Goal: Use online tool/utility: Utilize a website feature to perform a specific function

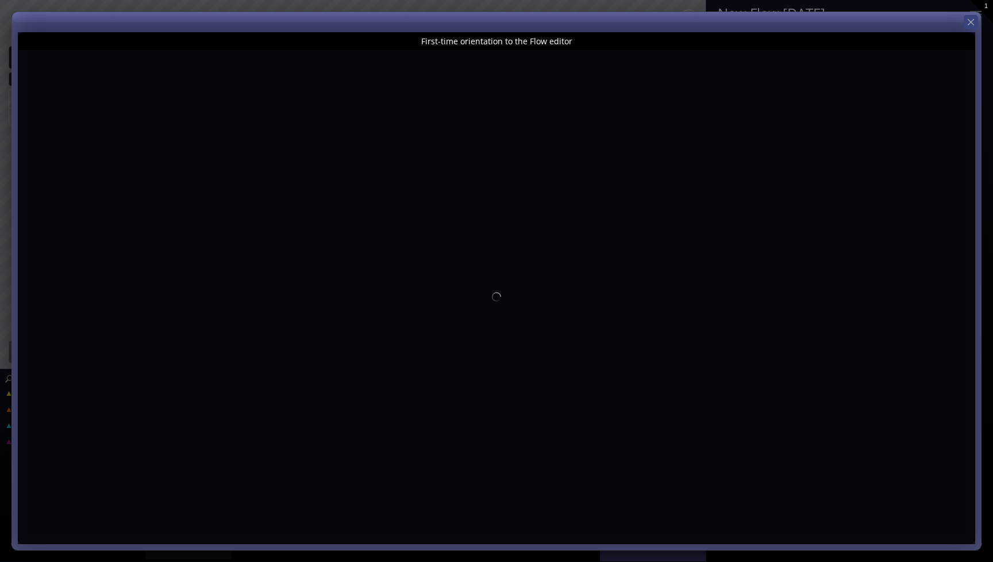
click at [969, 19] on icon at bounding box center [971, 22] width 11 height 11
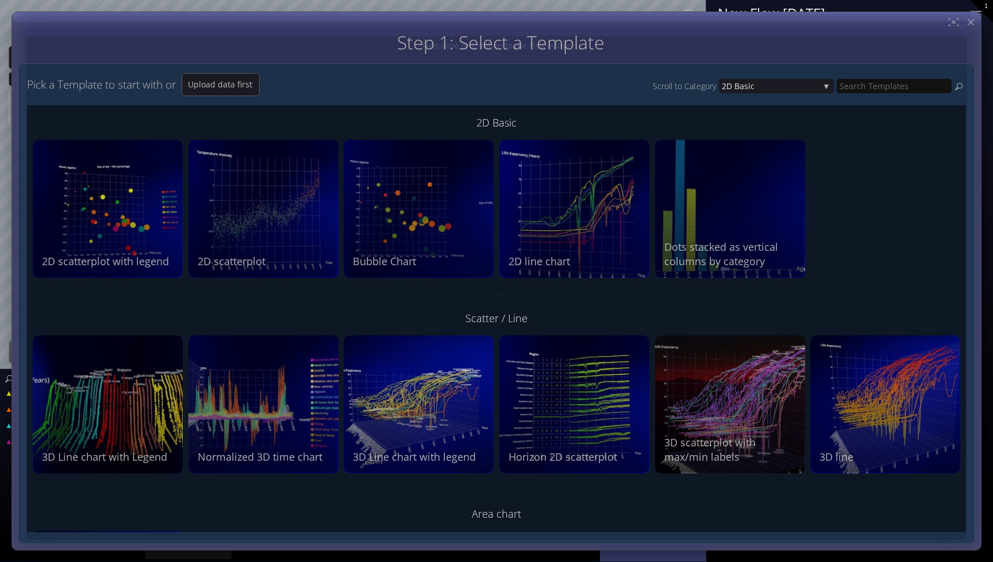
type input "Magic help"
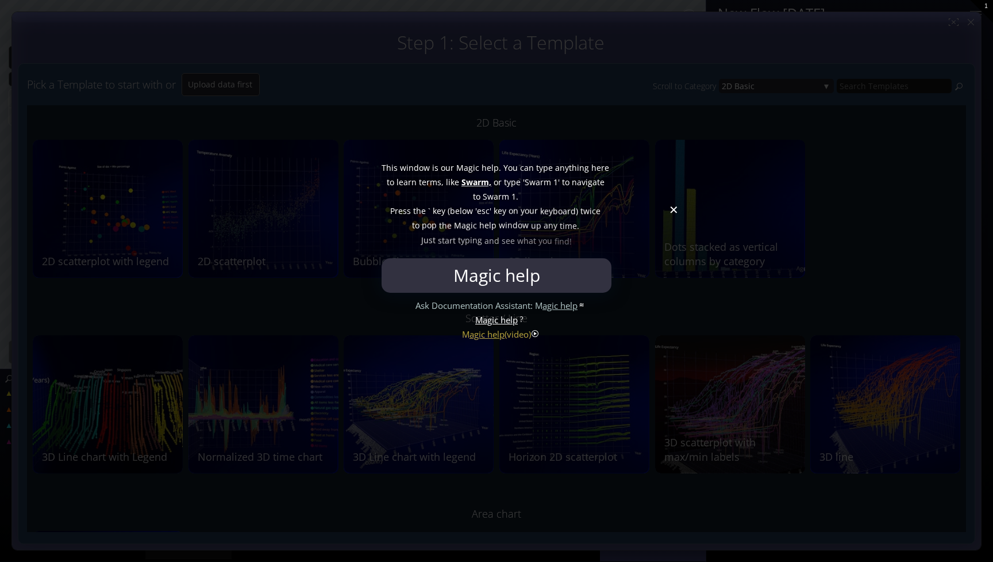
click at [675, 212] on div at bounding box center [496, 281] width 993 height 562
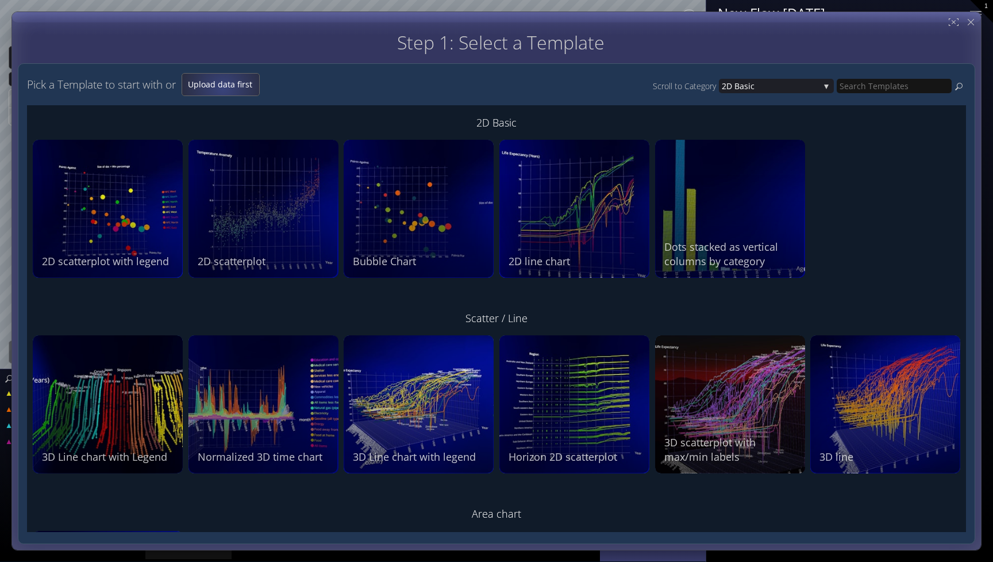
click at [224, 88] on span "Upload data first" at bounding box center [220, 84] width 77 height 11
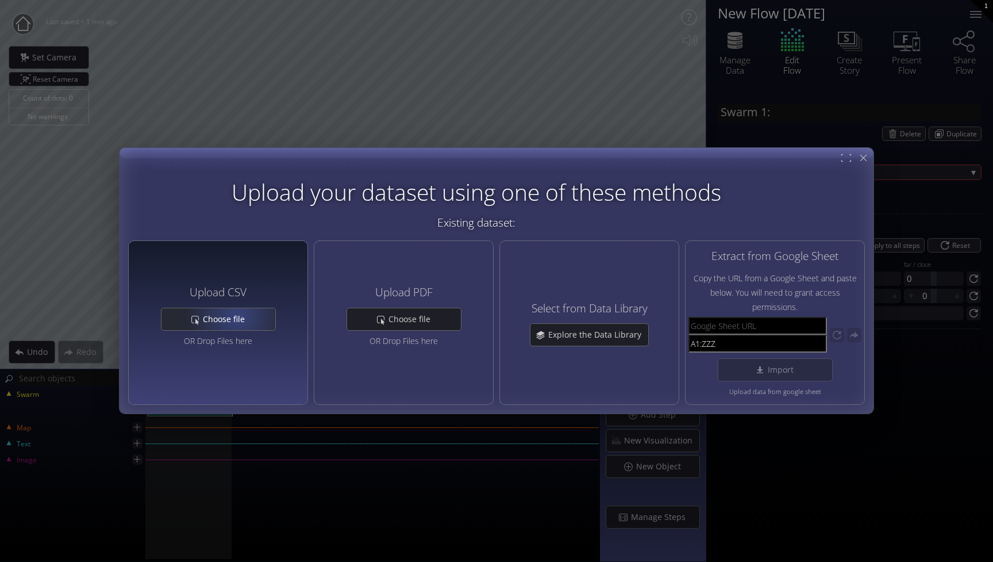
click at [237, 316] on span "Choose file" at bounding box center [226, 318] width 49 height 11
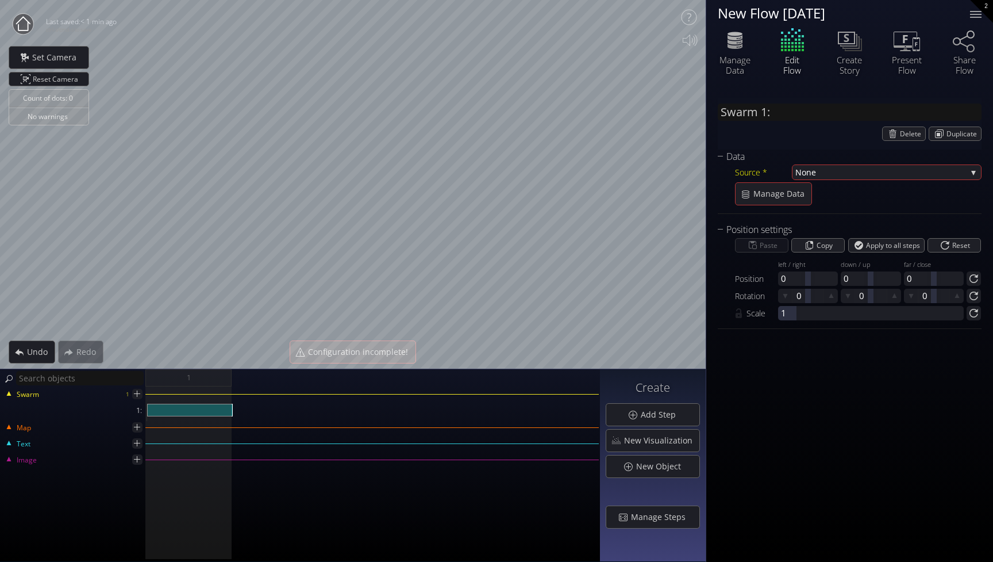
type input "Swarm 1: DataSet1_Top_20_Happiest_Countries_2017_2023.csv"
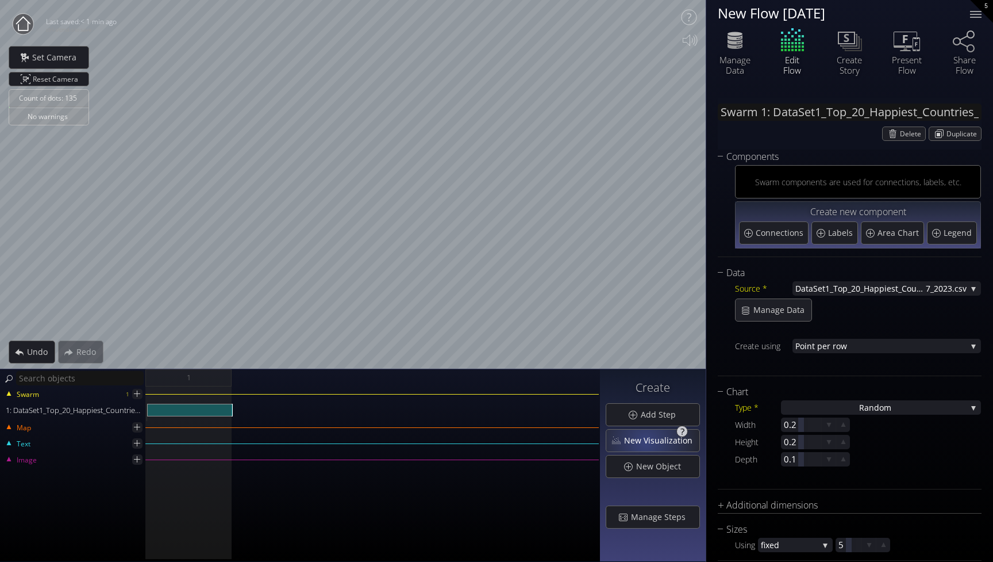
click at [648, 442] on span "New Visualization" at bounding box center [662, 440] width 76 height 11
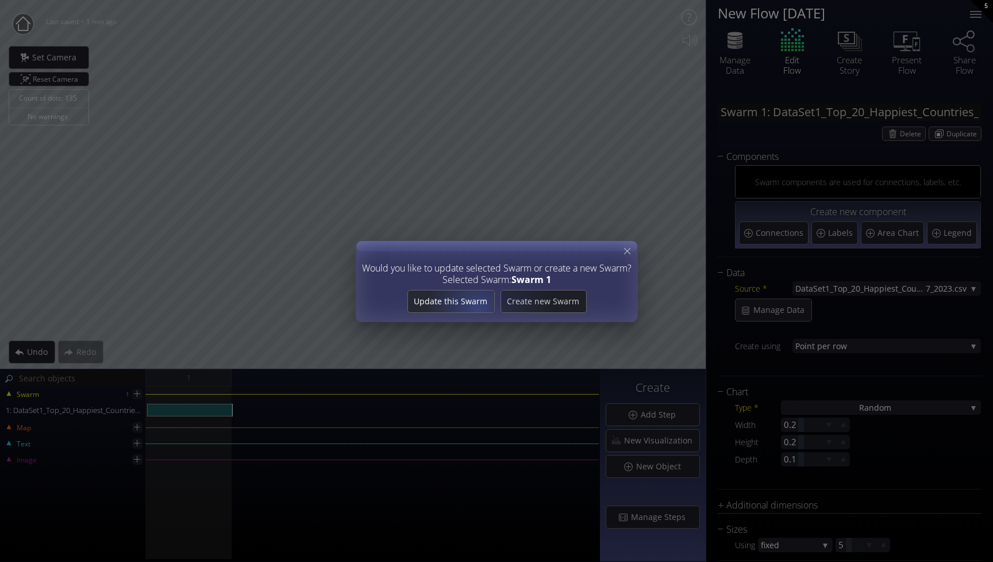
click at [469, 308] on div "Update this Swarm" at bounding box center [451, 301] width 86 height 22
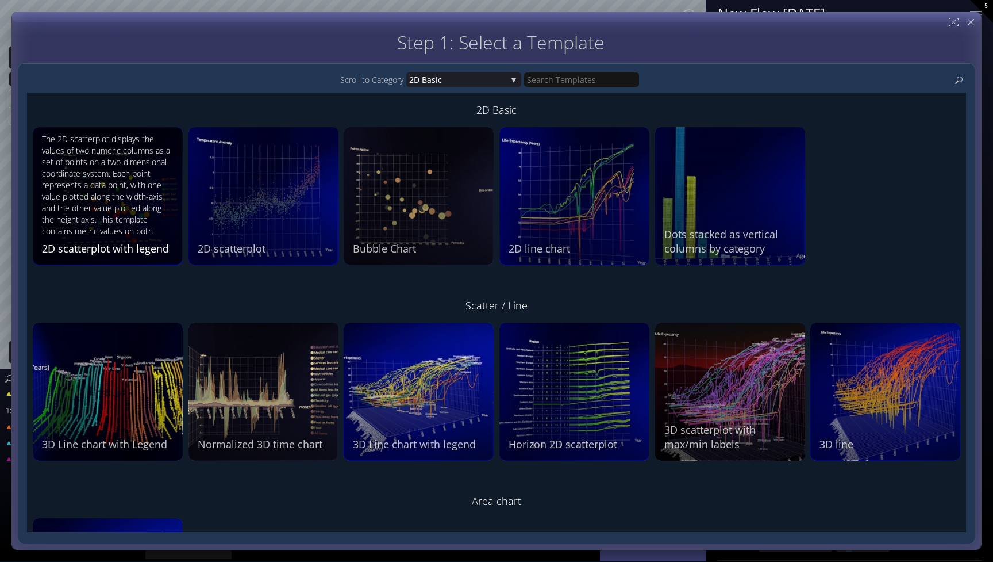
click at [106, 209] on div "The 2D scatterplot displays the values of two numeric columns as a set of point…" at bounding box center [109, 185] width 135 height 105
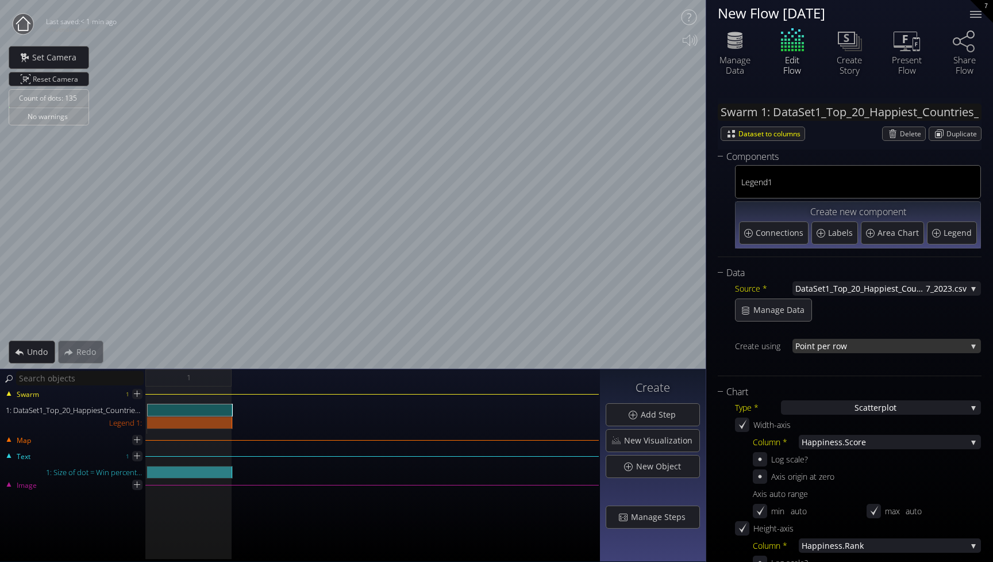
click at [934, 344] on span "nt per row" at bounding box center [887, 346] width 160 height 14
click at [932, 352] on span "per value" at bounding box center [893, 354] width 159 height 16
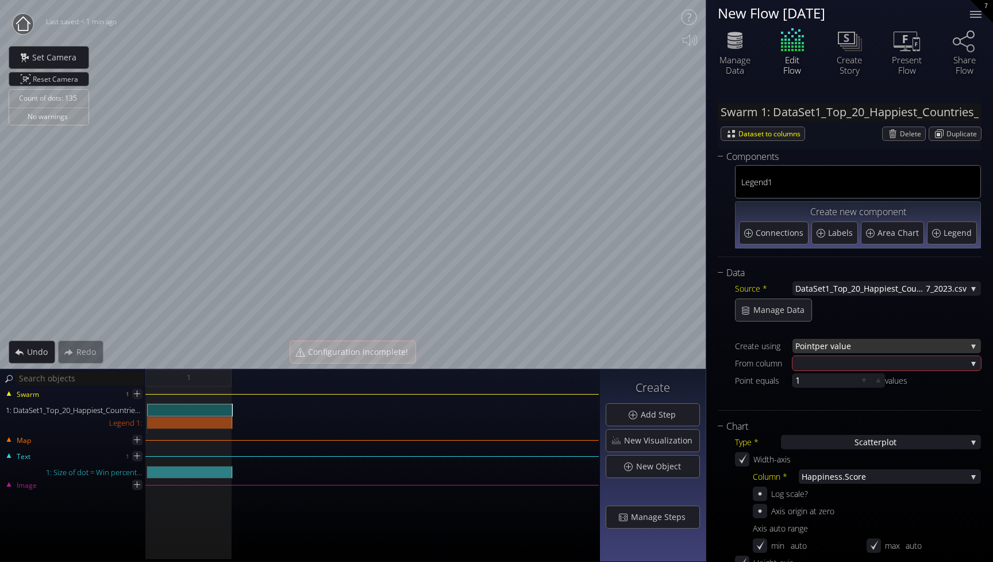
click at [911, 346] on span "per value" at bounding box center [891, 346] width 152 height 14
click at [907, 340] on span "nt per row" at bounding box center [890, 338] width 166 height 16
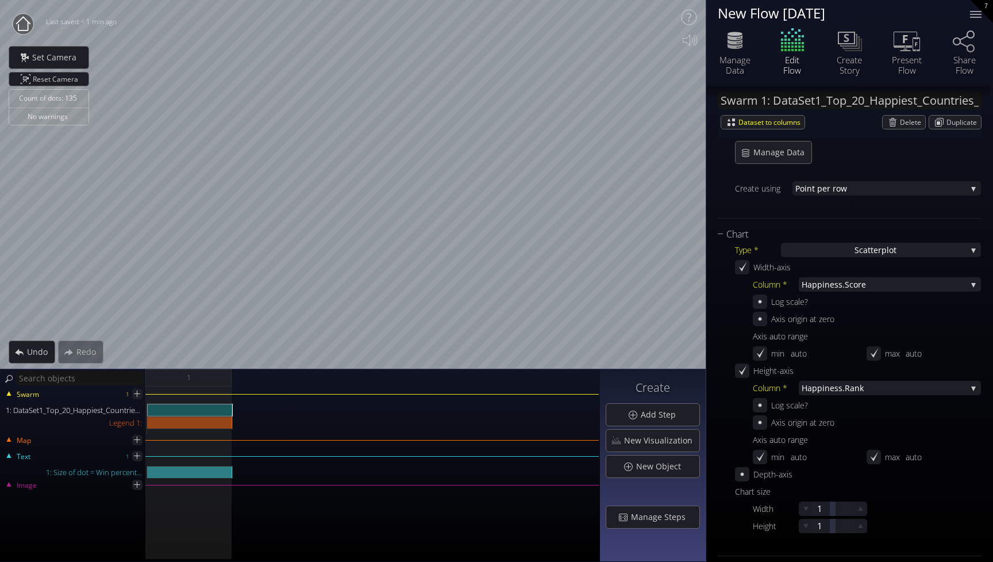
scroll to position [163, 0]
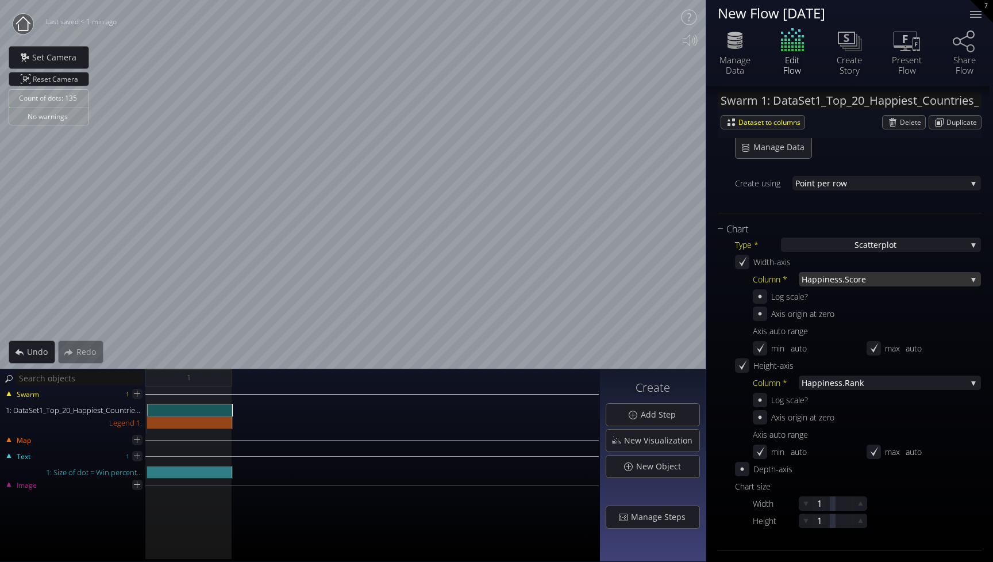
click at [882, 283] on span "ness.Score" at bounding box center [896, 279] width 142 height 14
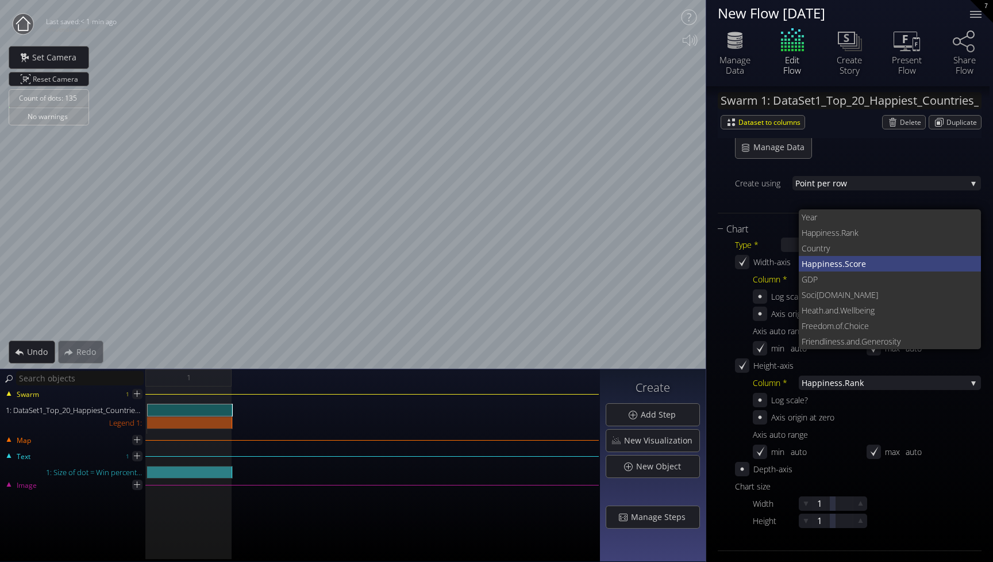
click at [867, 264] on span "ness.Score" at bounding box center [899, 264] width 148 height 16
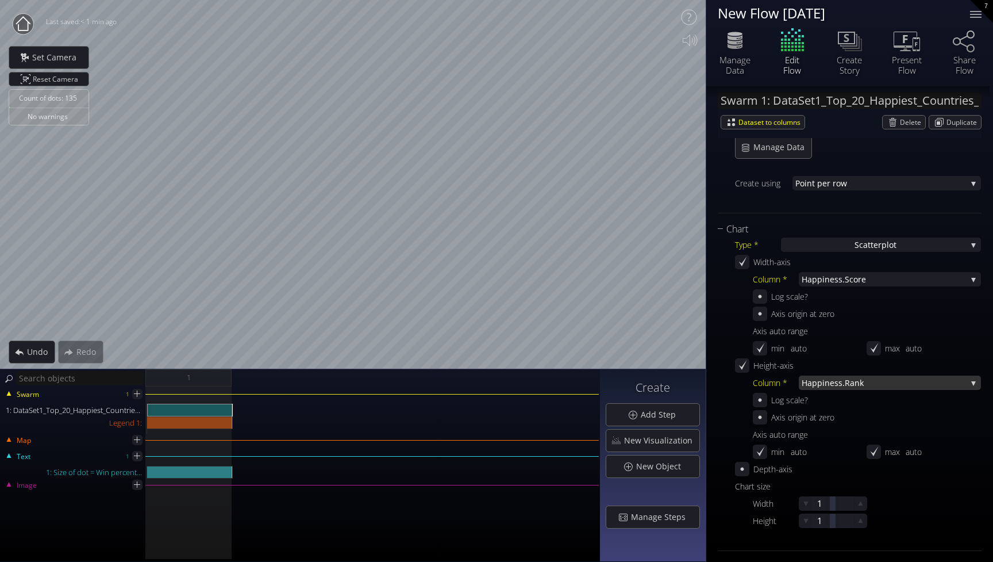
click at [876, 382] on span "iness.Rank" at bounding box center [895, 382] width 144 height 14
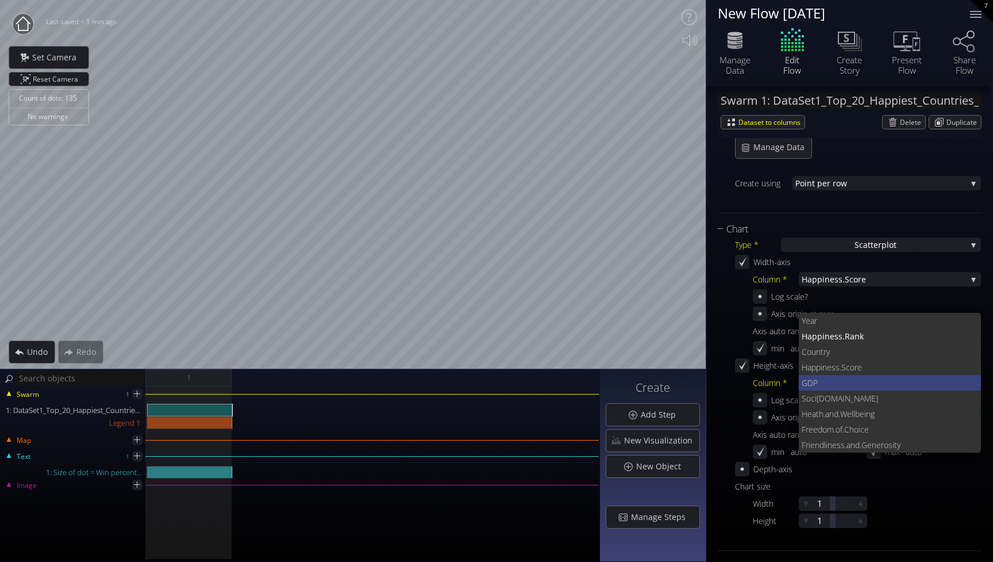
click at [862, 381] on span "GDP" at bounding box center [887, 383] width 171 height 16
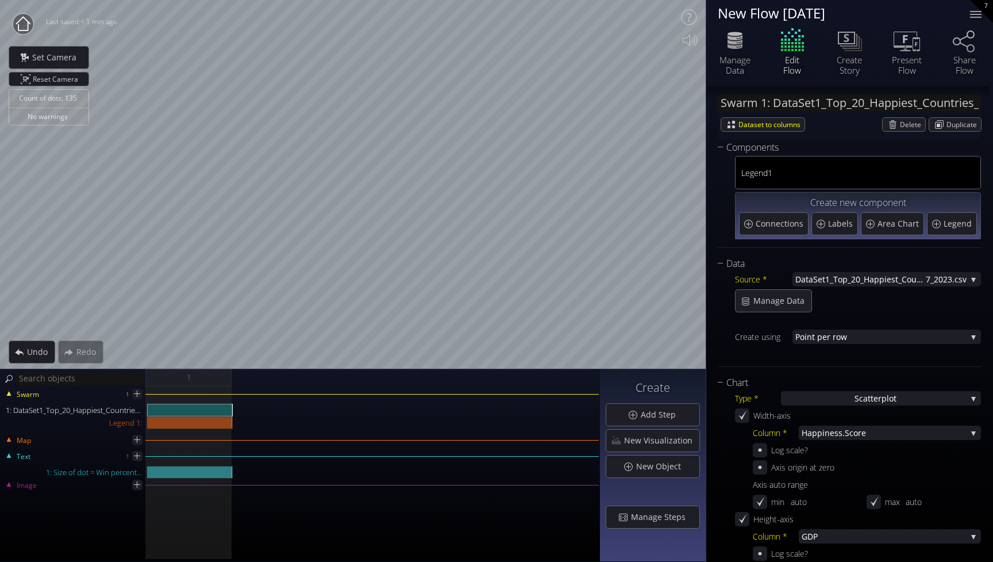
scroll to position [7, 0]
click at [767, 305] on span "Manage Data" at bounding box center [782, 302] width 59 height 11
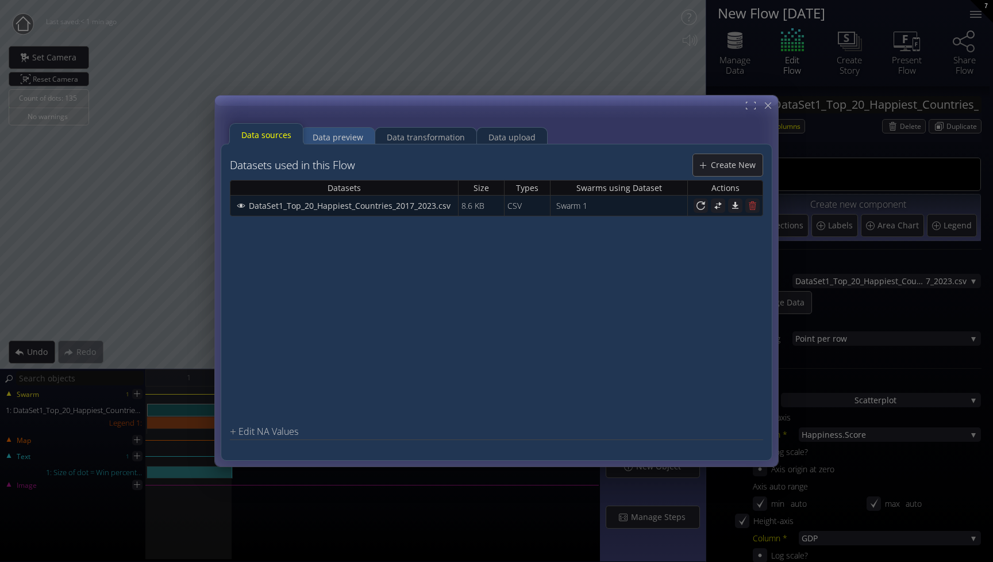
click at [357, 137] on div "Data preview" at bounding box center [338, 137] width 51 height 22
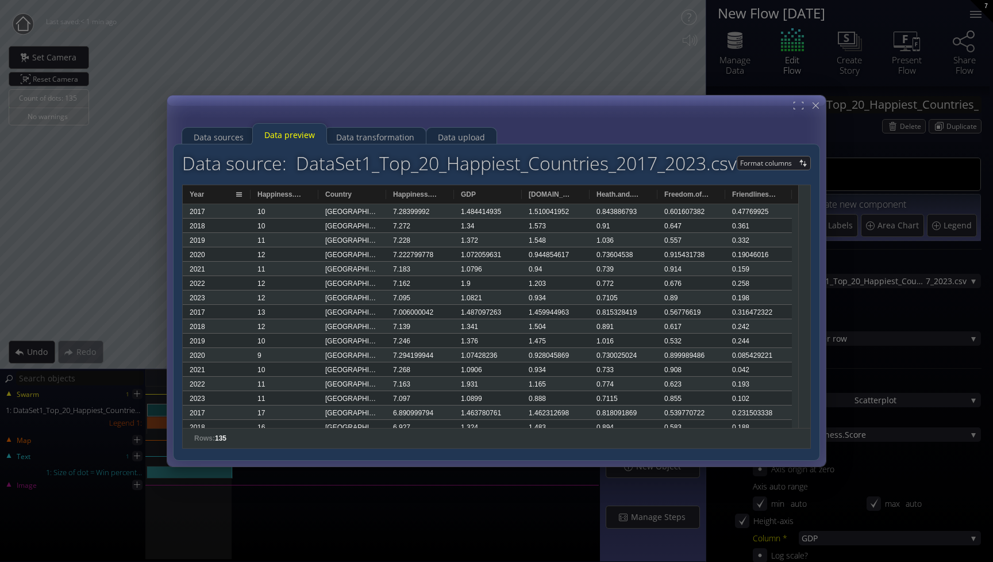
click at [225, 194] on div "Year" at bounding box center [212, 194] width 45 height 18
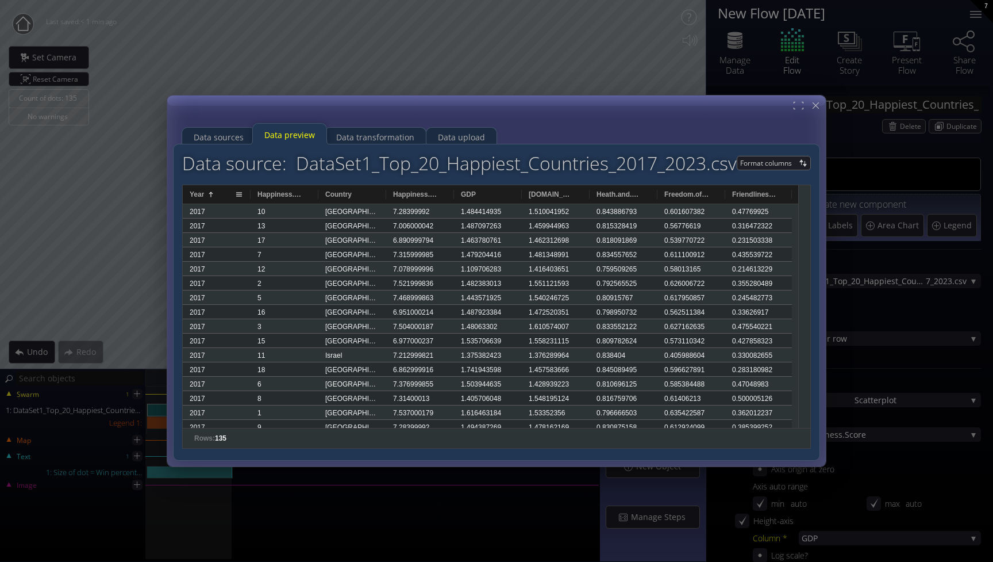
click at [224, 197] on div "Year 1" at bounding box center [212, 194] width 45 height 18
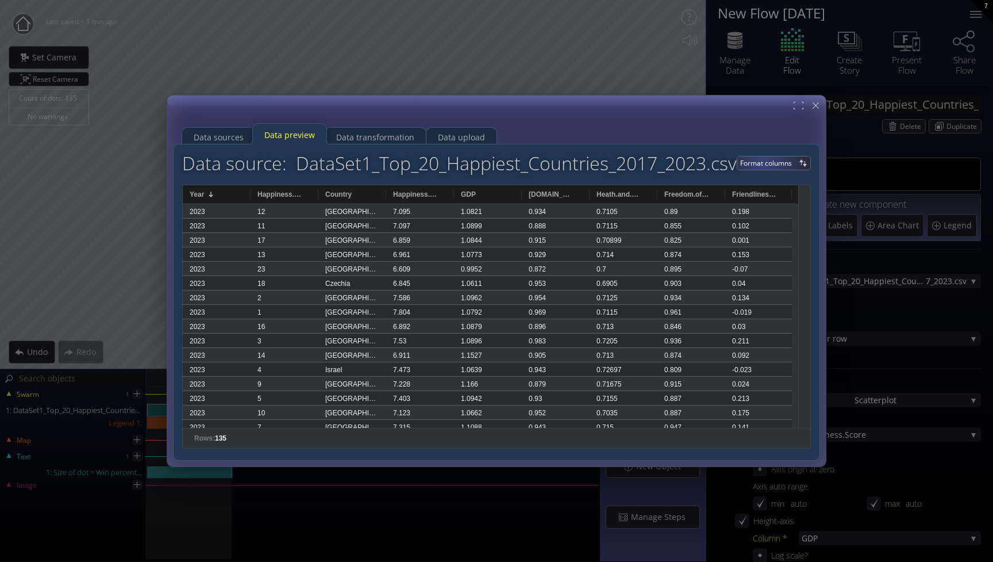
click at [763, 164] on span "Format columns" at bounding box center [768, 162] width 56 height 13
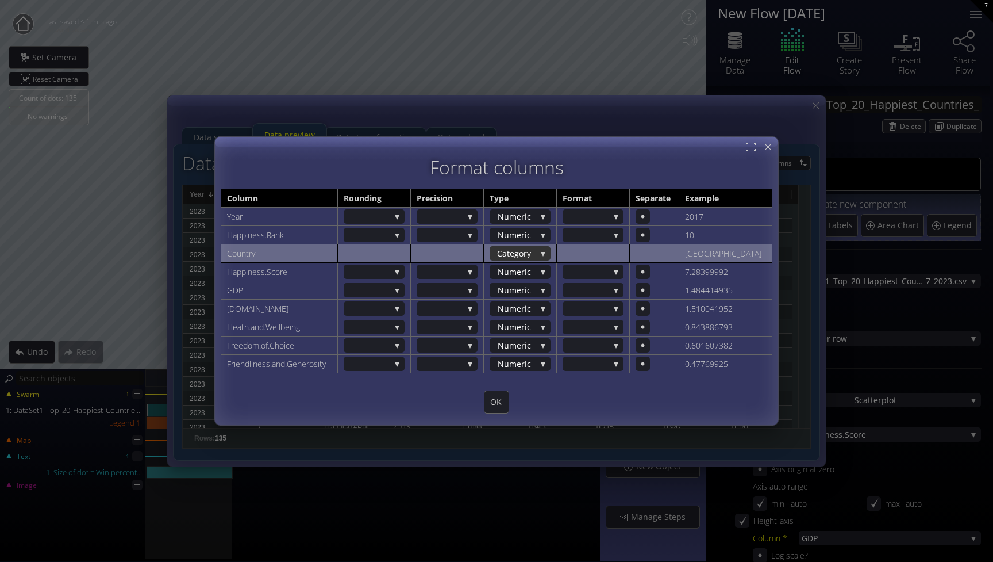
click at [551, 253] on div "Catego ry" at bounding box center [520, 253] width 61 height 14
click at [551, 252] on div "Catego ry" at bounding box center [520, 253] width 61 height 14
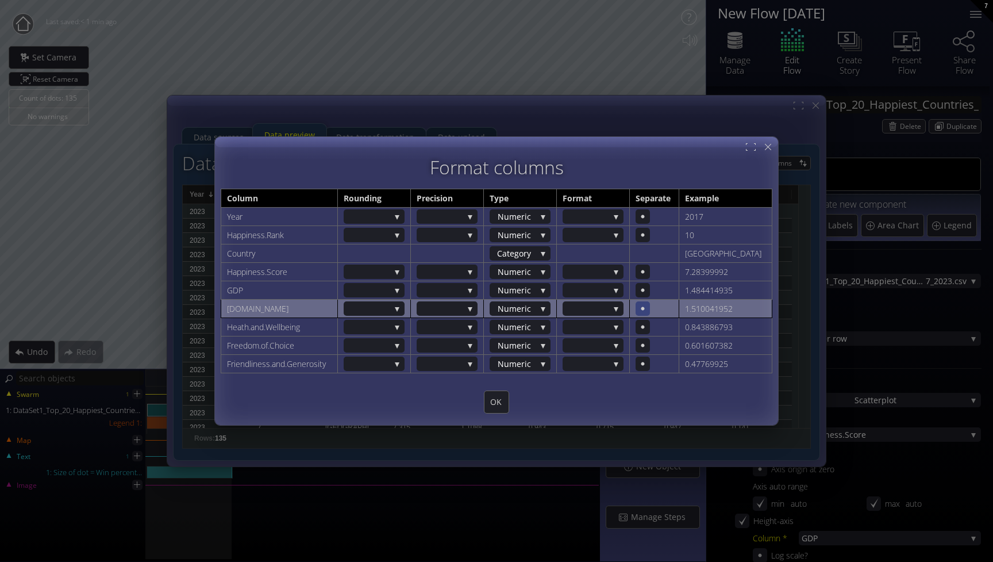
scroll to position [0, 0]
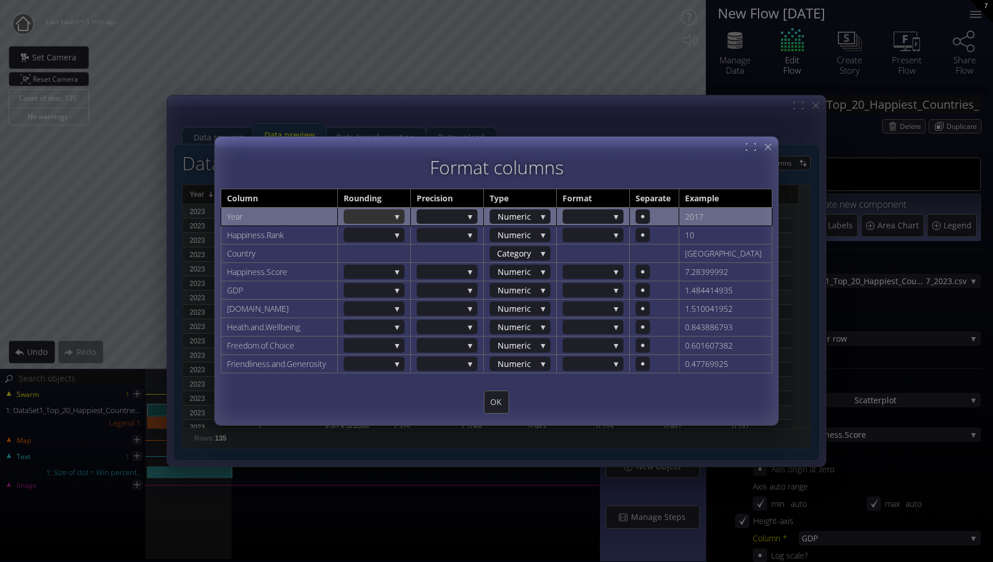
click at [405, 216] on div at bounding box center [374, 216] width 61 height 14
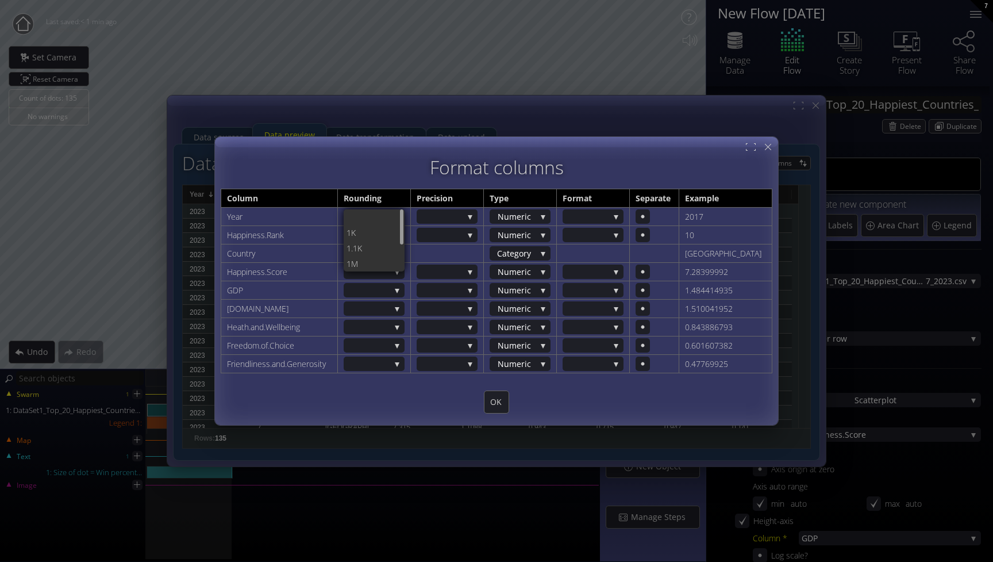
click at [420, 176] on div "Format columns" at bounding box center [497, 167] width 552 height 20
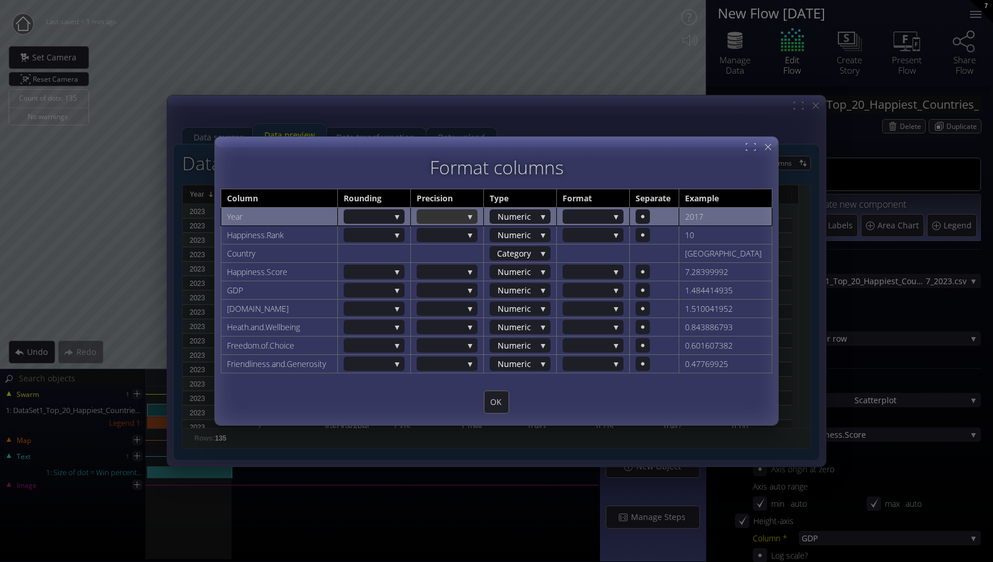
click at [478, 218] on div at bounding box center [447, 216] width 61 height 14
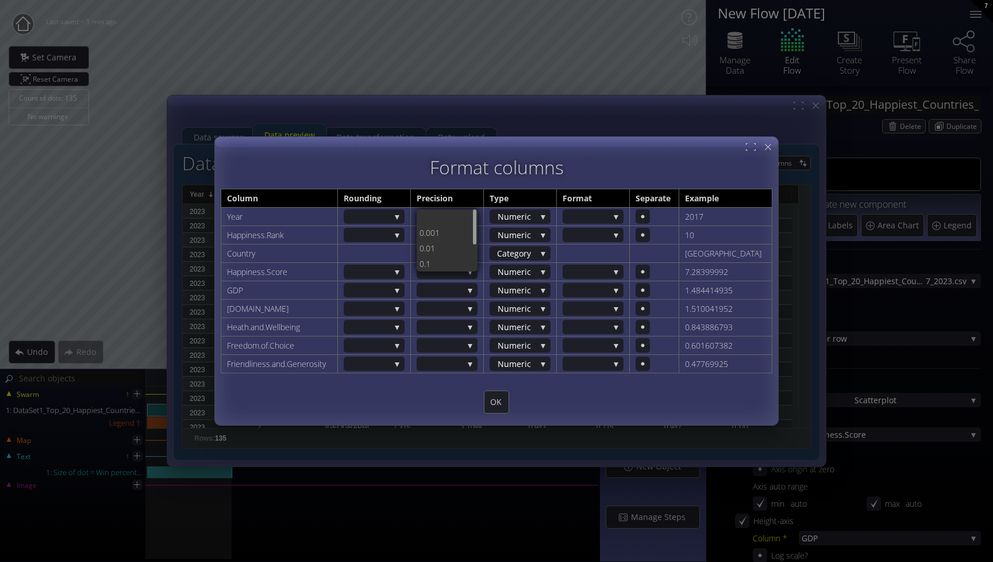
click at [572, 171] on div "Format columns" at bounding box center [497, 167] width 552 height 20
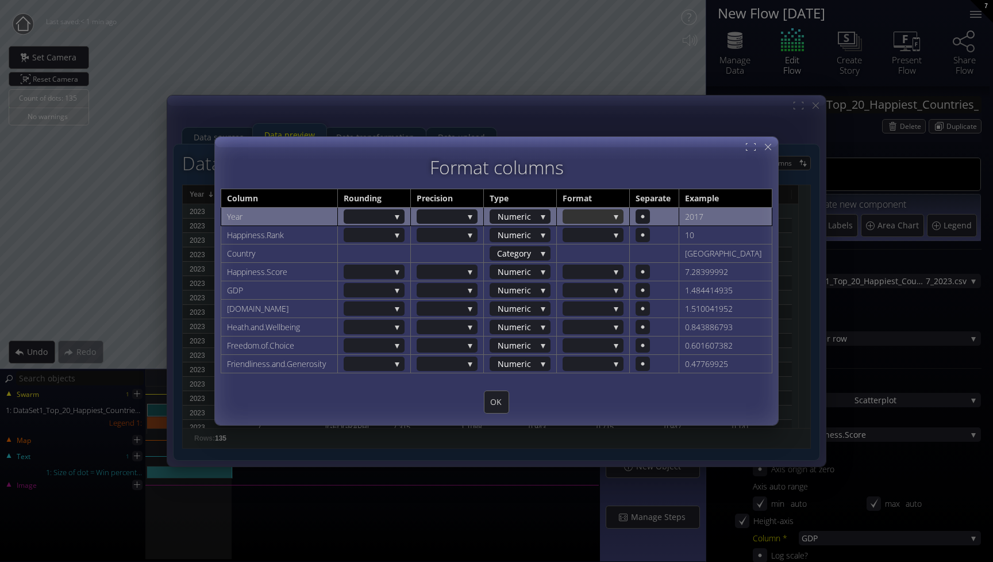
click at [609, 222] on div at bounding box center [588, 216] width 44 height 14
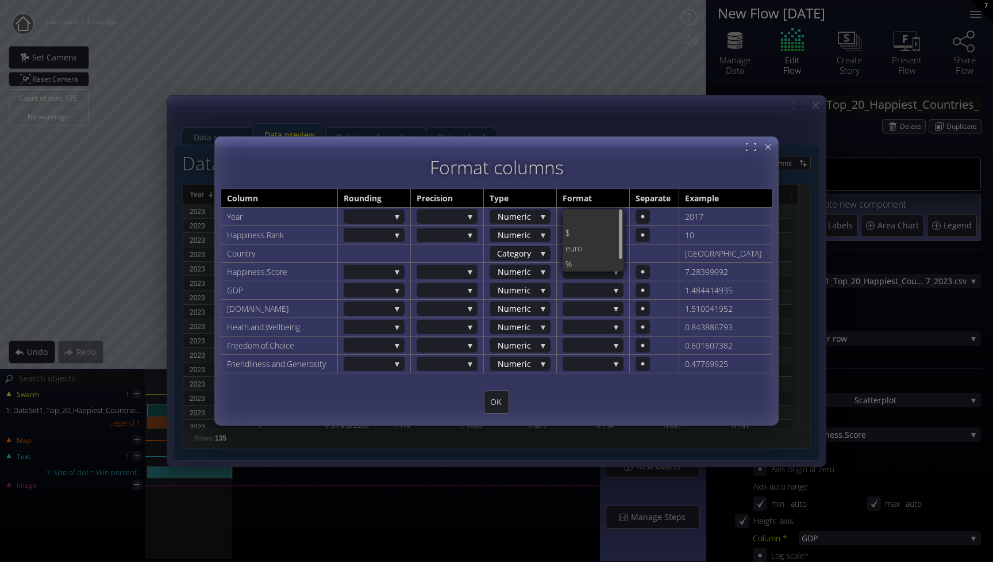
click at [634, 167] on div "Format columns" at bounding box center [497, 167] width 552 height 20
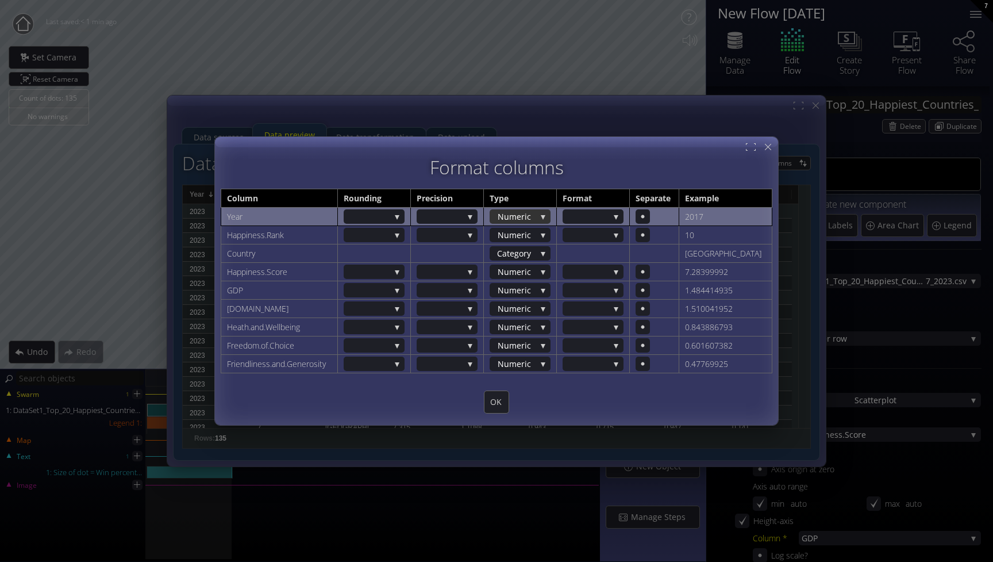
click at [551, 222] on div "Nume ric" at bounding box center [520, 216] width 61 height 14
click at [547, 235] on div "Date" at bounding box center [522, 233] width 58 height 16
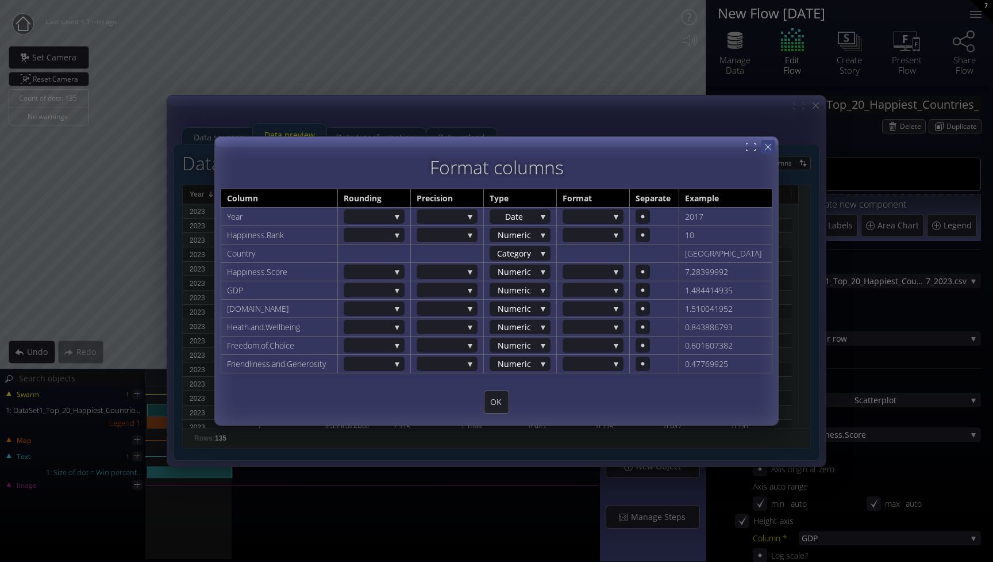
click at [770, 147] on icon at bounding box center [768, 146] width 11 height 11
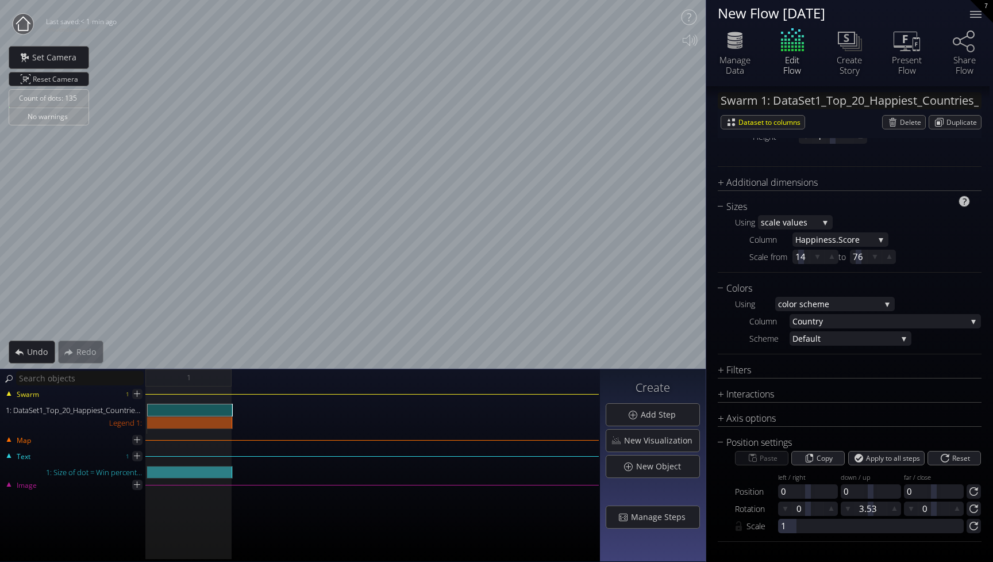
scroll to position [547, 0]
click at [739, 369] on div "Filters" at bounding box center [842, 370] width 249 height 14
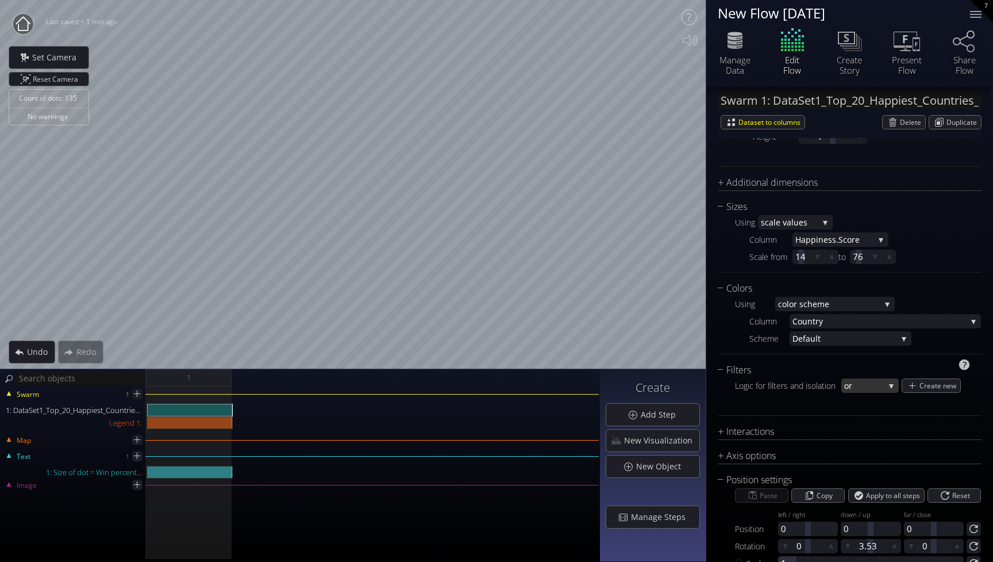
click at [857, 387] on span "or" at bounding box center [865, 385] width 40 height 14
click at [834, 406] on div at bounding box center [858, 403] width 246 height 14
click at [936, 386] on span "Create new" at bounding box center [940, 385] width 41 height 13
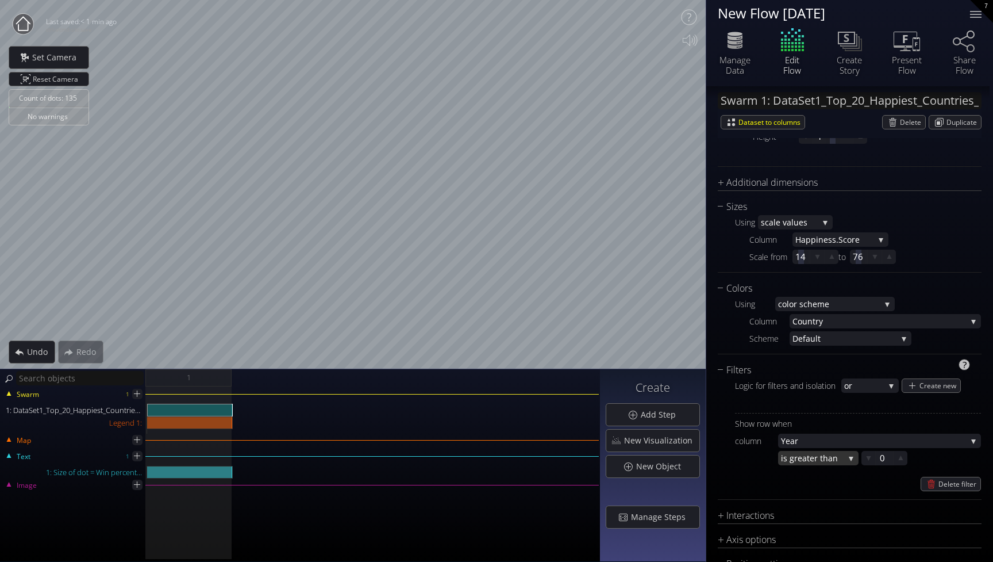
click at [824, 460] on span "eater than" at bounding box center [821, 458] width 47 height 14
click at [826, 475] on span "s equal to" at bounding box center [816, 474] width 67 height 16
click at [885, 456] on div at bounding box center [884, 458] width 17 height 14
click at [881, 460] on input "0" at bounding box center [903, 458] width 46 height 14
drag, startPoint x: 886, startPoint y: 460, endPoint x: 877, endPoint y: 460, distance: 8.6
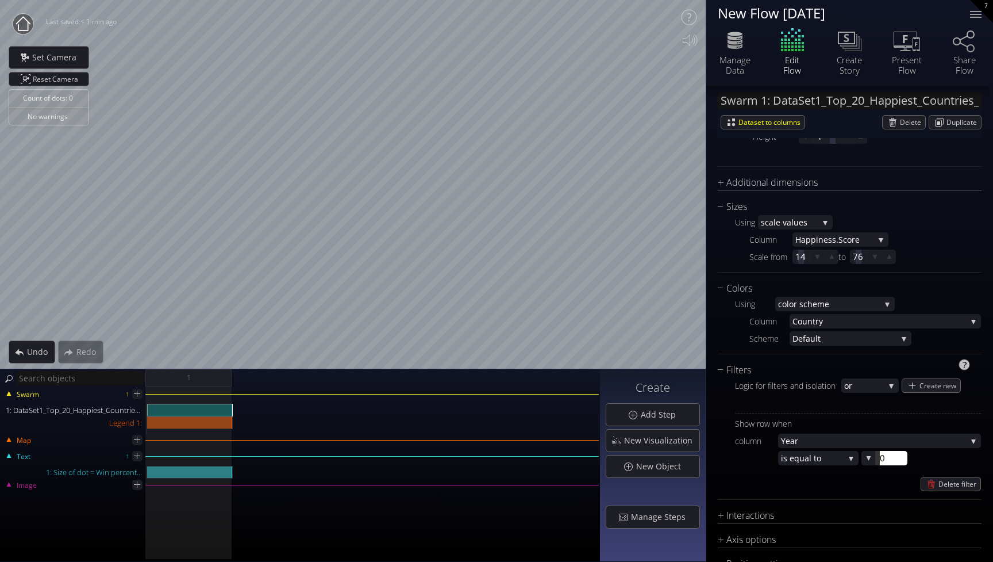
click at [877, 460] on div "0 0" at bounding box center [885, 458] width 46 height 14
click at [956, 466] on div "Show row when column Year Year [PERSON_NAME].Rank Coun try [PERSON_NAME].Score …" at bounding box center [858, 452] width 246 height 78
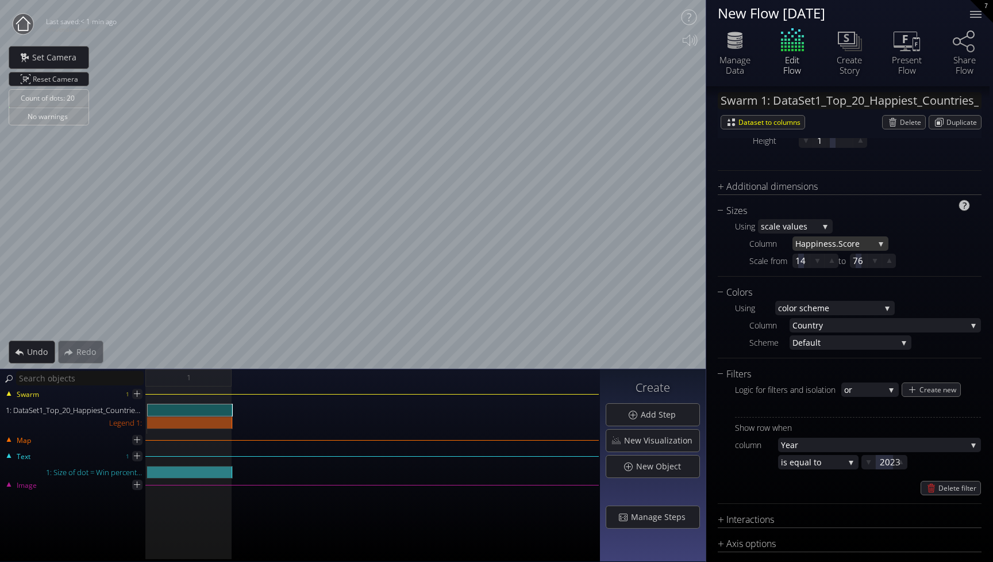
click at [842, 244] on span "ness.Score" at bounding box center [847, 243] width 56 height 14
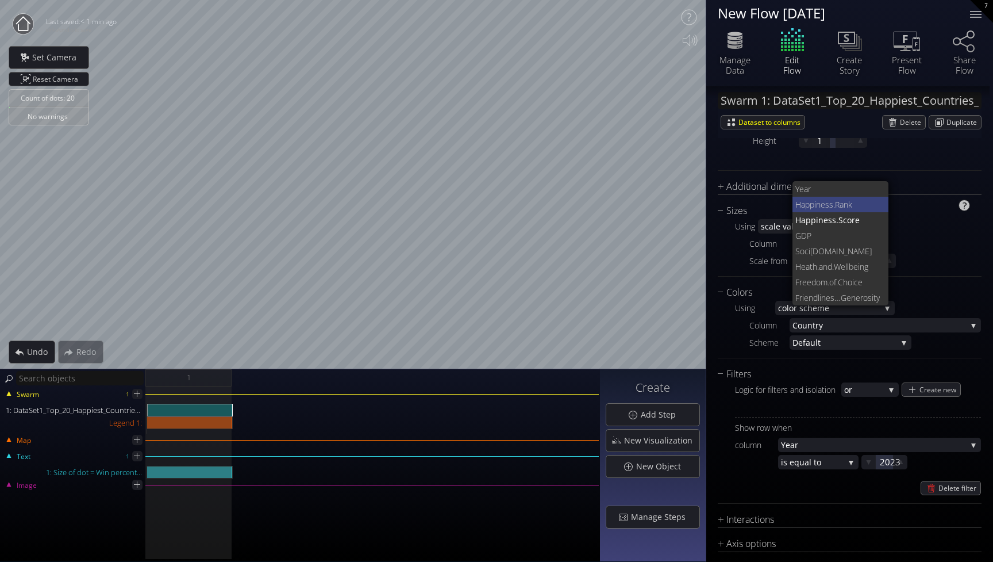
click at [855, 203] on span "iness.Rank" at bounding box center [848, 205] width 66 height 16
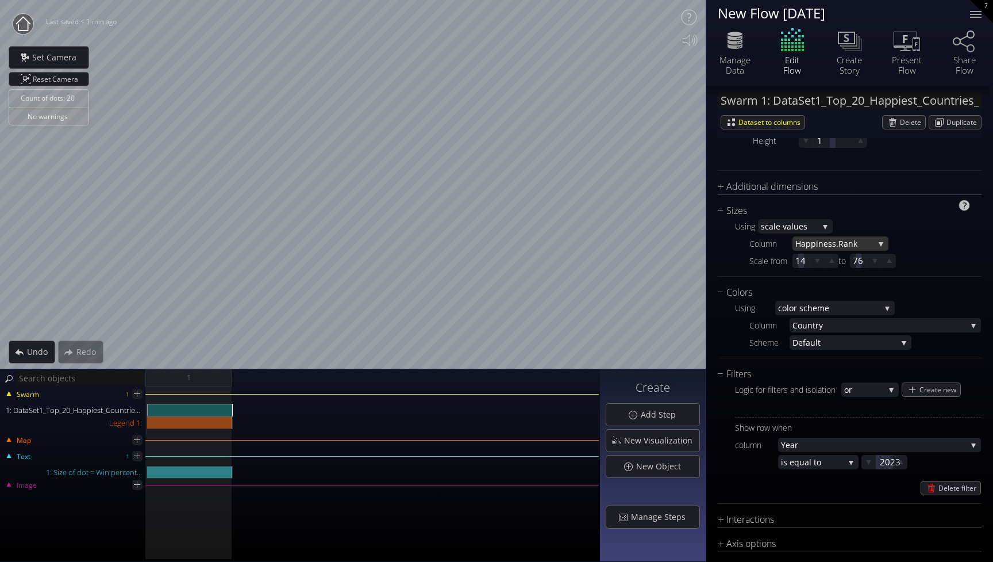
click at [859, 242] on span "iness.Rank" at bounding box center [845, 243] width 58 height 14
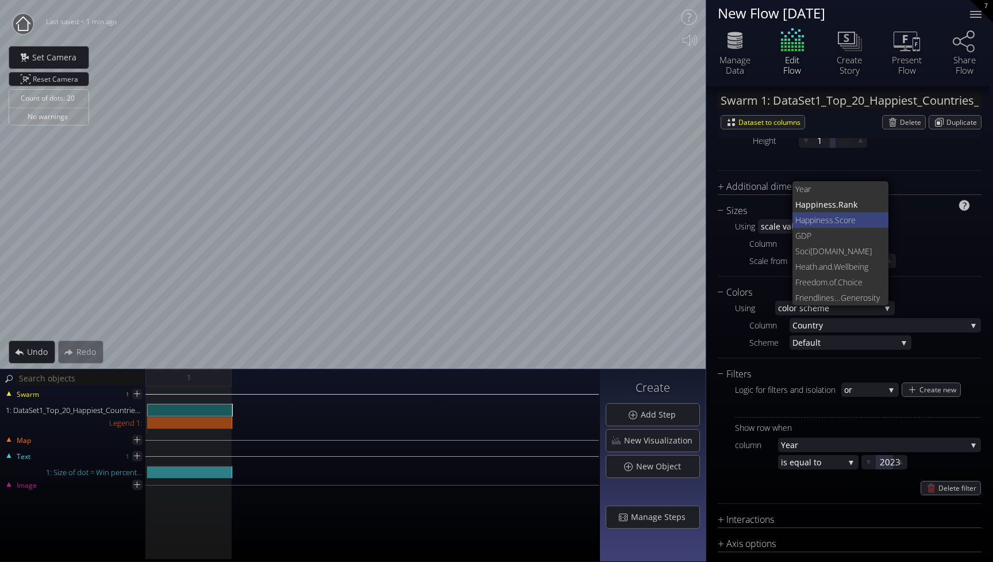
click at [862, 221] on span "ness.Score" at bounding box center [848, 220] width 64 height 16
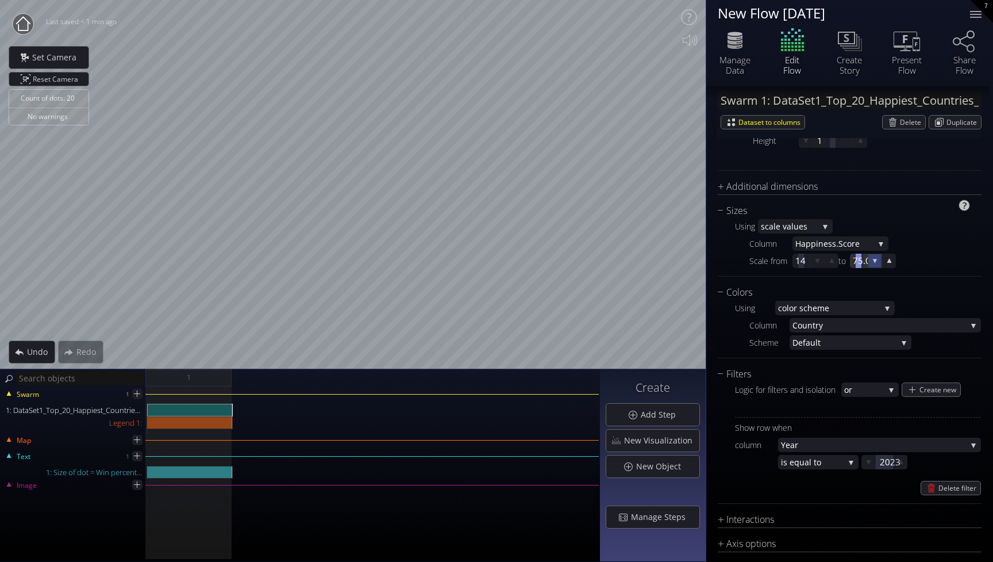
click at [876, 264] on icon at bounding box center [875, 261] width 10 height 10
click at [887, 257] on icon at bounding box center [889, 260] width 11 height 11
click at [918, 245] on div "Column [PERSON_NAME].Score Year [PERSON_NAME].Rank [PERSON_NAME].Score GDP Soci…" at bounding box center [858, 253] width 246 height 34
click at [832, 262] on icon at bounding box center [832, 260] width 5 height 5
click at [818, 260] on icon at bounding box center [818, 261] width 5 height 5
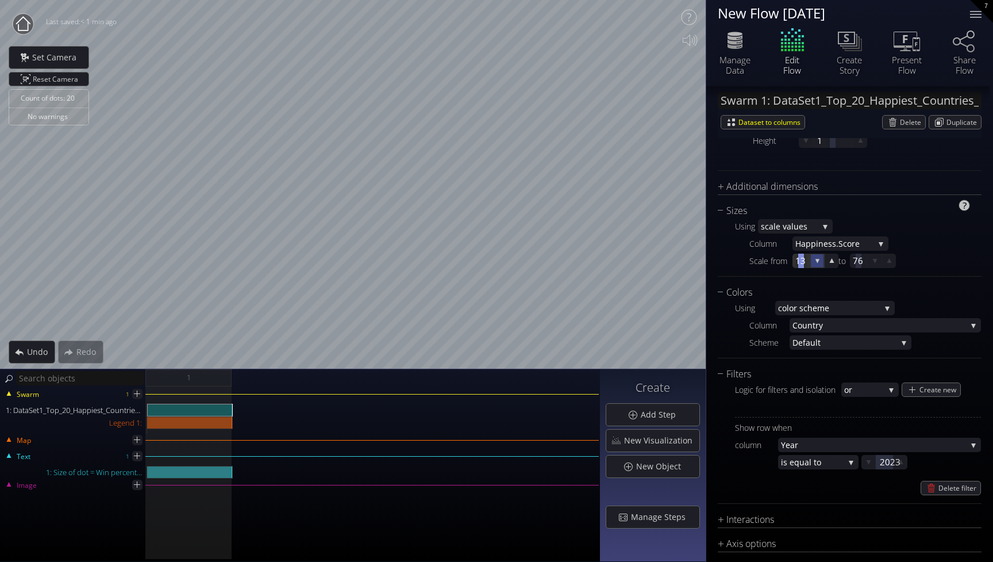
click at [818, 260] on icon at bounding box center [818, 261] width 4 height 4
click at [818, 260] on icon at bounding box center [818, 261] width 5 height 5
click at [818, 260] on icon at bounding box center [818, 261] width 4 height 4
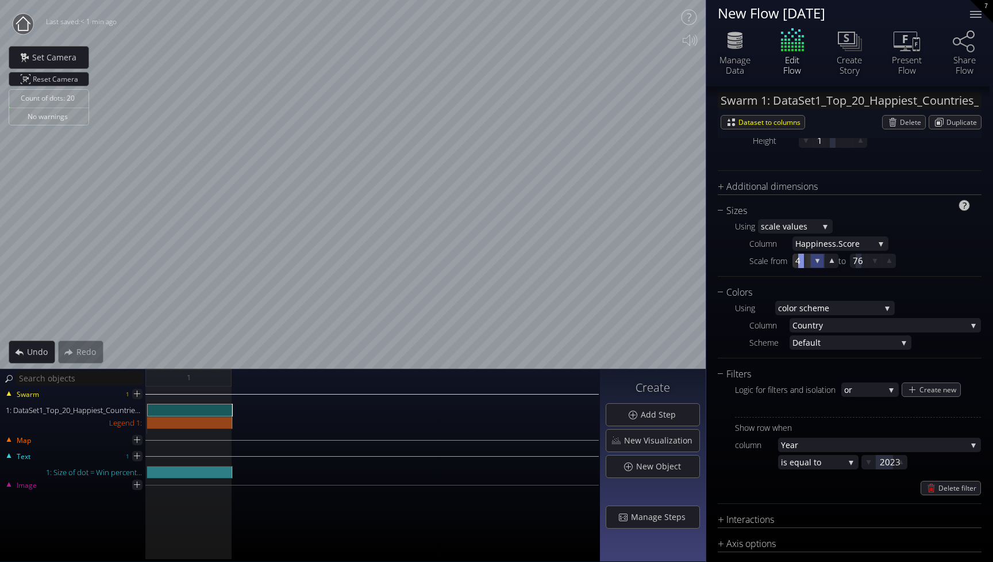
click at [818, 260] on icon at bounding box center [818, 261] width 5 height 5
click at [818, 260] on icon at bounding box center [818, 261] width 4 height 4
click at [830, 262] on icon at bounding box center [832, 260] width 5 height 5
click at [830, 262] on icon at bounding box center [832, 260] width 4 height 4
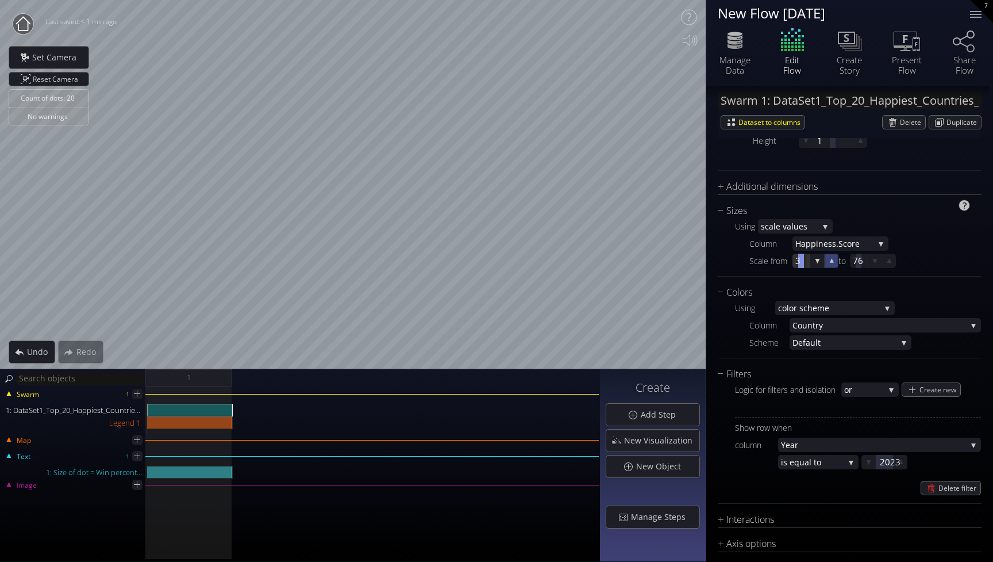
click at [830, 262] on icon at bounding box center [832, 260] width 4 height 4
click at [830, 262] on icon at bounding box center [832, 260] width 5 height 5
click at [830, 262] on icon at bounding box center [832, 260] width 4 height 4
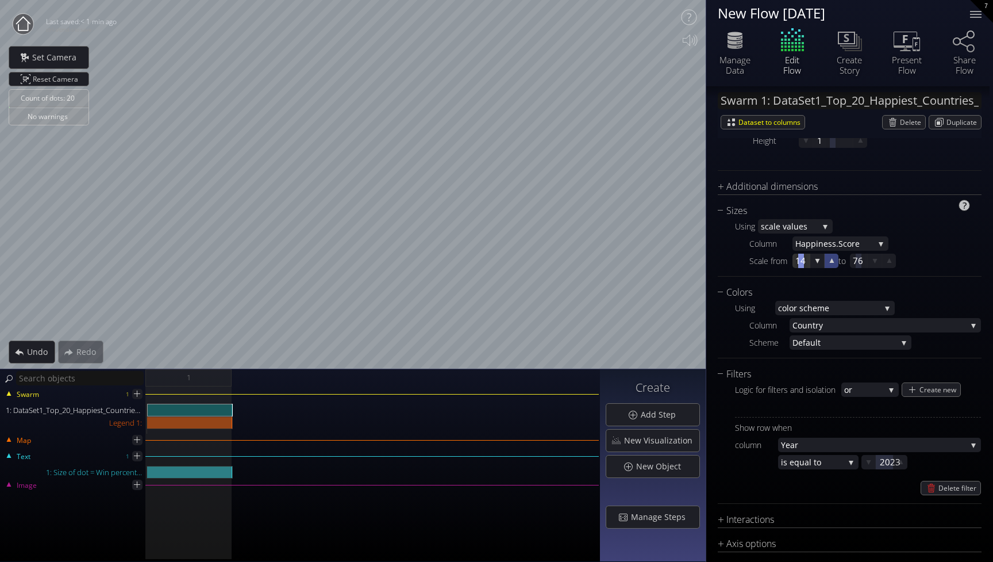
click at [830, 262] on icon at bounding box center [832, 260] width 5 height 5
click at [901, 210] on div "Sizes" at bounding box center [842, 211] width 249 height 14
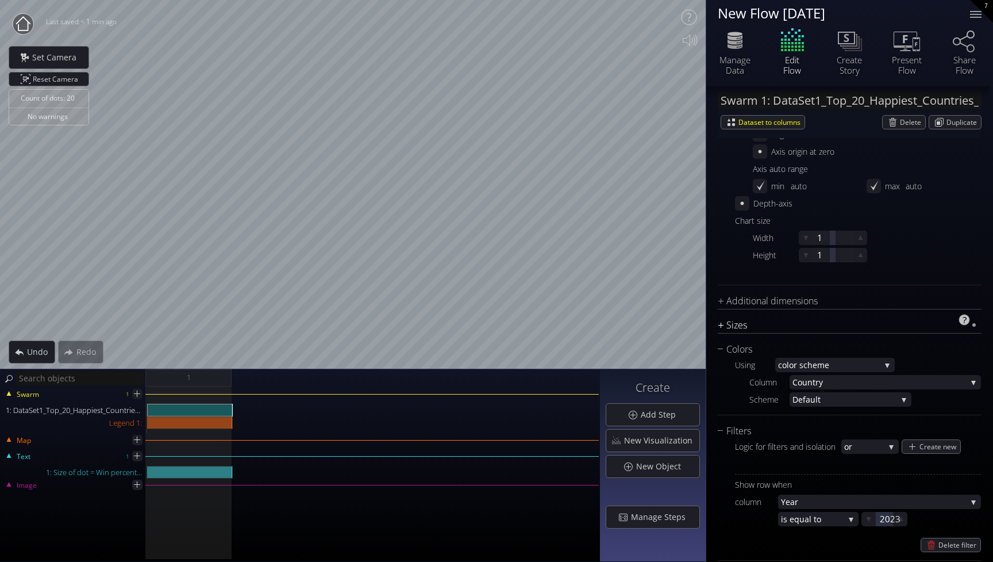
scroll to position [486, 0]
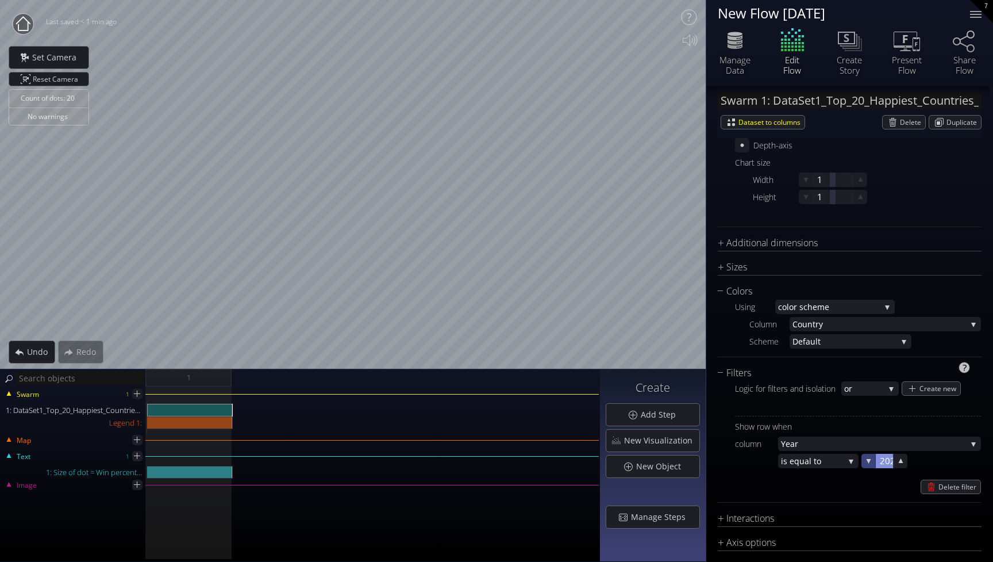
click at [869, 461] on icon at bounding box center [869, 461] width 5 height 5
click at [866, 460] on icon at bounding box center [869, 461] width 10 height 10
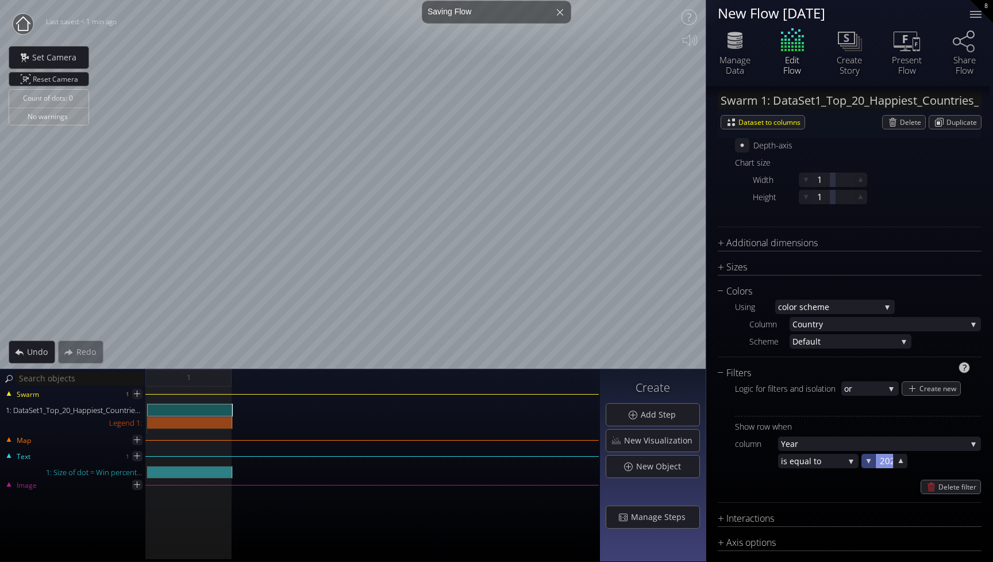
click at [866, 460] on icon at bounding box center [868, 460] width 11 height 11
click at [890, 465] on div at bounding box center [884, 461] width 17 height 14
click at [868, 463] on icon at bounding box center [869, 461] width 10 height 10
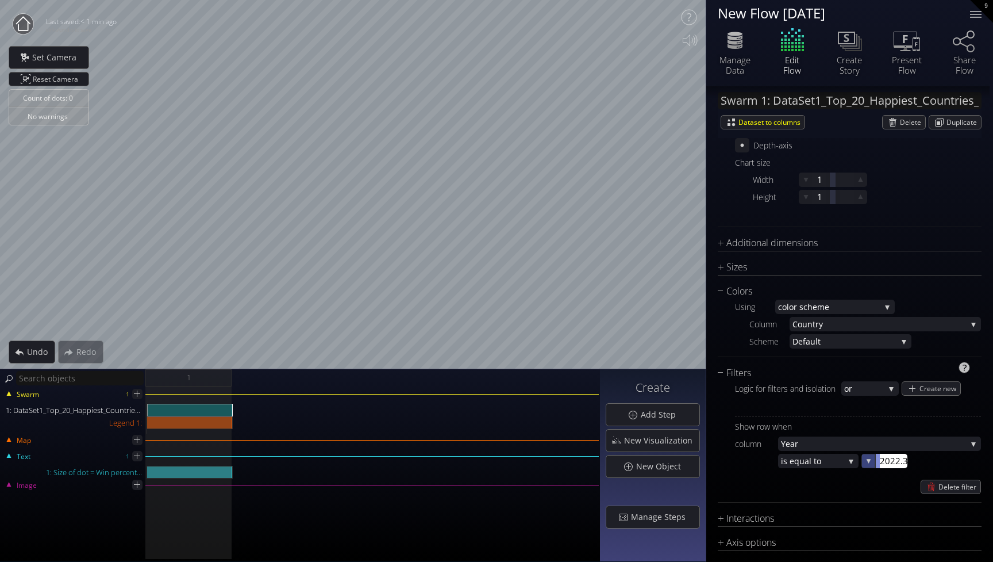
click at [868, 463] on icon at bounding box center [869, 461] width 10 height 10
click at [901, 459] on input "2022.3" at bounding box center [903, 461] width 46 height 14
click at [886, 462] on div at bounding box center [884, 461] width 17 height 14
click at [0, 0] on input "2022" at bounding box center [0, 0] width 0 height 0
click at [896, 462] on input "2022" at bounding box center [903, 461] width 46 height 14
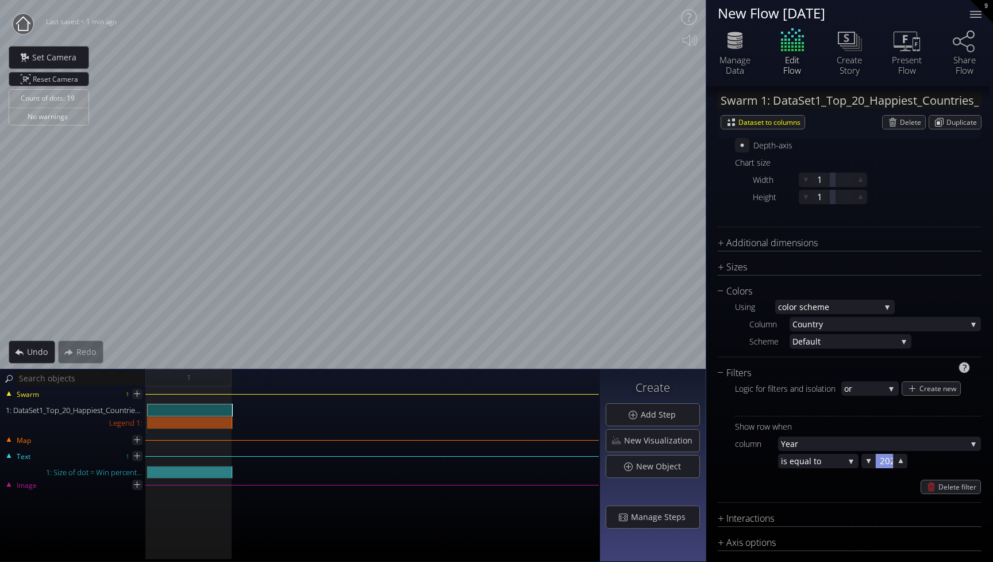
click at [892, 460] on div at bounding box center [884, 461] width 17 height 14
click at [899, 461] on input "2021" at bounding box center [903, 461] width 46 height 14
click at [888, 462] on div at bounding box center [884, 461] width 17 height 14
click at [888, 462] on input "2020" at bounding box center [903, 461] width 46 height 14
click at [897, 461] on input "2020" at bounding box center [903, 461] width 46 height 14
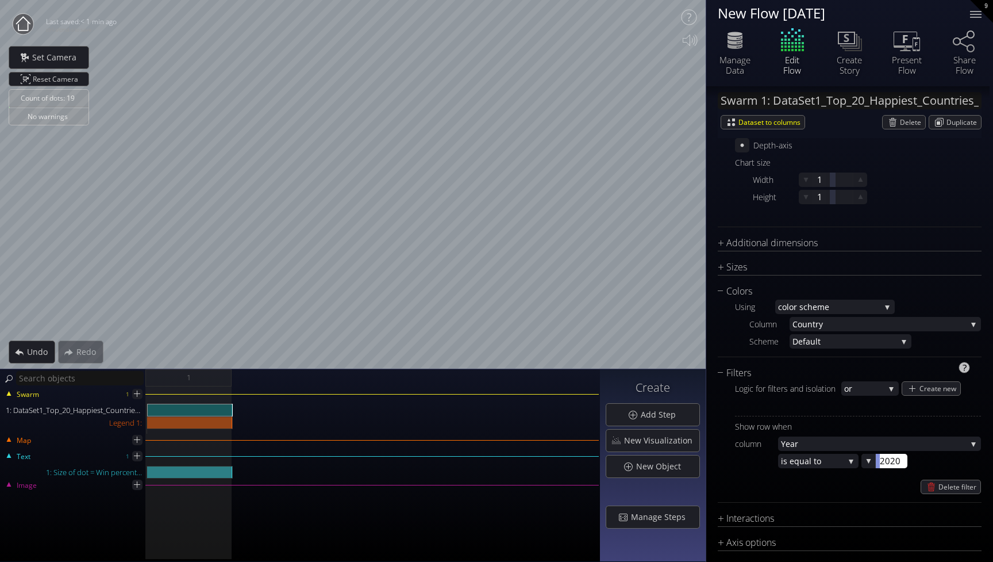
click at [901, 462] on input "2020" at bounding box center [903, 461] width 46 height 14
type input "2021"
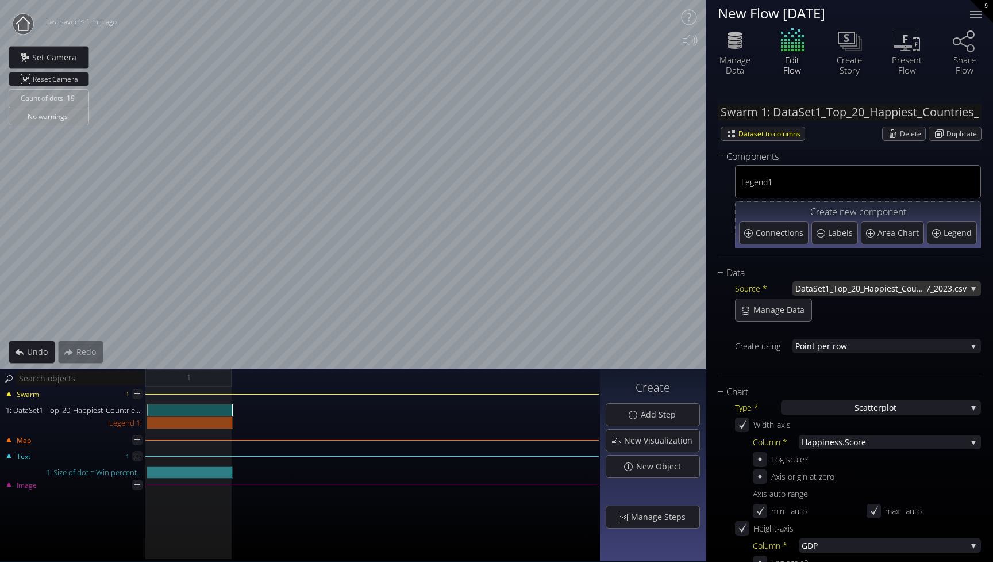
scroll to position [0, 0]
click at [152, 423] on img at bounding box center [151, 421] width 9 height 11
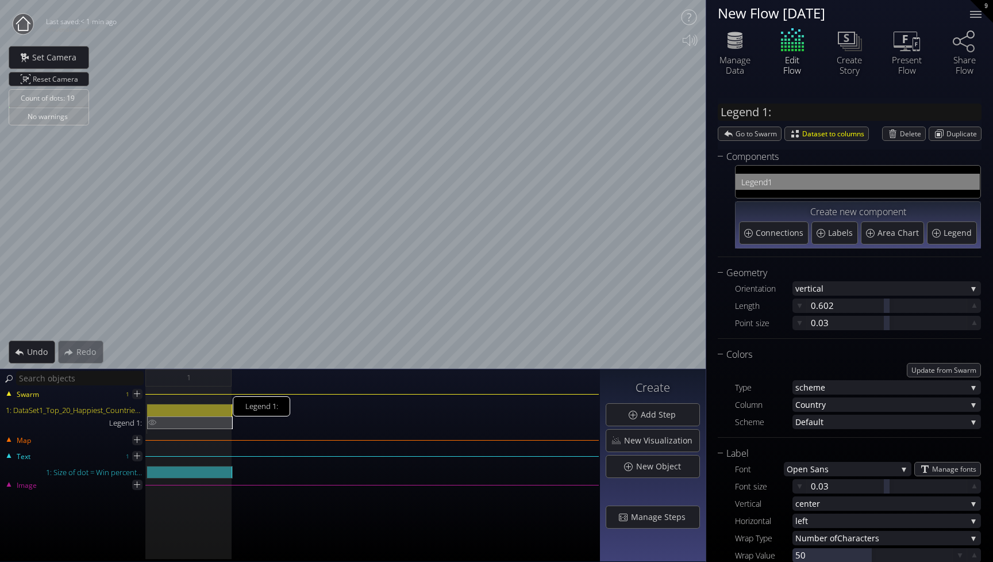
click at [152, 423] on img at bounding box center [152, 421] width 9 height 11
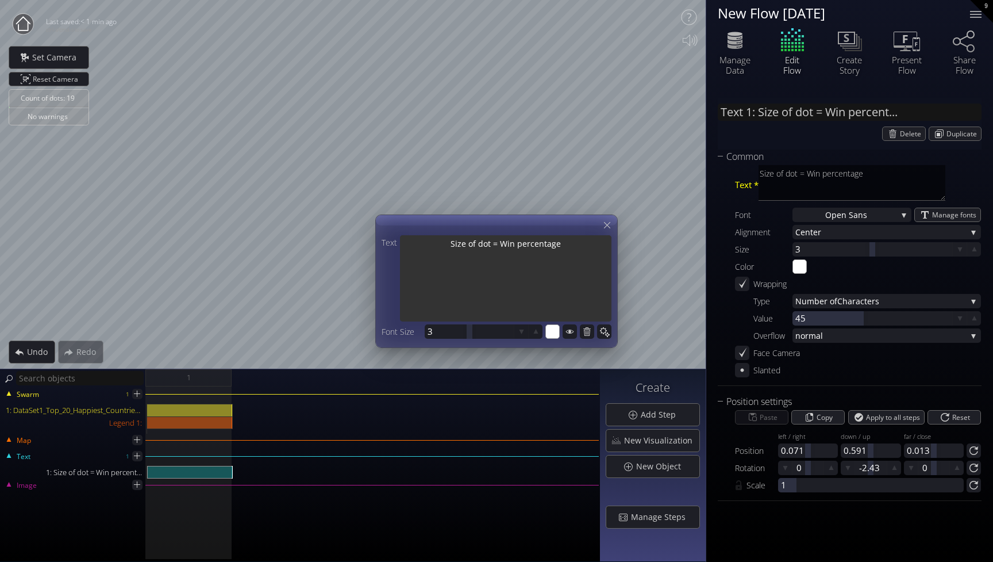
click at [531, 241] on textarea "Size of dot = Win percentage" at bounding box center [506, 279] width 212 height 89
drag, startPoint x: 570, startPoint y: 247, endPoint x: 503, endPoint y: 246, distance: 66.7
click at [503, 246] on textarea "Size of dot = Win percentage" at bounding box center [506, 279] width 212 height 89
type input "Text 1: Size of dot = H"
type textarea "Size of dot = H"
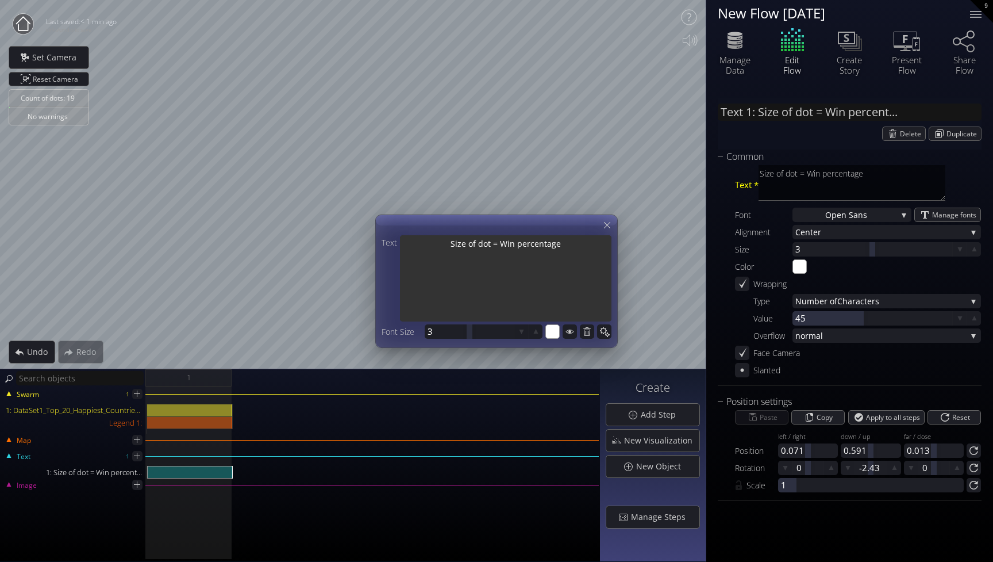
type textarea "Size of dot = H"
type input "Text 1: Size of dot = Ha"
type textarea "Size of dot = Ha"
type input "Text 1: Size of dot = Hap"
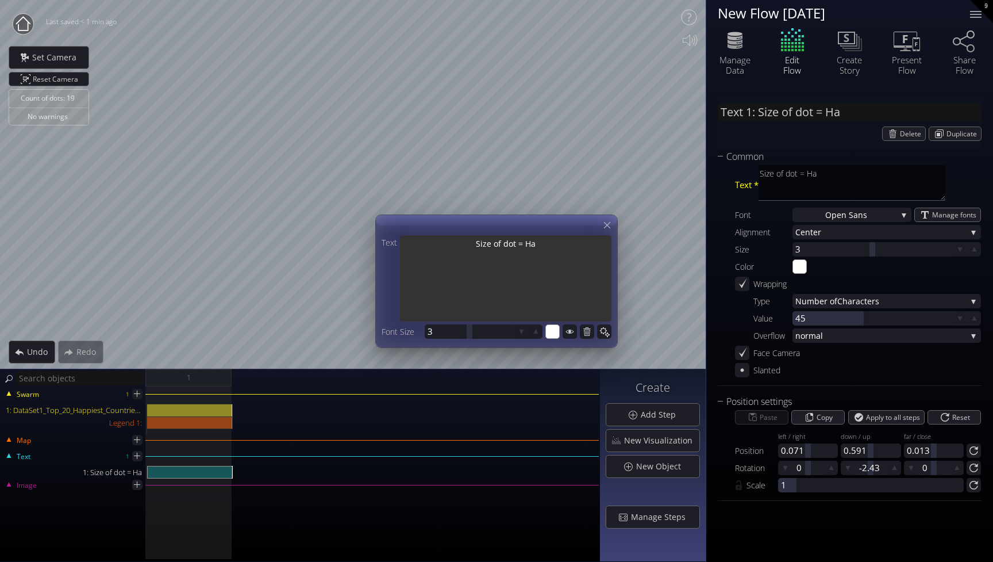
type textarea "Size of dot = Hap"
type input "Text 1: Size of dot = Happ"
type textarea "Size of dot = Happ"
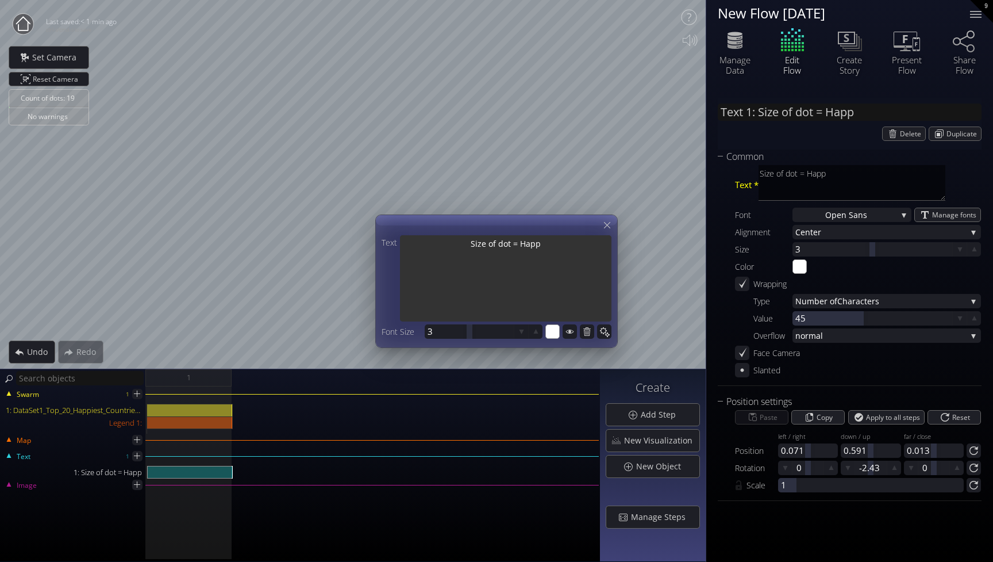
type input "Text 1: Size of dot = Happi"
type textarea "Size of dot = Happi"
type input "Text 1: Size of dot = Happin"
type textarea "Size of dot = Happin"
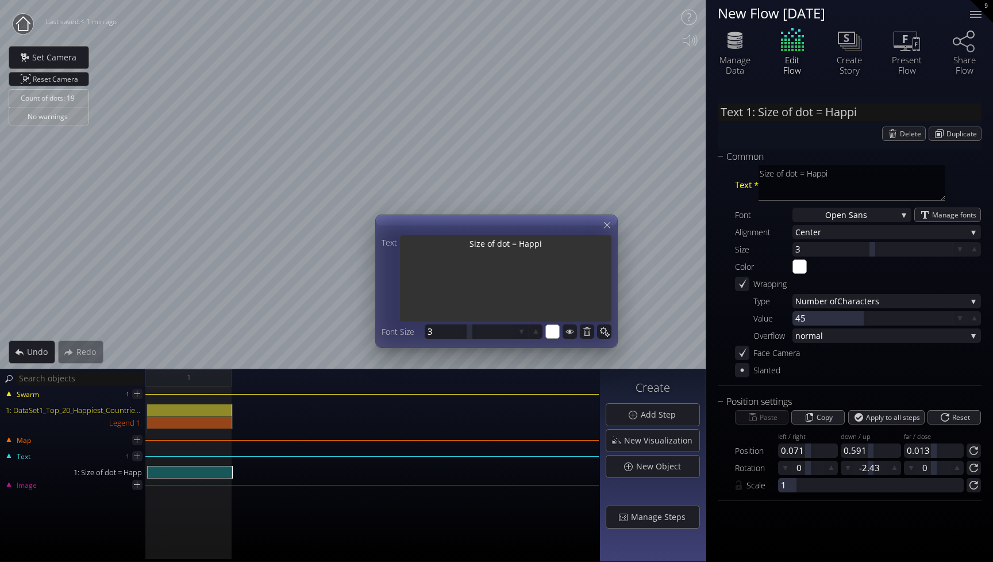
type textarea "Size of dot = Happin"
type input "Text 1: Size of dot = Happine"
type textarea "Size of dot = Happine"
type input "Text 1: Size of dot = Happines"
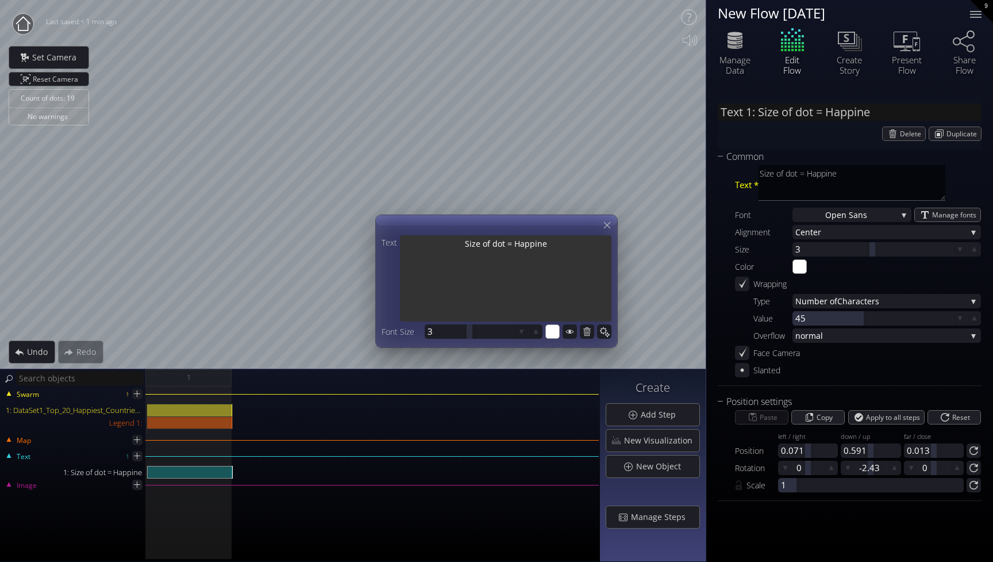
type textarea "Size of dot = Happines"
type input "Text 1: Size of dot = Happiness"
type textarea "Size of dot = Happiness"
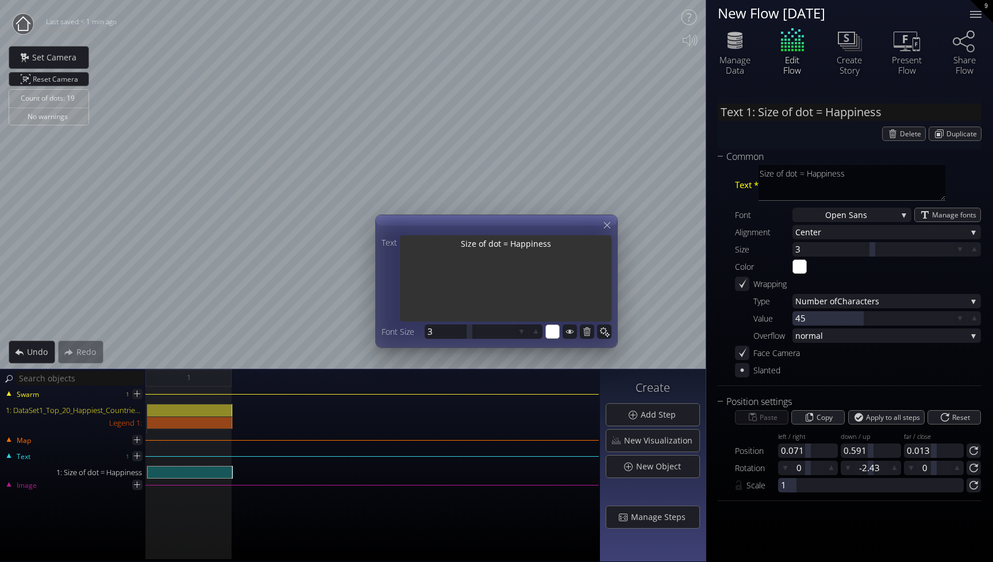
type input "Text 1: Size of dot = Happiness"
type textarea "Size of dot = Happiness"
type input "Text 1: Size of dot = Happiness R"
type textarea "Size of dot = Happiness R"
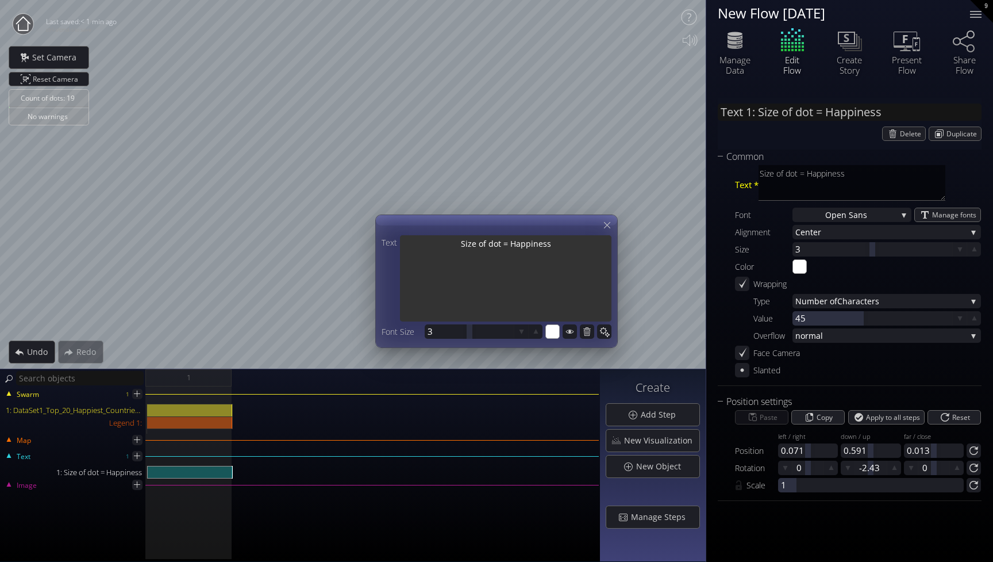
type textarea "Size of dot = Happiness R"
type input "Text 1: Size of dot = Happiness R..."
type textarea "Size of dot = Happiness Ra"
type textarea "Size of dot = Happiness Ran"
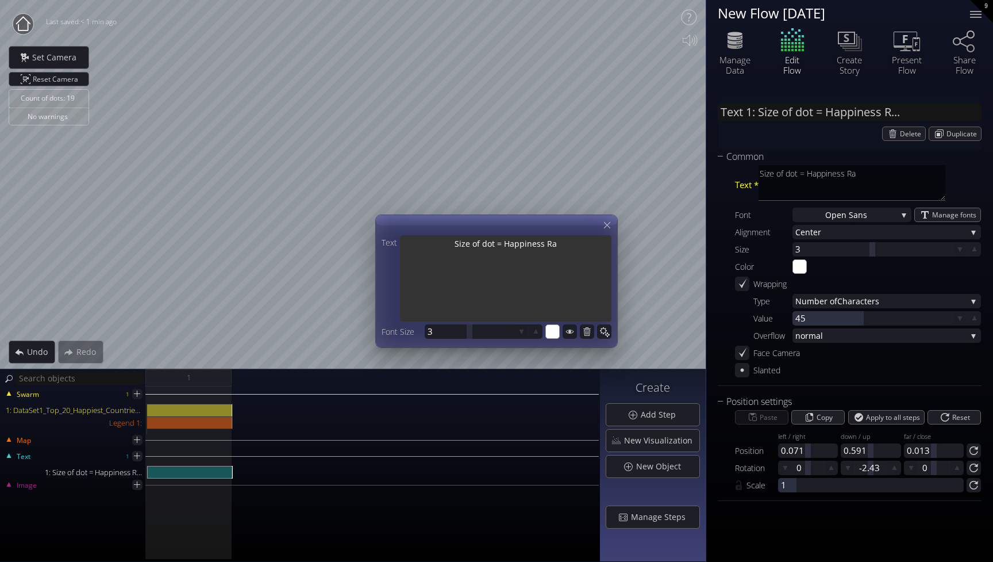
type textarea "Size of dot = Happiness Ran"
type textarea "Size of dot = Happiness Rank"
type textarea "Size of dot = Happiness Ran"
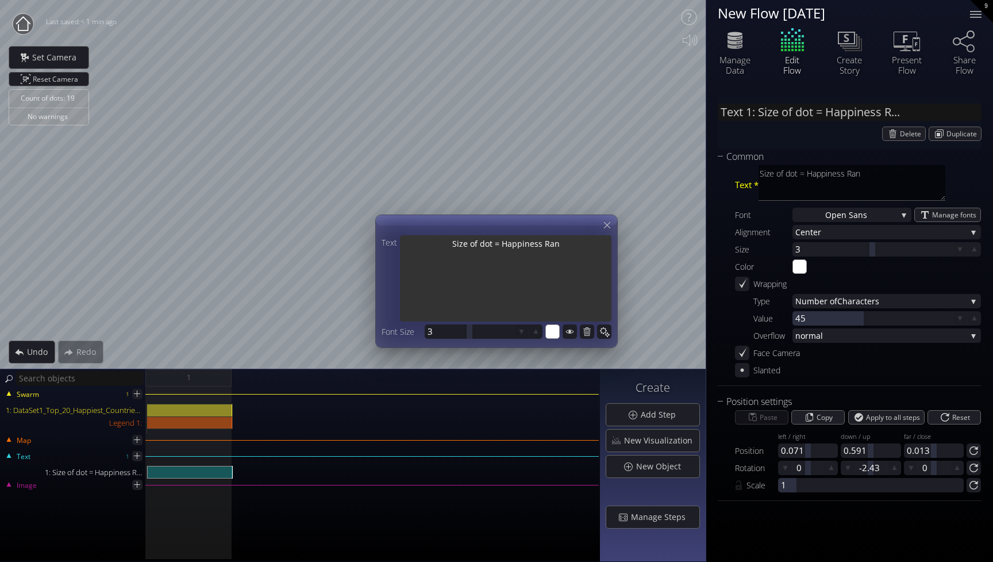
type textarea "Size of dot = Happiness Ra"
type input "Text 1: Size of dot = Happiness R"
type textarea "Size of dot = Happiness R"
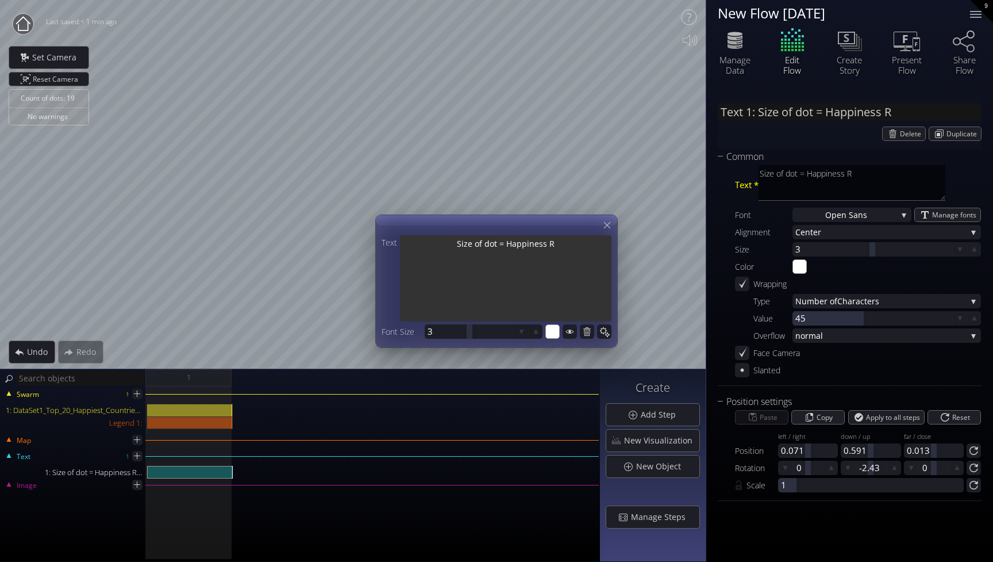
type input "Text 1: Size of dot = Happiness"
type textarea "Size of dot = Happiness"
type input "Text 1: Size of dot = Happiness S"
type textarea "Size of dot = Happiness S"
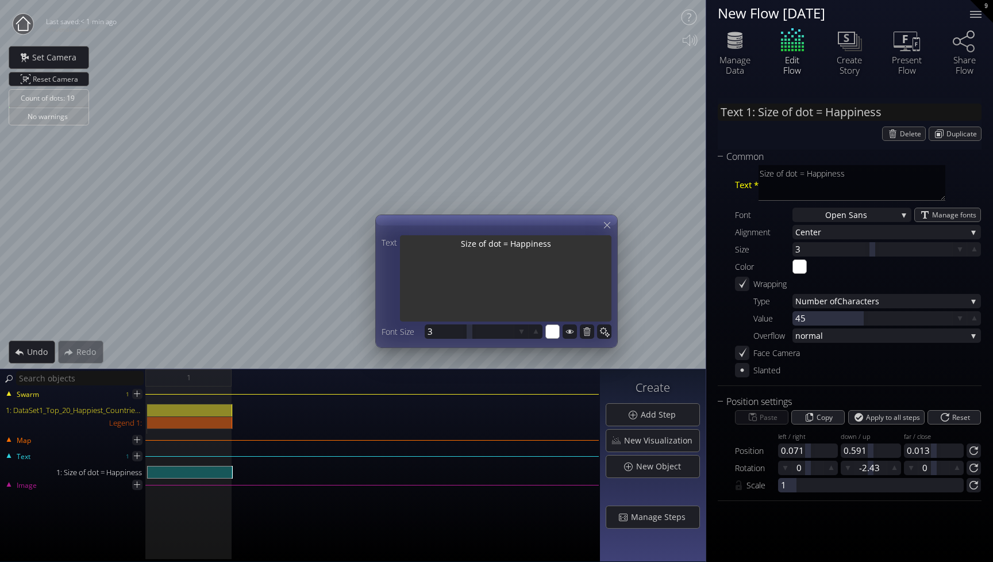
type textarea "Size of dot = Happiness S"
type input "Text 1: Size of dot = Happiness S..."
type textarea "Size of dot = Happiness Sc"
type textarea "Size of dot = Happiness Sco"
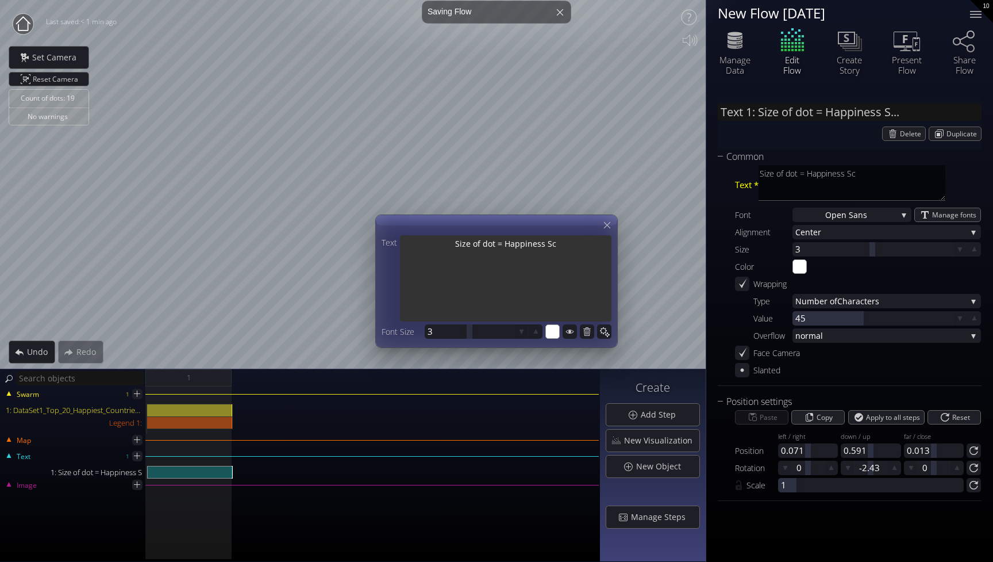
type textarea "Size of dot = Happiness Sco"
type textarea "Size of dot = Happiness Scor"
type textarea "Size of dot = Happiness Score"
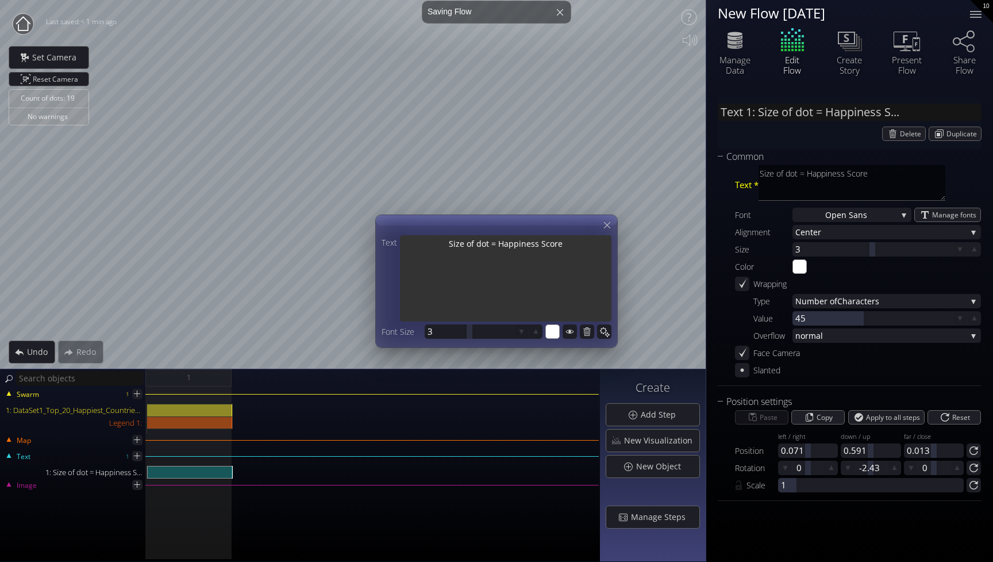
type textarea "Size of dot = Happiness Score"
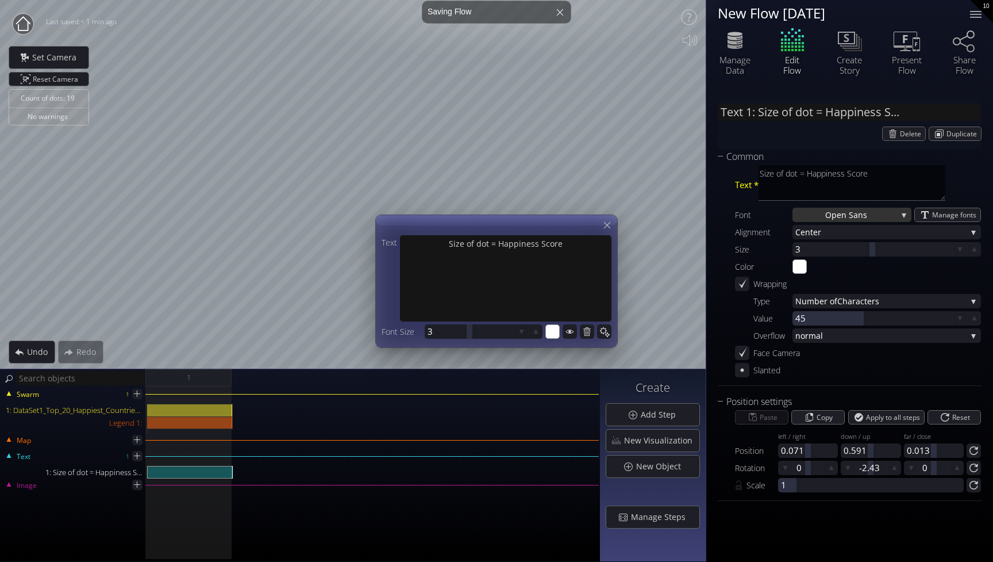
click at [901, 213] on div "Open San s" at bounding box center [852, 215] width 119 height 14
click at [937, 178] on textarea "Size of dot = Happiness Score" at bounding box center [852, 183] width 187 height 36
click at [952, 215] on span "Manage fonts" at bounding box center [956, 214] width 48 height 13
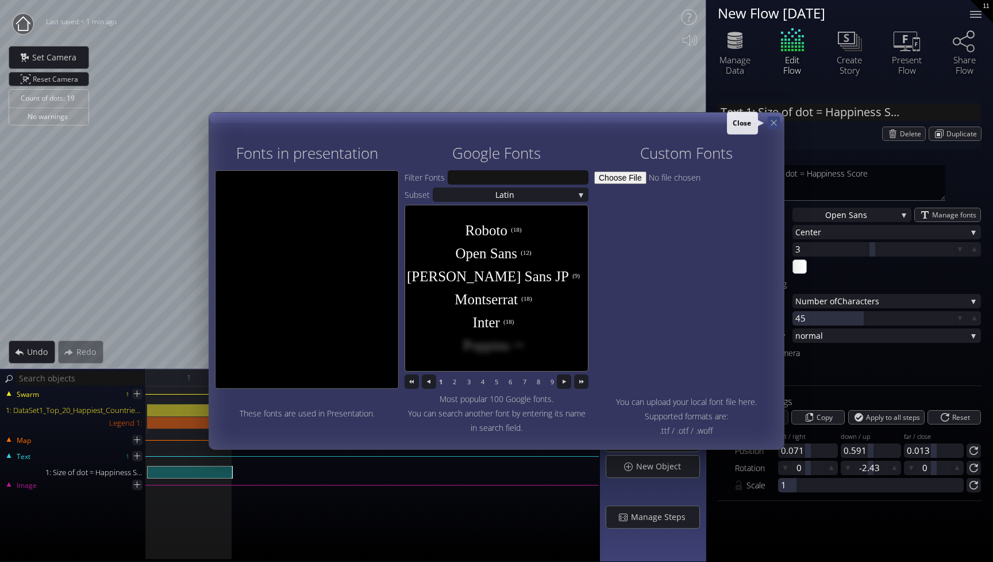
click at [771, 121] on icon at bounding box center [774, 123] width 10 height 10
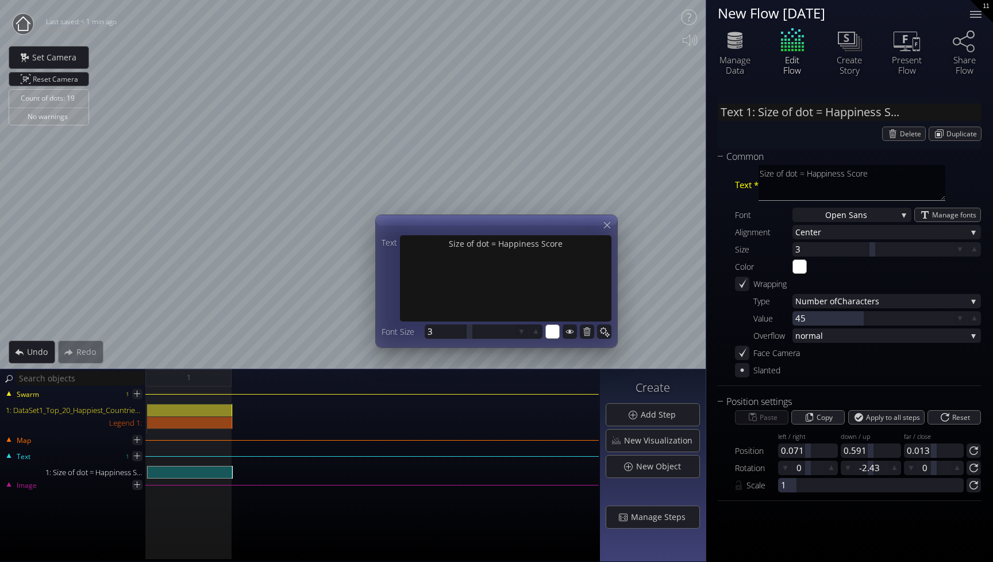
click at [903, 172] on textarea "Size of dot = Happiness Score" at bounding box center [852, 183] width 187 height 36
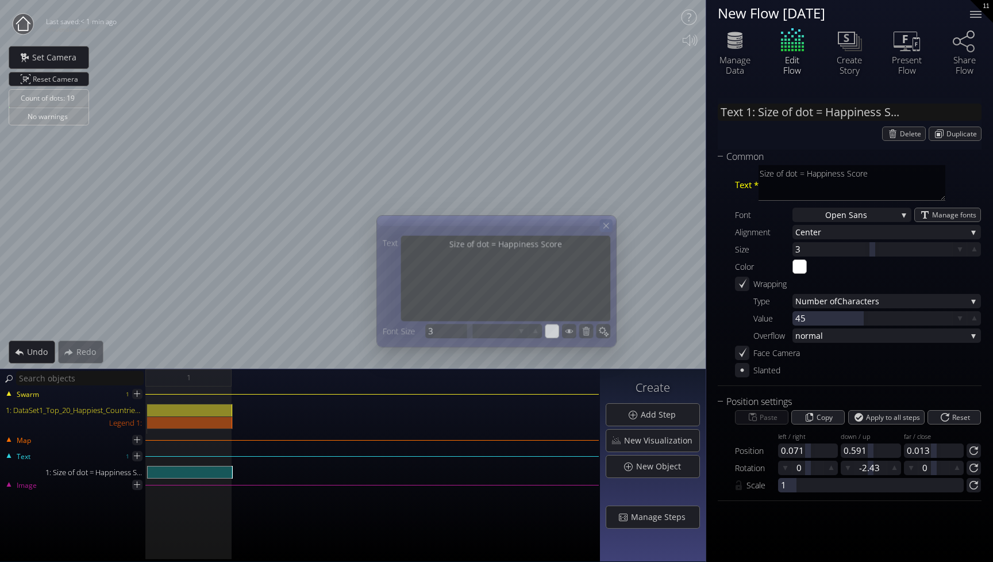
click at [603, 224] on icon at bounding box center [606, 225] width 10 height 10
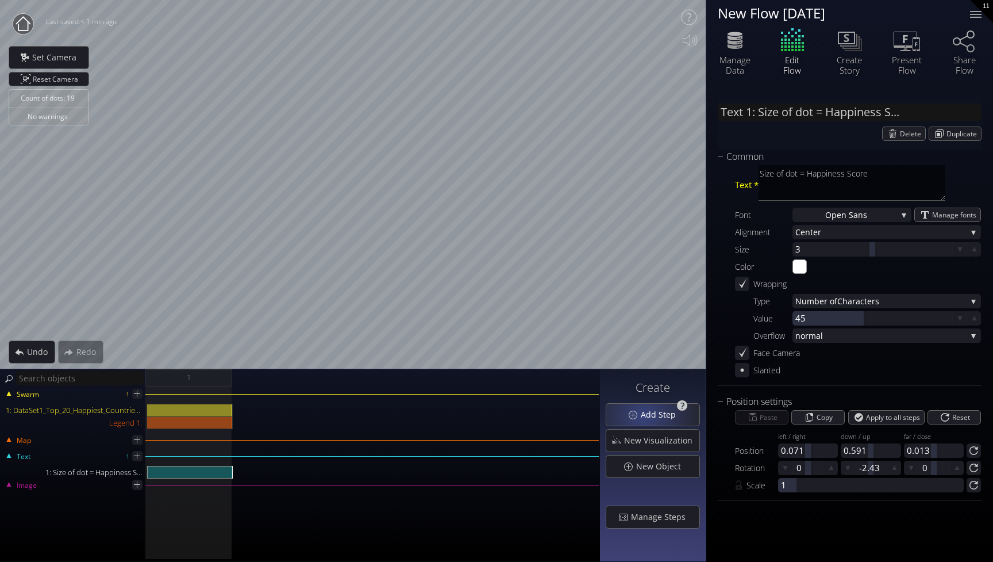
click at [646, 415] on span "Add Step" at bounding box center [661, 414] width 43 height 11
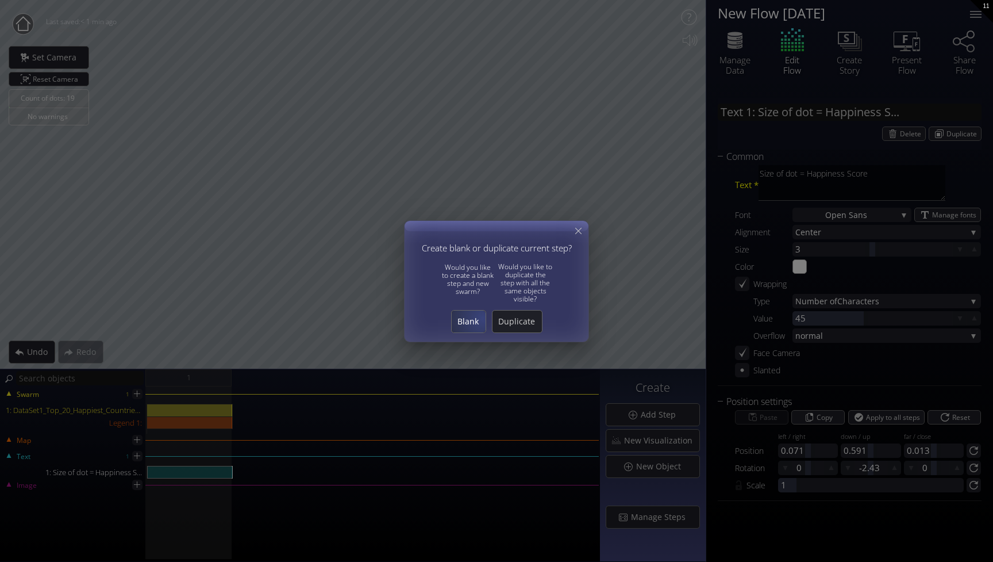
click at [482, 320] on span "Blank" at bounding box center [469, 321] width 34 height 11
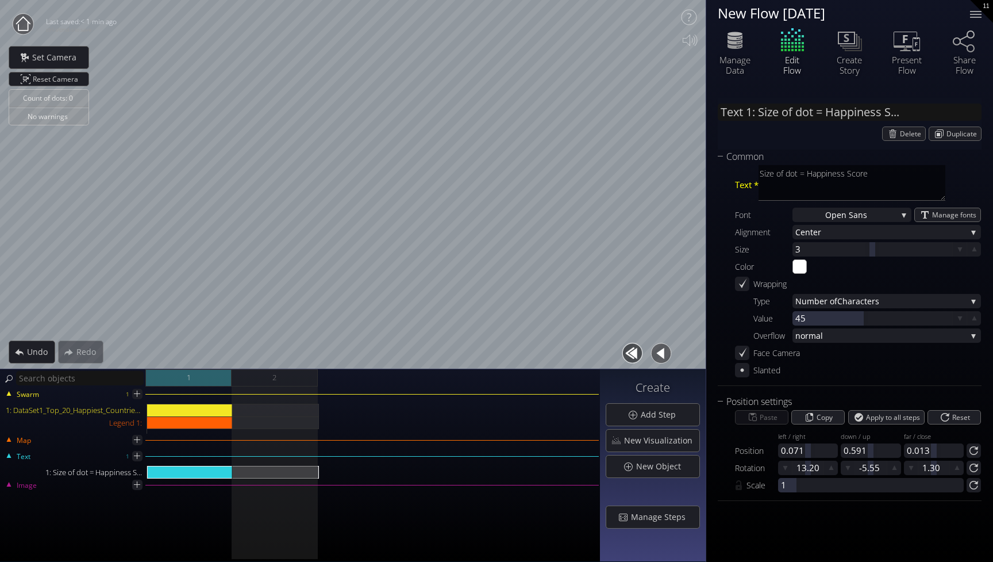
click at [210, 383] on div "1" at bounding box center [188, 377] width 86 height 17
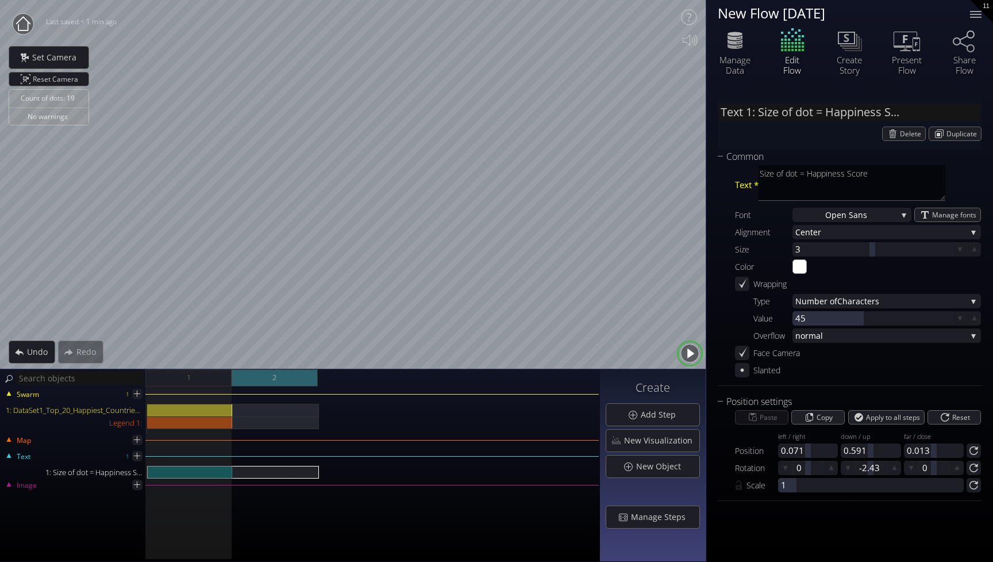
click at [265, 381] on div "2" at bounding box center [275, 377] width 86 height 17
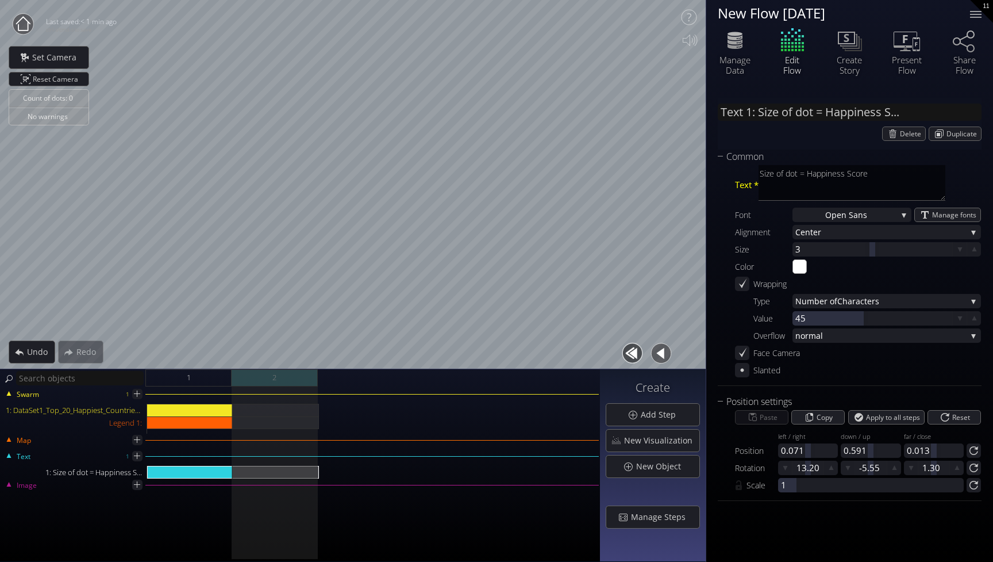
drag, startPoint x: 297, startPoint y: 383, endPoint x: 280, endPoint y: 381, distance: 17.3
click at [280, 381] on div "2" at bounding box center [275, 377] width 86 height 17
click at [284, 376] on div "2" at bounding box center [275, 377] width 86 height 17
click at [203, 370] on div "1" at bounding box center [188, 377] width 86 height 17
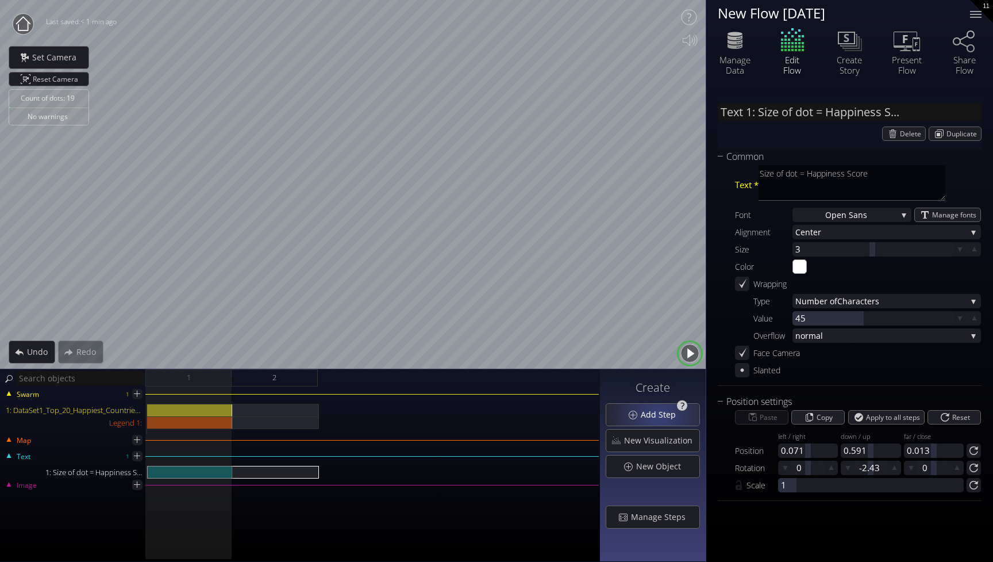
click at [661, 414] on span "Add Step" at bounding box center [661, 414] width 43 height 11
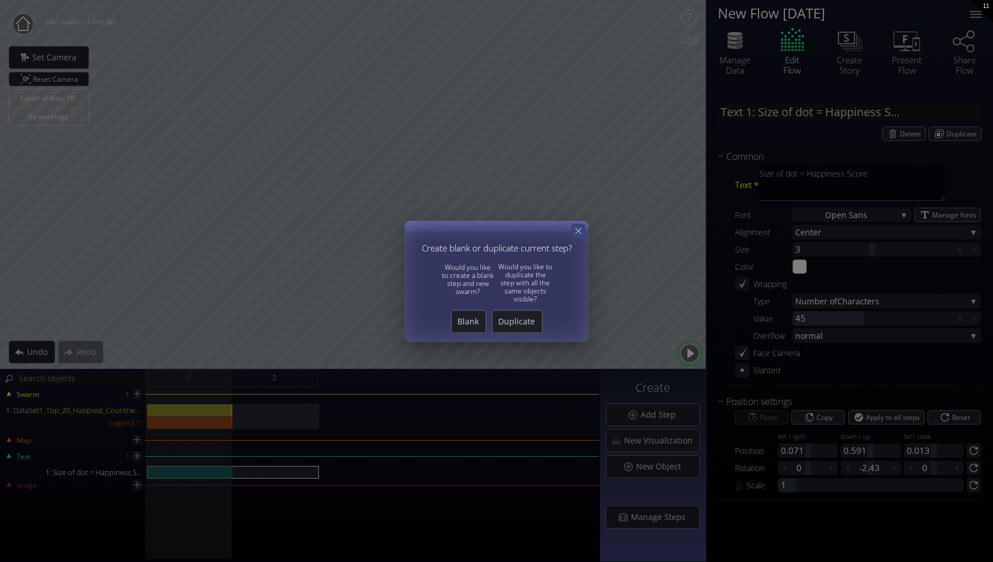
click at [581, 231] on icon at bounding box center [578, 230] width 11 height 11
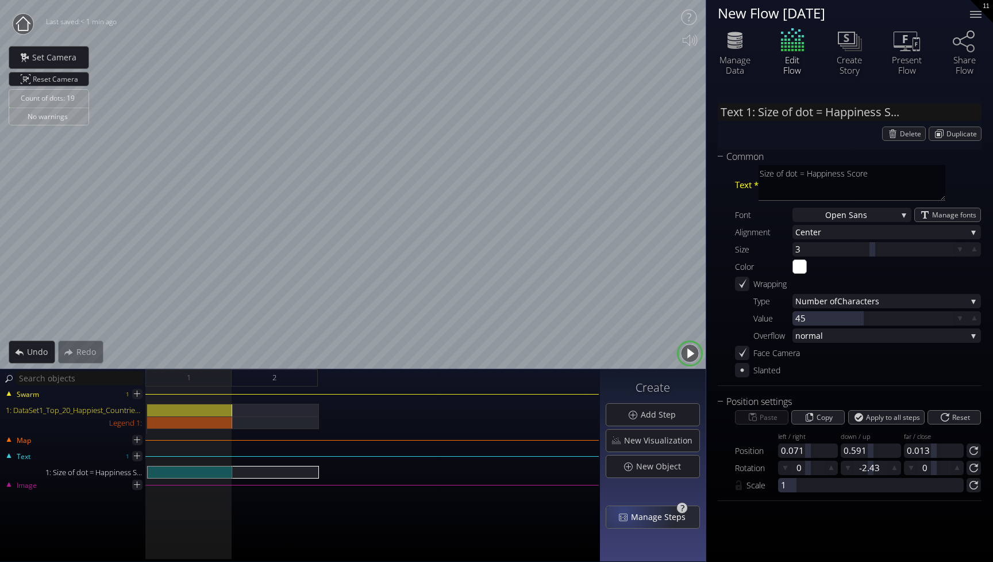
click at [631, 514] on div "Manage Steps" at bounding box center [653, 517] width 93 height 22
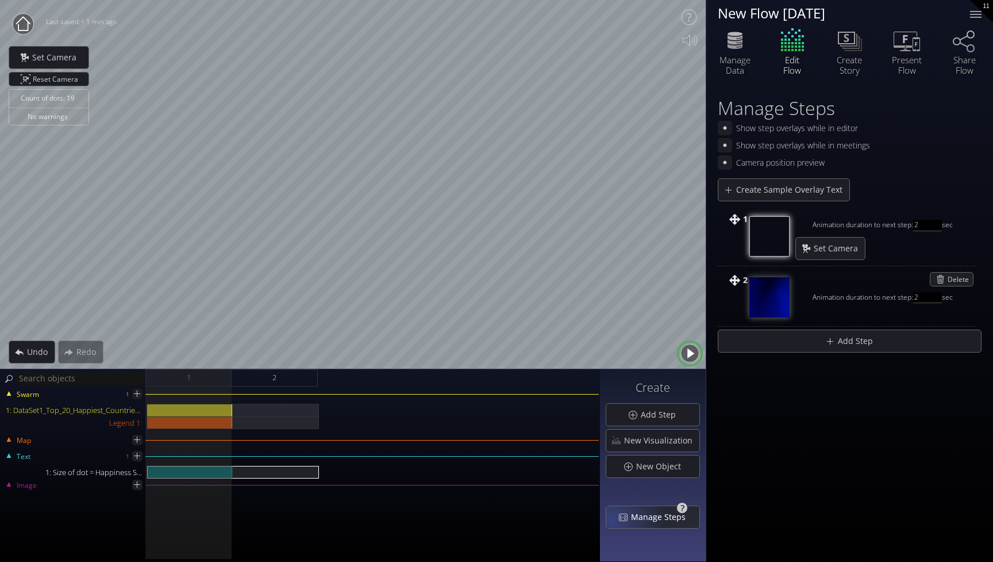
click at [621, 513] on div "Manage Steps" at bounding box center [653, 517] width 93 height 22
click at [632, 521] on div "Manage Steps" at bounding box center [653, 517] width 93 height 22
drag, startPoint x: 287, startPoint y: 377, endPoint x: 232, endPoint y: 373, distance: 55.4
click at [232, 373] on div "2" at bounding box center [275, 377] width 86 height 17
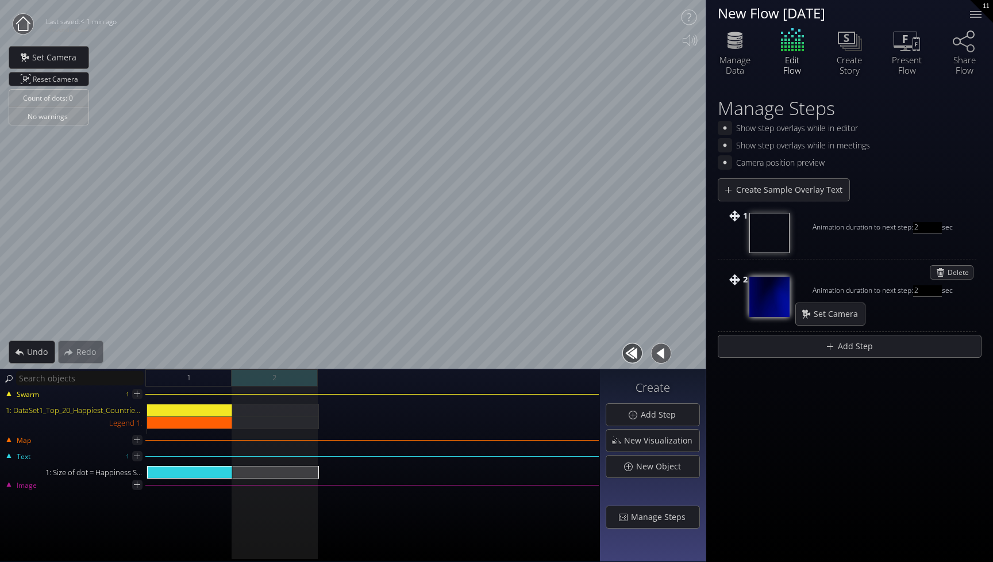
click at [313, 375] on div "2" at bounding box center [275, 377] width 86 height 17
click at [363, 385] on div "1 2" at bounding box center [372, 377] width 455 height 17
click at [671, 523] on div "Manage Steps" at bounding box center [653, 517] width 93 height 22
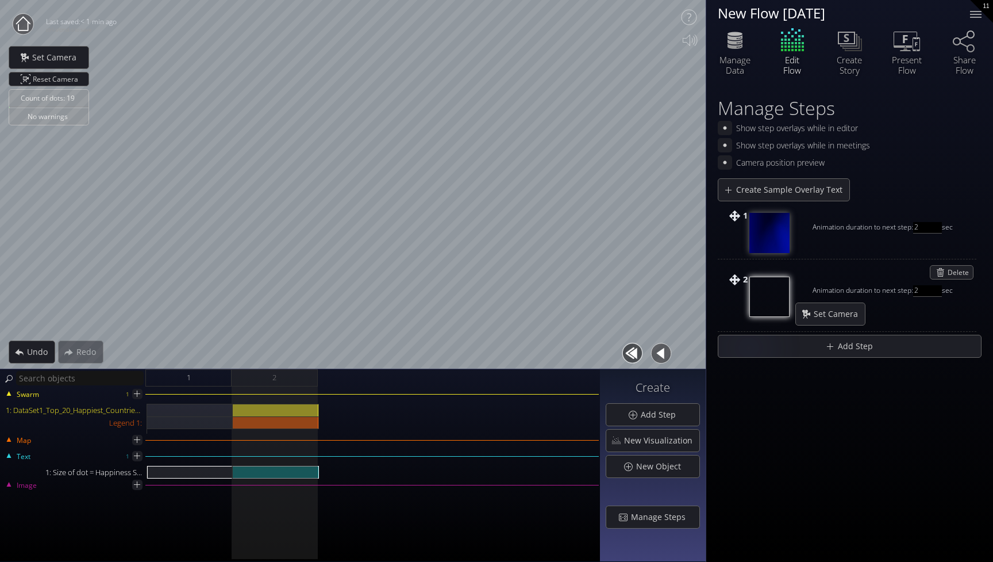
click at [369, 375] on div "1 2" at bounding box center [372, 377] width 455 height 17
click at [631, 418] on div "Add Step" at bounding box center [653, 415] width 93 height 22
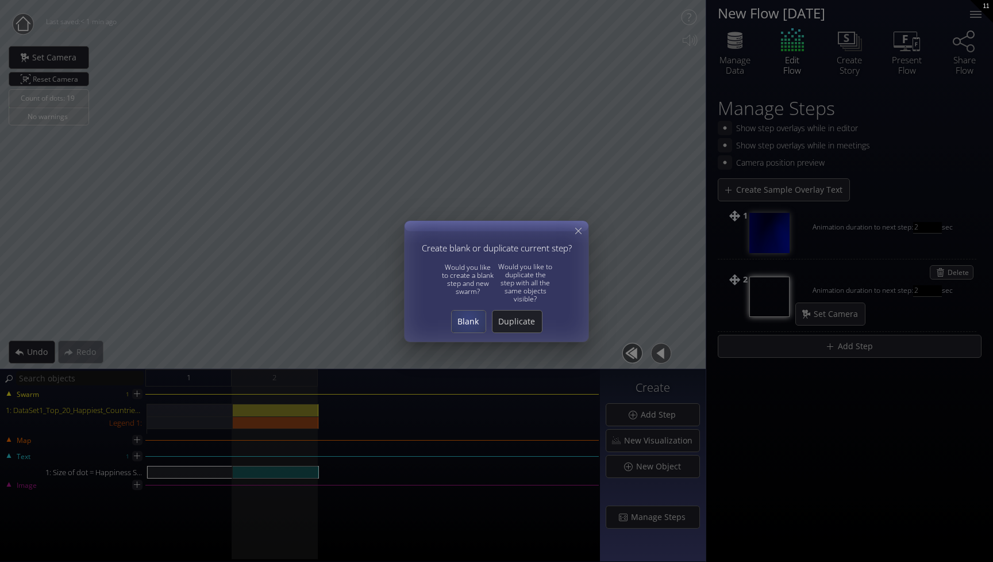
click at [469, 318] on span "Blank" at bounding box center [469, 321] width 34 height 11
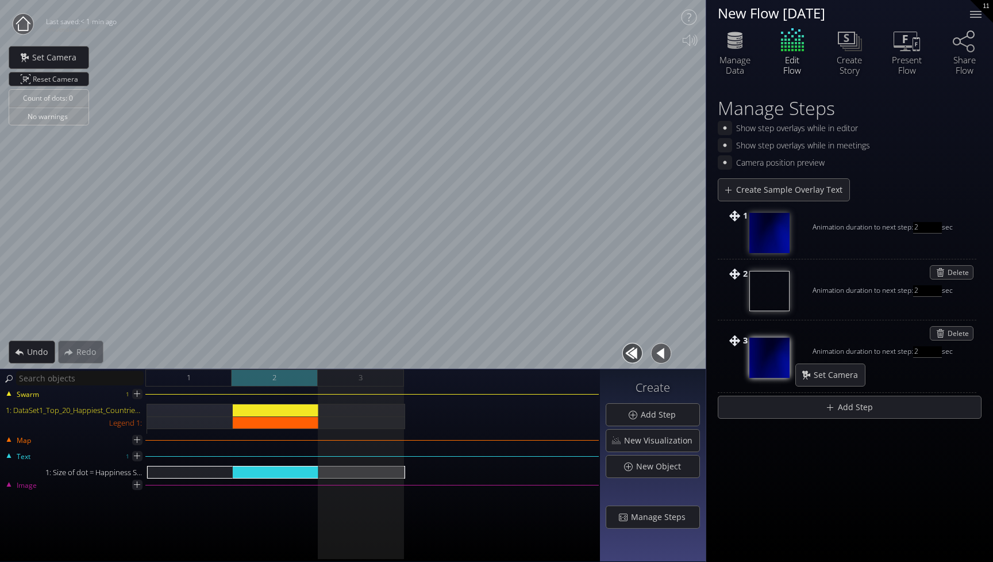
click at [294, 374] on div "2" at bounding box center [275, 377] width 86 height 17
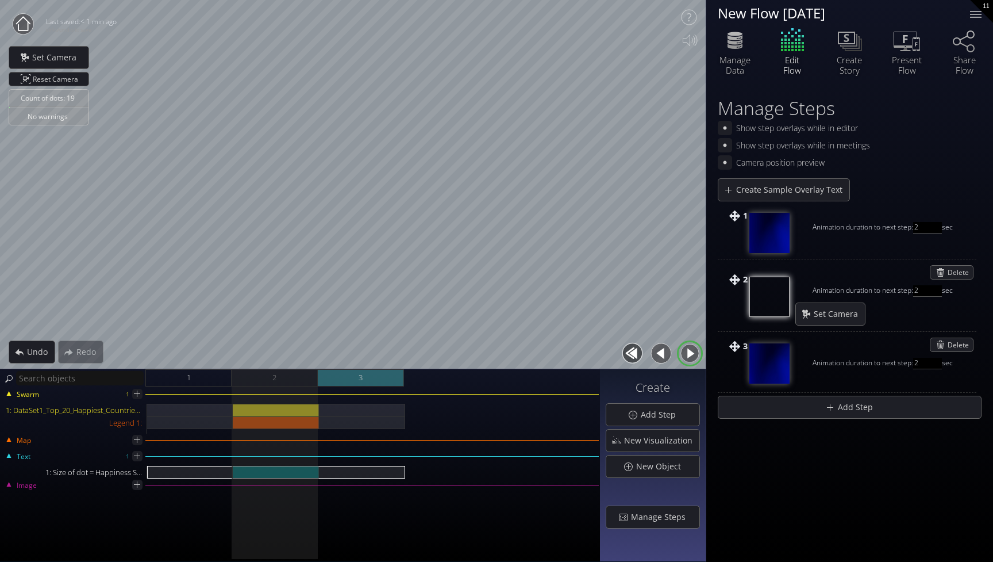
click at [358, 379] on div "3" at bounding box center [361, 377] width 86 height 17
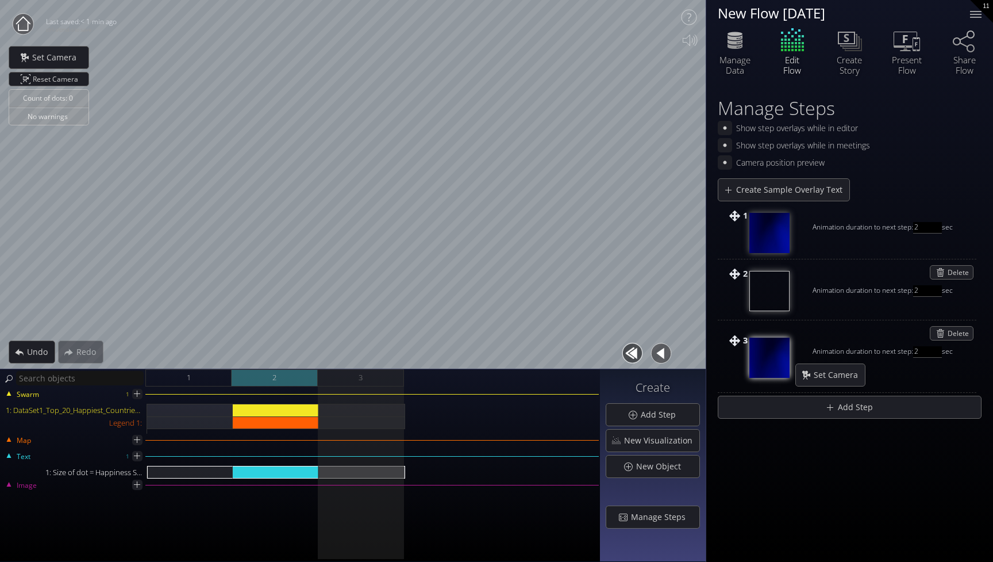
click at [298, 377] on div "2" at bounding box center [275, 377] width 86 height 17
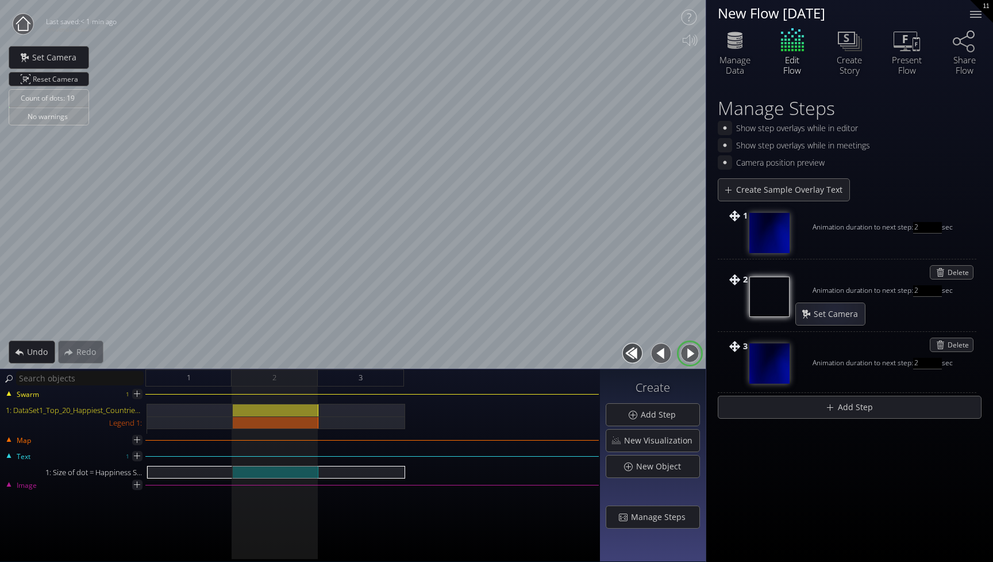
click at [819, 245] on div "Set Camera" at bounding box center [893, 244] width 195 height 11
click at [197, 386] on div "1" at bounding box center [188, 377] width 86 height 17
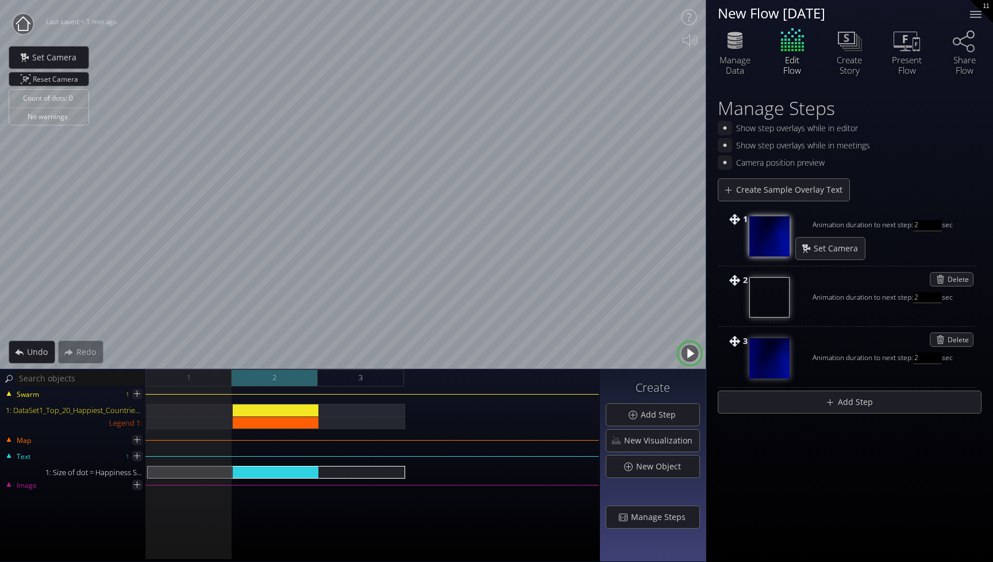
click at [295, 375] on div "2" at bounding box center [275, 377] width 86 height 17
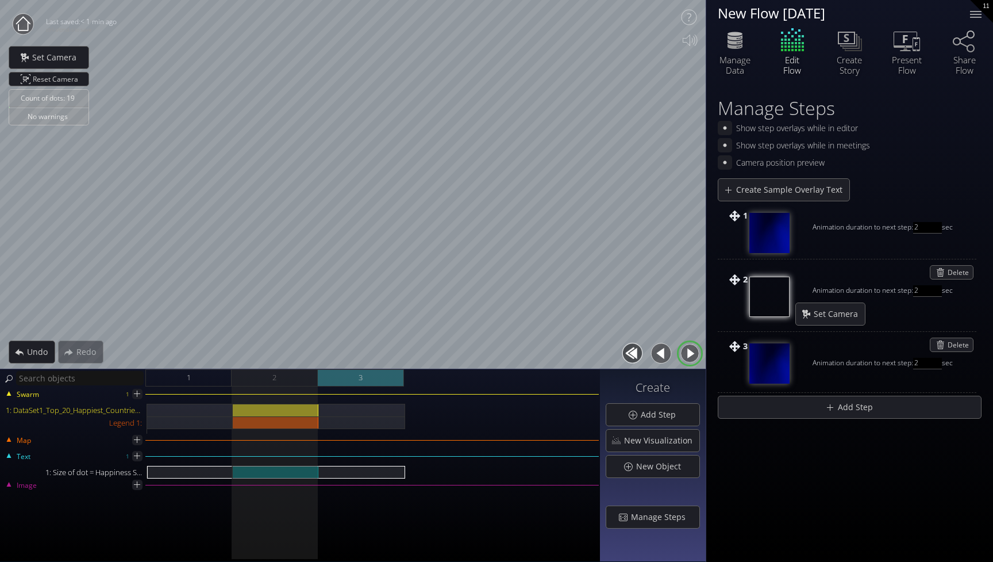
click at [391, 375] on div "3" at bounding box center [361, 377] width 86 height 17
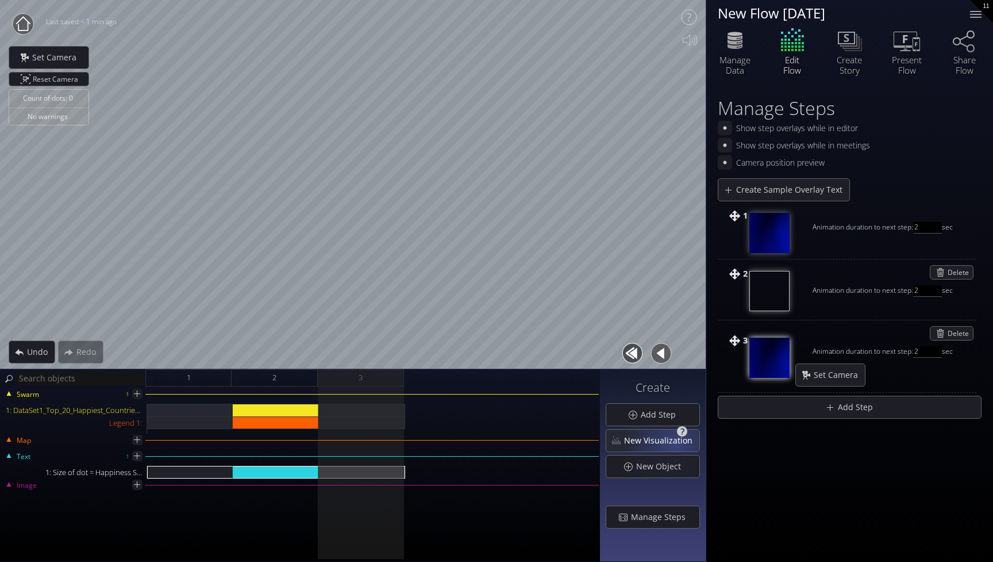
click at [677, 444] on span "New Visualization" at bounding box center [662, 440] width 76 height 11
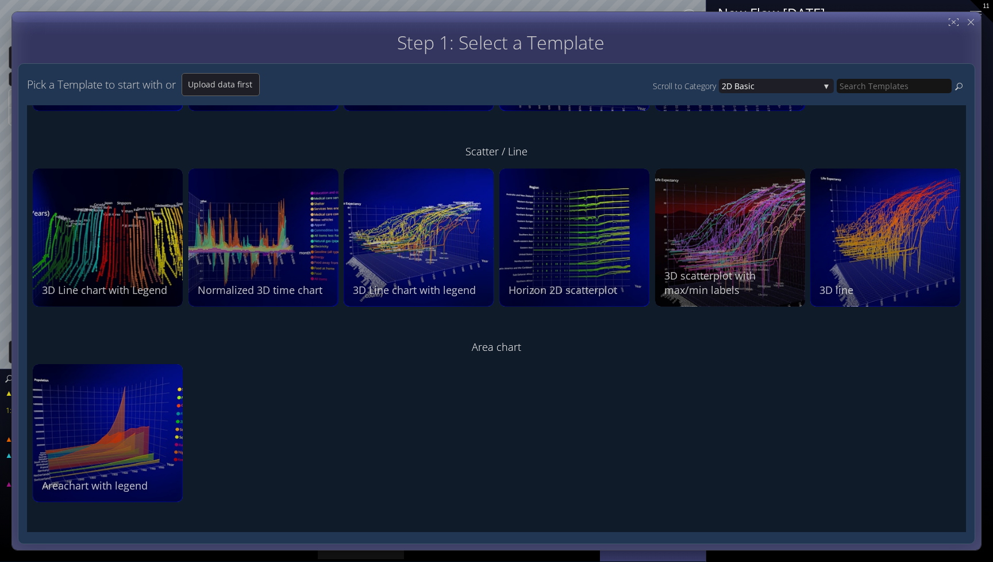
scroll to position [164, 0]
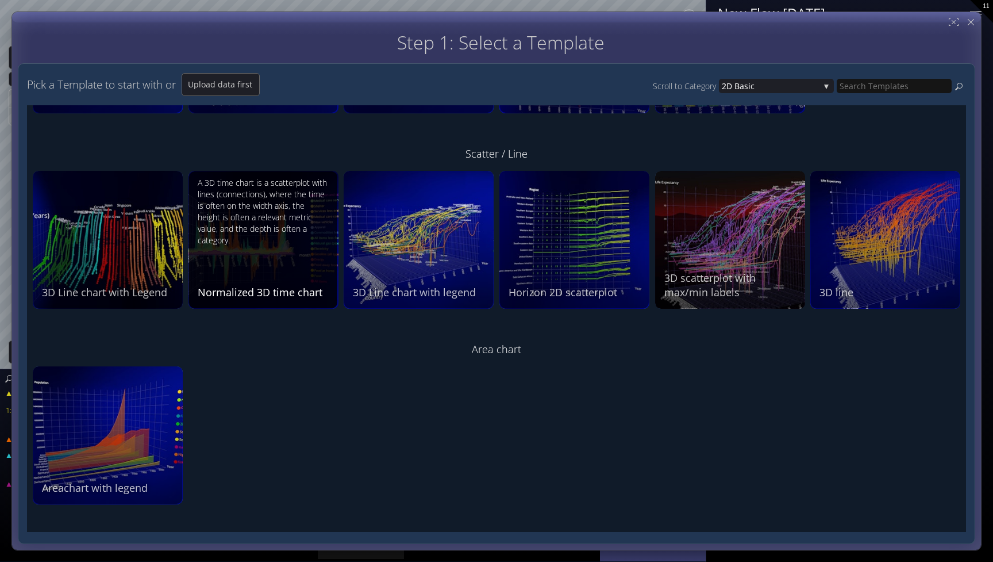
click at [282, 274] on div "A 3D time chart is a scatterplot with lines (connections), where the time is of…" at bounding box center [265, 238] width 135 height 122
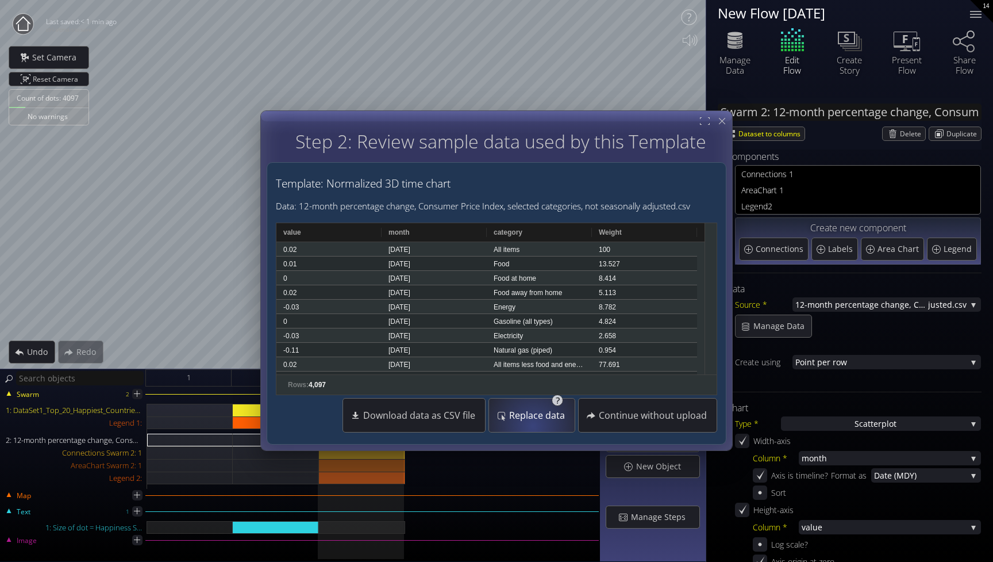
click at [535, 425] on div "Replace data" at bounding box center [532, 415] width 80 height 33
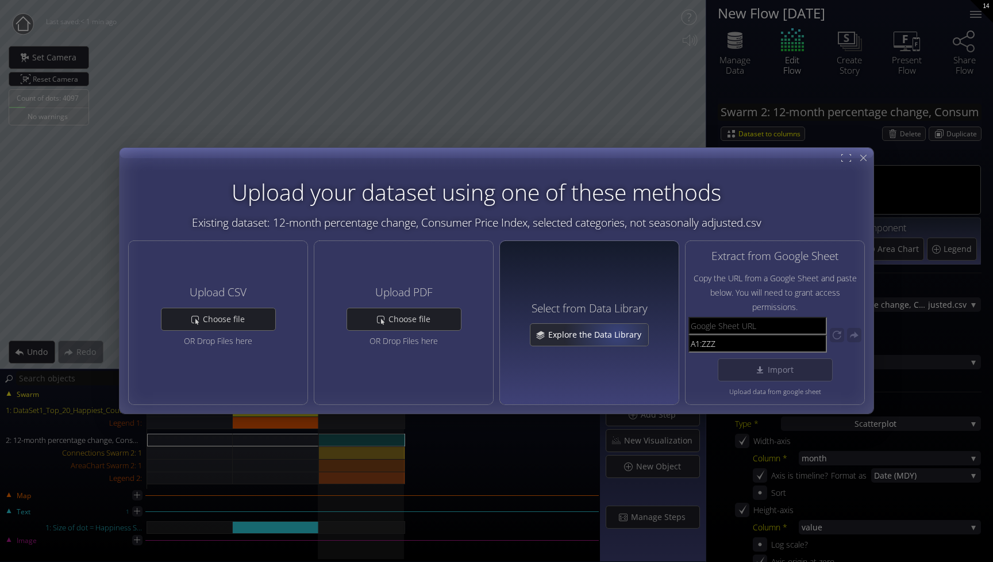
click at [617, 333] on span "Explore the Data Library" at bounding box center [598, 334] width 101 height 11
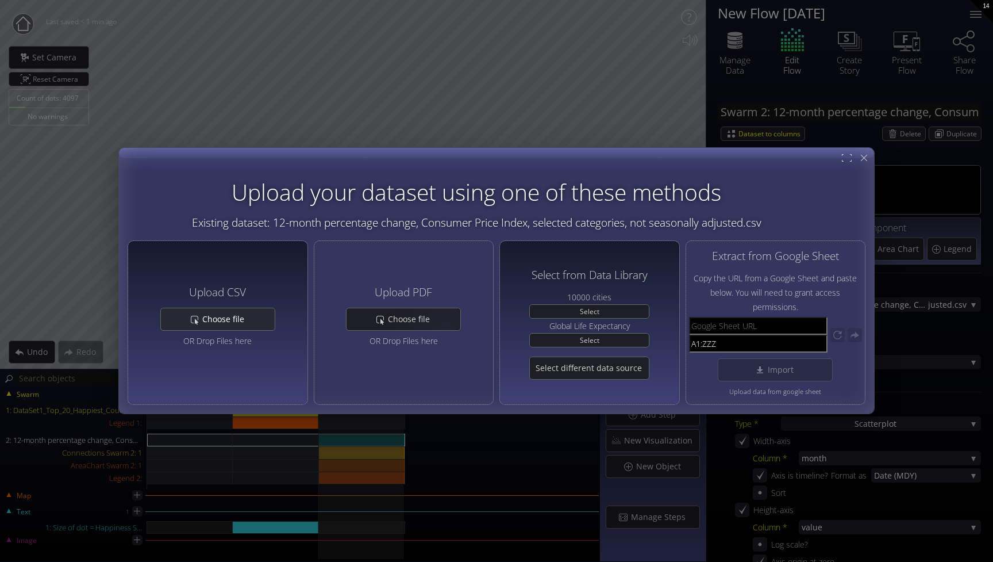
click at [244, 328] on div "Choose file" at bounding box center [218, 319] width 114 height 22
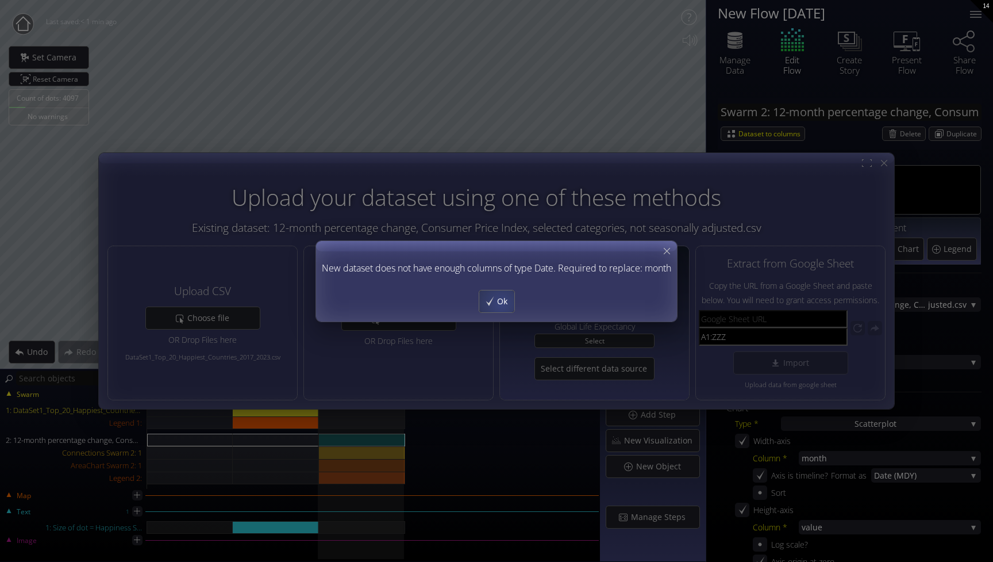
click at [497, 303] on span "Ok" at bounding box center [506, 300] width 18 height 11
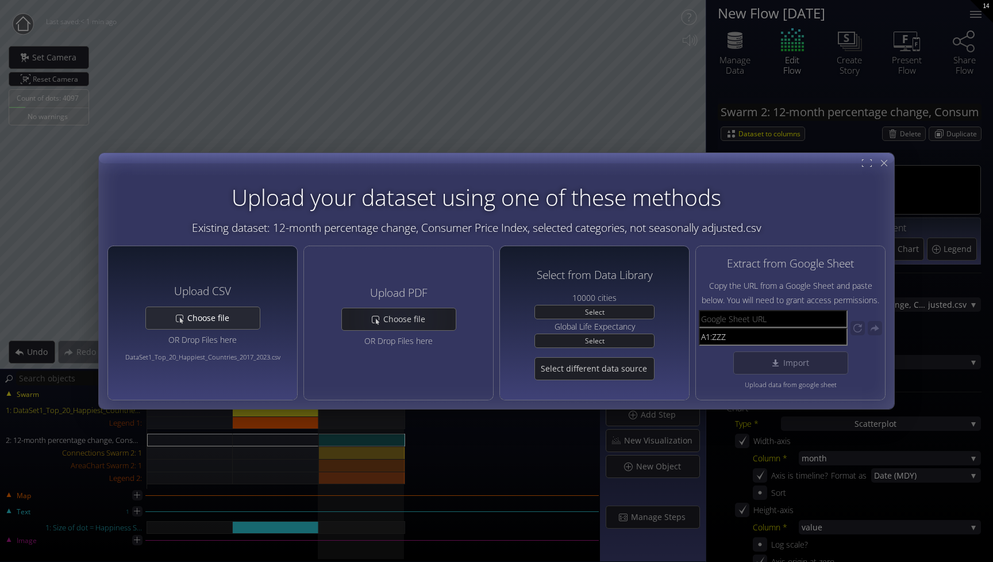
click at [222, 326] on div "Choose file" at bounding box center [203, 318] width 114 height 22
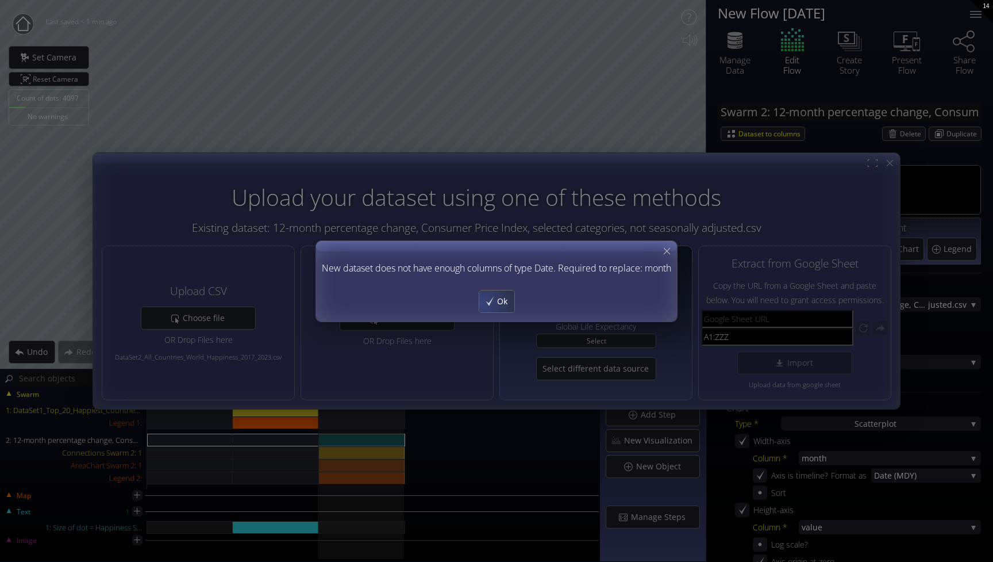
click at [485, 304] on div "Ok" at bounding box center [496, 301] width 35 height 22
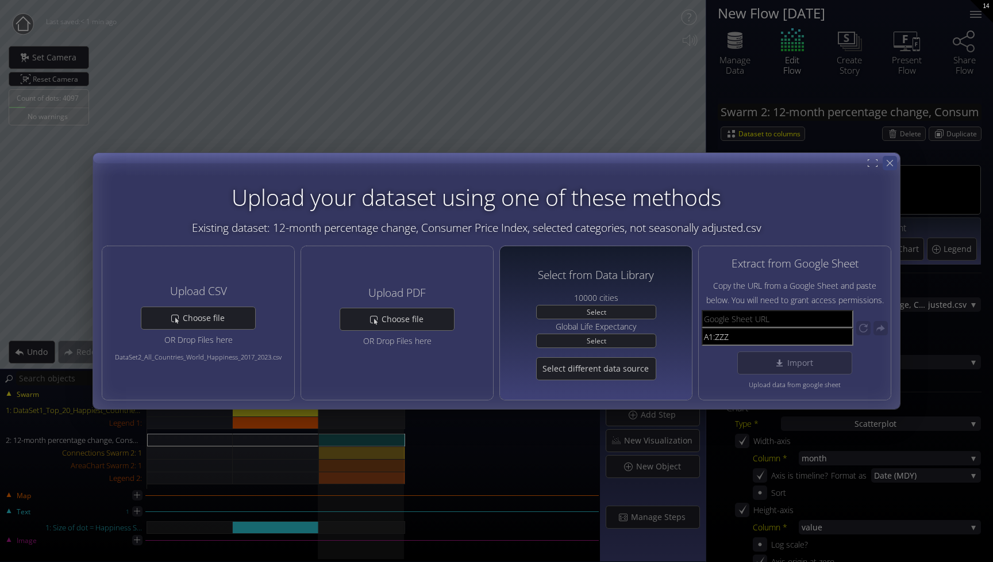
click at [888, 162] on icon at bounding box center [890, 163] width 6 height 6
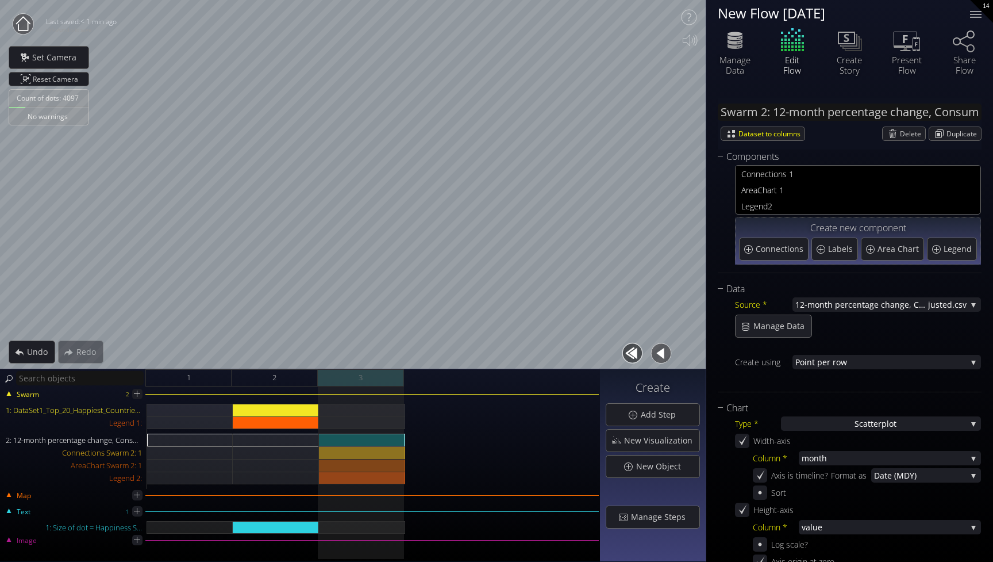
click at [377, 378] on div "3" at bounding box center [361, 377] width 86 height 17
click at [903, 135] on span "Delete" at bounding box center [912, 133] width 25 height 13
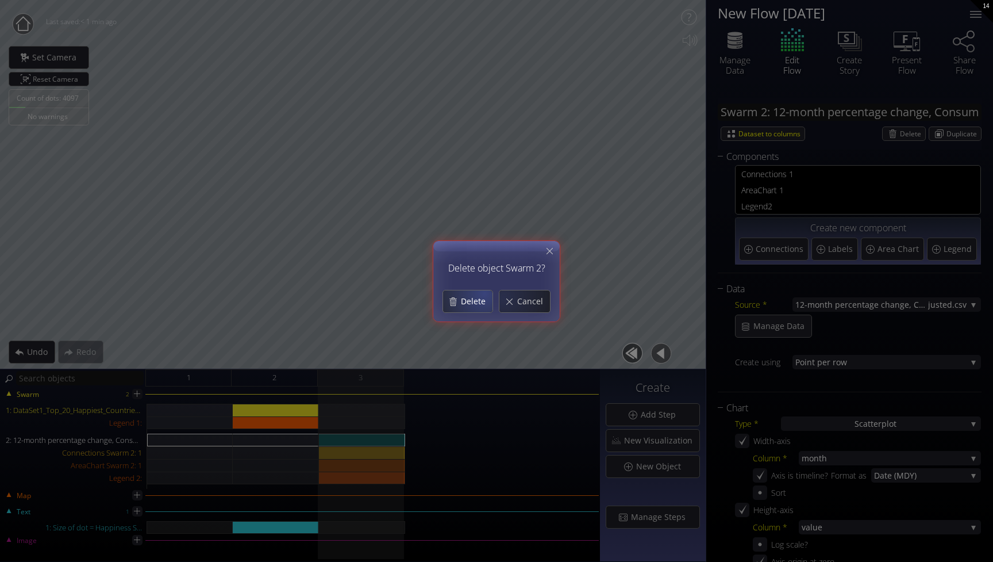
click at [479, 296] on span "Delete" at bounding box center [476, 300] width 32 height 11
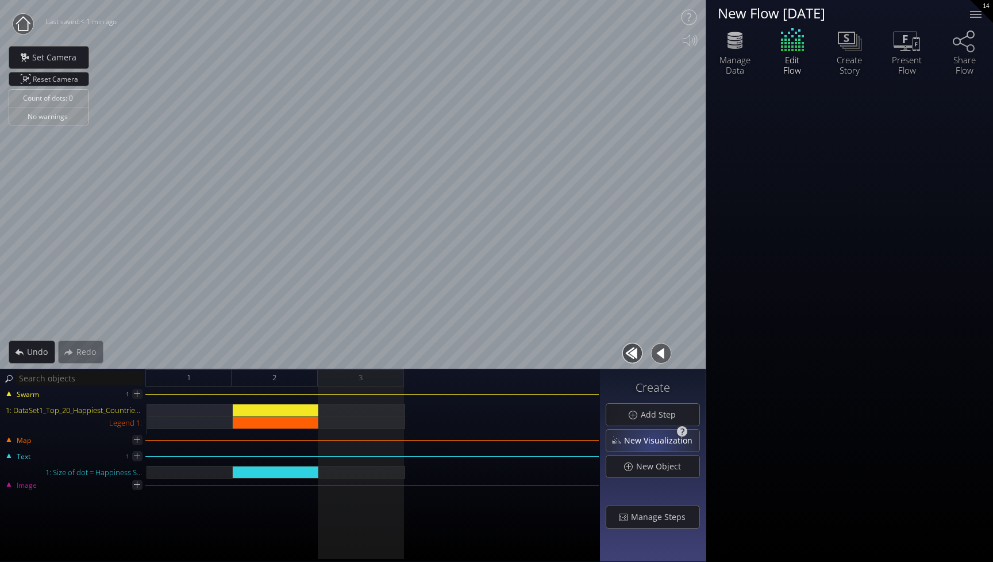
click at [654, 442] on span "New Visualization" at bounding box center [662, 440] width 76 height 11
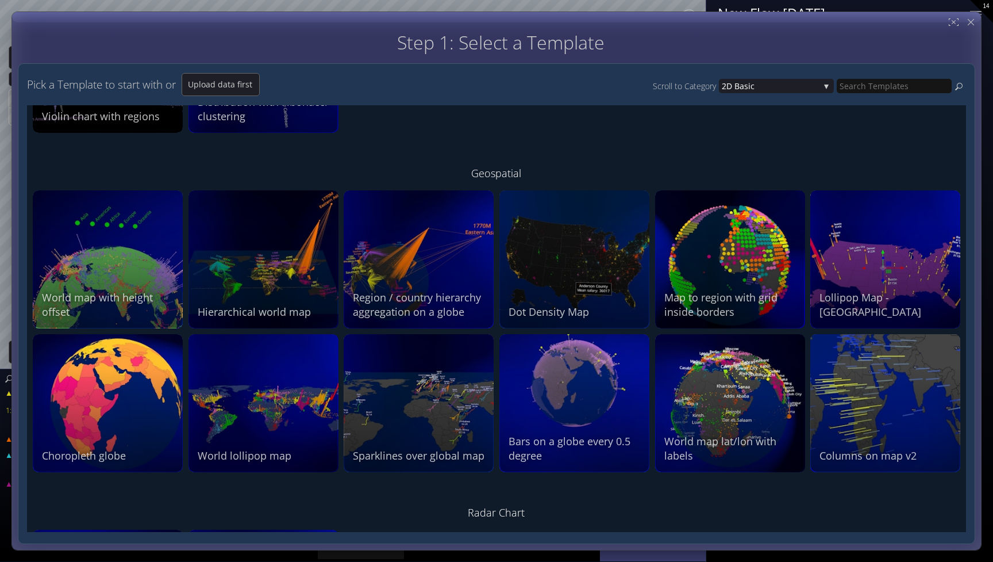
scroll to position [874, 0]
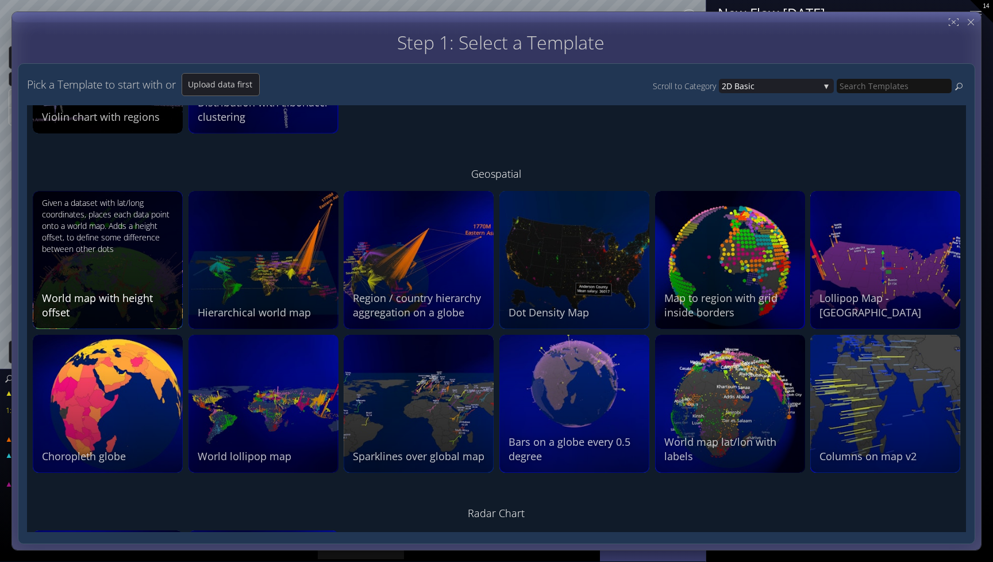
click at [142, 267] on div "Given a dataset with lat/long coordinates, places each data point onto a world …" at bounding box center [109, 258] width 135 height 122
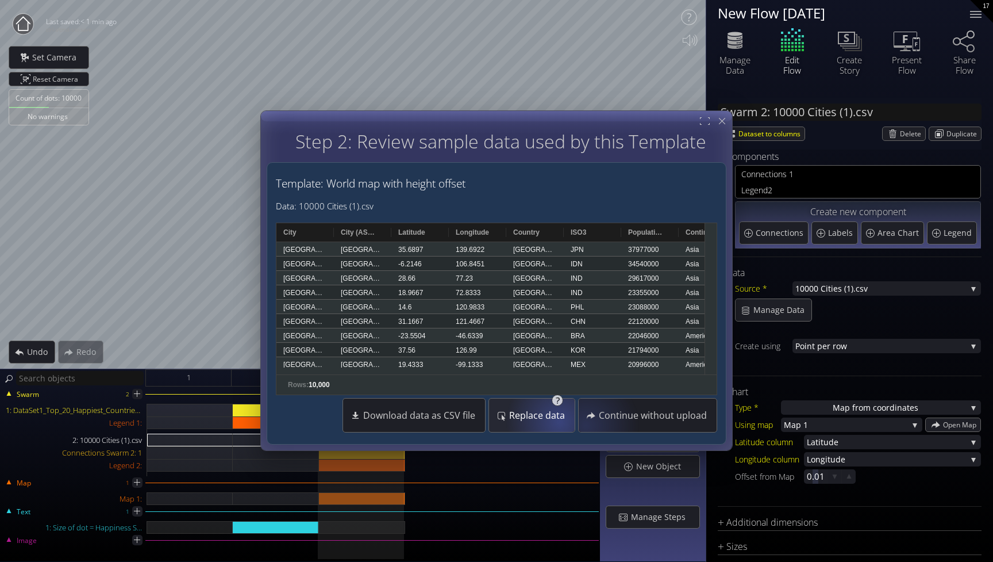
click at [552, 418] on span "Replace data" at bounding box center [540, 415] width 63 height 11
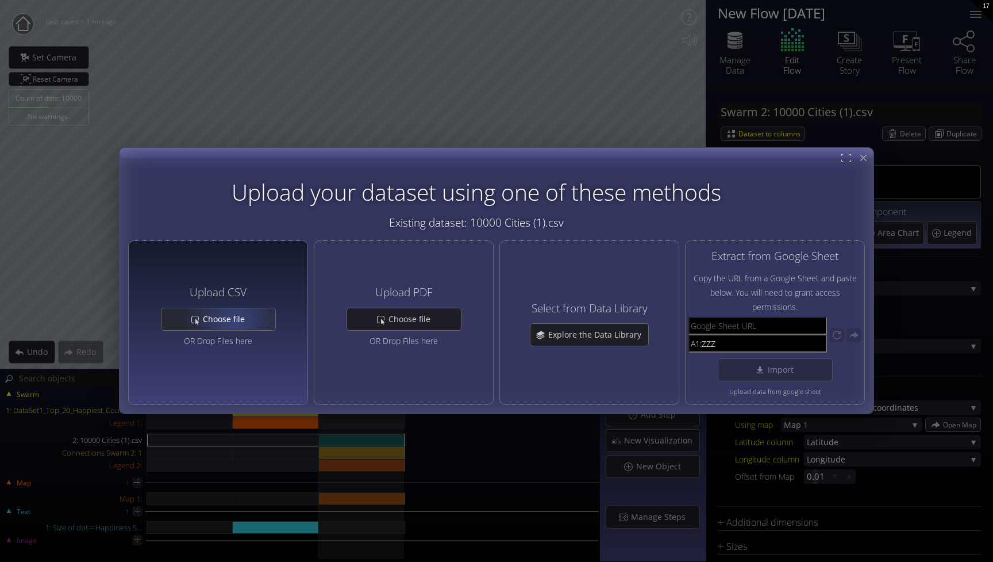
click at [235, 320] on span "Choose file" at bounding box center [226, 318] width 49 height 11
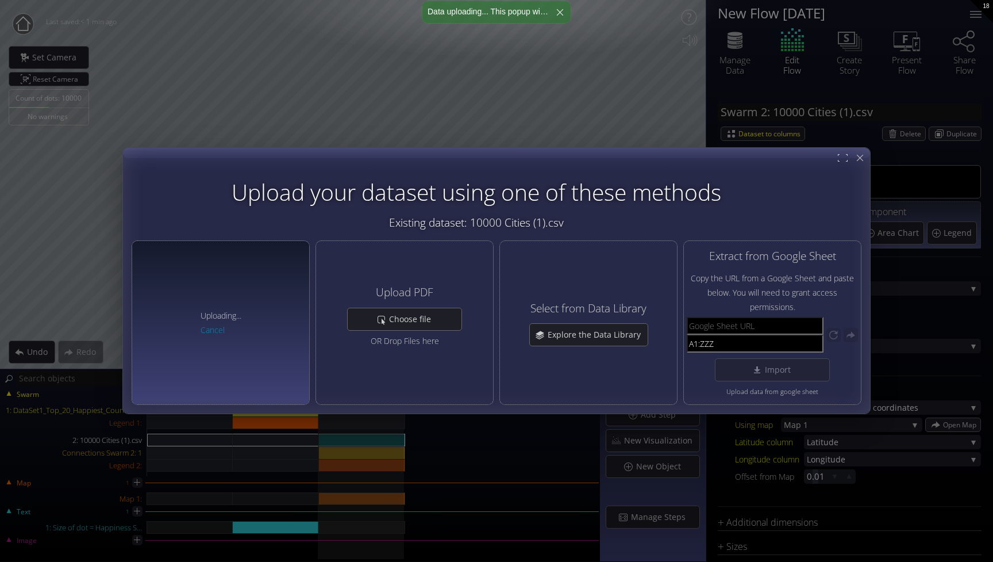
type input "Swarm 2: DataSet1_Top_20_Happiest_Countries_2017_2023.csv"
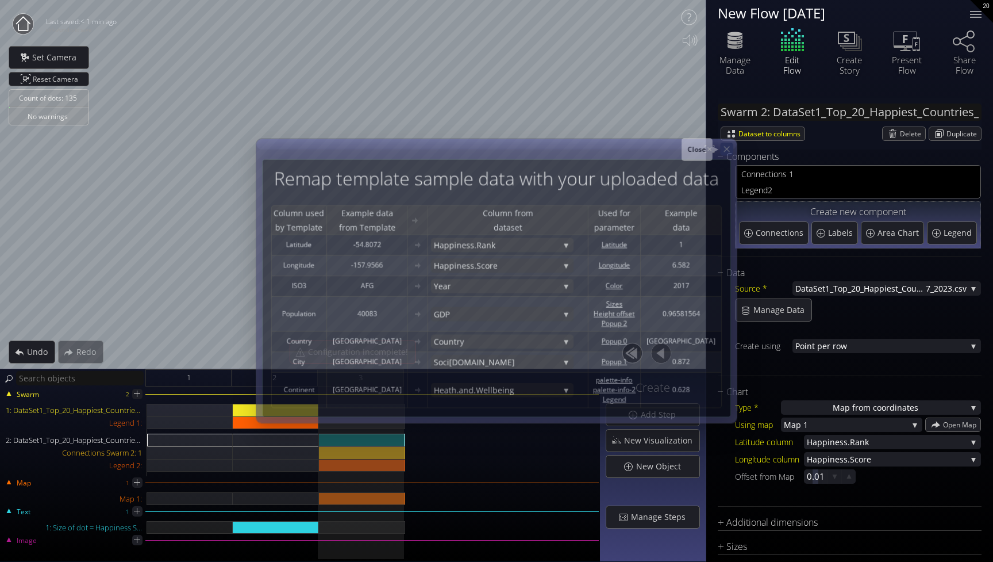
click at [725, 152] on icon at bounding box center [727, 149] width 10 height 10
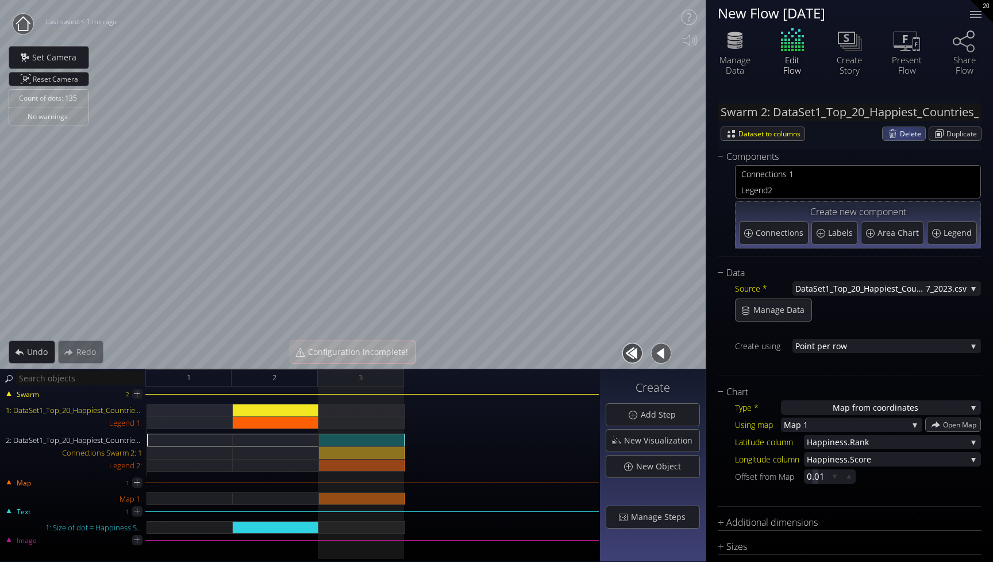
click at [900, 136] on span "Delete" at bounding box center [912, 133] width 25 height 13
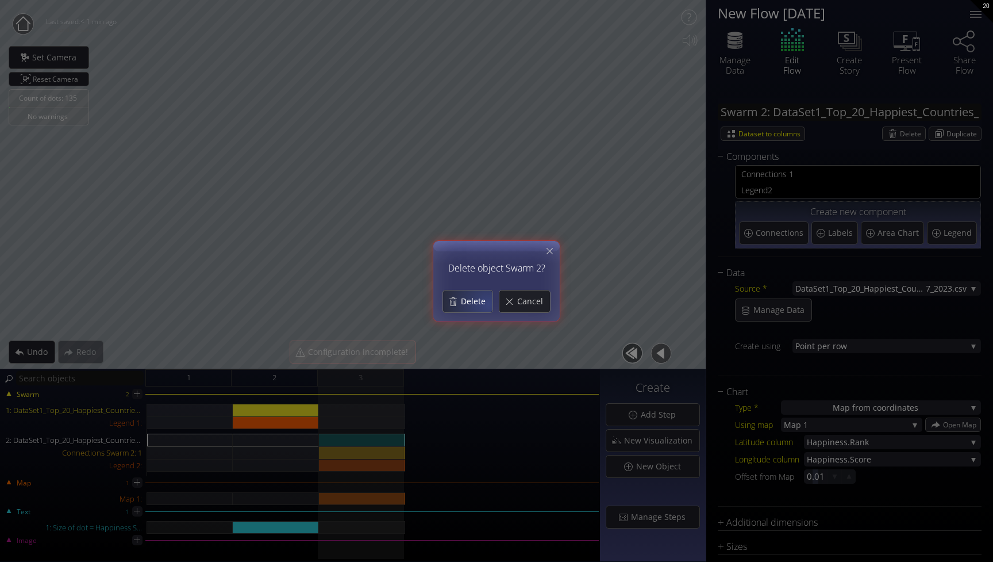
click at [488, 304] on span "Delete" at bounding box center [476, 300] width 32 height 11
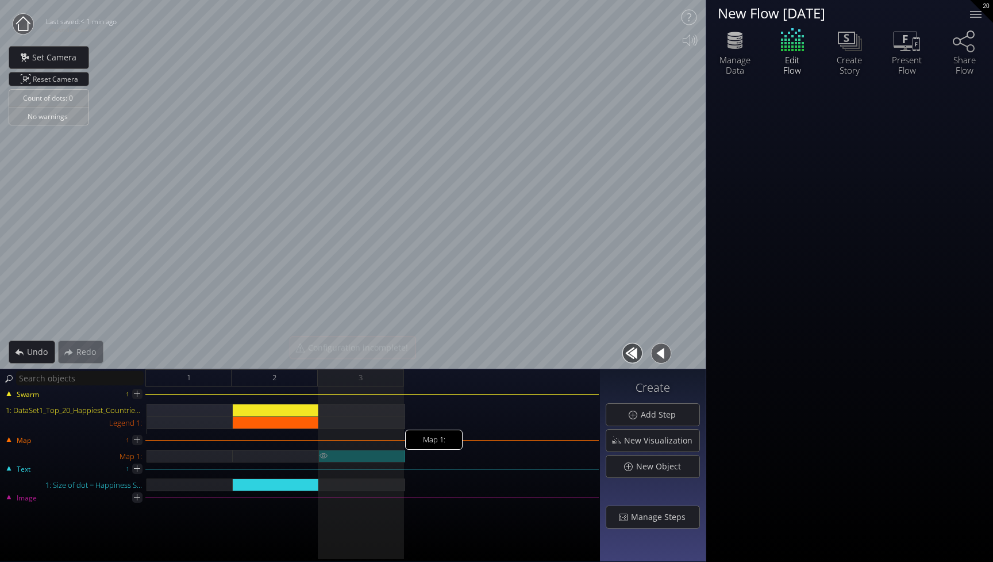
click at [363, 456] on div "Map 1:" at bounding box center [362, 456] width 86 height 13
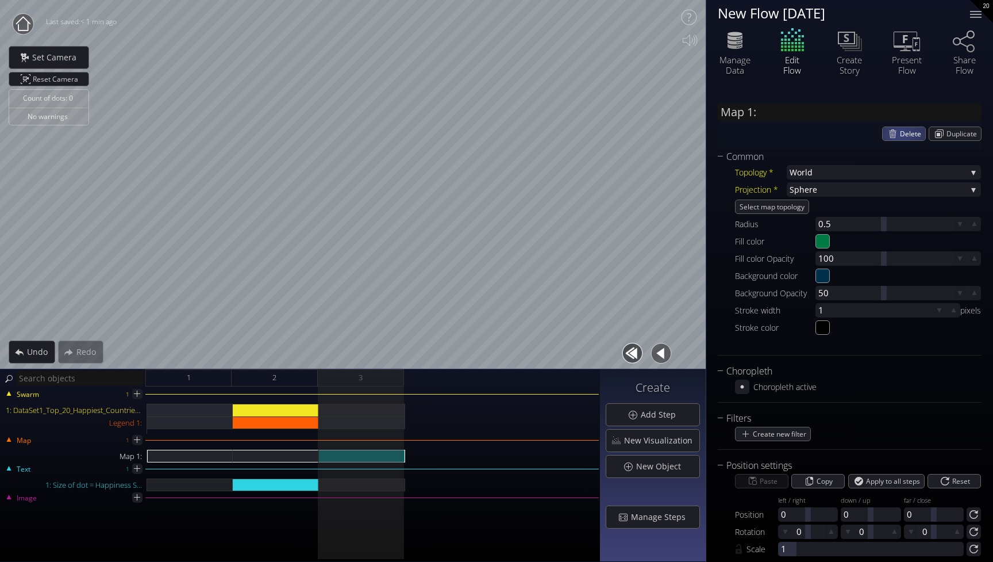
click at [908, 139] on span "Delete" at bounding box center [912, 133] width 25 height 13
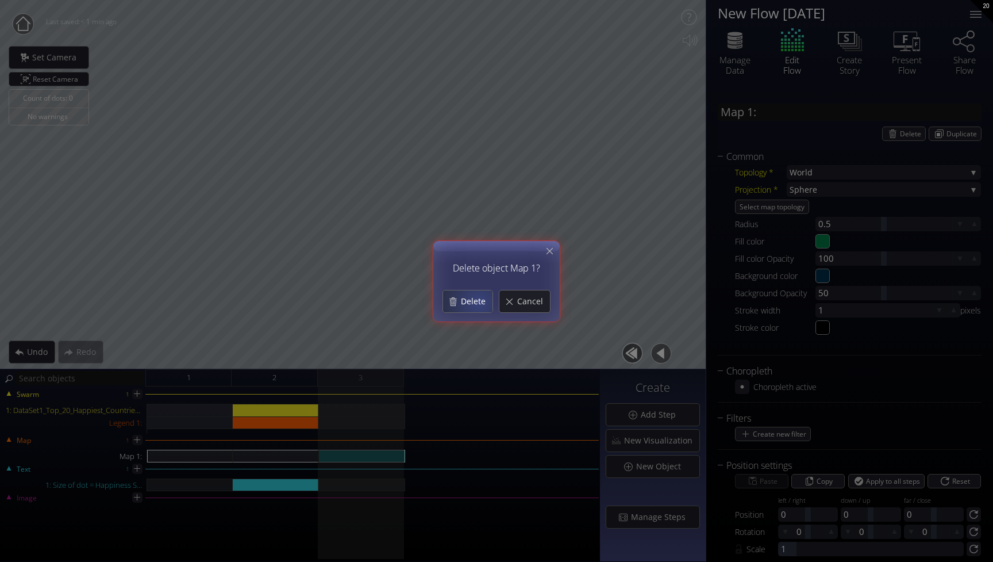
click at [475, 297] on span "Delete" at bounding box center [476, 300] width 32 height 11
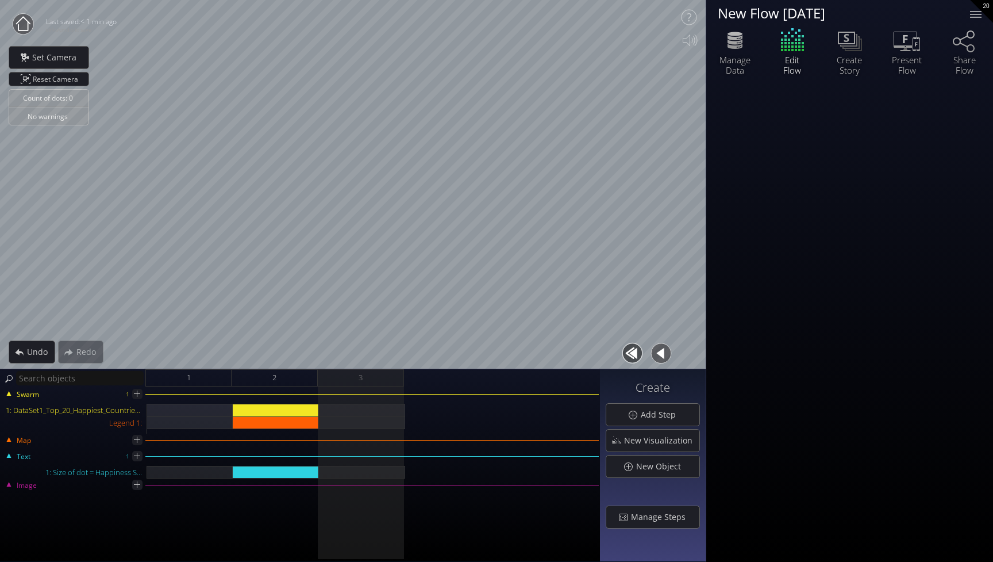
scroll to position [0, 0]
click at [640, 436] on span "New Visualization" at bounding box center [662, 440] width 76 height 11
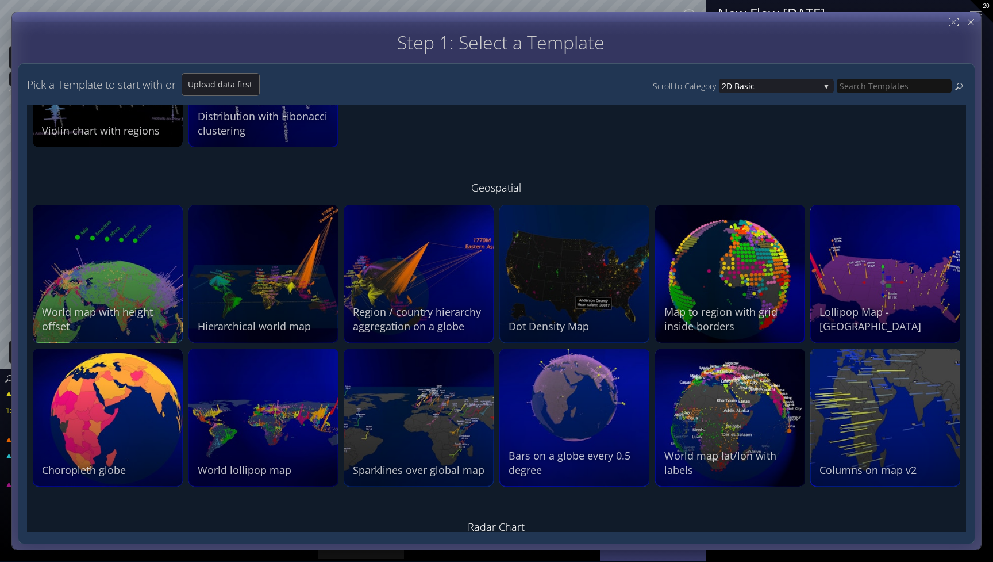
scroll to position [853, 0]
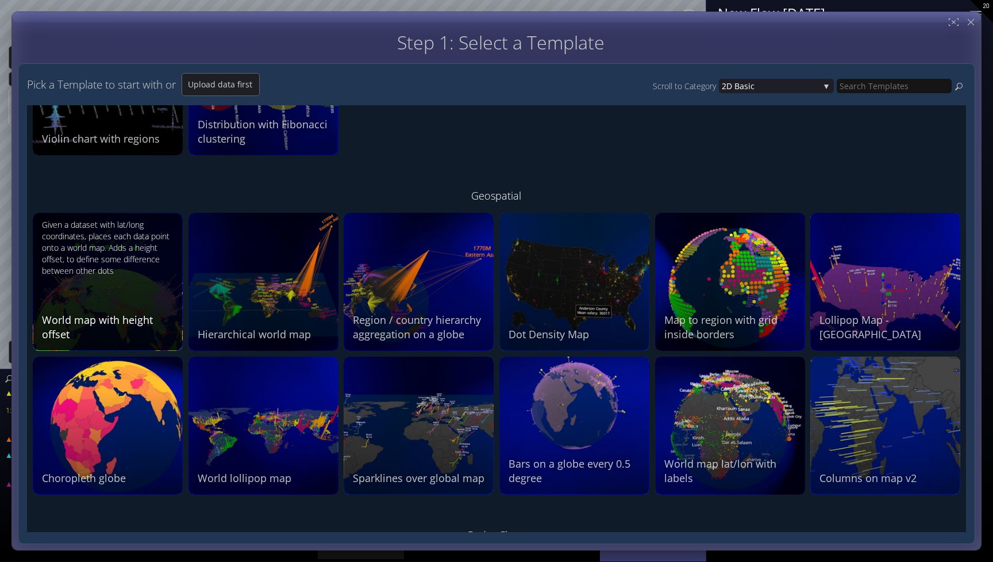
click at [124, 283] on div "Given a dataset with lat/long coordinates, places each data point onto a world …" at bounding box center [109, 280] width 135 height 122
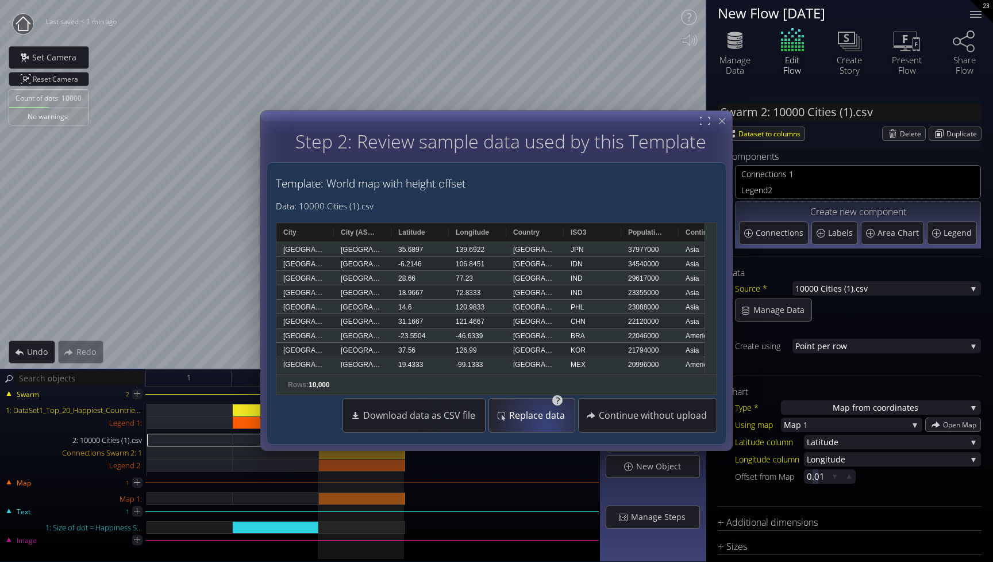
click at [549, 421] on div "Replace data" at bounding box center [532, 415] width 80 height 33
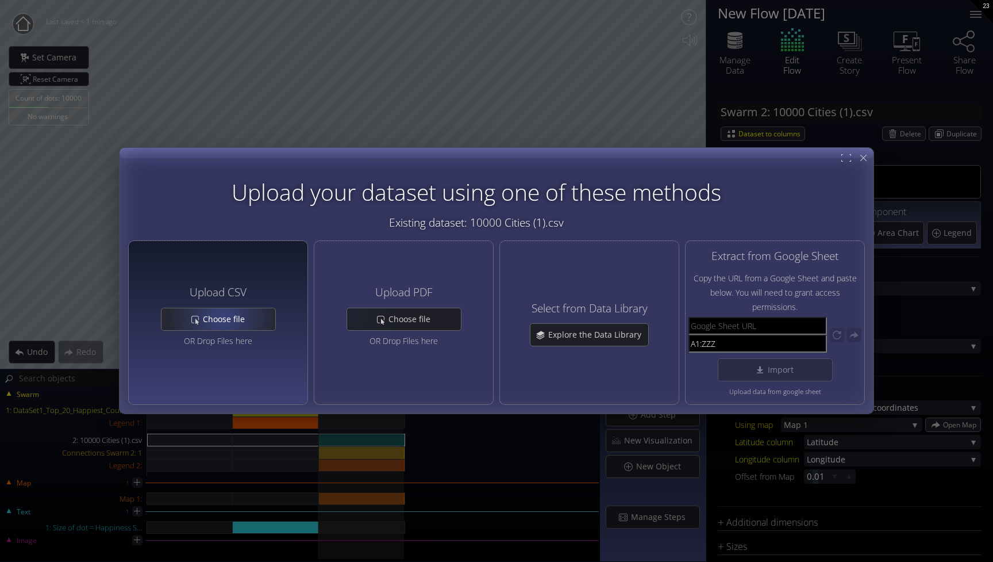
click at [217, 316] on span "Choose file" at bounding box center [226, 318] width 49 height 11
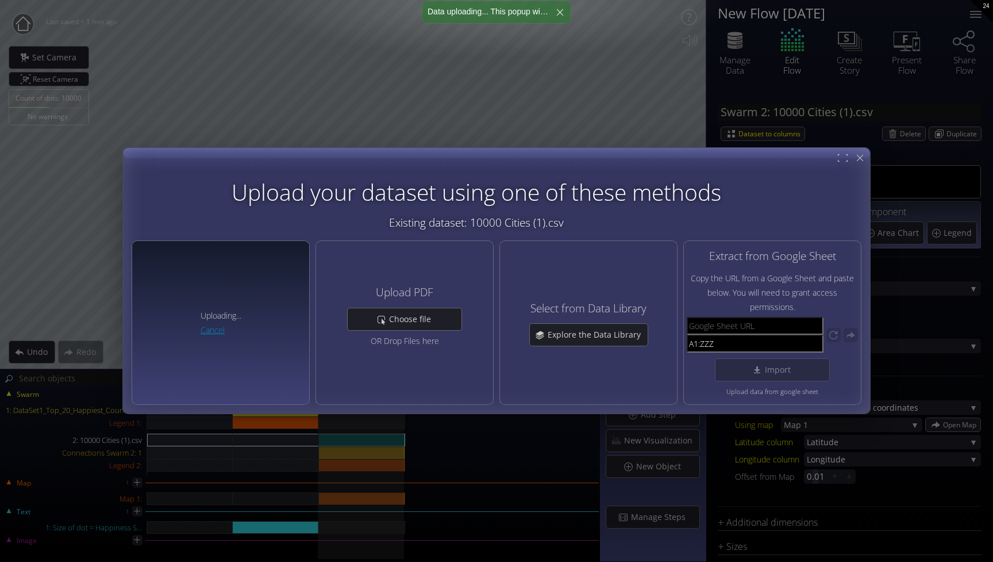
click at [223, 330] on link "Cancel" at bounding box center [213, 330] width 24 height 11
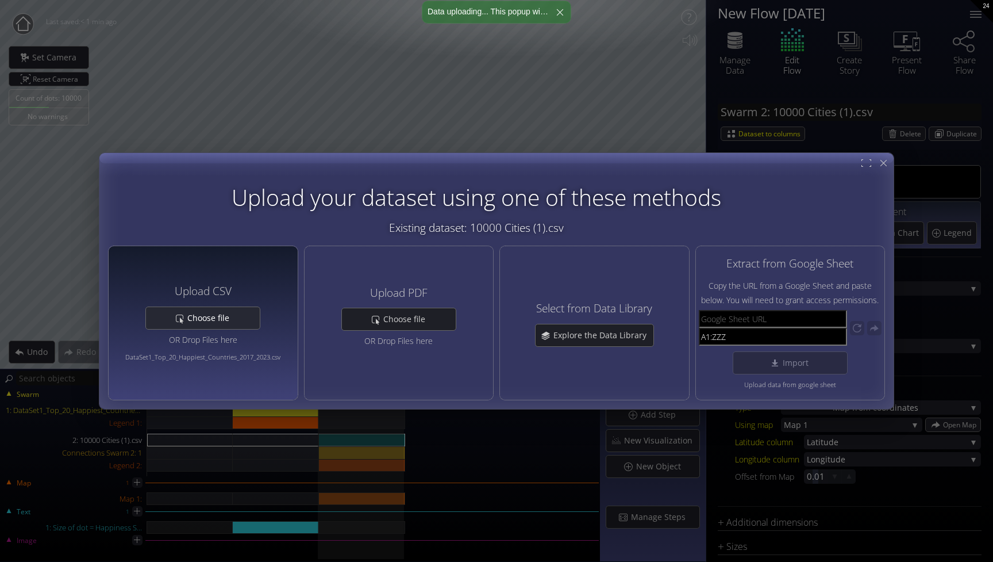
click at [224, 320] on span "Choose file" at bounding box center [211, 317] width 49 height 11
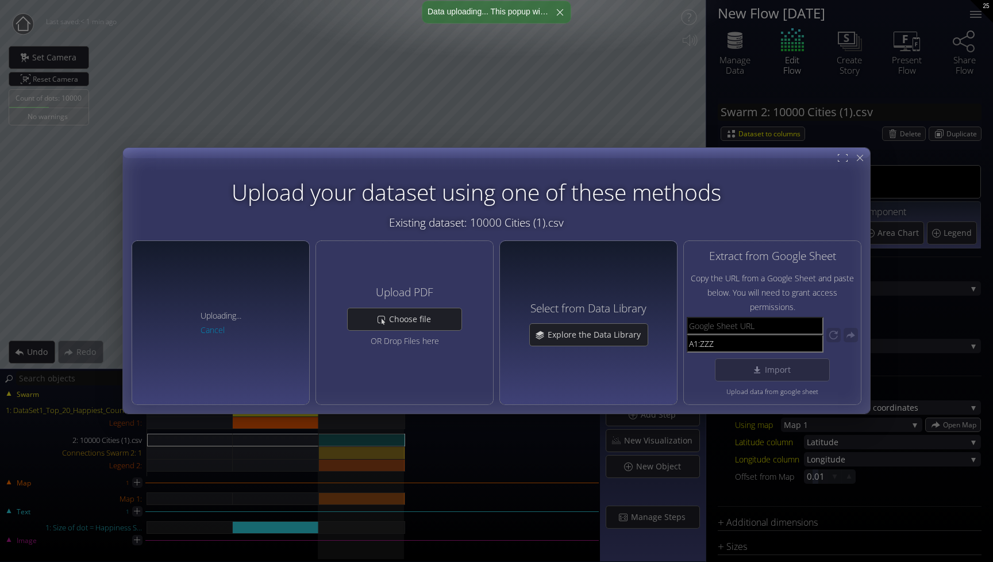
type input "Swarm 2: DataSet1_Top_20_Happiest_Countries_2017_2023_with_coords.csv"
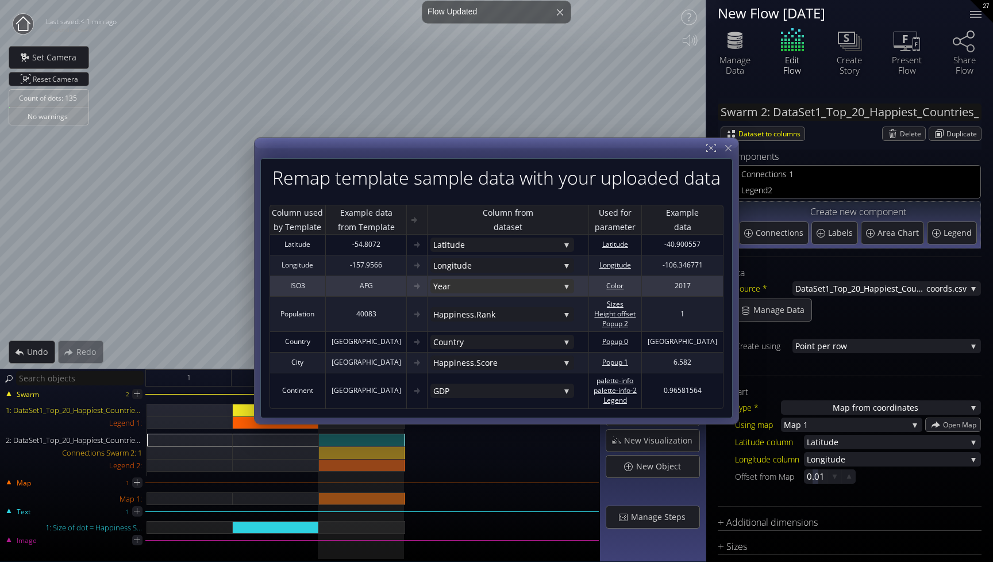
click at [527, 285] on span "Year" at bounding box center [496, 286] width 126 height 14
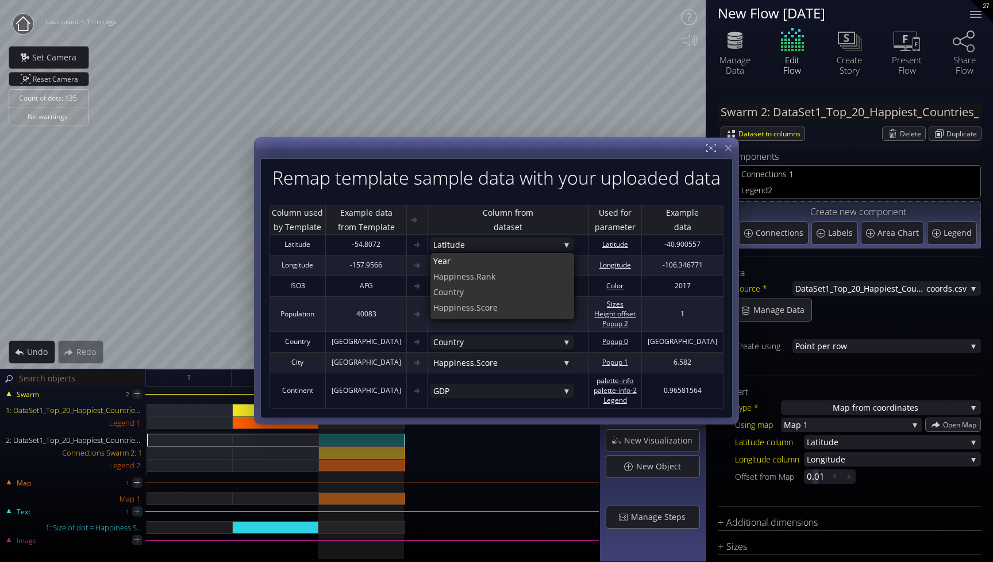
click at [571, 163] on div "Remap template sample data with your uploaded data Column used by Template Exam…" at bounding box center [496, 288] width 473 height 260
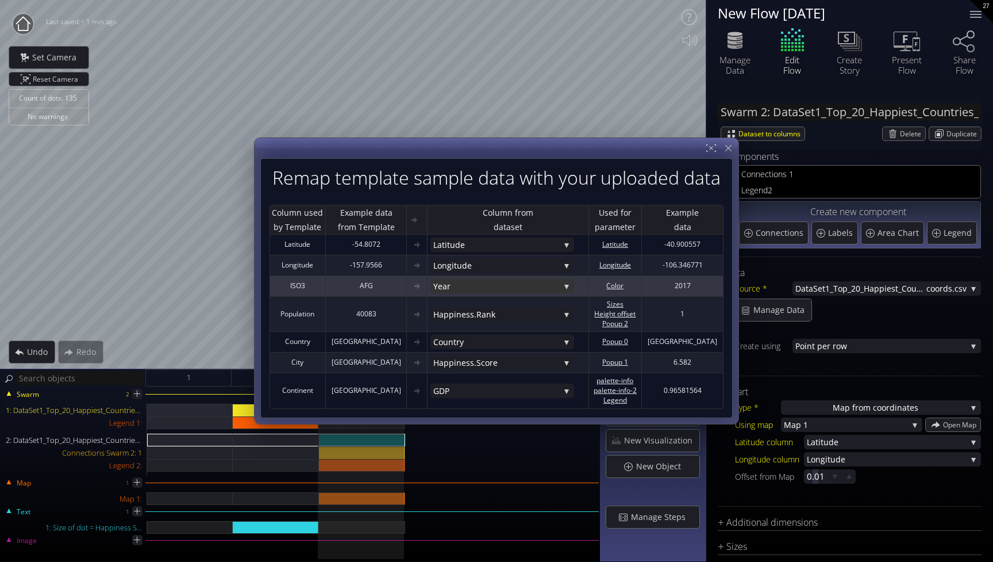
click at [509, 287] on span "Year" at bounding box center [496, 286] width 126 height 14
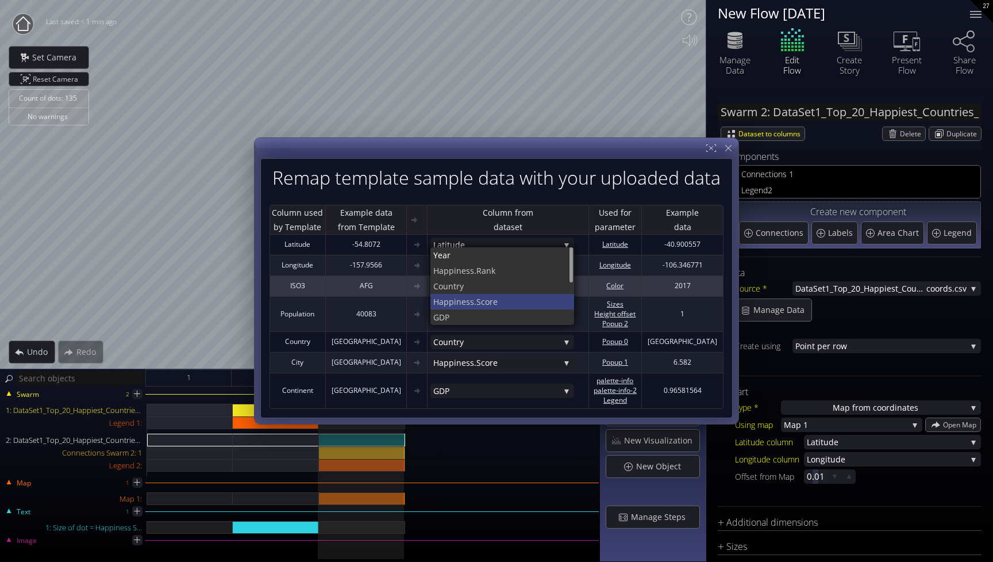
click at [505, 300] on span "ness.Score" at bounding box center [510, 302] width 109 height 16
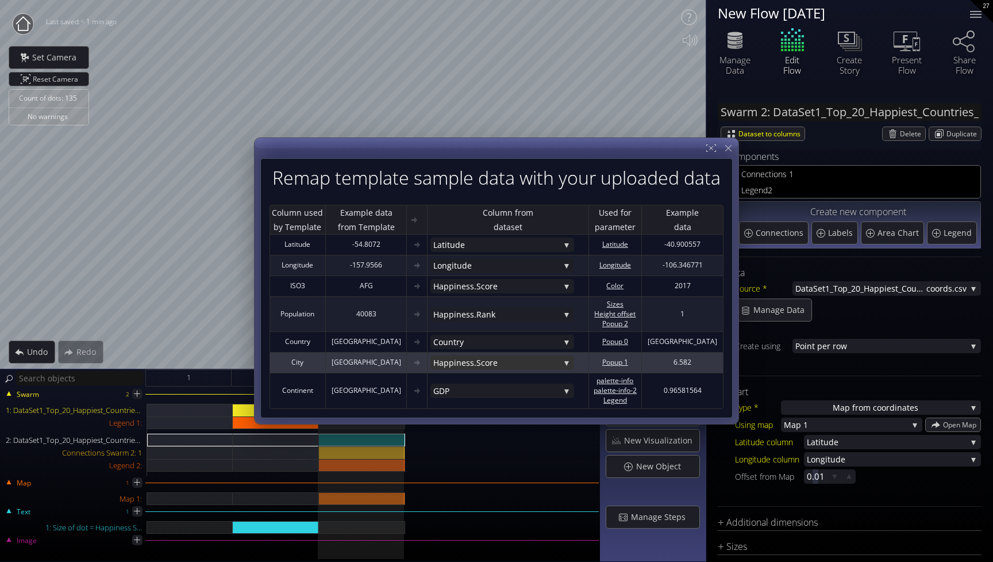
click at [497, 365] on span "ness.Score" at bounding box center [507, 363] width 103 height 14
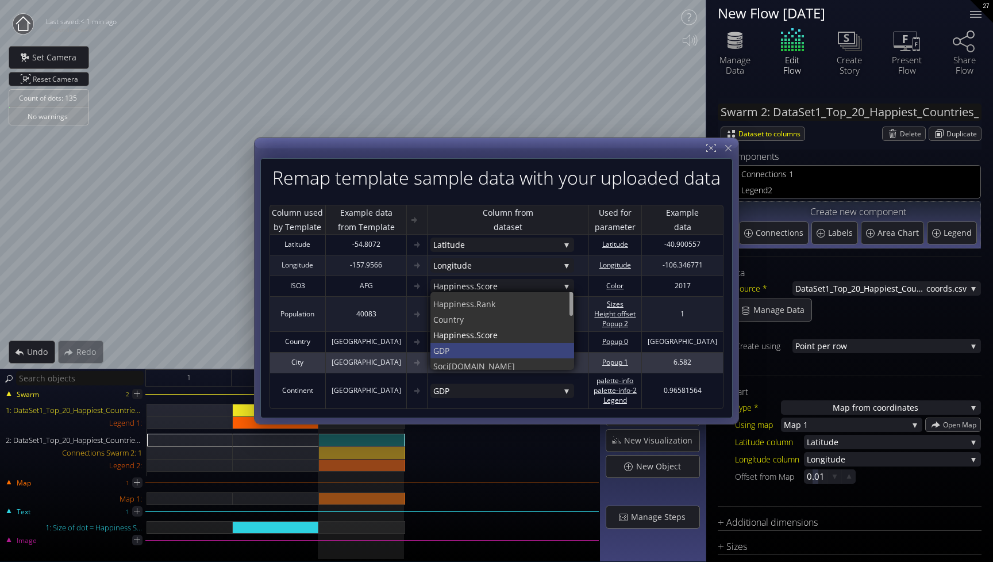
scroll to position [0, 0]
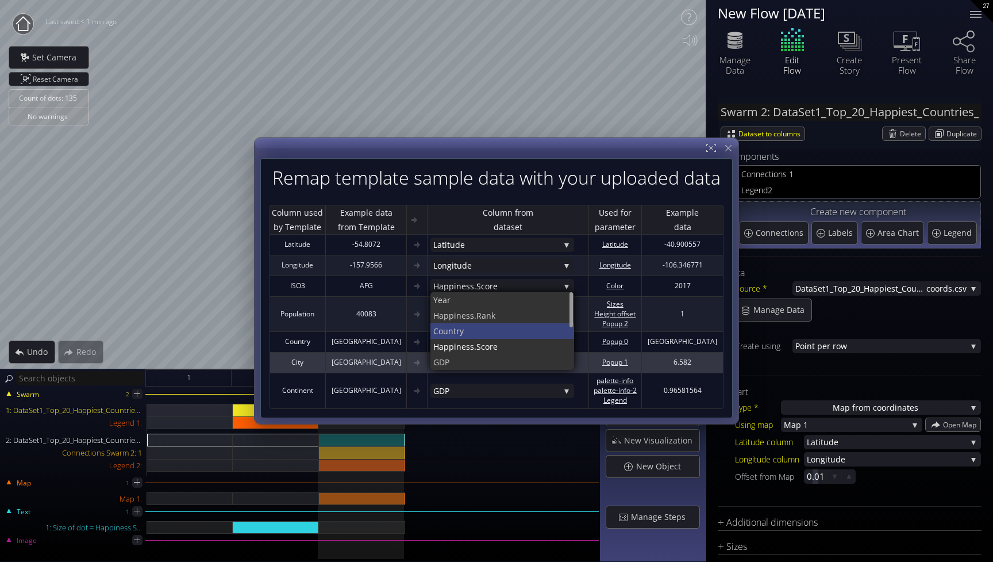
click at [524, 332] on span "try" at bounding box center [510, 332] width 112 height 16
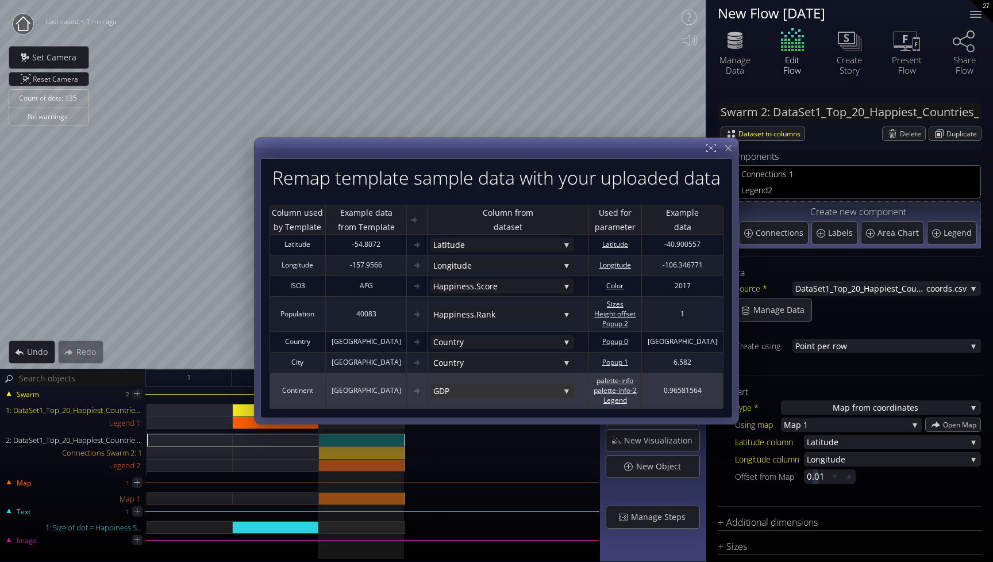
click at [500, 388] on span "GDP" at bounding box center [496, 390] width 126 height 14
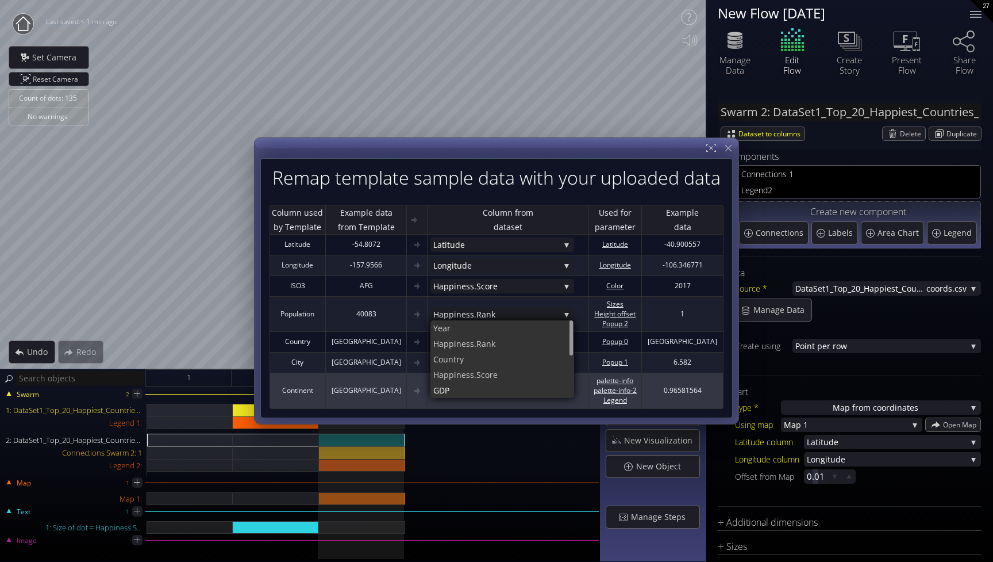
click at [391, 375] on td "[GEOGRAPHIC_DATA]" at bounding box center [366, 391] width 82 height 35
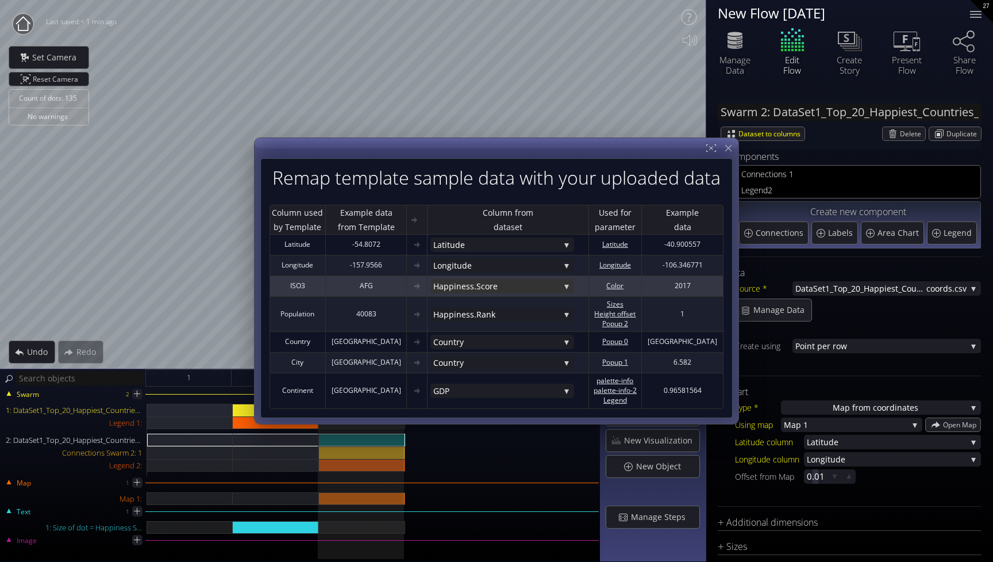
click at [547, 287] on span "ness.Score" at bounding box center [507, 286] width 103 height 14
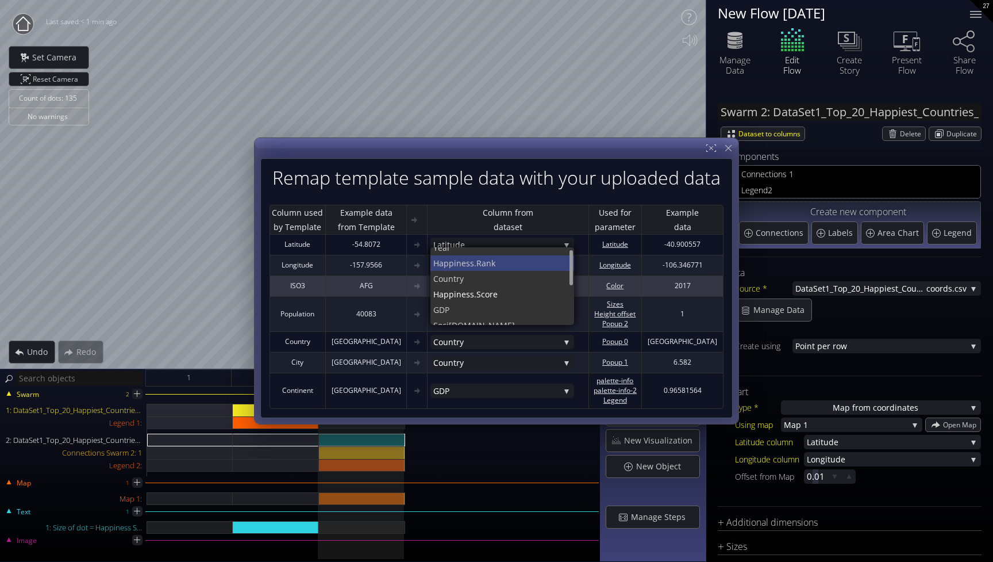
click at [542, 267] on span "iness.Rank" at bounding box center [510, 263] width 112 height 16
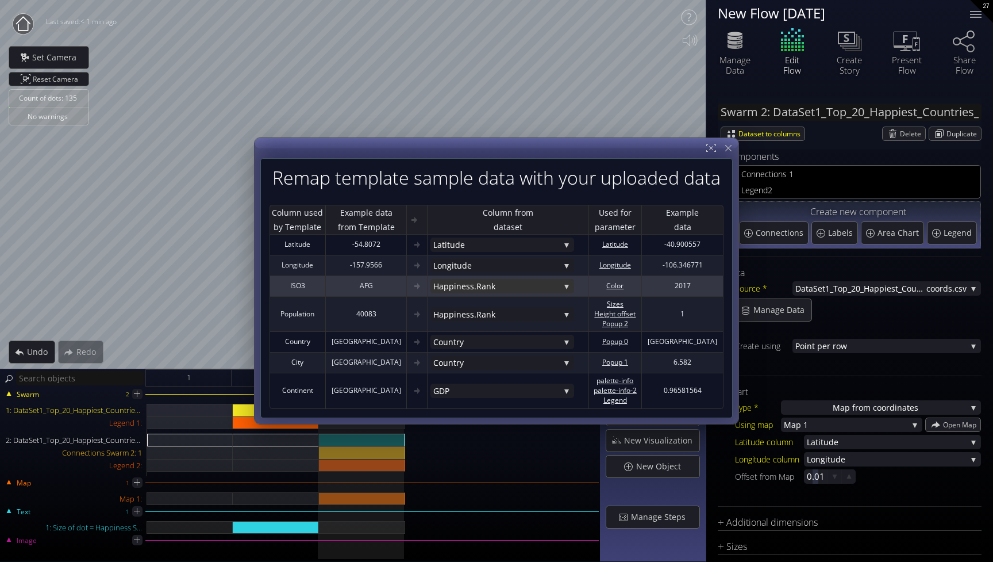
click at [537, 289] on span "iness.Rank" at bounding box center [507, 286] width 106 height 14
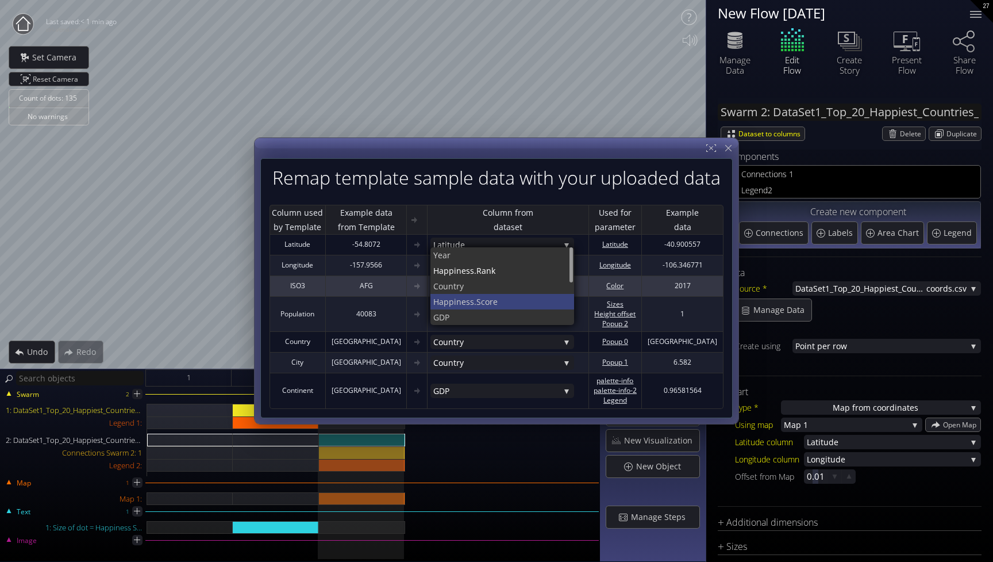
click at [518, 308] on span "ness.Score" at bounding box center [510, 302] width 109 height 16
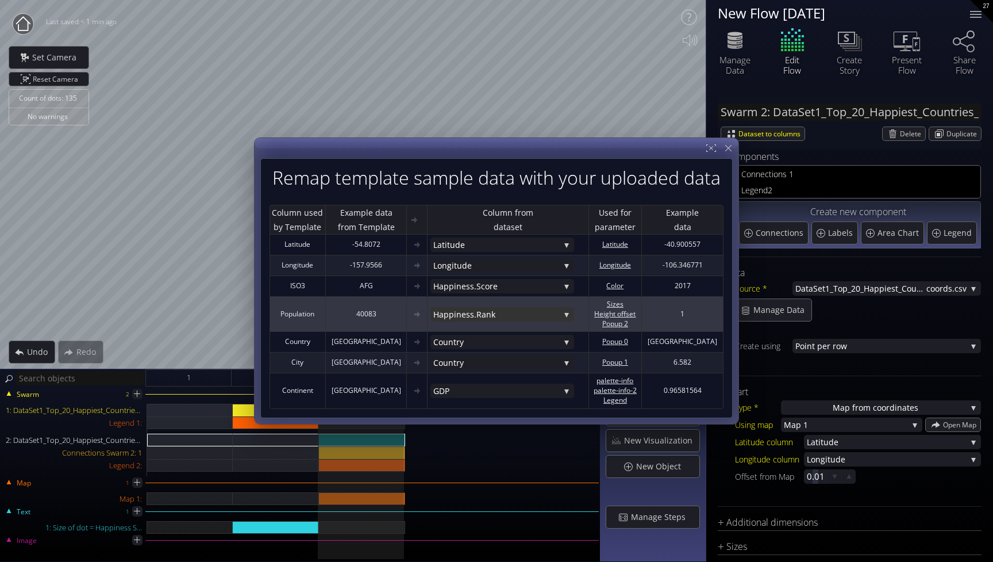
click at [515, 314] on span "iness.Rank" at bounding box center [507, 314] width 106 height 14
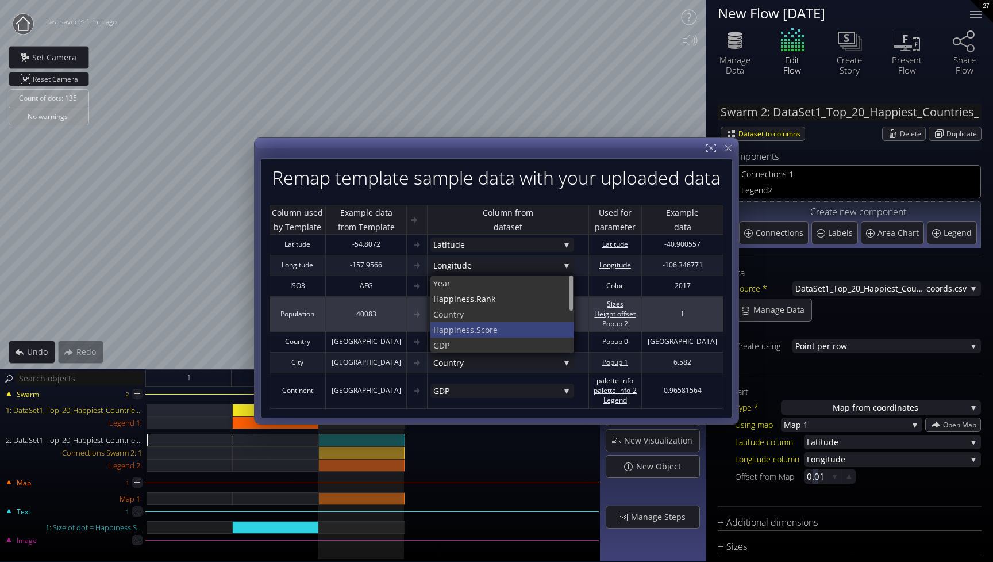
click at [508, 332] on span "ness.Score" at bounding box center [510, 330] width 109 height 16
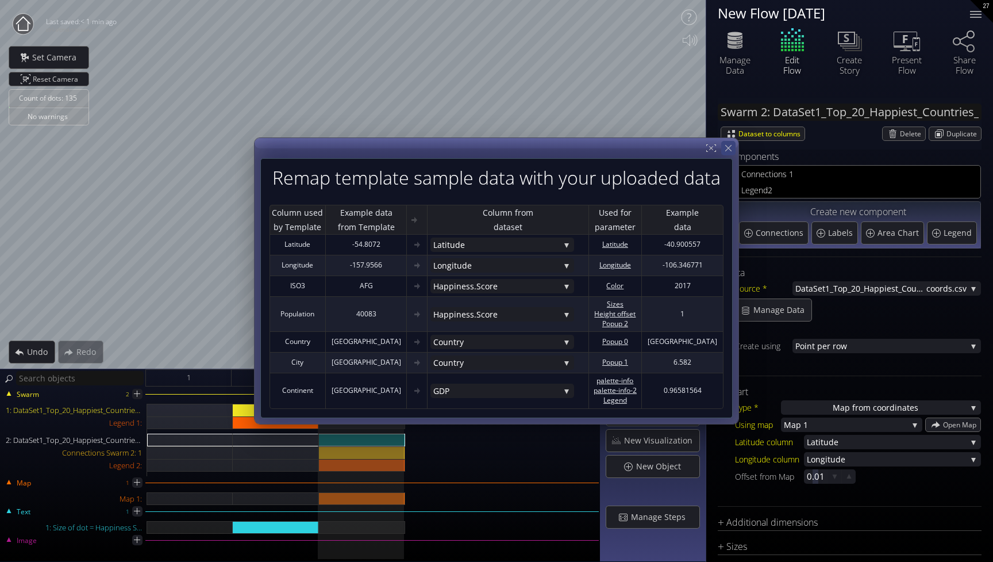
click at [727, 149] on icon at bounding box center [728, 148] width 11 height 11
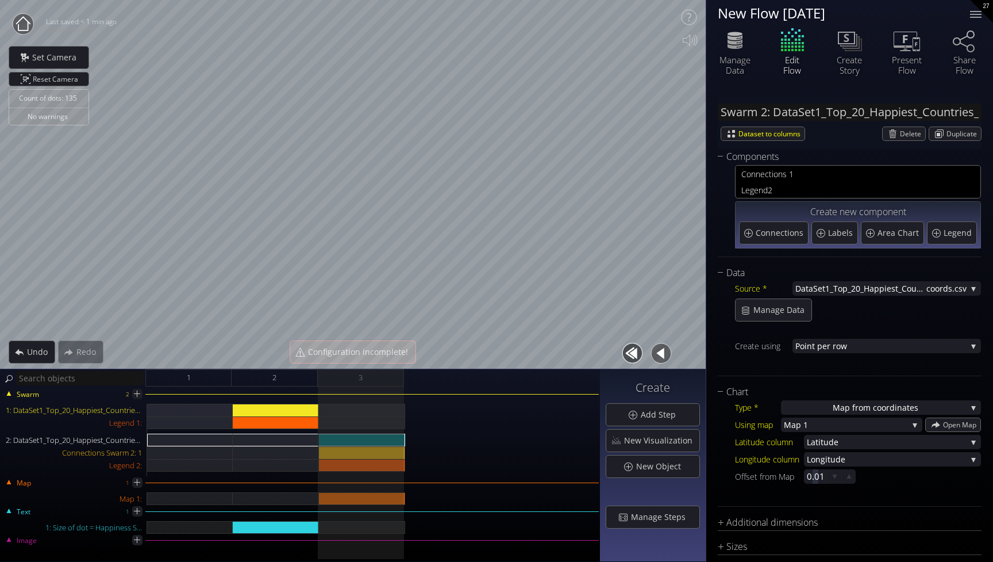
click at [743, 250] on div "Count of dots: 135 No warnings Close Calibrate to floor or table Close Tap anyw…" at bounding box center [496, 281] width 993 height 562
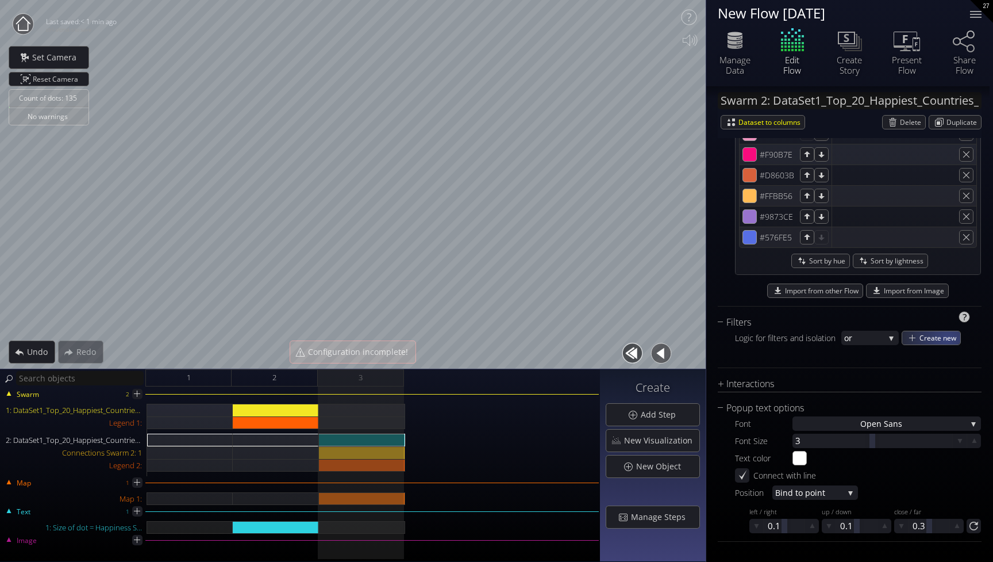
click at [947, 339] on span "Create new" at bounding box center [940, 337] width 41 height 13
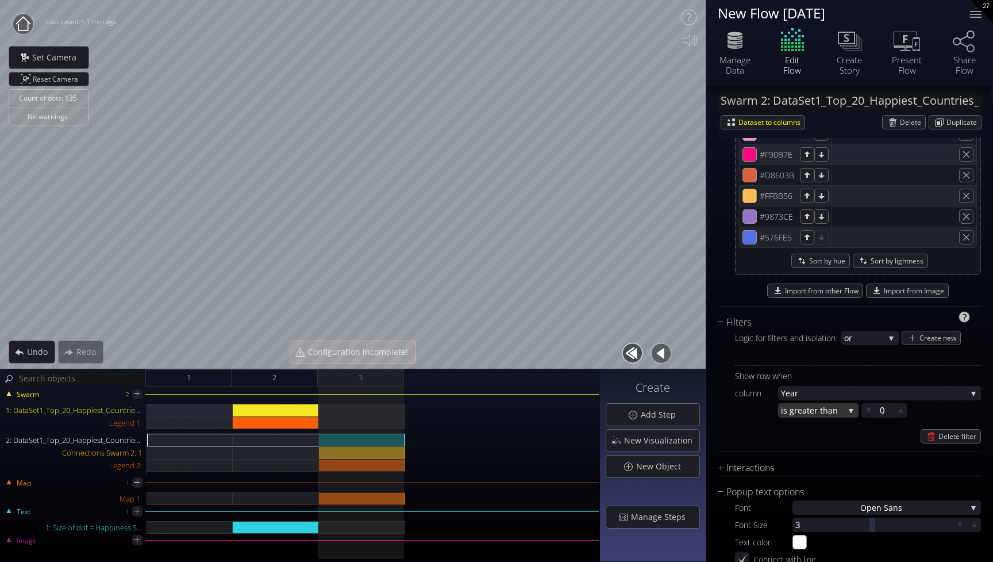
click at [836, 413] on span "eater than" at bounding box center [821, 410] width 47 height 14
click at [820, 430] on span "s equal to" at bounding box center [816, 426] width 67 height 16
click at [878, 412] on div at bounding box center [884, 410] width 17 height 14
type input "2023"
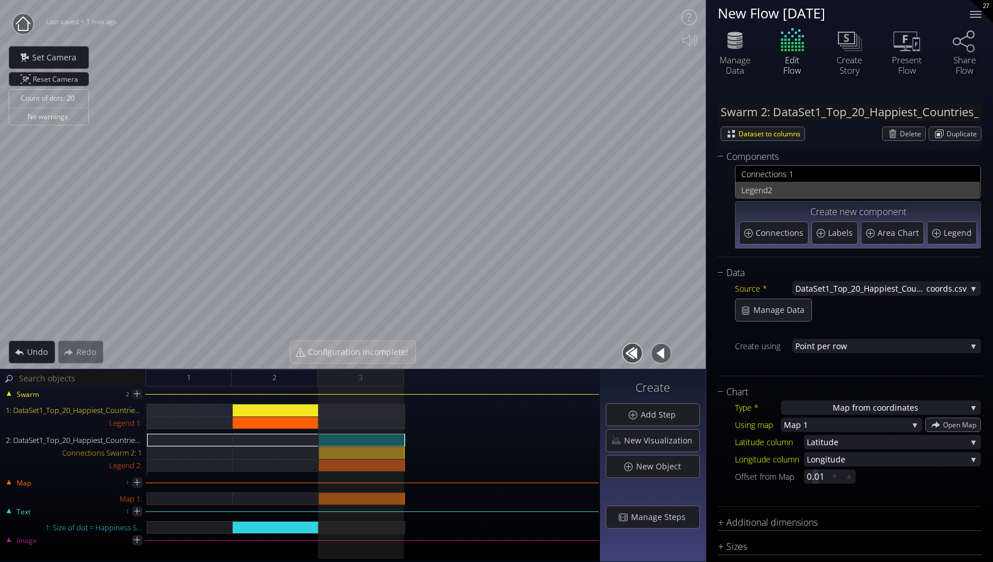
click at [787, 193] on span "2" at bounding box center [871, 190] width 206 height 14
type input "Legend 2:"
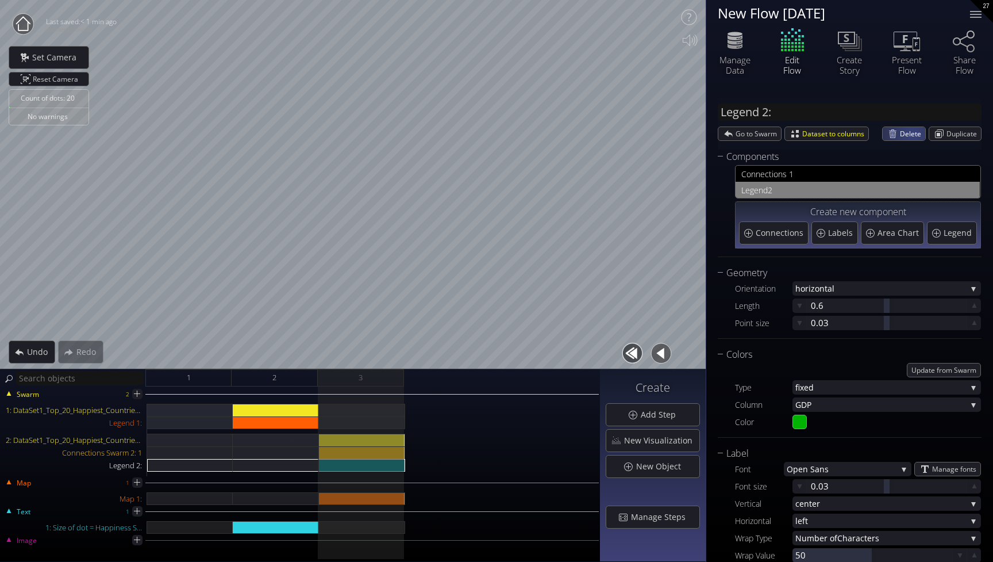
click at [909, 135] on span "Delete" at bounding box center [912, 133] width 25 height 13
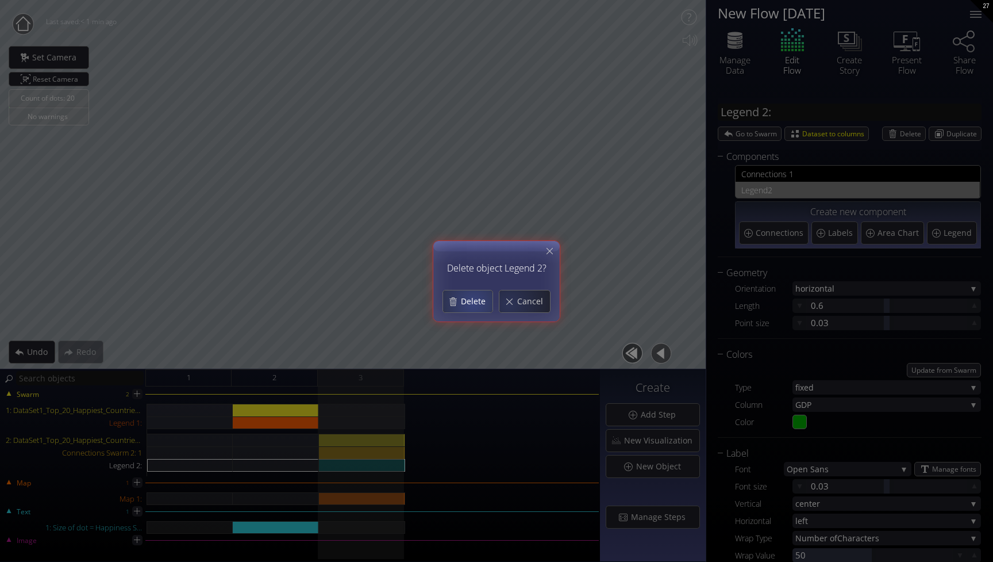
click at [459, 305] on div "Delete" at bounding box center [467, 301] width 49 height 22
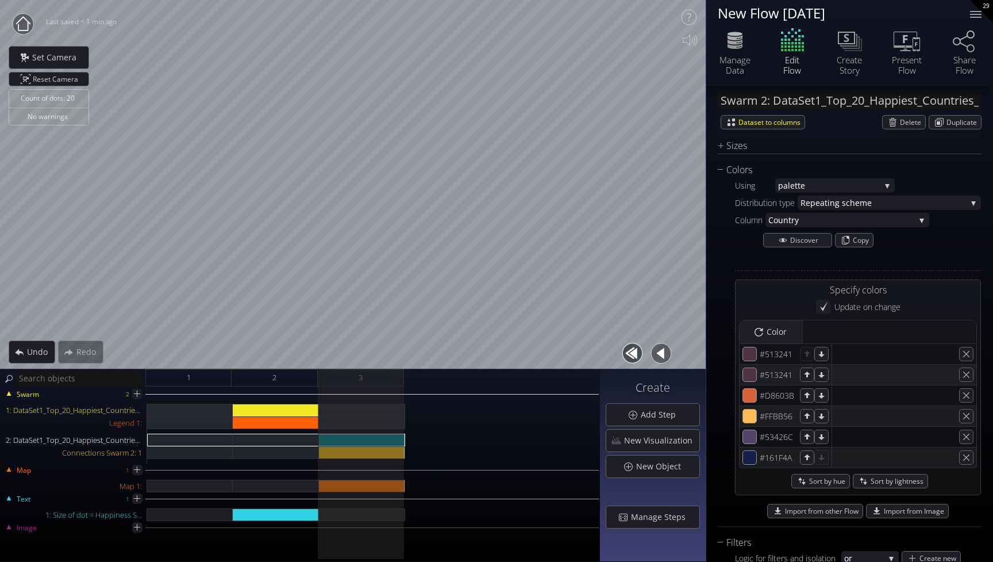
scroll to position [377, 0]
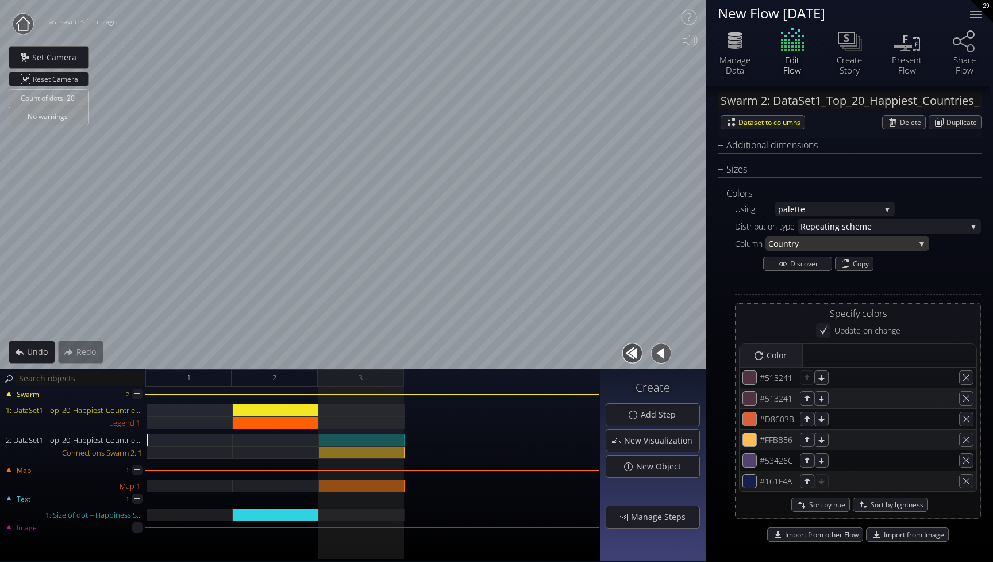
click at [866, 244] on span "try" at bounding box center [852, 243] width 126 height 14
click at [918, 247] on div "Coun try" at bounding box center [848, 243] width 164 height 14
click at [924, 243] on div "Coun try" at bounding box center [848, 243] width 164 height 14
click at [806, 264] on span "Discover" at bounding box center [806, 263] width 32 height 13
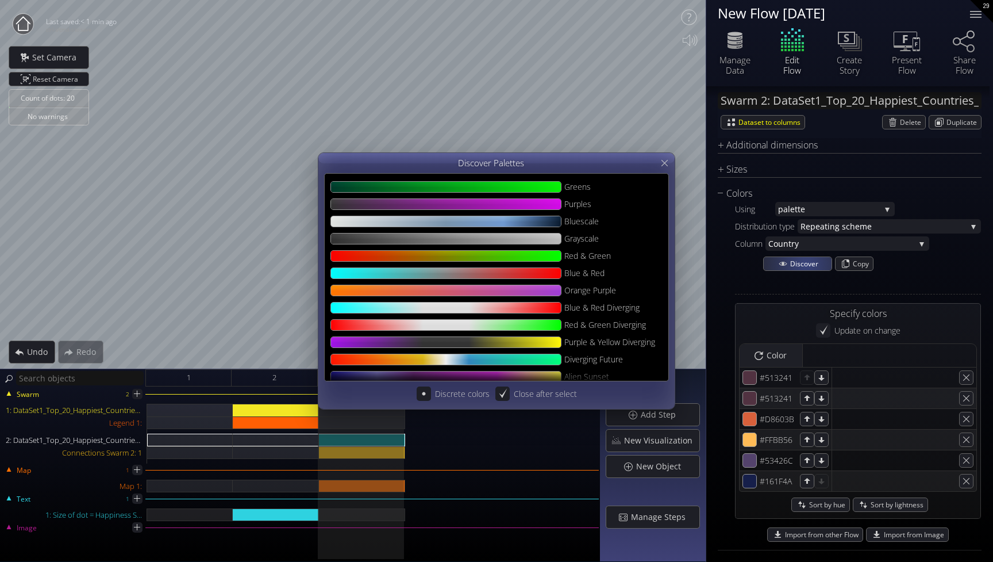
click at [806, 264] on span "Discover" at bounding box center [806, 263] width 32 height 13
click at [669, 165] on icon at bounding box center [664, 163] width 11 height 11
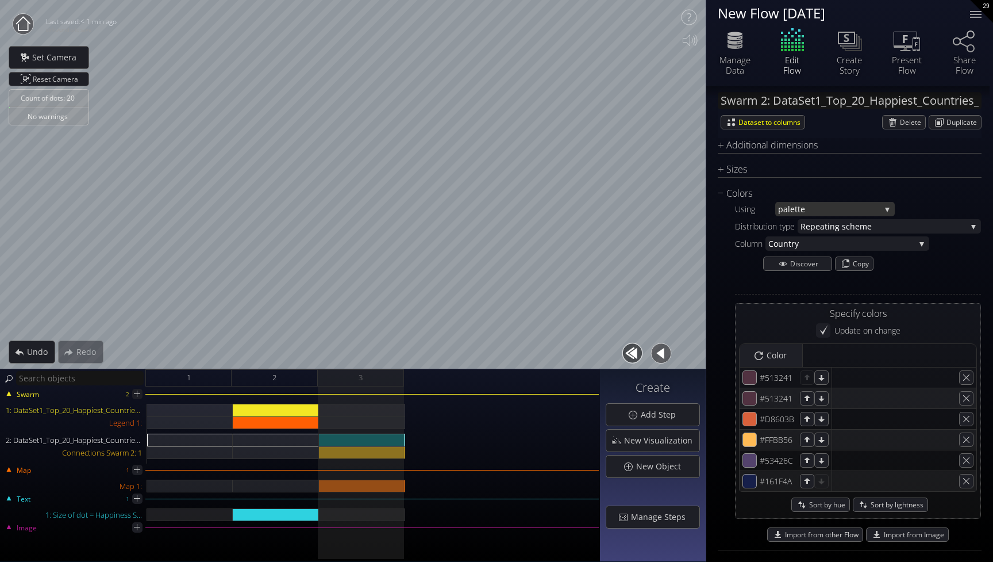
click at [826, 210] on span "tte" at bounding box center [838, 209] width 86 height 14
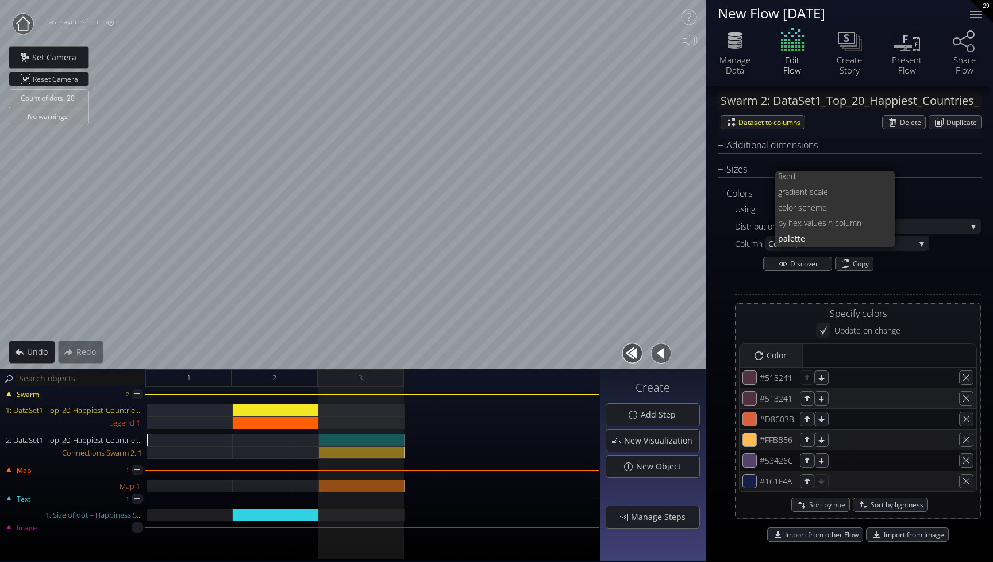
scroll to position [0, 0]
click at [826, 210] on span "lor scheme" at bounding box center [836, 209] width 99 height 16
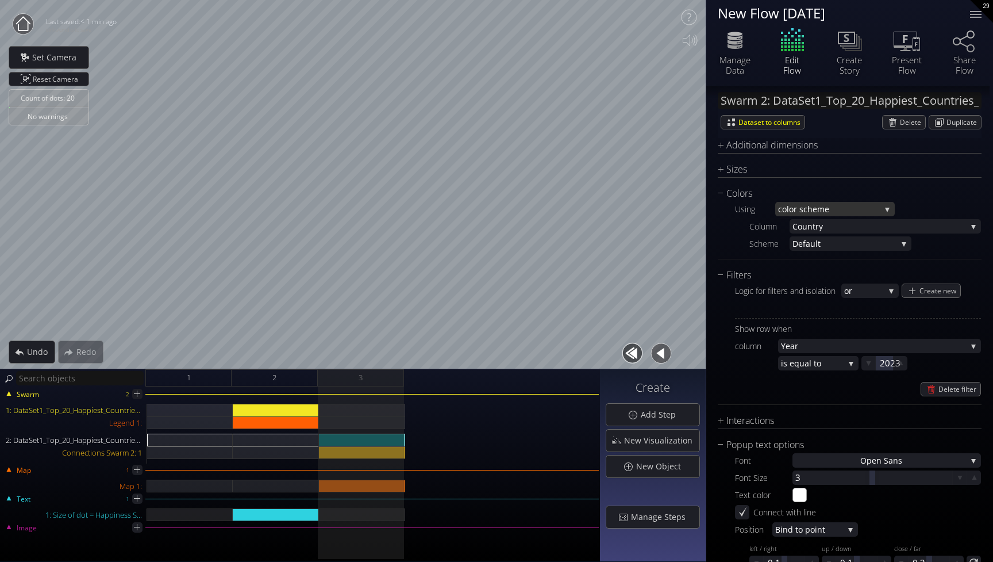
click at [824, 202] on span "lor scheme" at bounding box center [834, 209] width 94 height 14
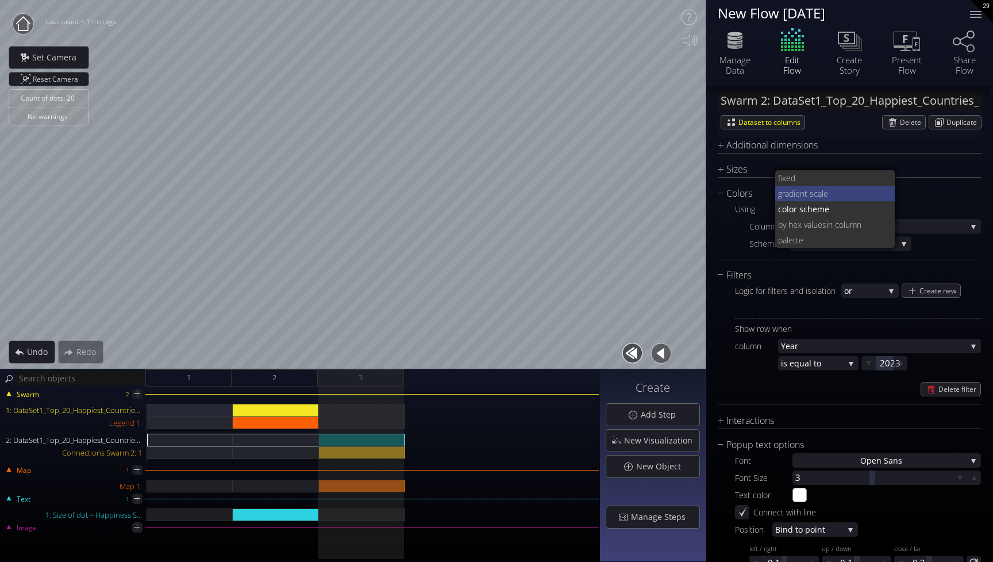
click at [817, 196] on span "ient scale" at bounding box center [840, 194] width 93 height 16
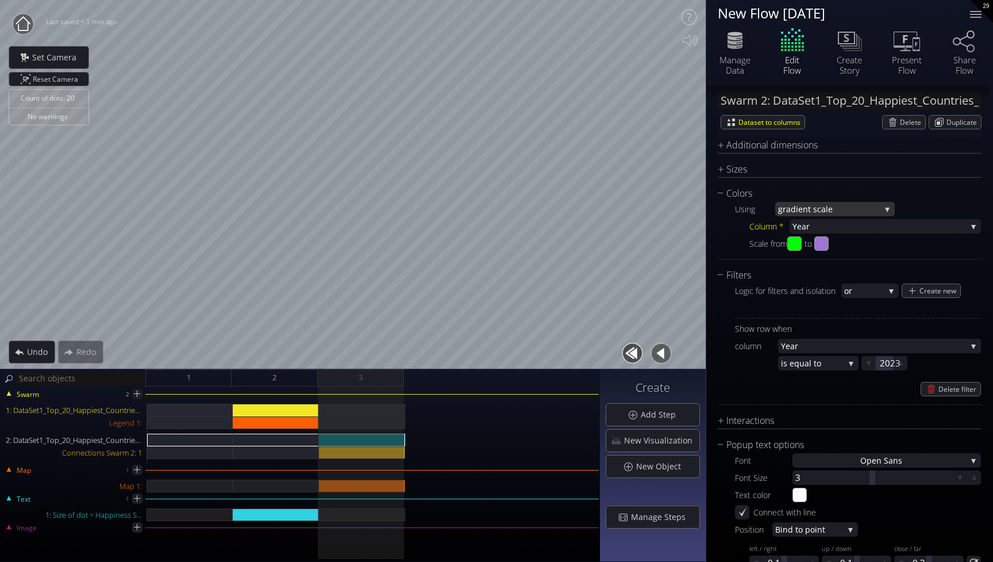
click at [798, 202] on span "ient scale" at bounding box center [838, 209] width 85 height 14
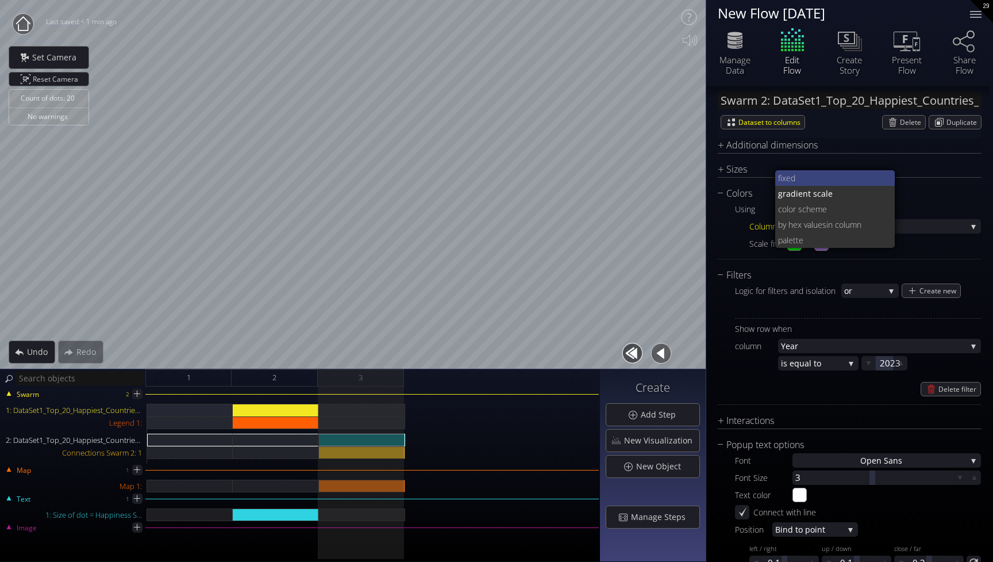
click at [789, 174] on span "fixed" at bounding box center [832, 178] width 108 height 16
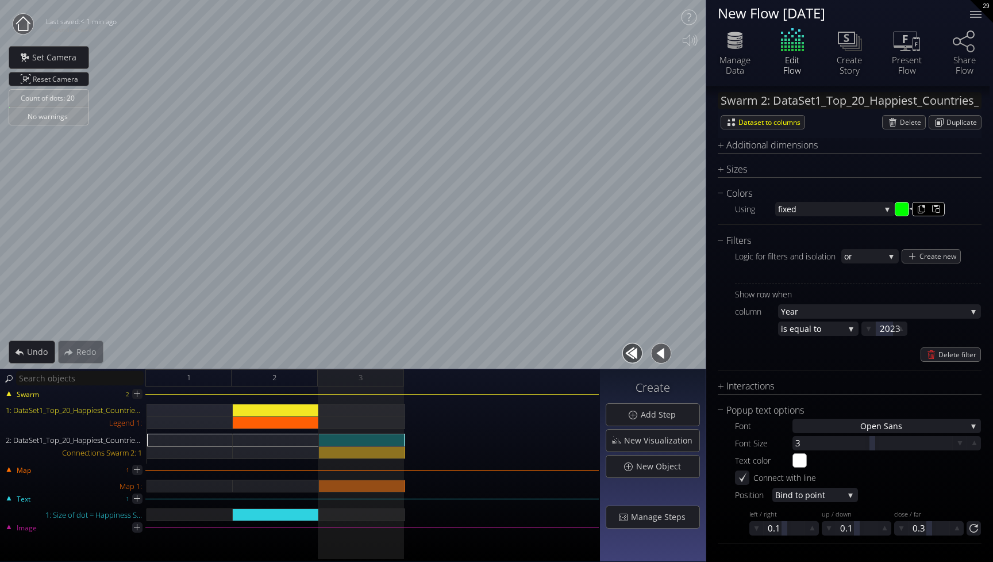
click at [899, 214] on input "#00ff00" at bounding box center [903, 209] width 14 height 14
type input "#942192"
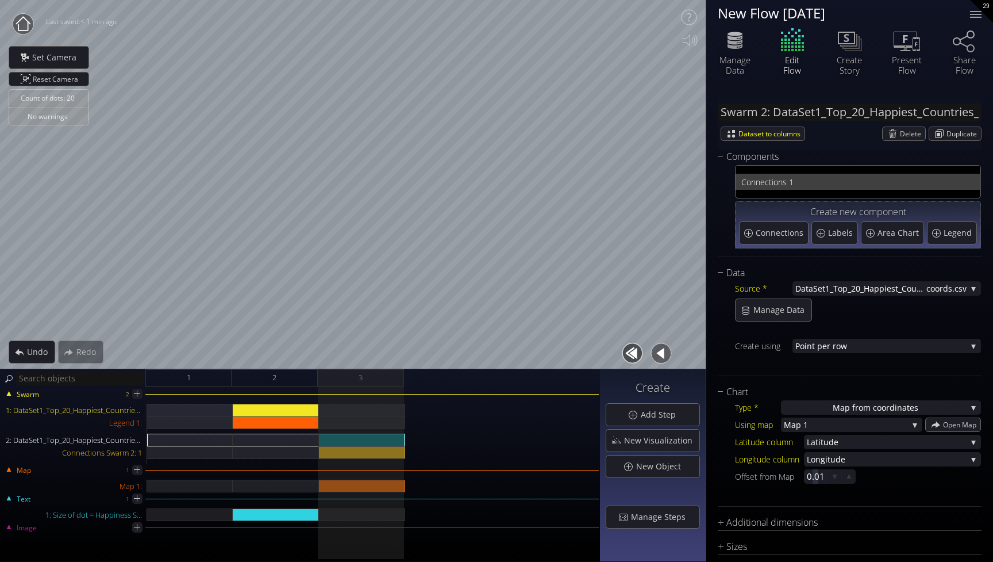
click at [796, 178] on span "nections 1" at bounding box center [865, 182] width 218 height 14
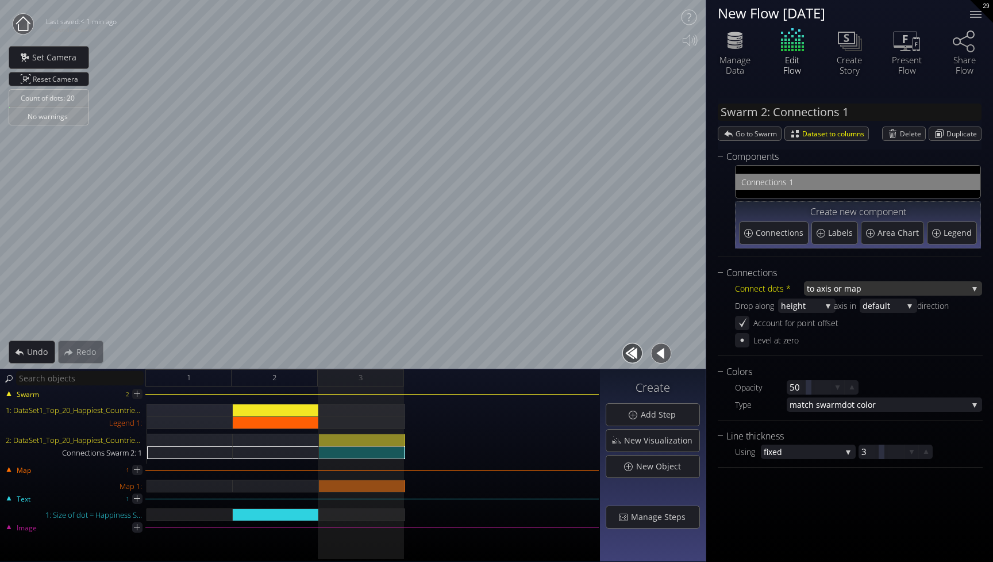
click at [828, 292] on span "xis or map" at bounding box center [895, 288] width 147 height 14
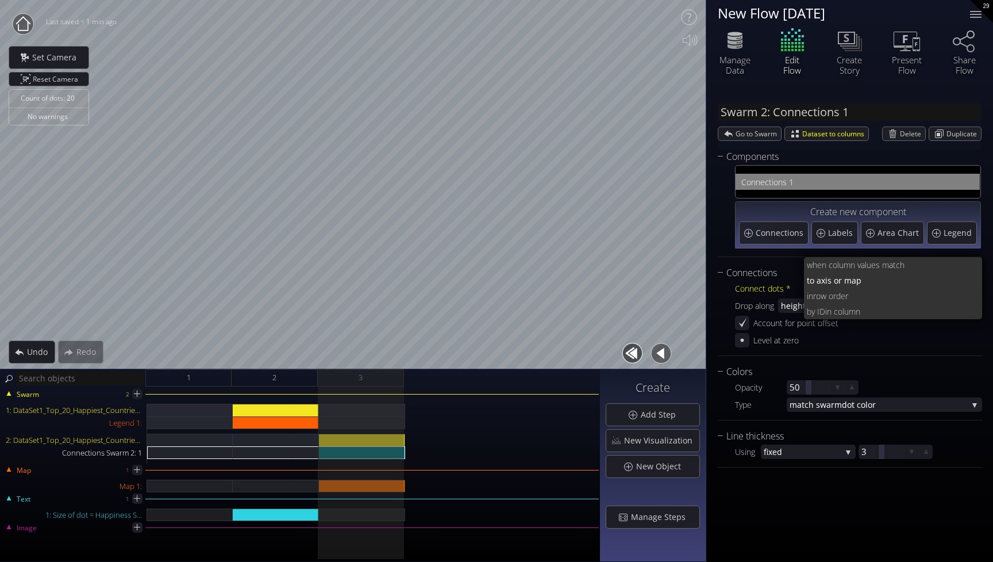
click at [721, 208] on div "Con nections 1 Create new component Connections Labels Area Chart Legend" at bounding box center [850, 207] width 264 height 87
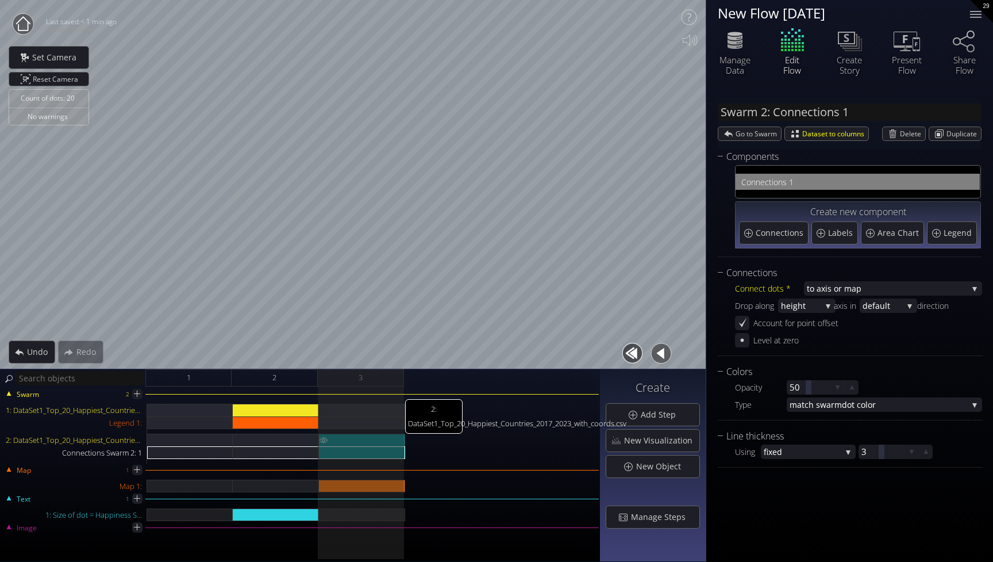
click at [369, 439] on div "2: DataSet1_Top_20_Happiest_Countries_2017_2023_with_coords.csv" at bounding box center [362, 439] width 86 height 13
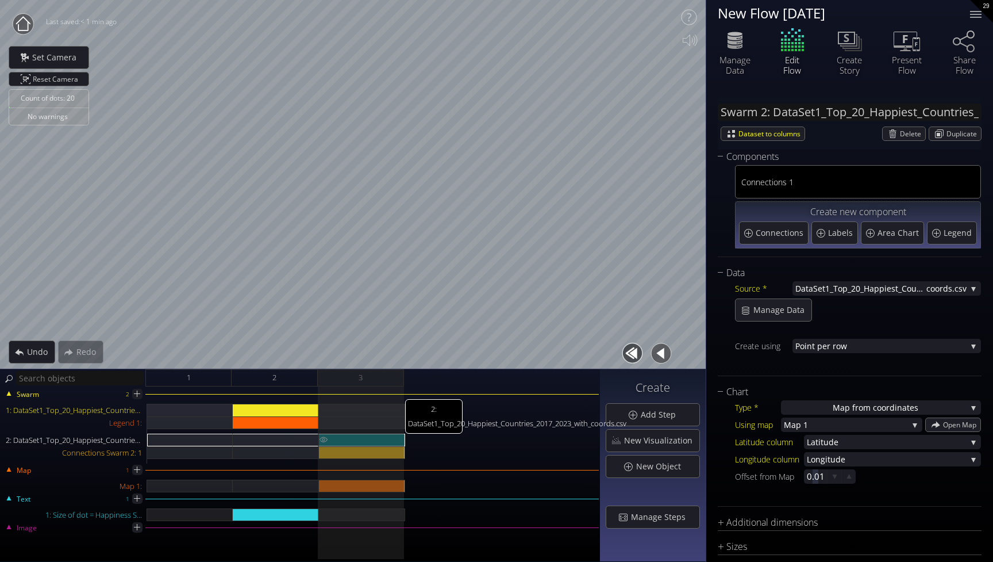
click at [373, 440] on div "2: DataSet1_Top_20_Happiest_Countries_2017_2023_with_coords.csv" at bounding box center [362, 439] width 86 height 13
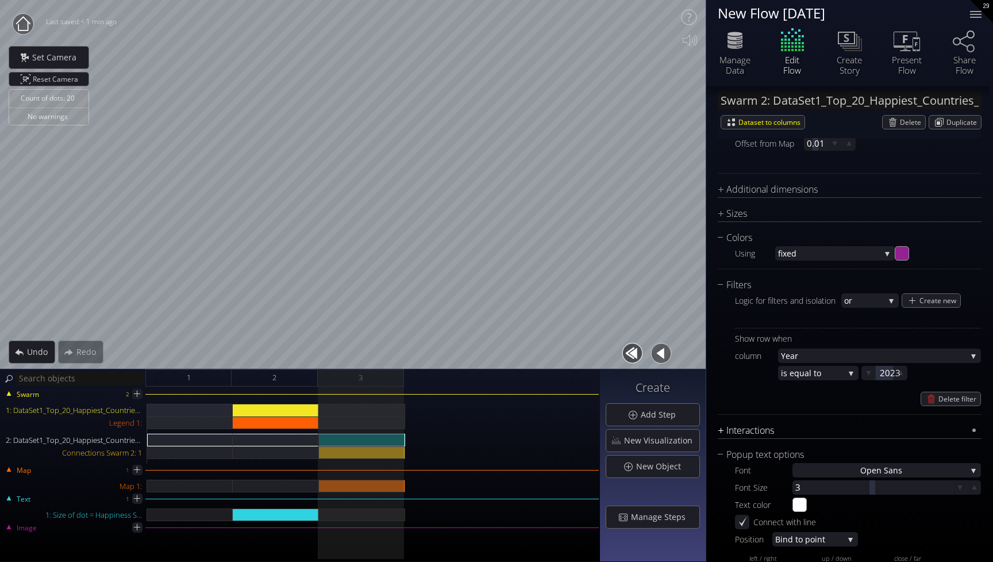
scroll to position [332, 0]
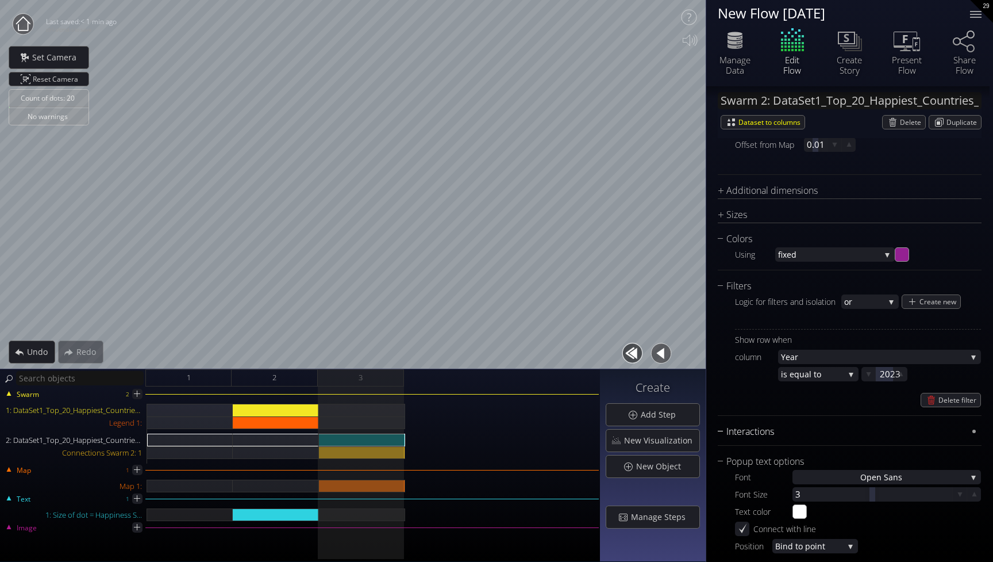
click at [722, 433] on div "Interactions" at bounding box center [842, 431] width 249 height 14
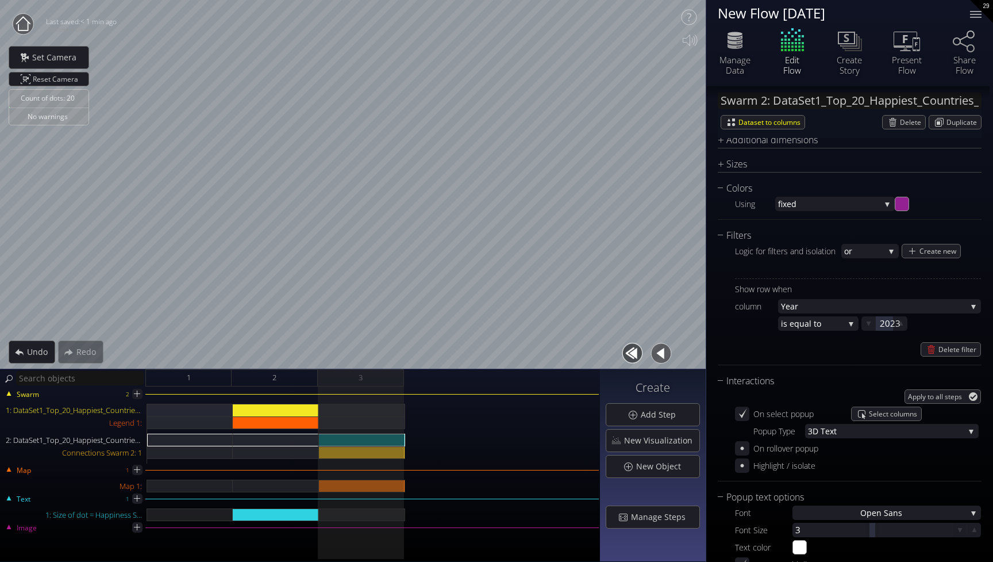
scroll to position [383, 0]
click at [788, 463] on div "Highlight / isolate" at bounding box center [785, 464] width 62 height 14
click at [733, 381] on div "Interactions" at bounding box center [842, 380] width 249 height 14
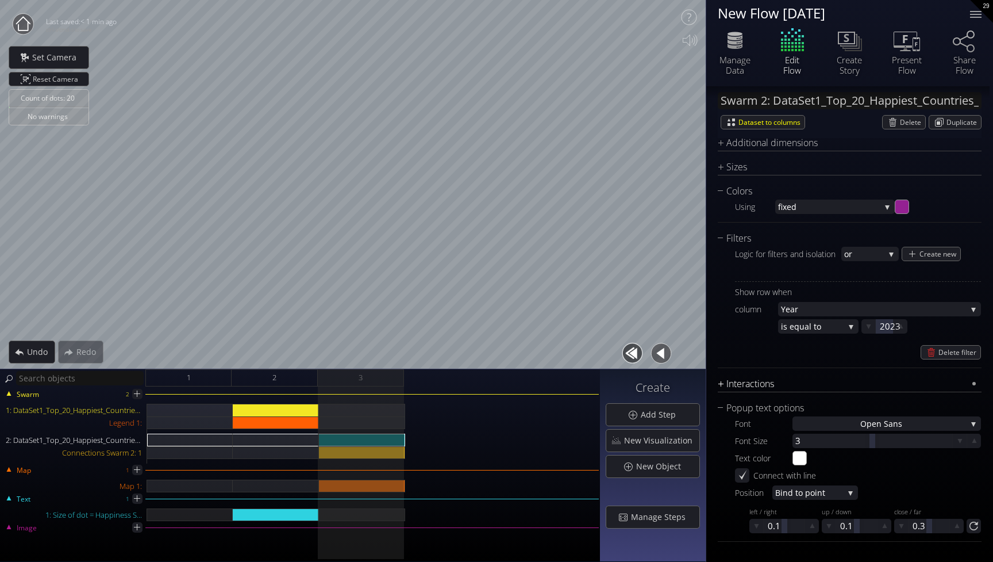
scroll to position [379, 0]
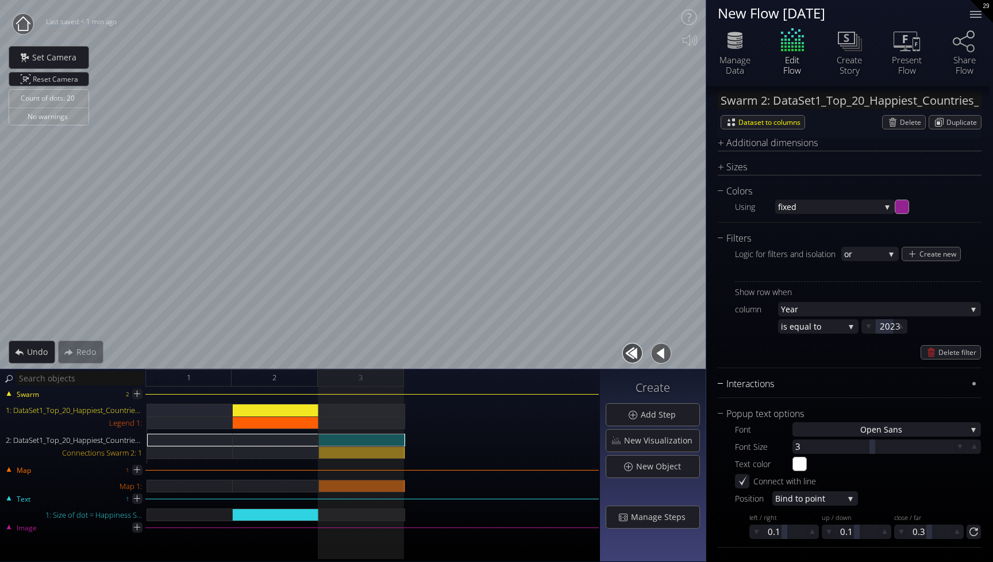
click at [733, 381] on div "Interactions" at bounding box center [842, 384] width 249 height 14
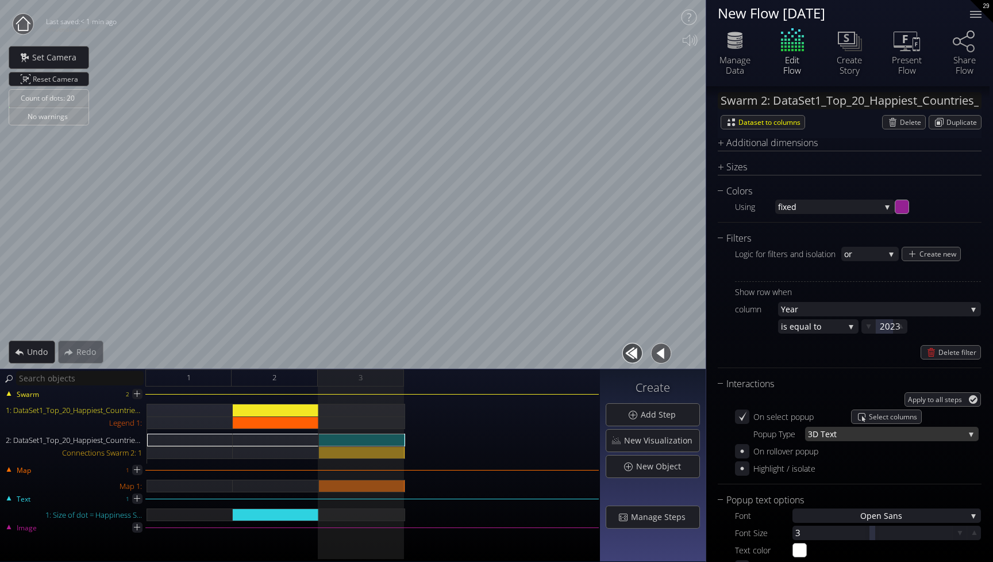
click at [859, 438] on span "ext" at bounding box center [895, 434] width 139 height 14
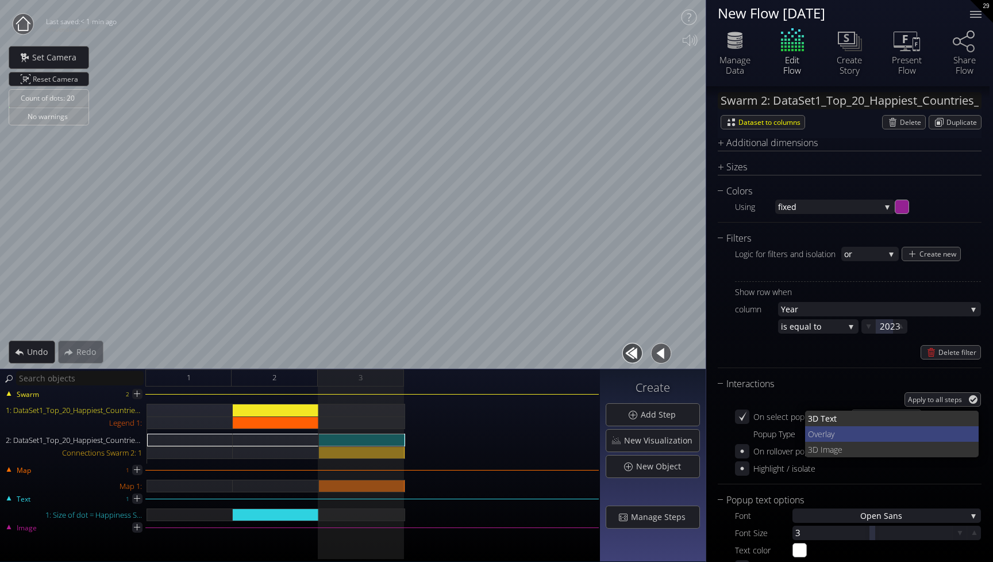
click at [845, 428] on span "lay" at bounding box center [898, 434] width 145 height 16
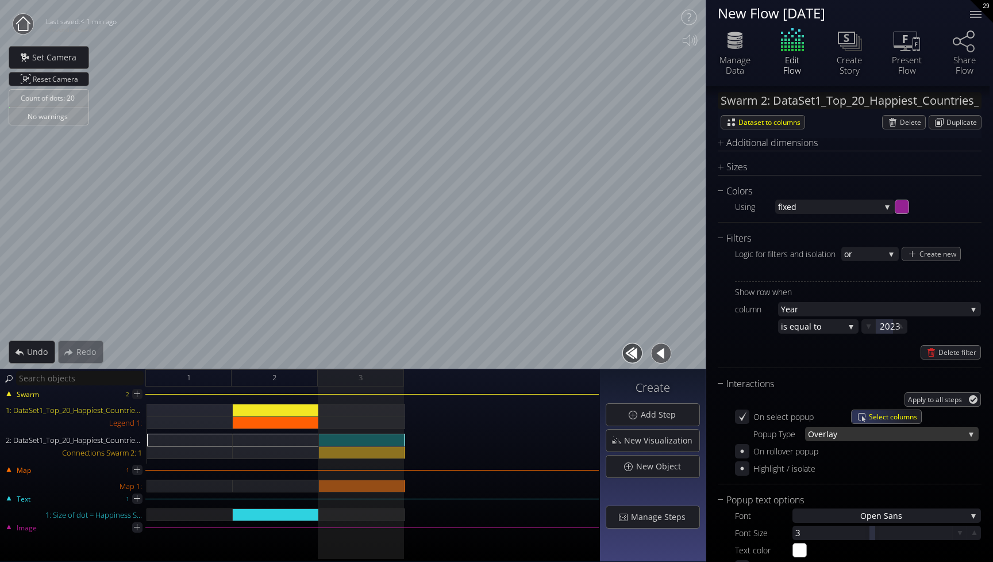
click at [854, 436] on span "lay" at bounding box center [896, 434] width 138 height 14
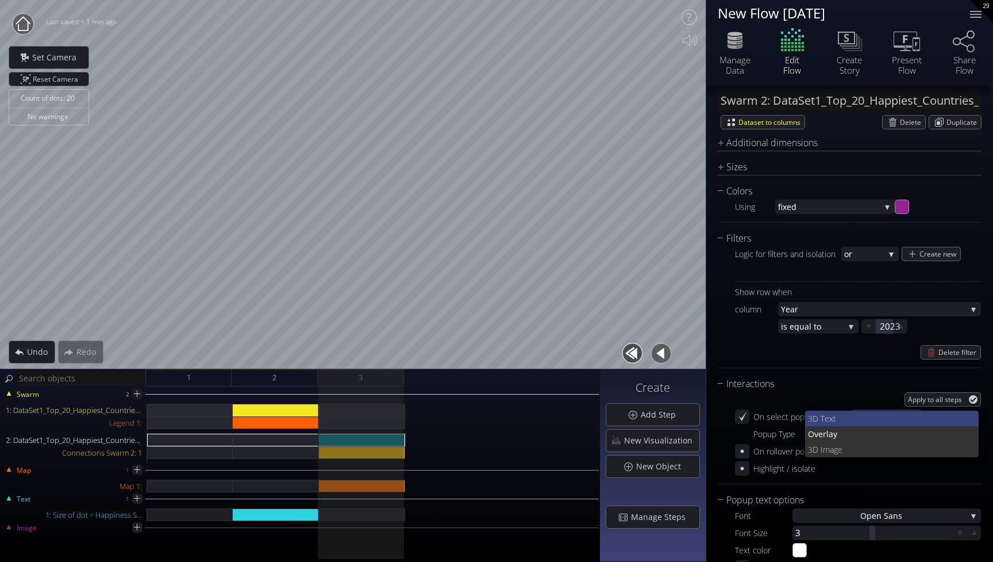
click at [855, 413] on span "ext" at bounding box center [897, 418] width 145 height 16
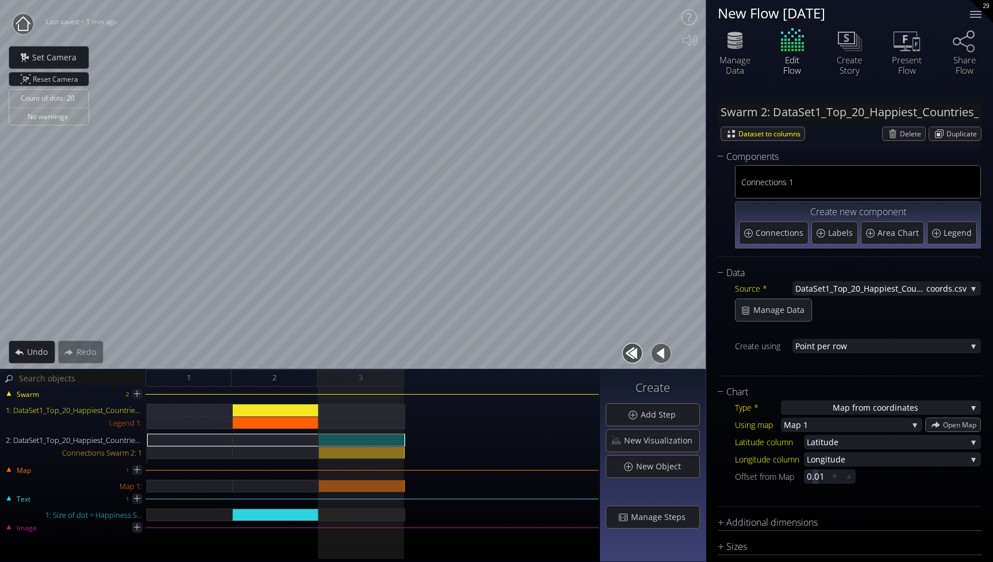
scroll to position [0, 0]
click at [838, 186] on span "nections 1" at bounding box center [865, 182] width 218 height 14
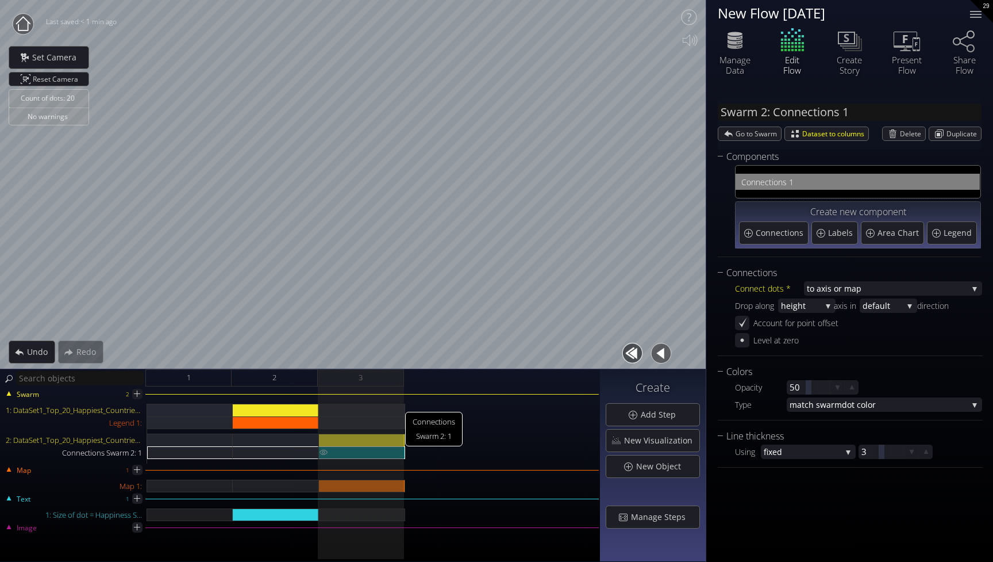
click at [402, 448] on div "Connections Swarm 2: 1" at bounding box center [362, 452] width 86 height 13
click at [394, 439] on div "2: DataSet1_Top_20_Happiest_Countries_2017_2023_with_coords.csv" at bounding box center [362, 439] width 86 height 13
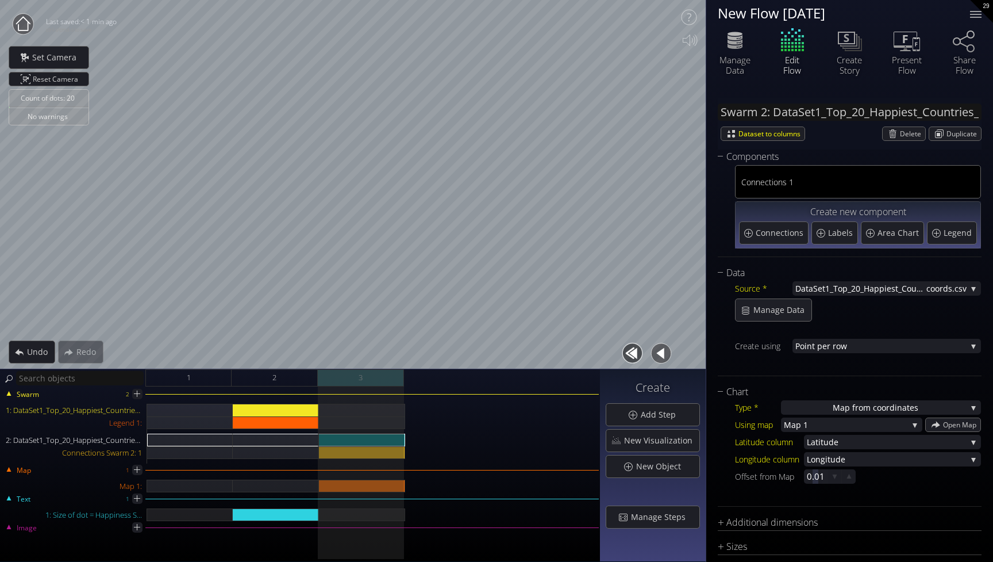
click at [374, 381] on div "3" at bounding box center [361, 377] width 86 height 17
click at [300, 379] on div "2" at bounding box center [275, 377] width 86 height 17
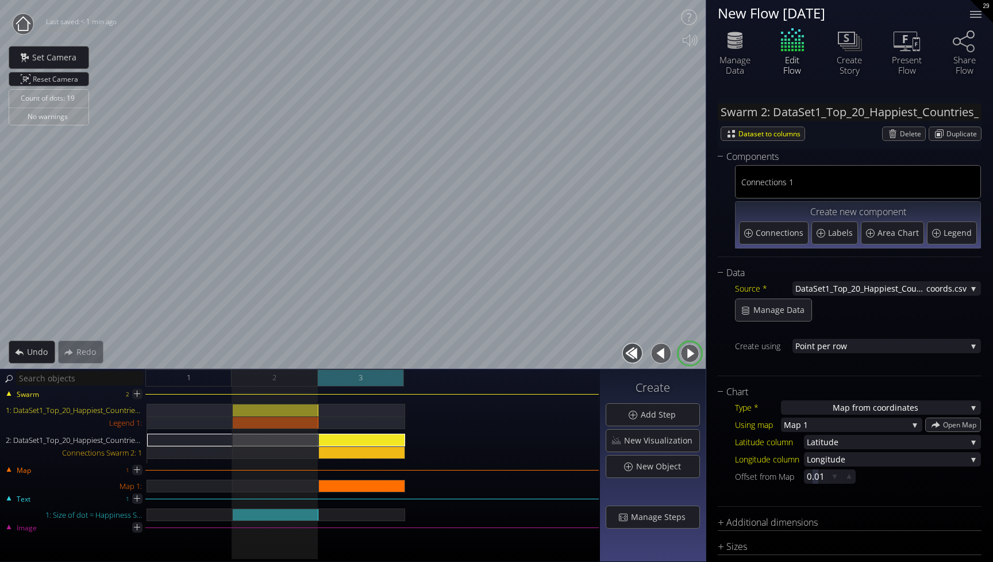
click at [342, 379] on div "3" at bounding box center [361, 377] width 86 height 17
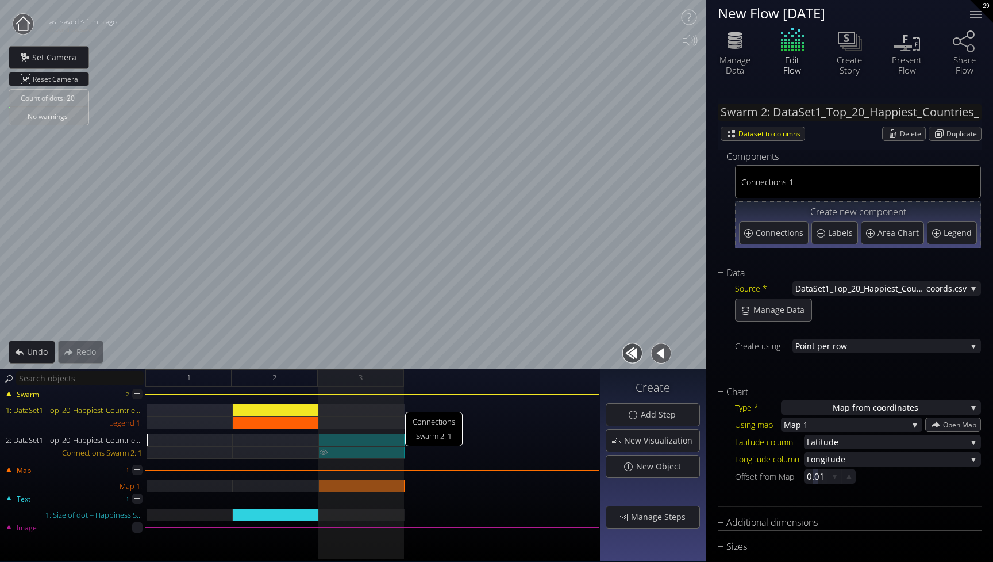
click at [360, 456] on div "Connections Swarm 2: 1" at bounding box center [362, 452] width 86 height 13
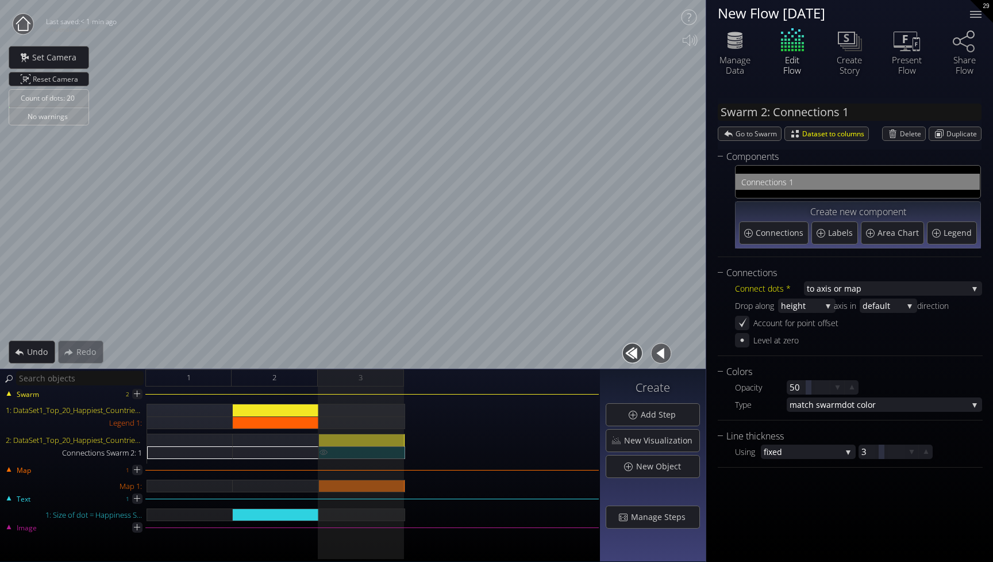
click at [319, 452] on img at bounding box center [323, 451] width 9 height 11
click at [347, 439] on div "2: DataSet1_Top_20_Happiest_Countries_2017_2023_with_coords.csv" at bounding box center [362, 439] width 86 height 13
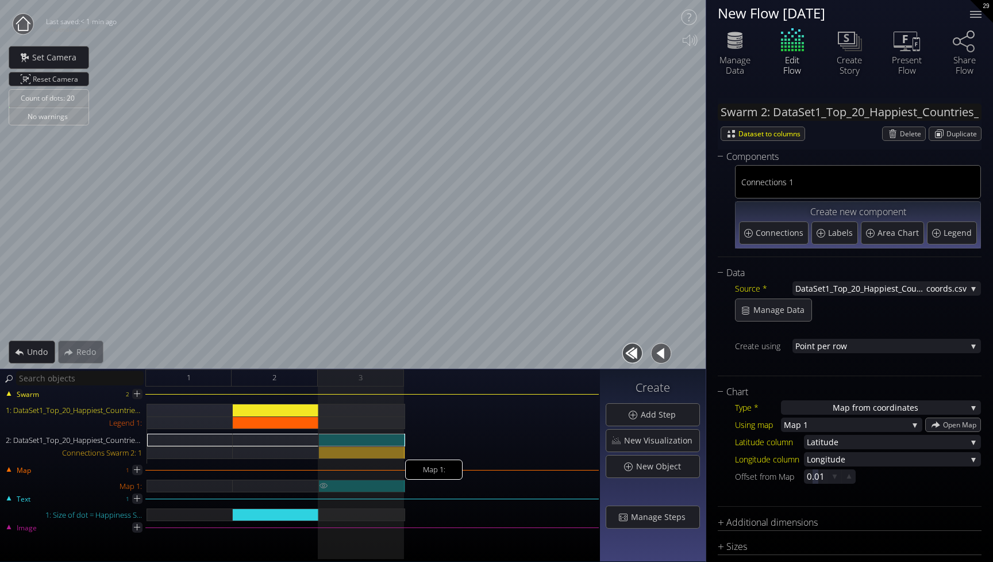
click at [359, 481] on div "Map 1:" at bounding box center [362, 485] width 86 height 13
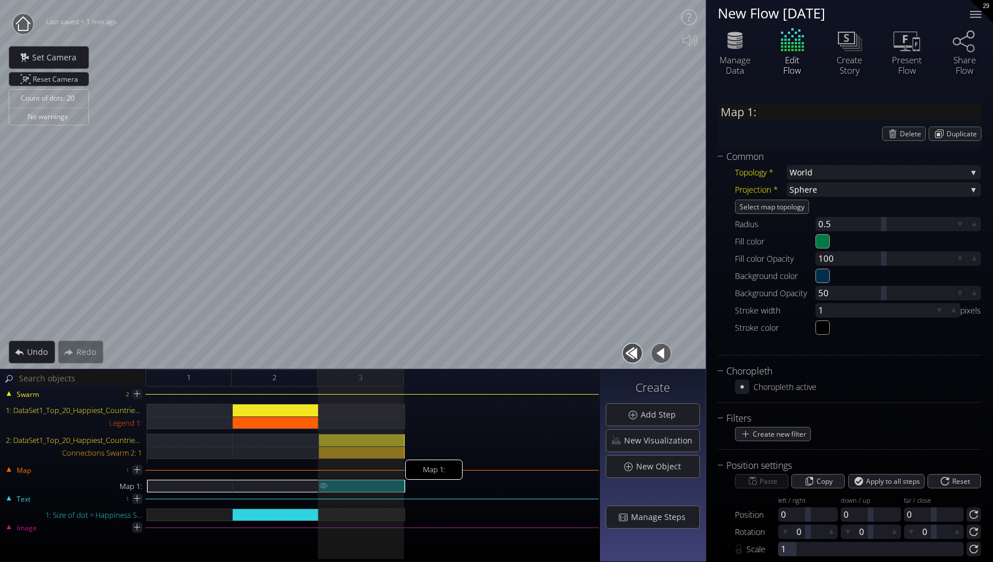
click at [354, 487] on div "Map 1:" at bounding box center [362, 485] width 86 height 13
click at [732, 293] on div "Count of dots: 20 No warnings Close Calibrate to floor or table Close Tap anywh…" at bounding box center [496, 281] width 993 height 562
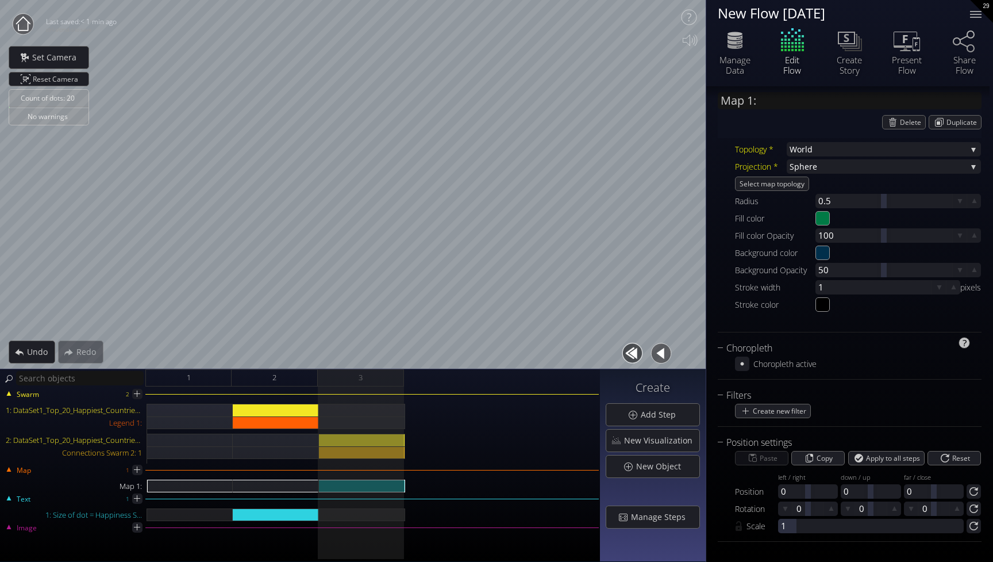
scroll to position [23, 0]
click at [389, 457] on div "Connections Swarm 2: 1" at bounding box center [362, 452] width 86 height 13
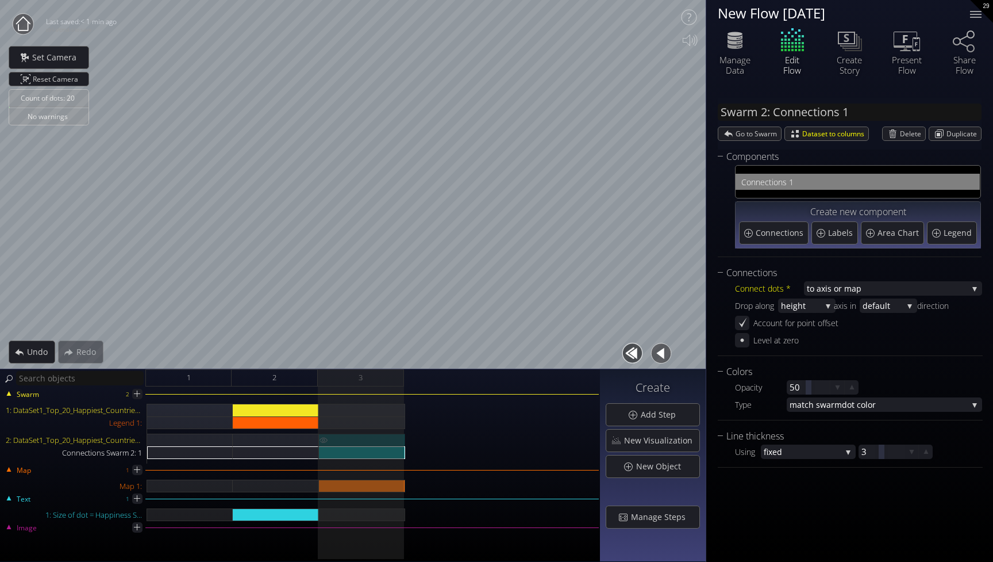
click at [363, 437] on div "2: DataSet1_Top_20_Happiest_Countries_2017_2023_with_coords.csv" at bounding box center [362, 439] width 86 height 13
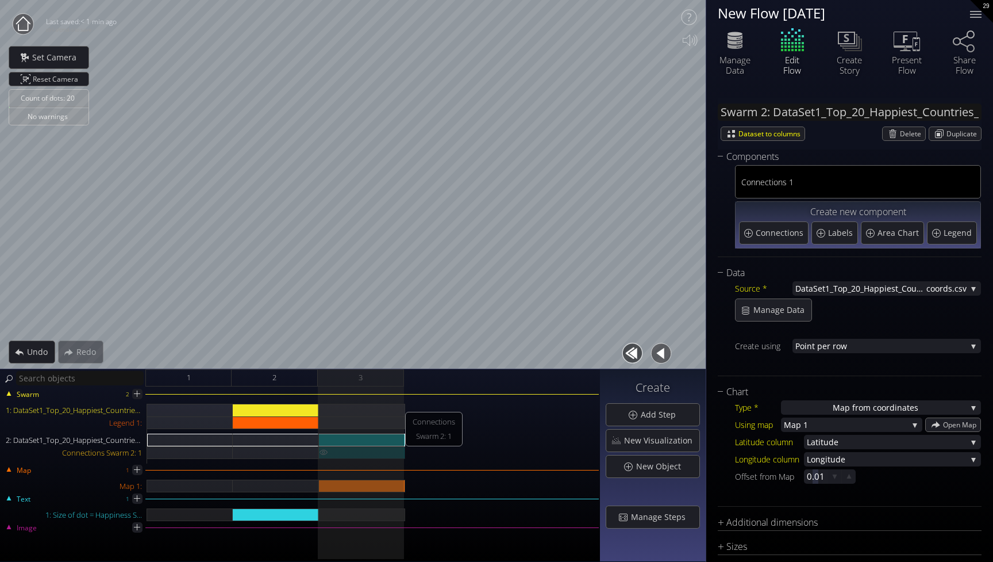
click at [363, 454] on div "Connections Swarm 2: 1" at bounding box center [362, 452] width 86 height 13
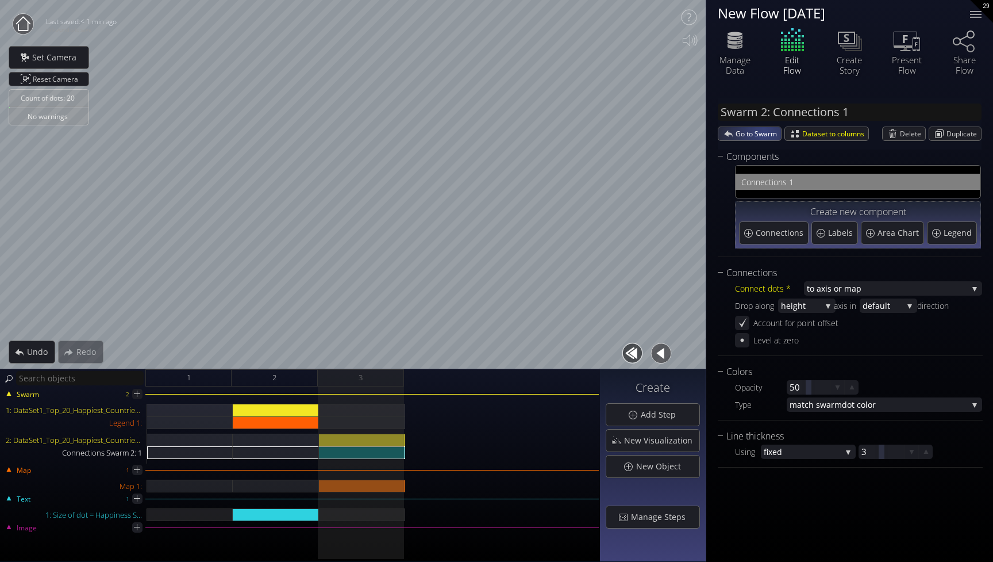
click at [763, 132] on span "Go to Swarm" at bounding box center [758, 133] width 45 height 13
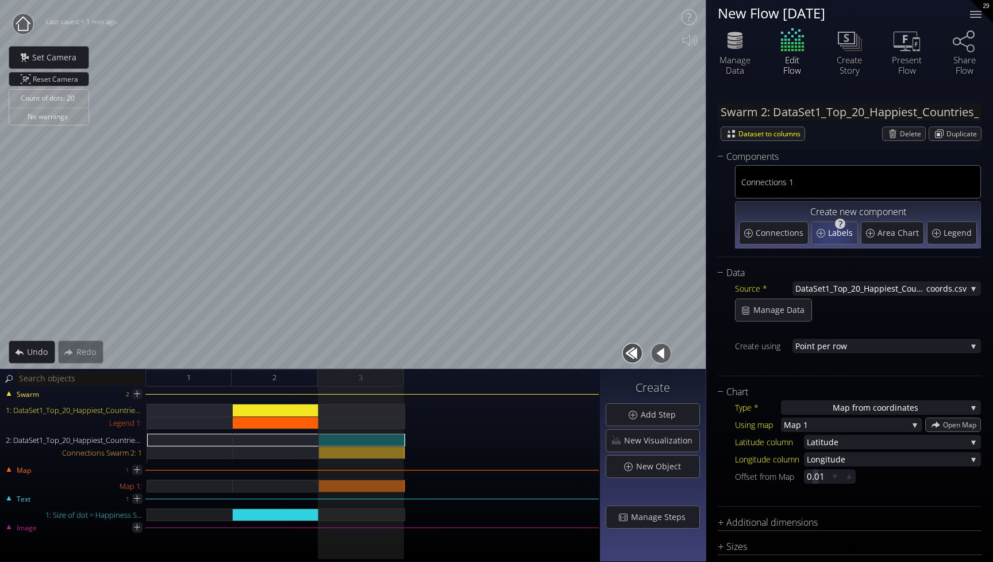
click at [831, 236] on span "Labels" at bounding box center [842, 232] width 28 height 11
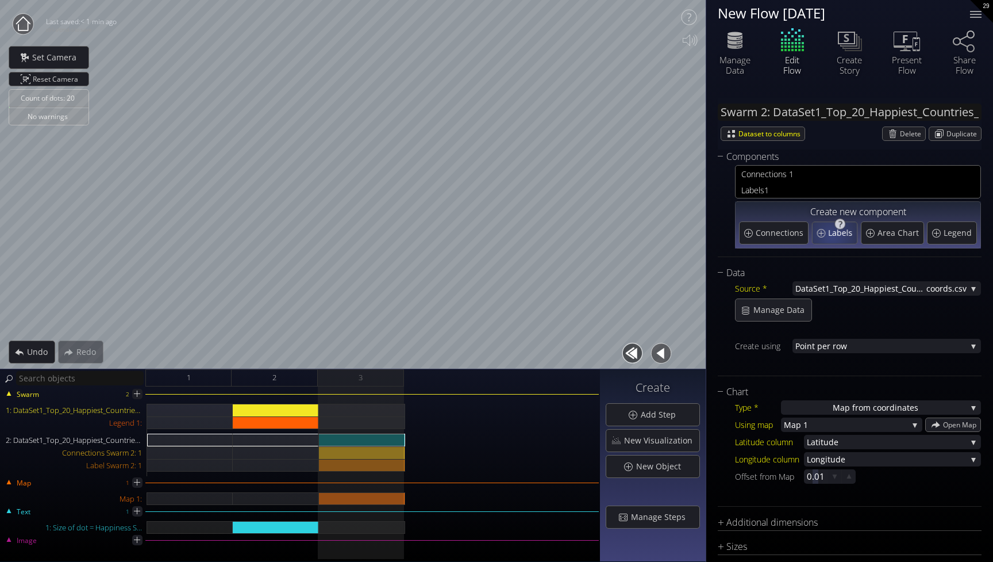
type input "Swarm 2: Labels 1"
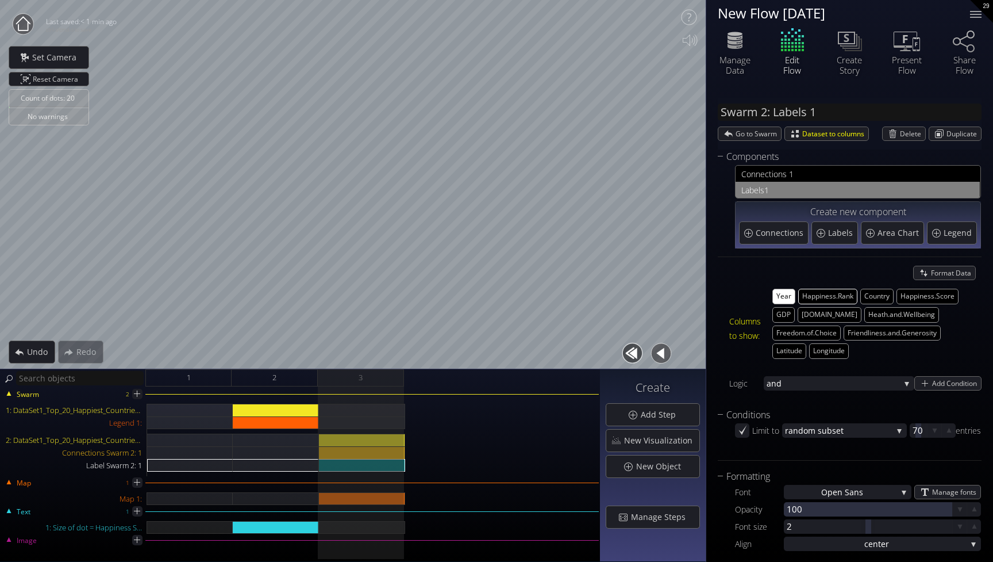
click at [842, 300] on button "Happiness.Rank" at bounding box center [828, 297] width 59 height 16
click at [773, 298] on button "Year" at bounding box center [784, 297] width 23 height 16
click at [913, 295] on button "Happiness.Score" at bounding box center [928, 297] width 62 height 16
click at [886, 295] on button "Country" at bounding box center [877, 297] width 33 height 16
click at [918, 297] on button "Happiness.Score" at bounding box center [928, 297] width 62 height 16
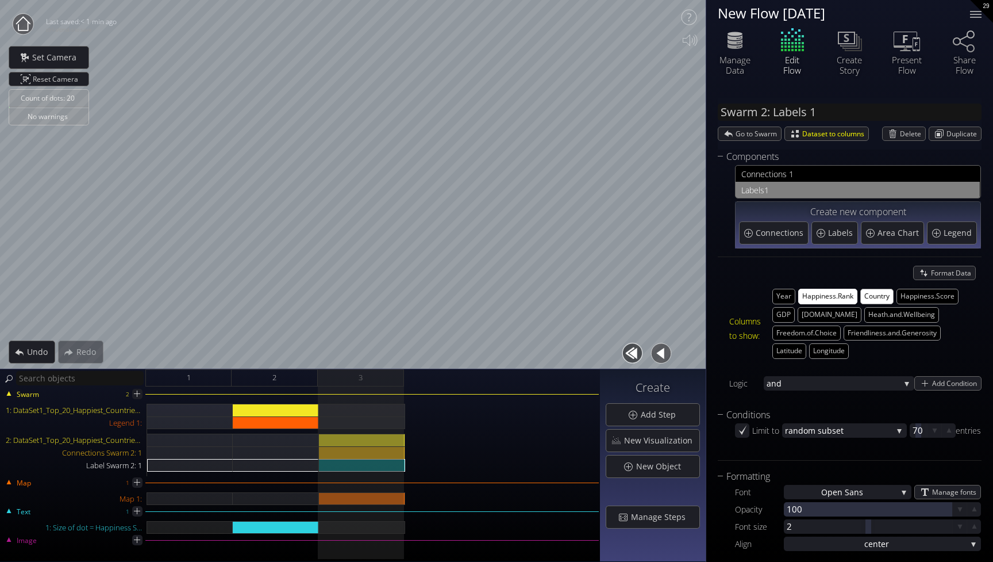
click at [840, 297] on button "Happiness.Rank" at bounding box center [828, 297] width 59 height 16
click at [881, 293] on button "Country" at bounding box center [877, 297] width 33 height 16
click at [880, 297] on button "Country" at bounding box center [877, 297] width 33 height 16
click at [878, 294] on button "Country" at bounding box center [877, 297] width 33 height 16
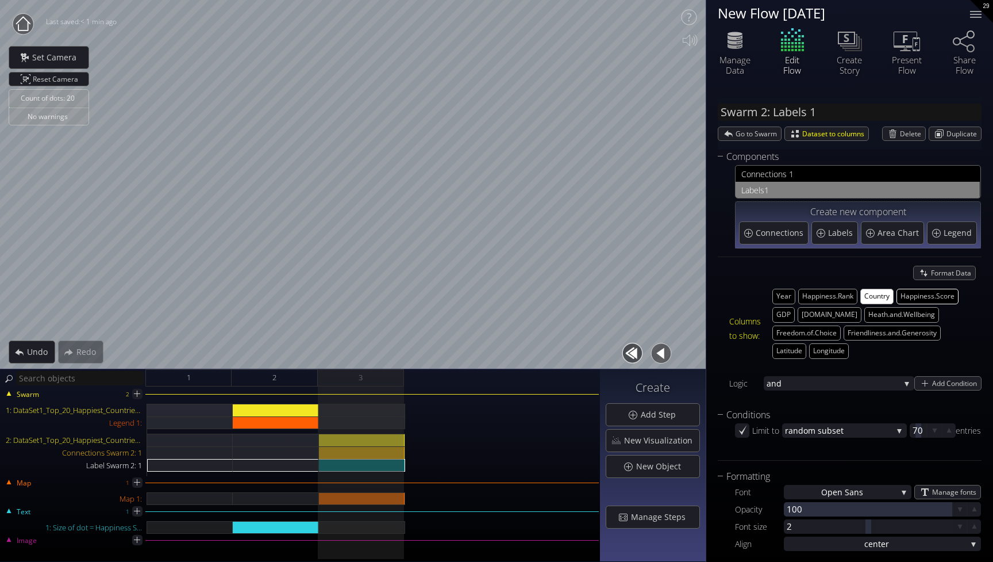
click at [921, 296] on button "Happiness.Score" at bounding box center [928, 297] width 62 height 16
click at [928, 294] on button "Happiness.Score" at bounding box center [928, 297] width 62 height 16
click at [874, 297] on button "Country" at bounding box center [877, 297] width 33 height 16
click at [874, 377] on span "and" at bounding box center [833, 383] width 133 height 14
click at [892, 352] on div "Year Happiness.Rank Country Happiness.Score GDP [DOMAIN_NAME] Heath.and.Wellbei…" at bounding box center [872, 325] width 198 height 73
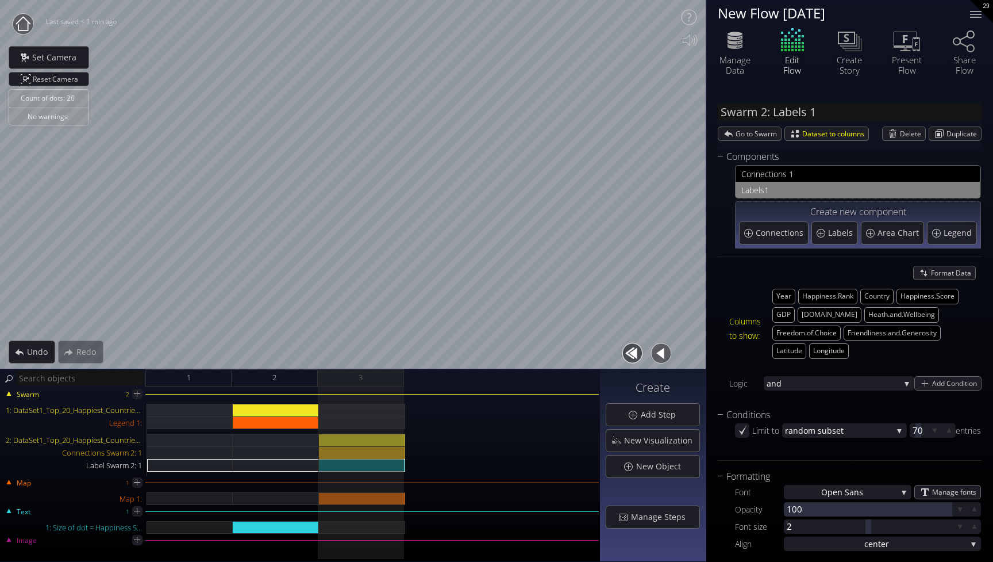
click at [903, 187] on span "1" at bounding box center [870, 190] width 210 height 14
click at [903, 130] on span "Delete" at bounding box center [912, 133] width 25 height 13
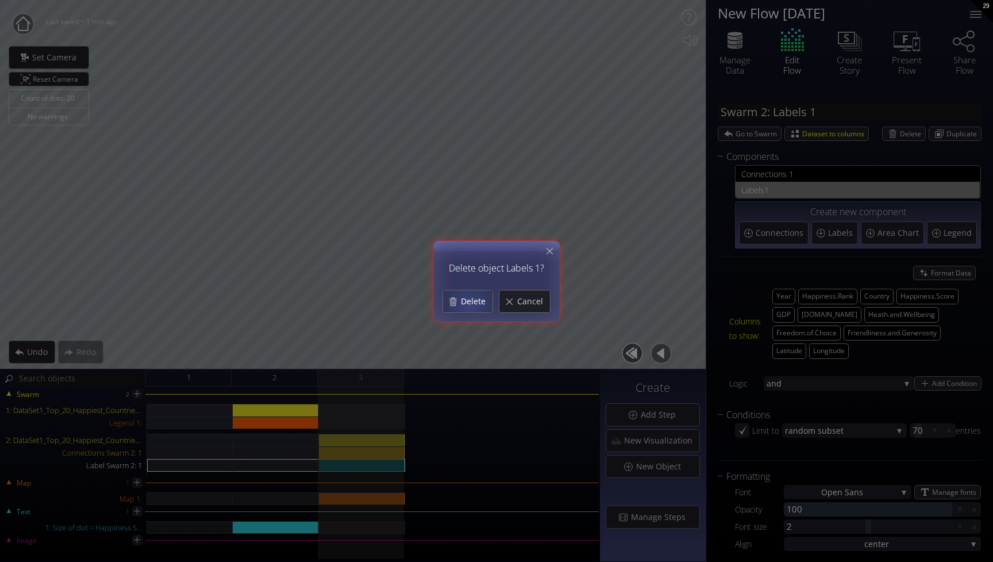
click at [469, 298] on span "Delete" at bounding box center [476, 300] width 32 height 11
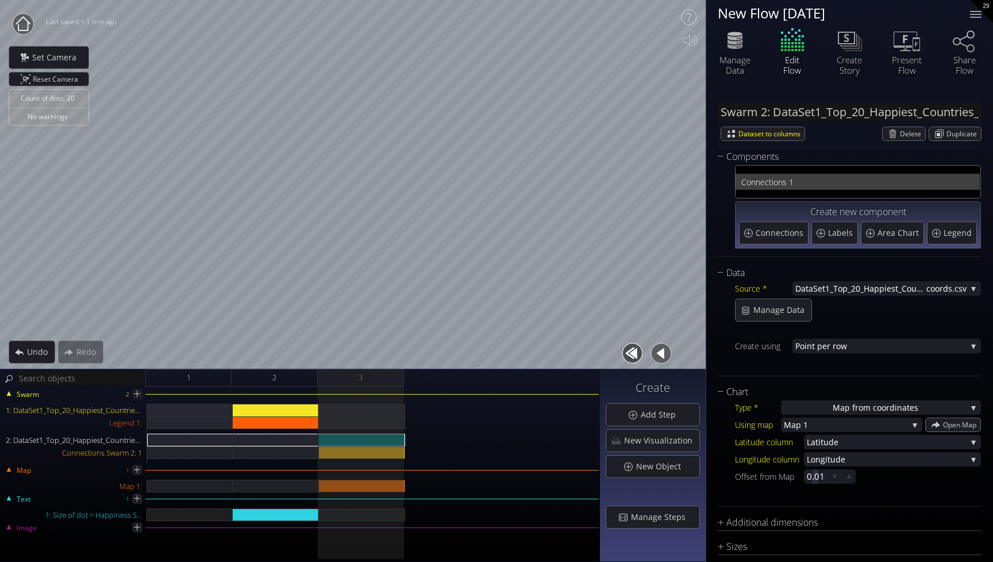
click at [804, 181] on span "nections 1" at bounding box center [865, 182] width 218 height 14
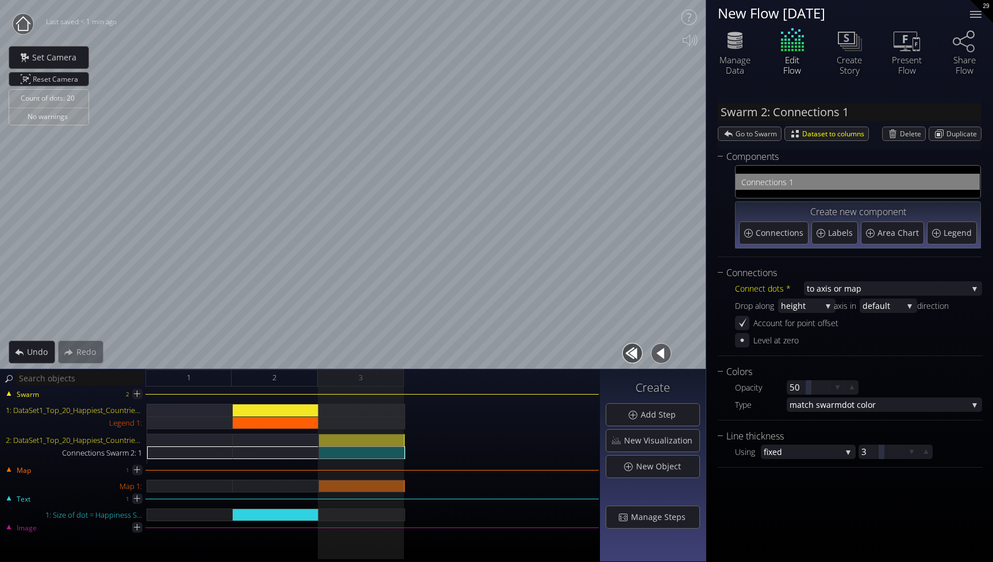
click at [804, 181] on span "nections 1" at bounding box center [865, 182] width 218 height 14
click at [364, 382] on div "3" at bounding box center [361, 377] width 86 height 17
click at [364, 379] on div "3" at bounding box center [361, 377] width 86 height 17
click at [373, 489] on div "Map 1:" at bounding box center [362, 485] width 86 height 13
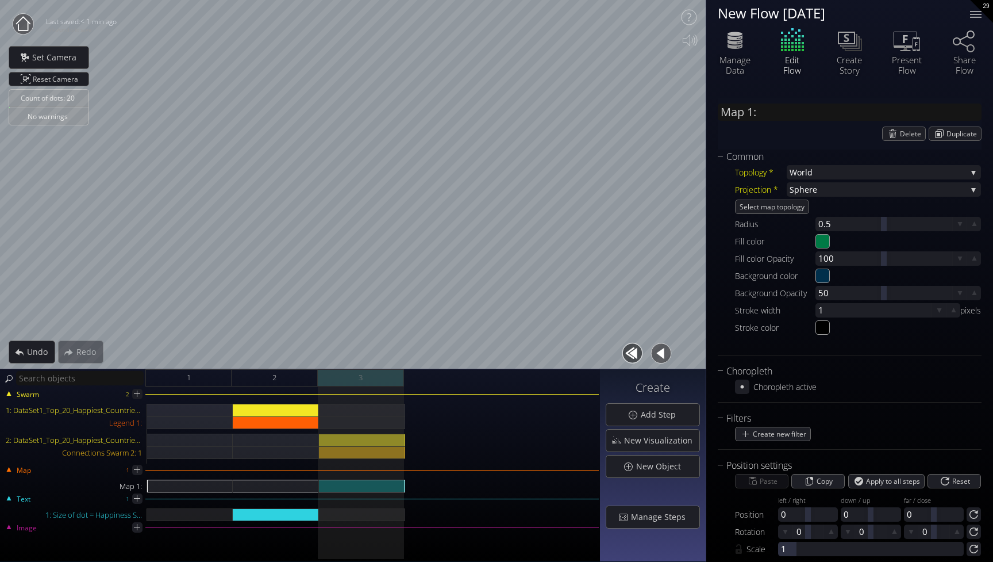
click at [362, 386] on div "3" at bounding box center [361, 377] width 86 height 17
click at [362, 379] on span "3" at bounding box center [361, 377] width 4 height 14
click at [359, 413] on div "1: DataSet1_Top_20_Happiest_Countries_2017_2023.csv" at bounding box center [362, 410] width 86 height 13
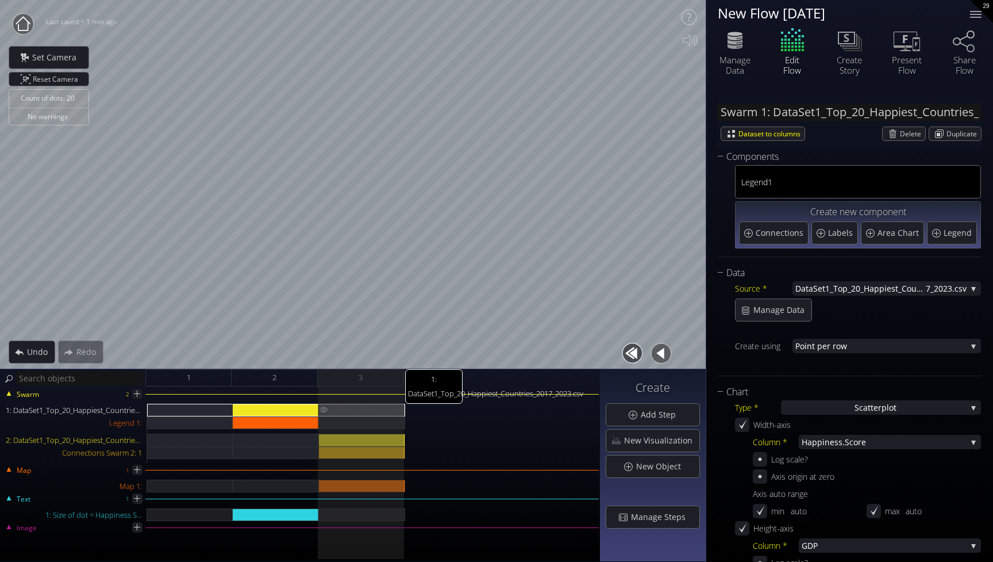
click at [359, 408] on div "1: DataSet1_Top_20_Happiest_Countries_2017_2023.csv" at bounding box center [362, 410] width 86 height 13
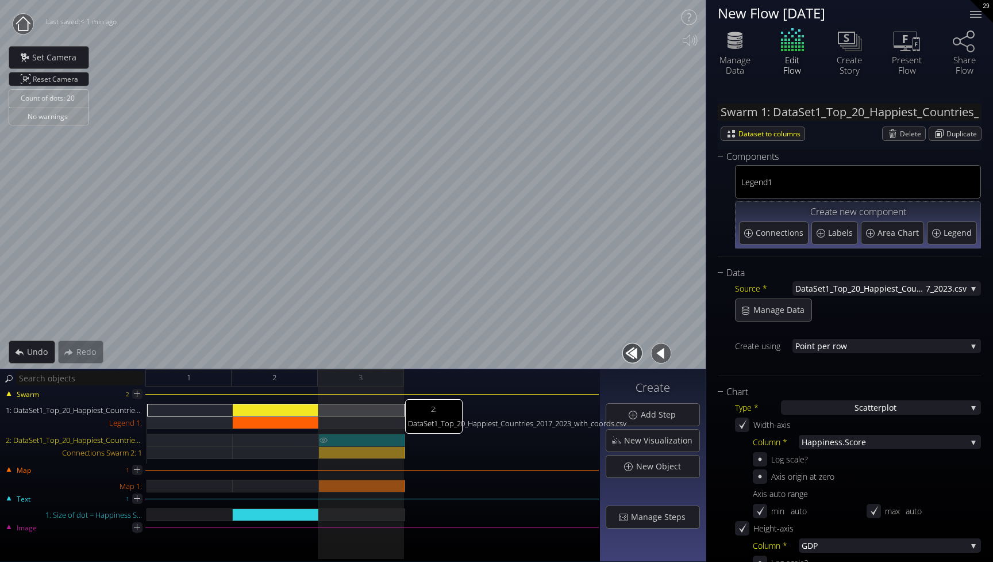
click at [357, 440] on div "2: DataSet1_Top_20_Happiest_Countries_2017_2023_with_coords.csv" at bounding box center [362, 439] width 86 height 13
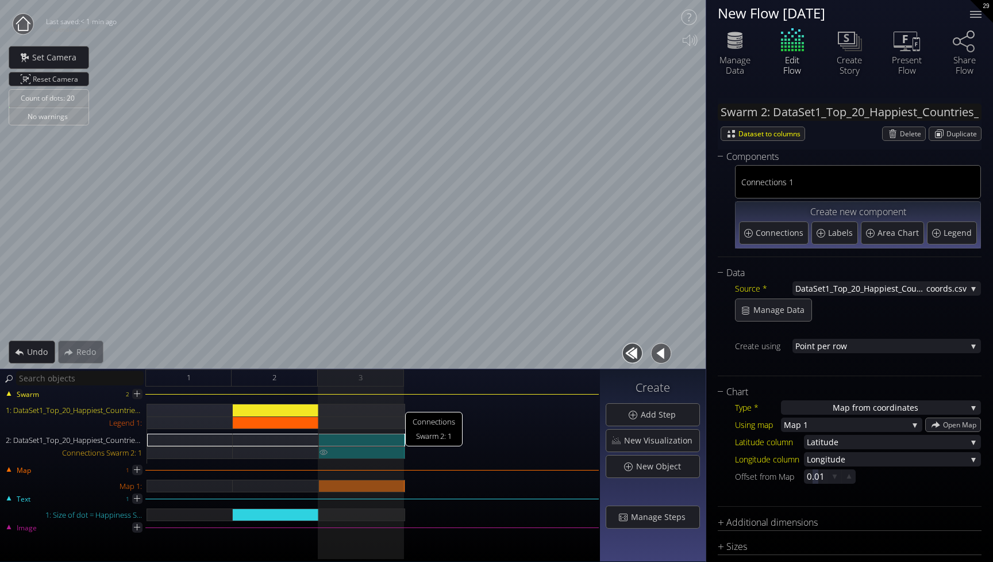
click at [357, 448] on div "Connections Swarm 2: 1" at bounding box center [362, 452] width 86 height 13
type input "Swarm 2: Connections 1"
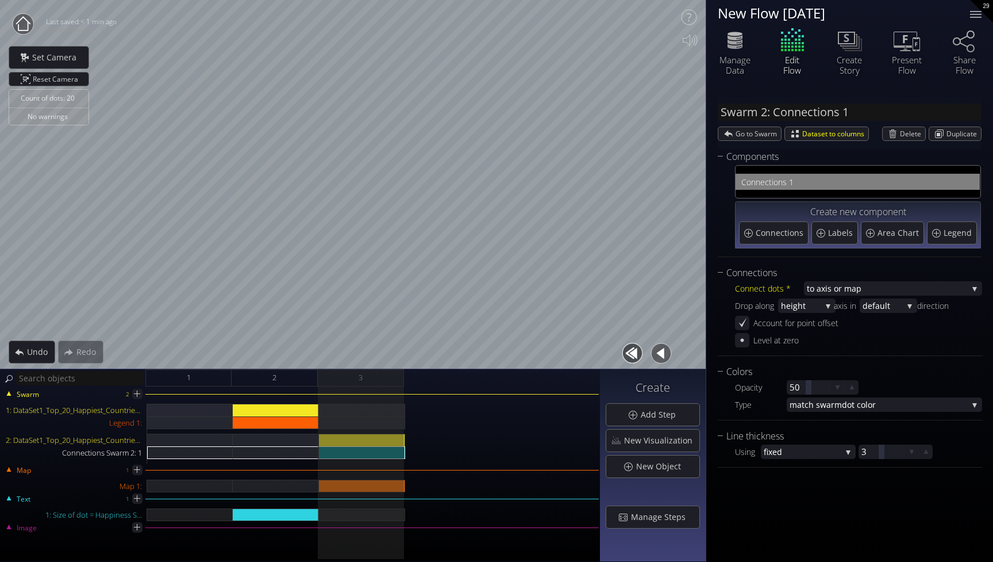
click at [800, 181] on span "nections 1" at bounding box center [865, 182] width 218 height 14
click at [908, 133] on span "Delete" at bounding box center [912, 133] width 25 height 13
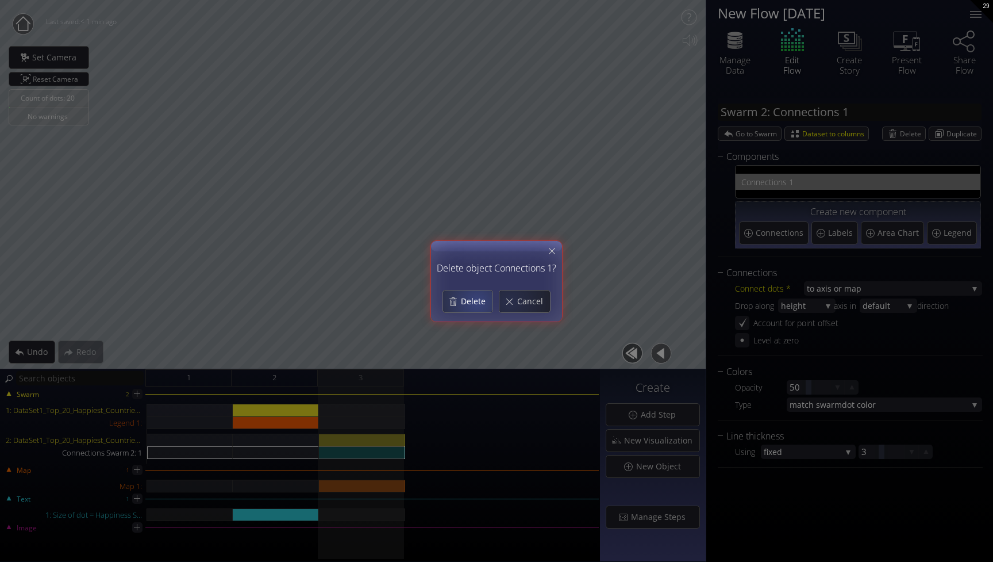
click at [471, 301] on span "Delete" at bounding box center [476, 300] width 32 height 11
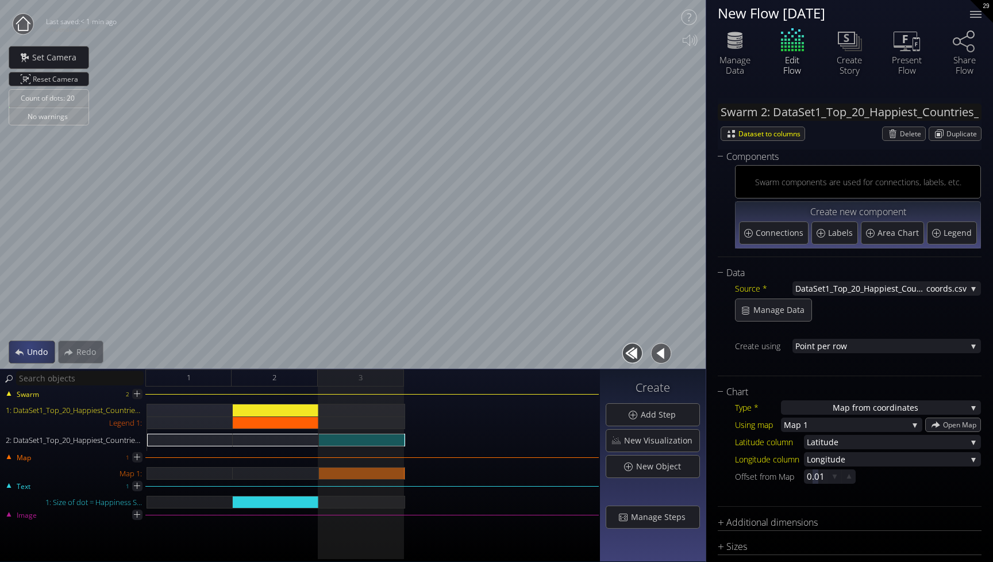
click at [30, 351] on span "Undo" at bounding box center [40, 351] width 28 height 11
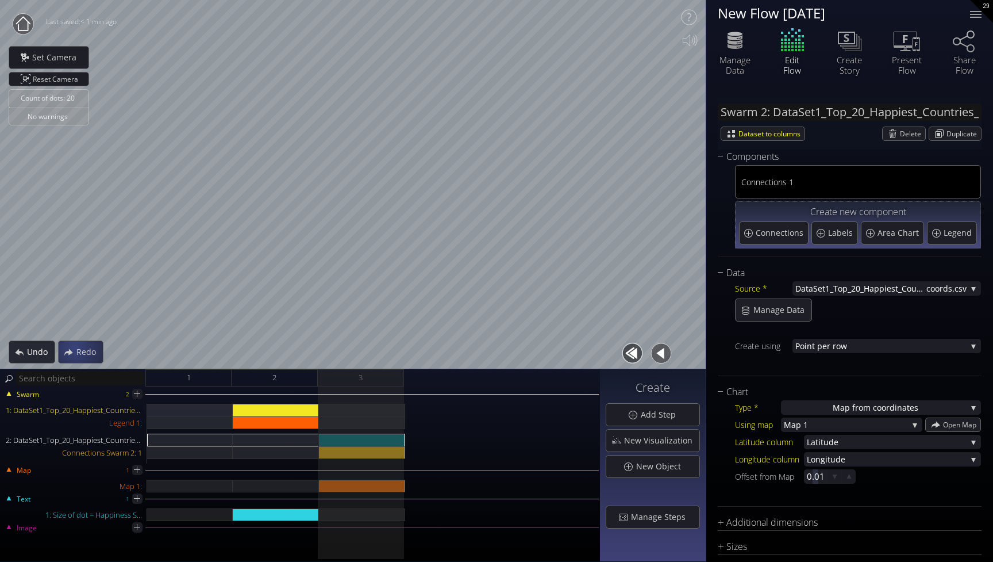
click at [44, 355] on span "Undo" at bounding box center [40, 351] width 28 height 11
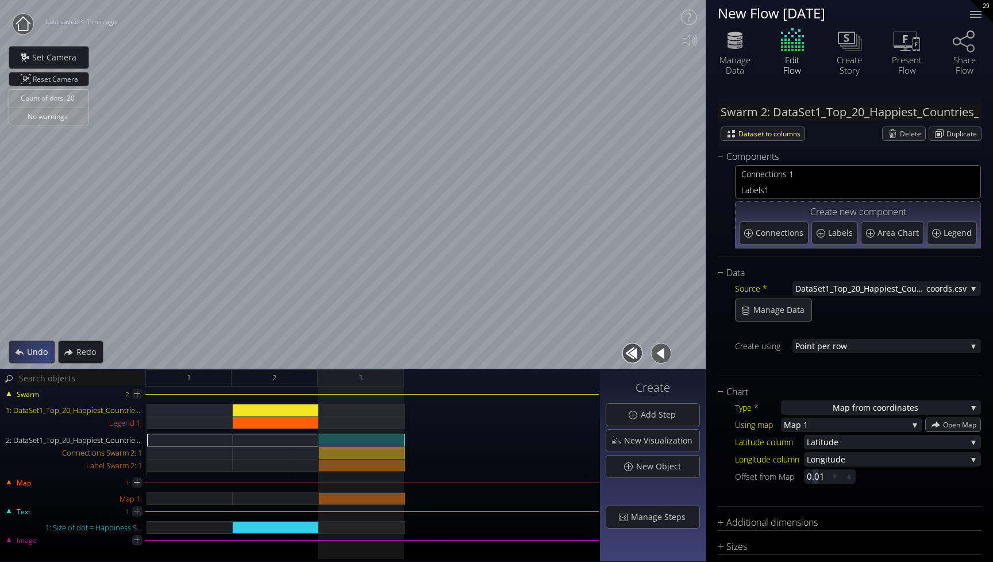
click at [44, 355] on span "Undo" at bounding box center [40, 351] width 28 height 11
click at [89, 355] on span "Redo" at bounding box center [89, 351] width 27 height 11
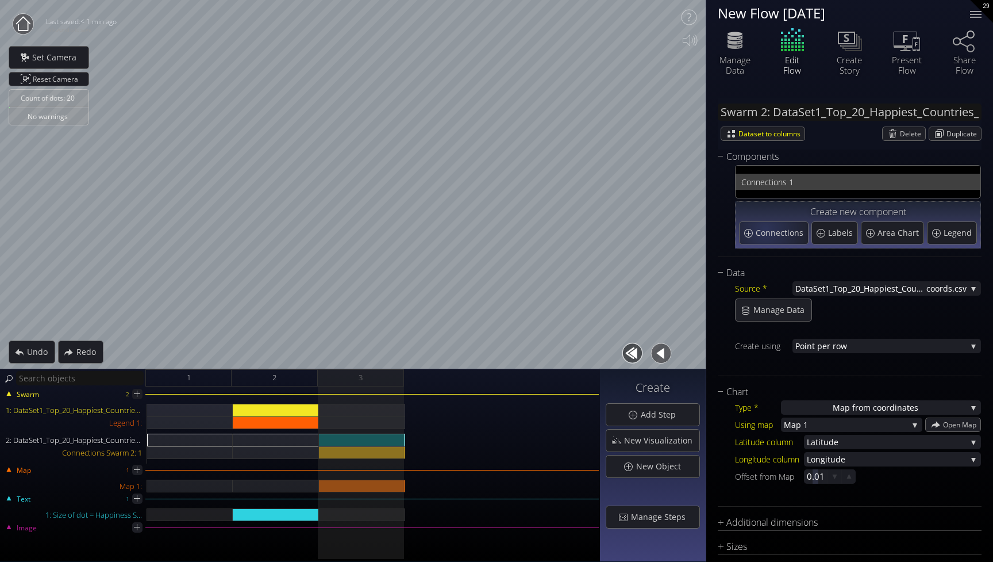
click at [796, 185] on span "nections 1" at bounding box center [865, 182] width 218 height 14
type input "Swarm 2: Connections 1"
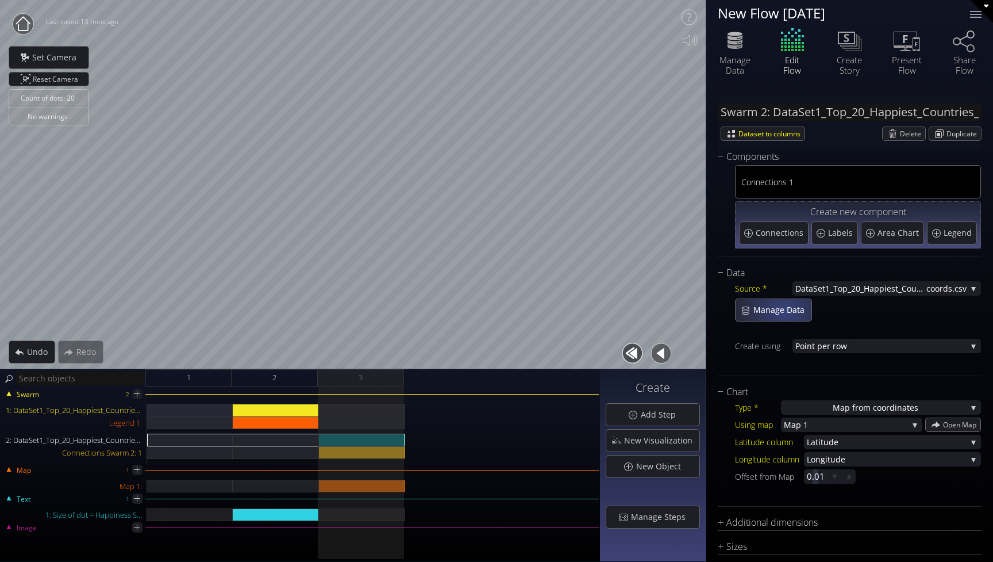
click at [784, 310] on span "Manage Data" at bounding box center [782, 309] width 59 height 11
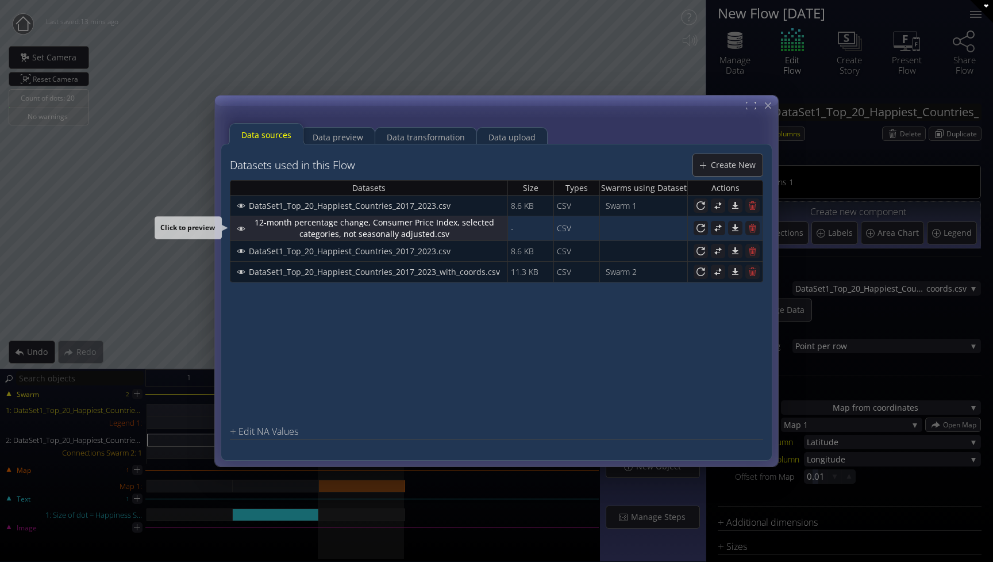
click at [486, 233] on span "12-month percentage change, Consumer Price Index, selected categories, not seas…" at bounding box center [377, 228] width 259 height 23
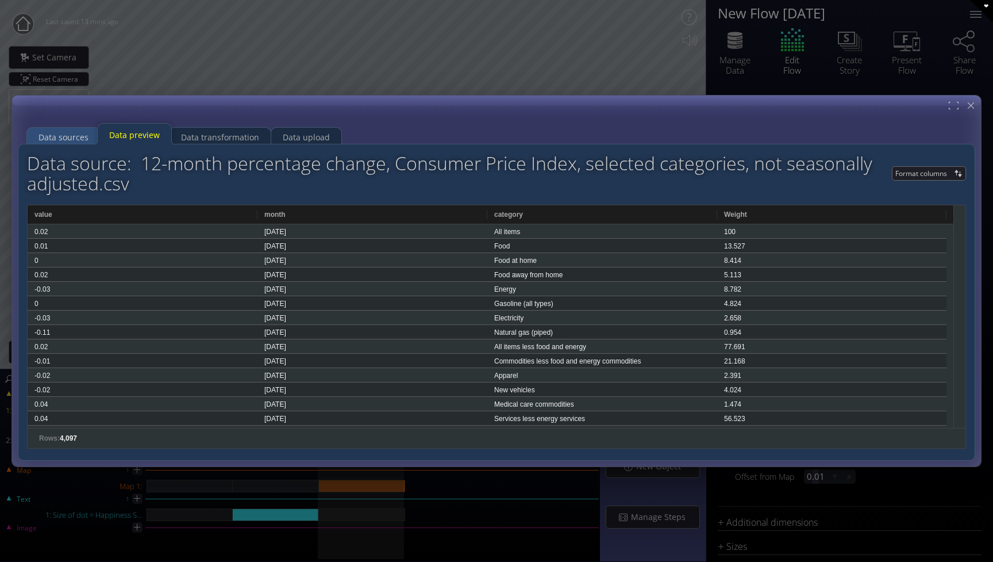
click at [82, 135] on div "Data sources" at bounding box center [64, 137] width 50 height 22
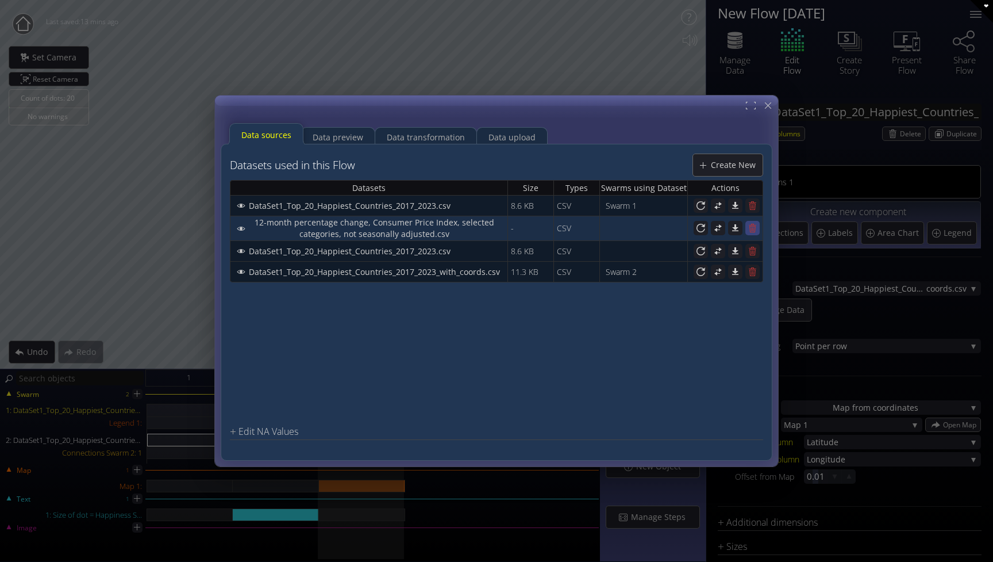
click at [752, 227] on icon at bounding box center [752, 227] width 11 height 11
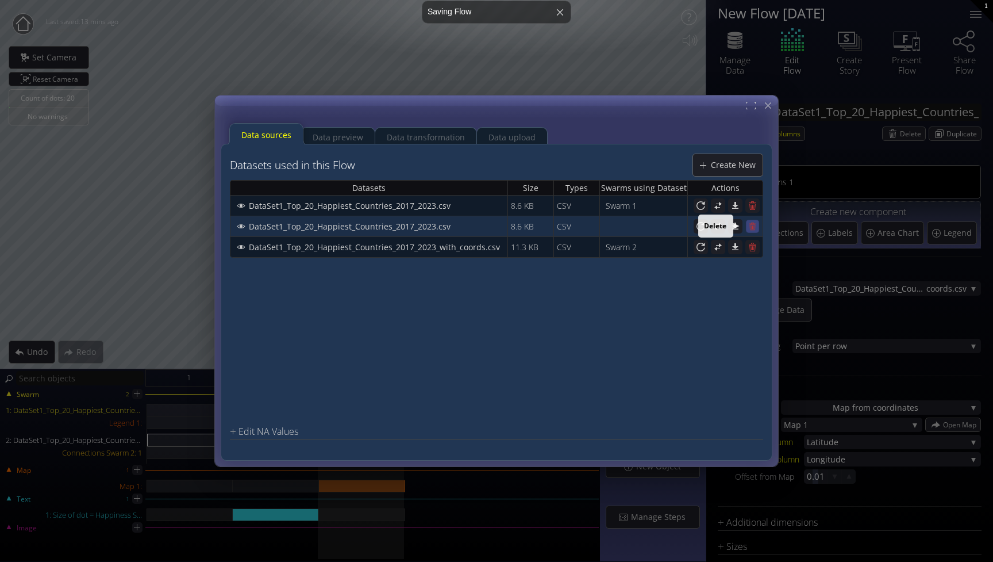
click at [751, 229] on icon at bounding box center [753, 226] width 7 height 8
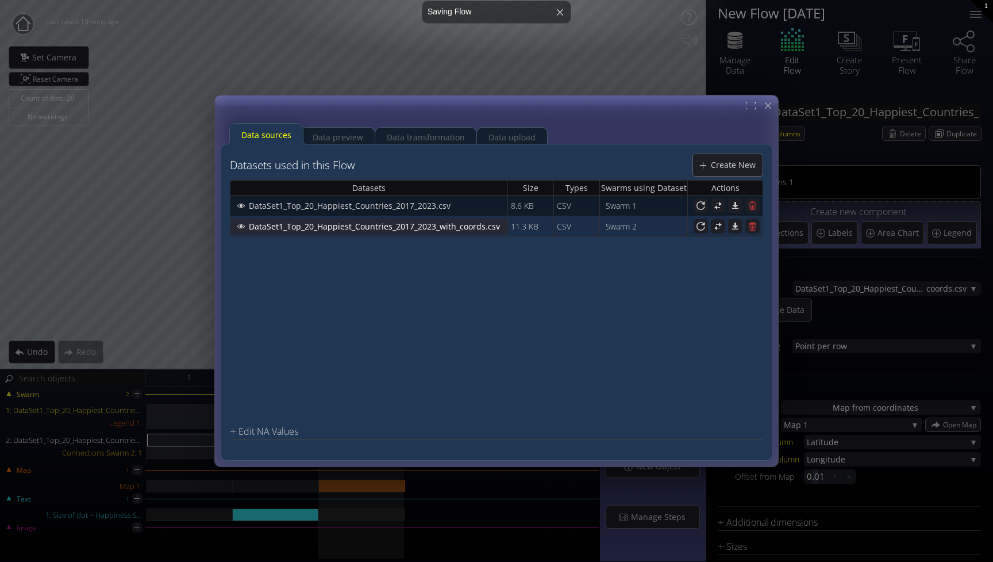
click at [467, 225] on span "DataSet1_Top_20_Happiest_Countries_2017_2023_with_coords.csv" at bounding box center [377, 225] width 259 height 11
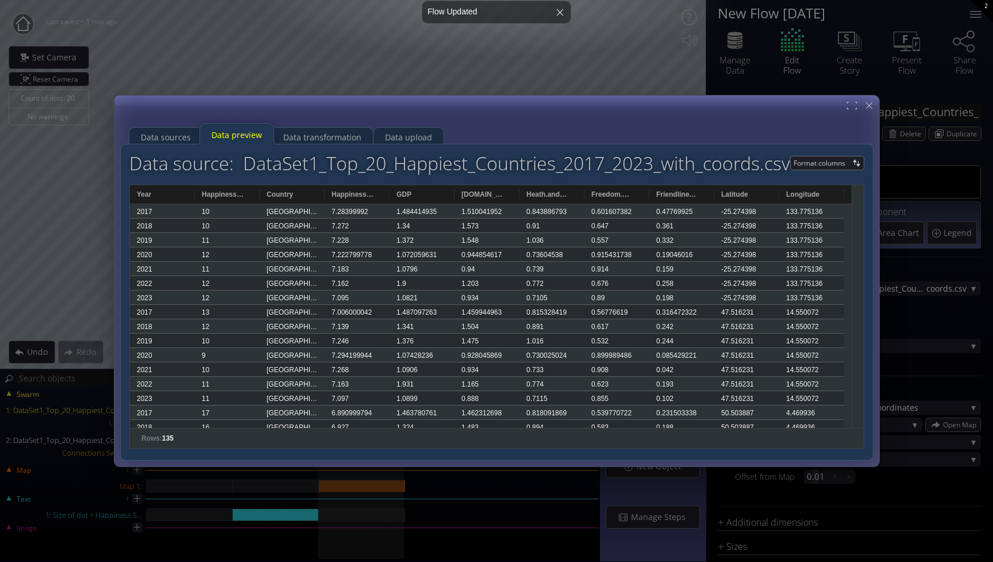
click at [336, 144] on div "Datasets used in this Flow Create New Datasets Size Types Swarms using Dataset …" at bounding box center [497, 302] width 754 height 317
click at [336, 139] on div "Data transformation" at bounding box center [322, 137] width 78 height 22
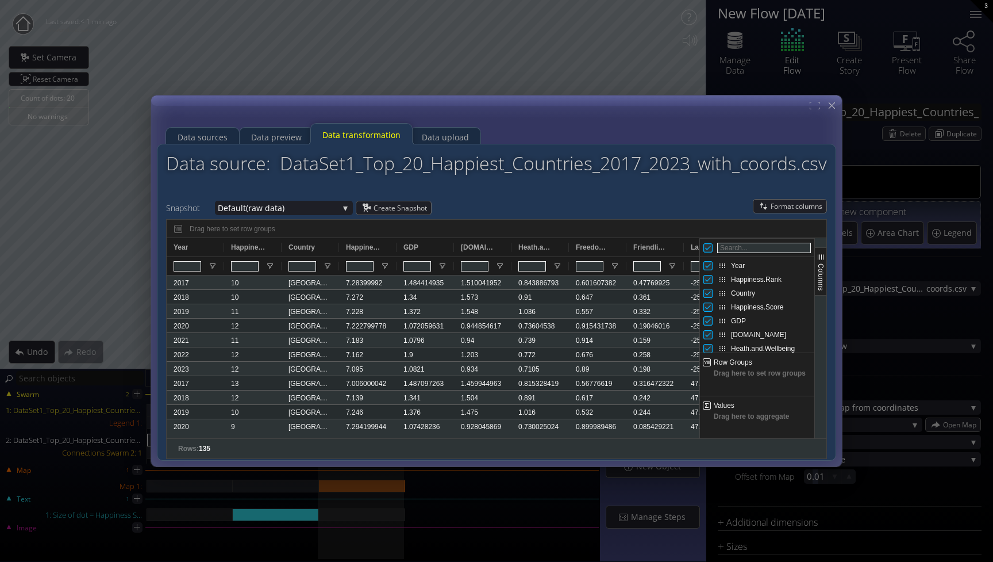
drag, startPoint x: 431, startPoint y: 137, endPoint x: 515, endPoint y: 135, distance: 84.5
click at [515, 135] on div "Data sources Data preview Data transformation Data upload" at bounding box center [495, 130] width 671 height 29
click at [209, 140] on div "Data sources" at bounding box center [203, 137] width 50 height 22
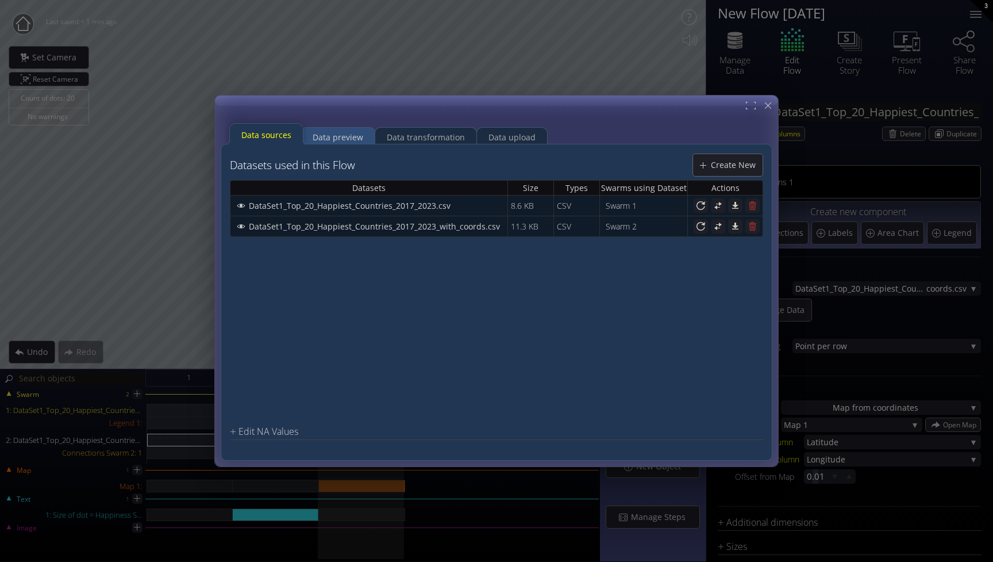
click at [323, 131] on div "Data preview" at bounding box center [338, 137] width 51 height 22
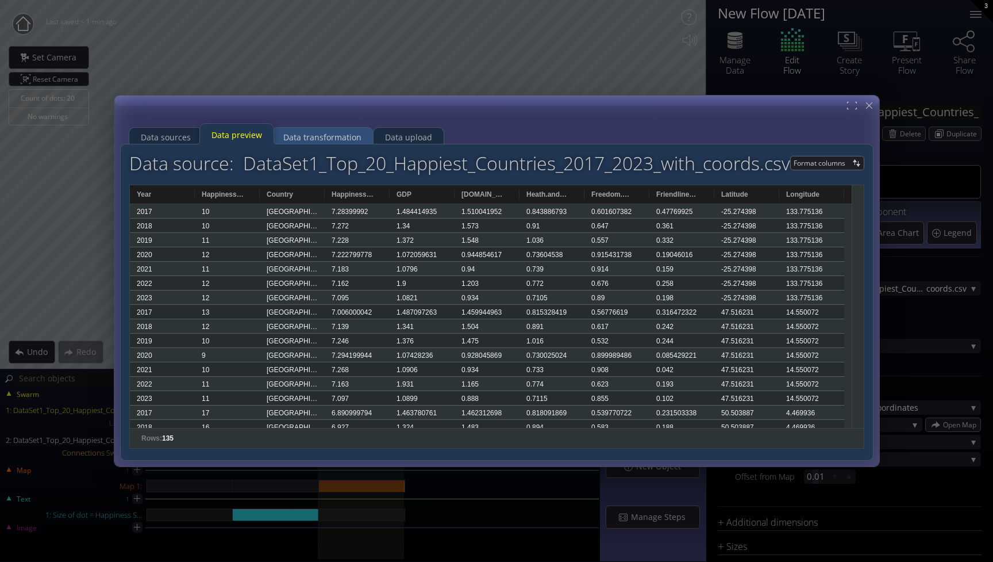
click at [341, 135] on div "Data transformation" at bounding box center [322, 137] width 78 height 22
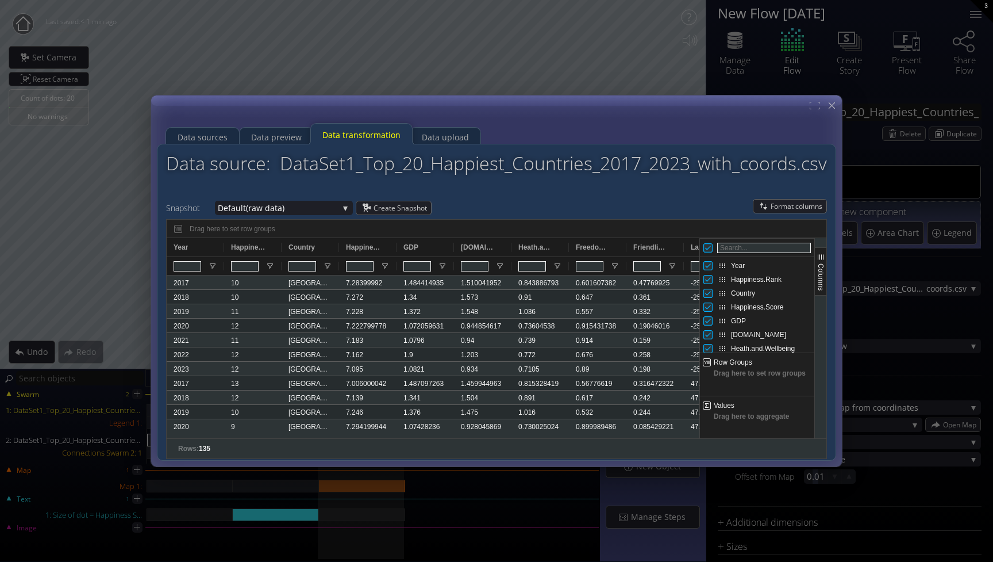
click at [450, 144] on div "Datasets used in this Flow Create New Datasets Size Types Swarms using Dataset …" at bounding box center [497, 302] width 680 height 317
click at [447, 139] on div "Data upload" at bounding box center [445, 137] width 47 height 22
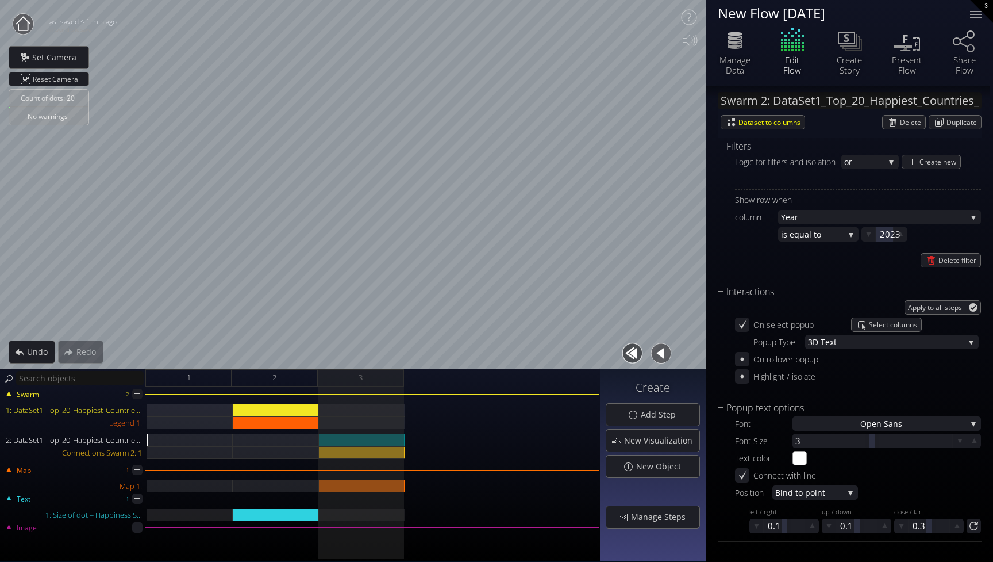
scroll to position [1, 0]
click at [885, 322] on span "Select columns" at bounding box center [895, 324] width 52 height 13
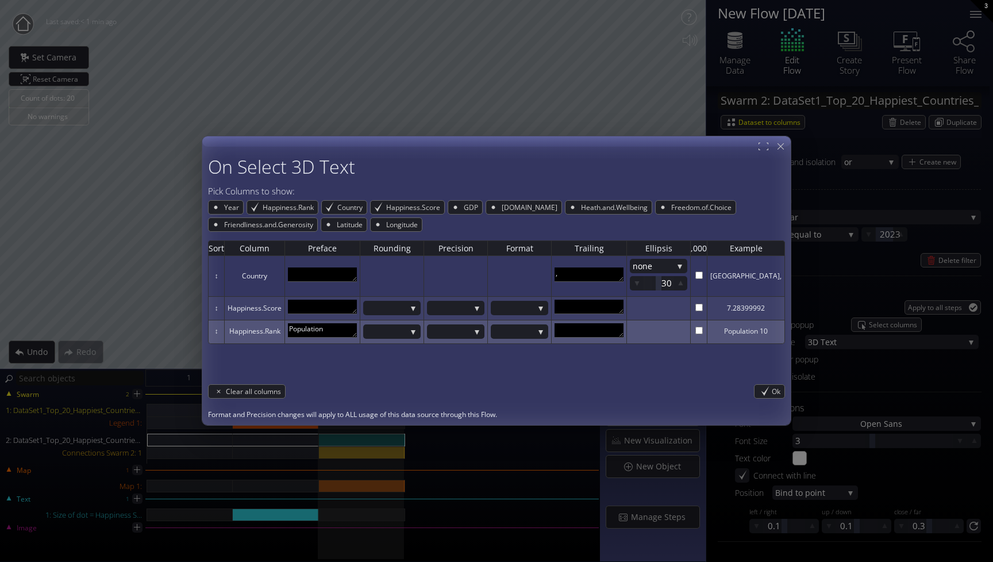
click at [285, 329] on td "Happiness.Rank" at bounding box center [254, 332] width 60 height 24
click at [312, 329] on textarea "Population" at bounding box center [322, 330] width 69 height 14
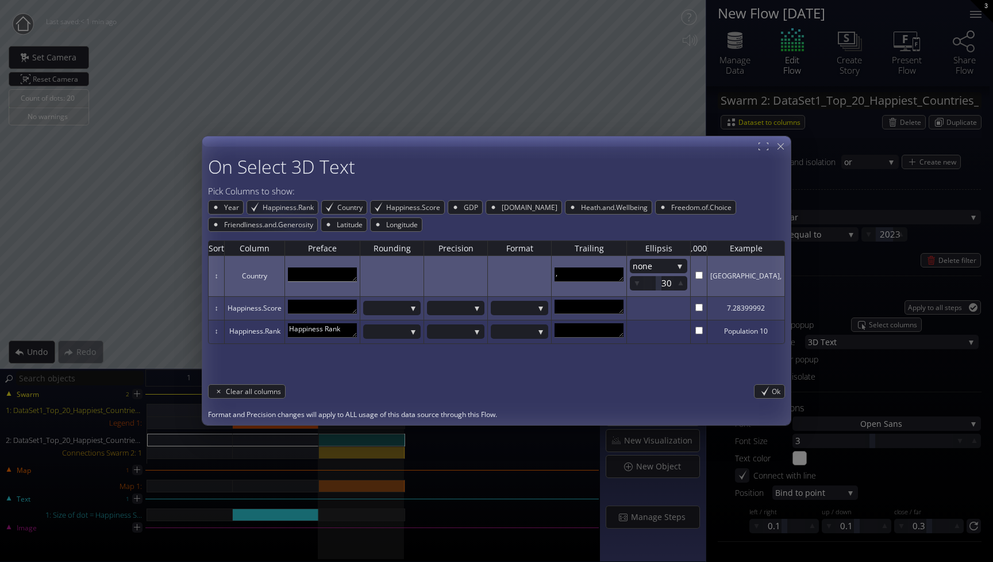
type textarea "Happiness Rank"
click at [327, 276] on textarea at bounding box center [322, 274] width 69 height 14
click at [357, 281] on textarea at bounding box center [322, 274] width 69 height 14
click at [399, 270] on td at bounding box center [392, 276] width 64 height 41
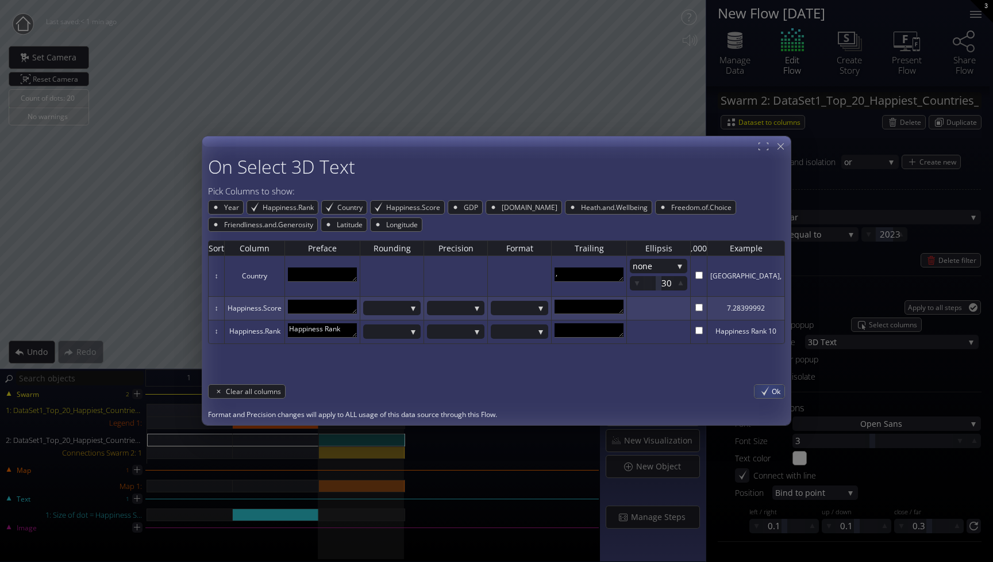
click at [769, 394] on div "Ok" at bounding box center [770, 391] width 30 height 13
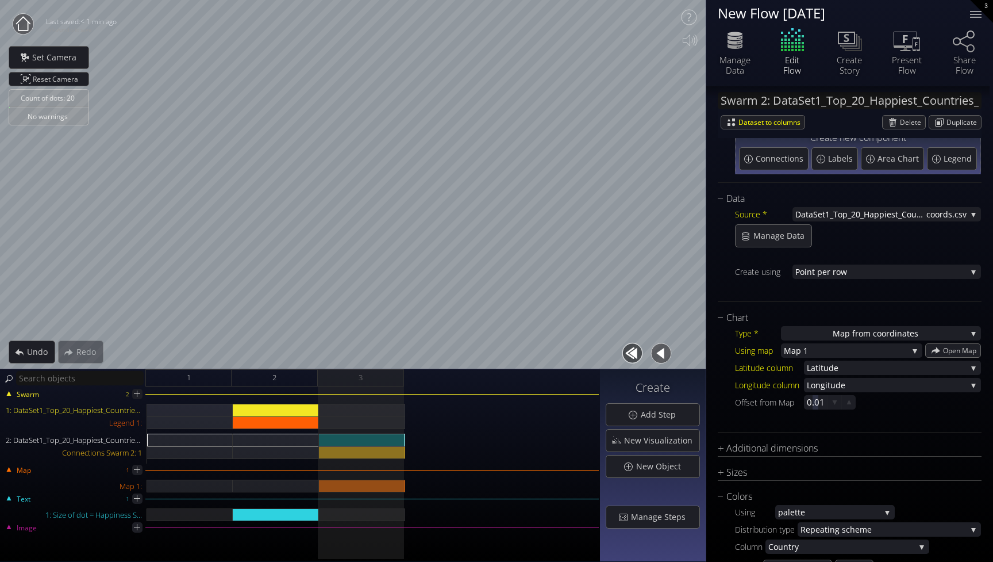
scroll to position [68, 0]
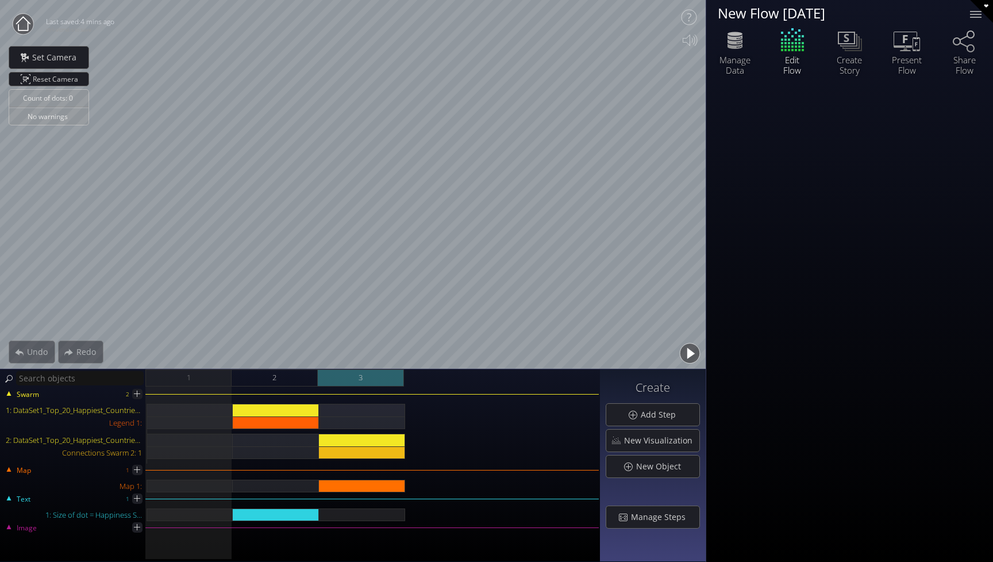
click at [364, 382] on div "3" at bounding box center [361, 377] width 86 height 17
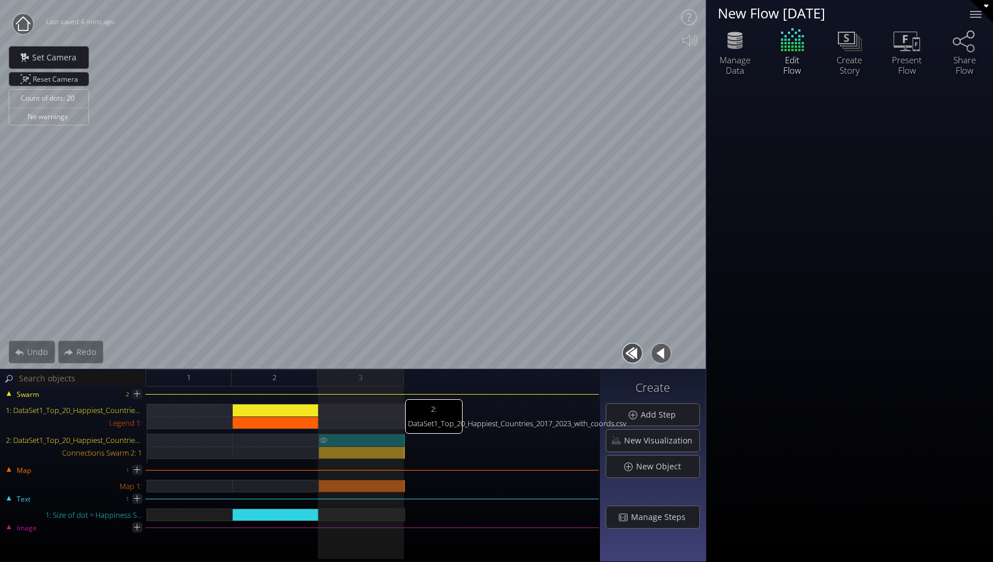
click at [367, 438] on div "2: DataSet1_Top_20_Happiest_Countries_2017_2023_with_coords.csv" at bounding box center [362, 439] width 86 height 13
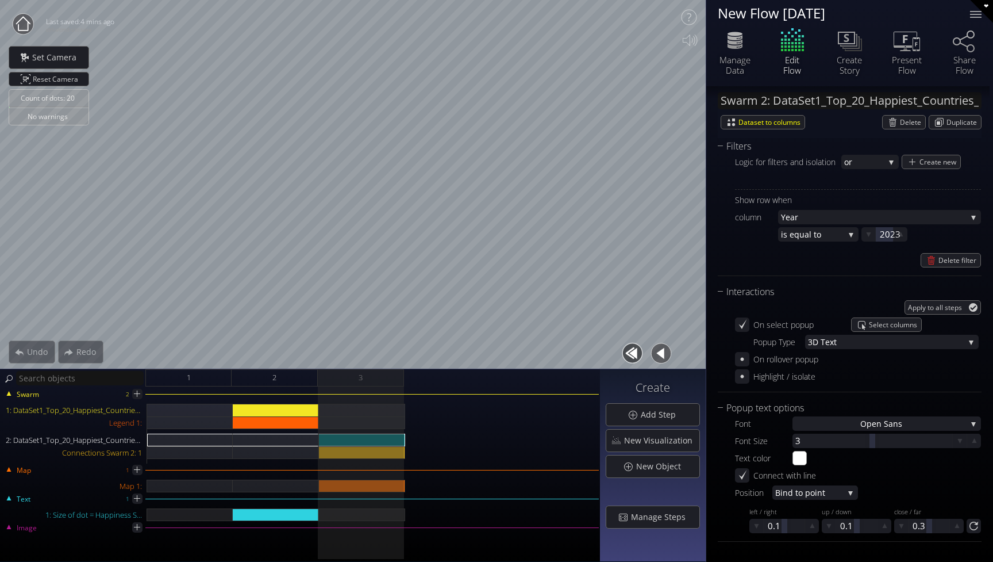
scroll to position [797, 0]
click at [831, 347] on span "ext" at bounding box center [895, 342] width 139 height 14
click at [836, 381] on div "Highlight / isolate" at bounding box center [858, 376] width 246 height 14
click at [906, 323] on span "Select columns" at bounding box center [895, 324] width 52 height 13
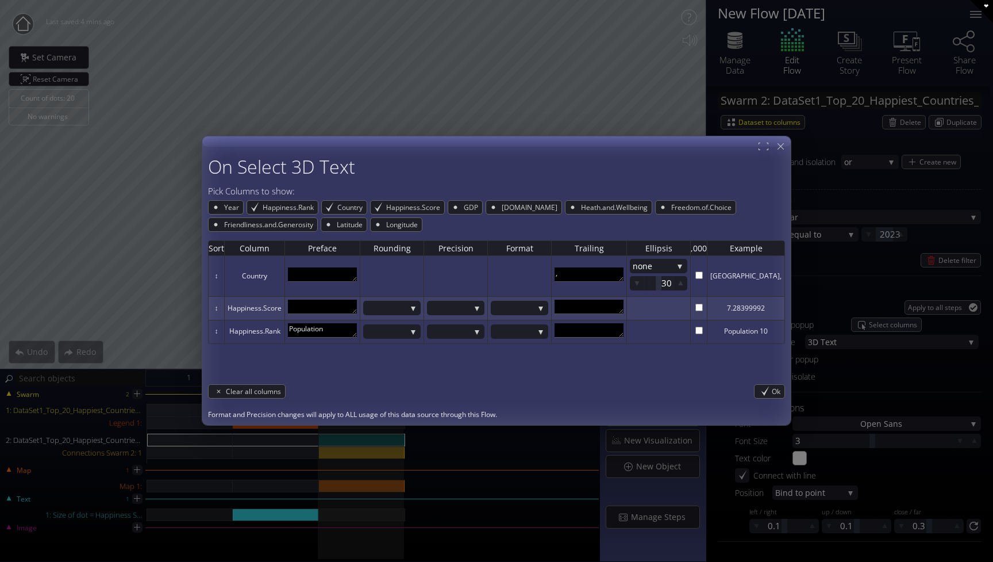
click at [905, 375] on div "On Select 3D Text Pick Columns to show: Year Happiness.Rank Country Happiness.S…" at bounding box center [496, 281] width 993 height 562
click at [785, 147] on div at bounding box center [781, 146] width 14 height 14
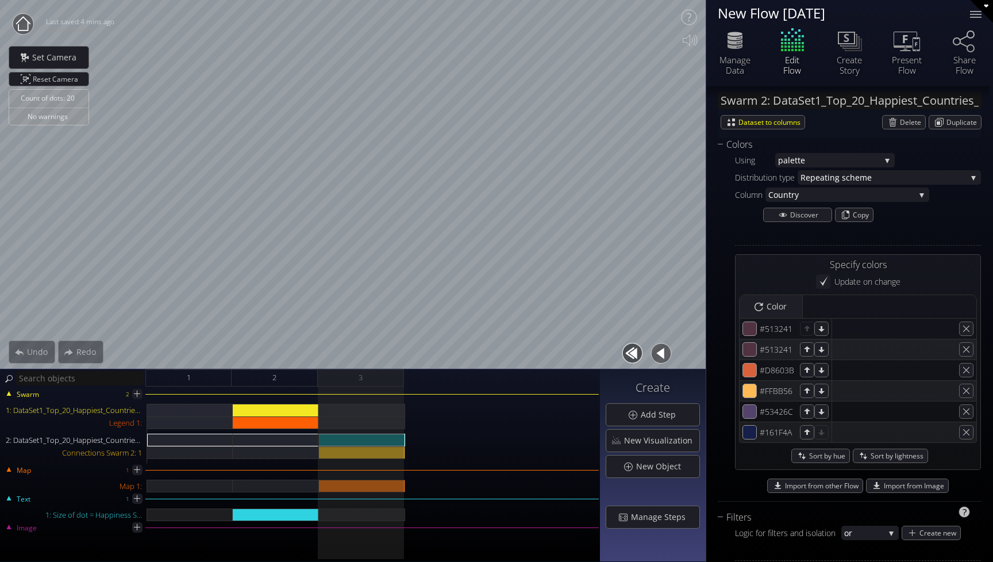
scroll to position [415, 0]
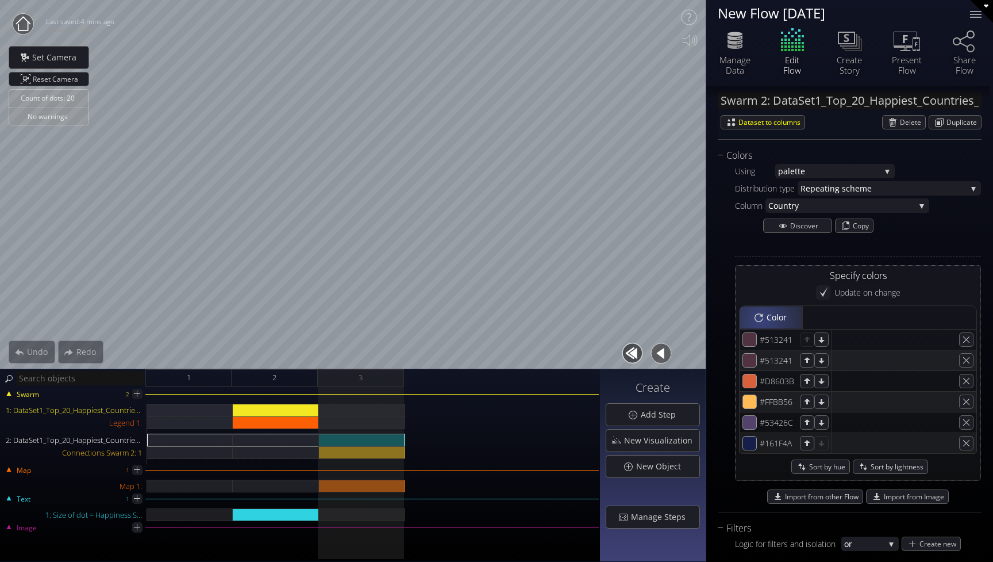
click at [762, 320] on div "Color" at bounding box center [771, 317] width 62 height 22
click at [822, 293] on icon at bounding box center [823, 291] width 7 height 9
click at [906, 298] on span "Update swarm" at bounding box center [911, 292] width 51 height 13
click at [784, 296] on icon at bounding box center [785, 292] width 11 height 11
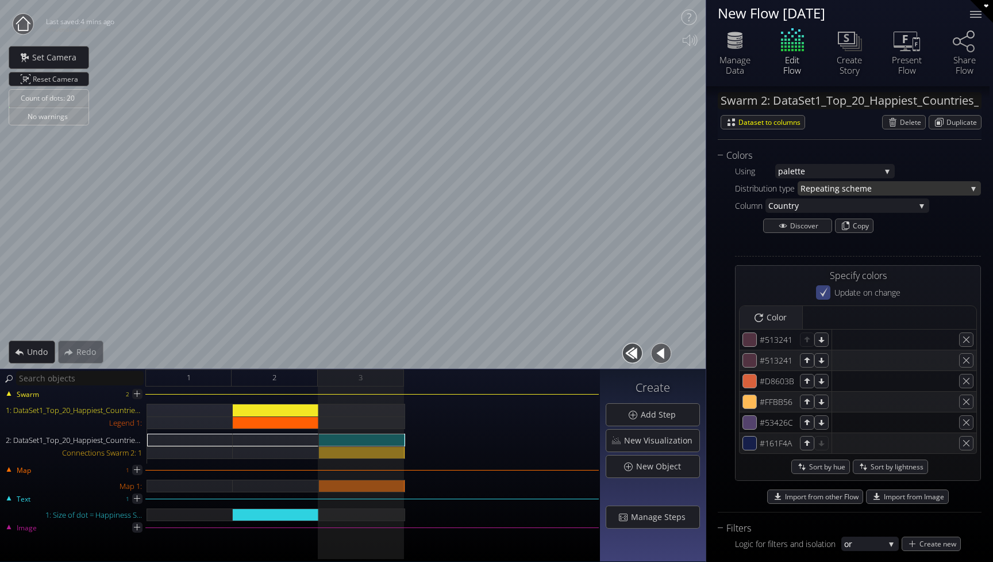
click at [834, 192] on span "ing scheme" at bounding box center [897, 188] width 139 height 14
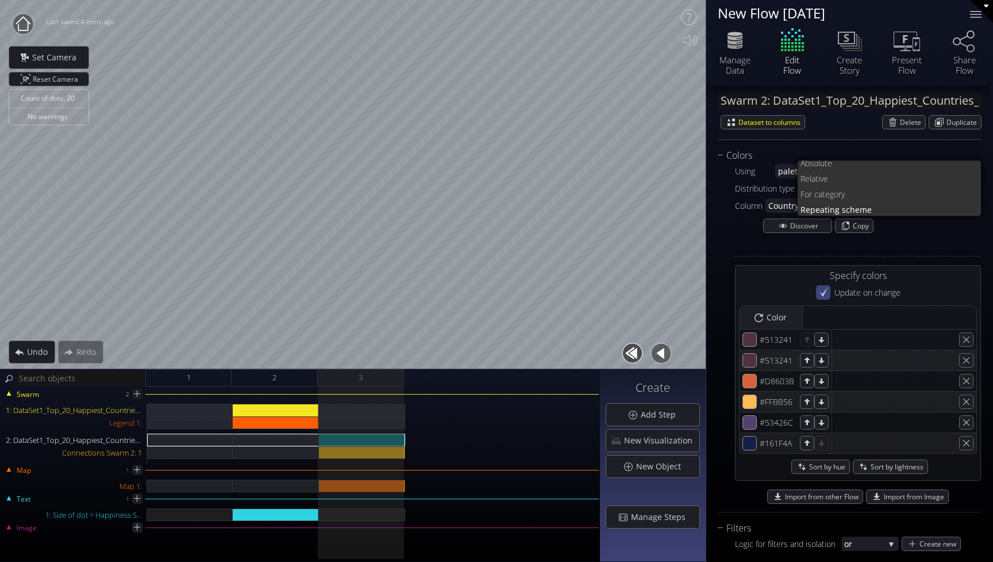
scroll to position [0, 0]
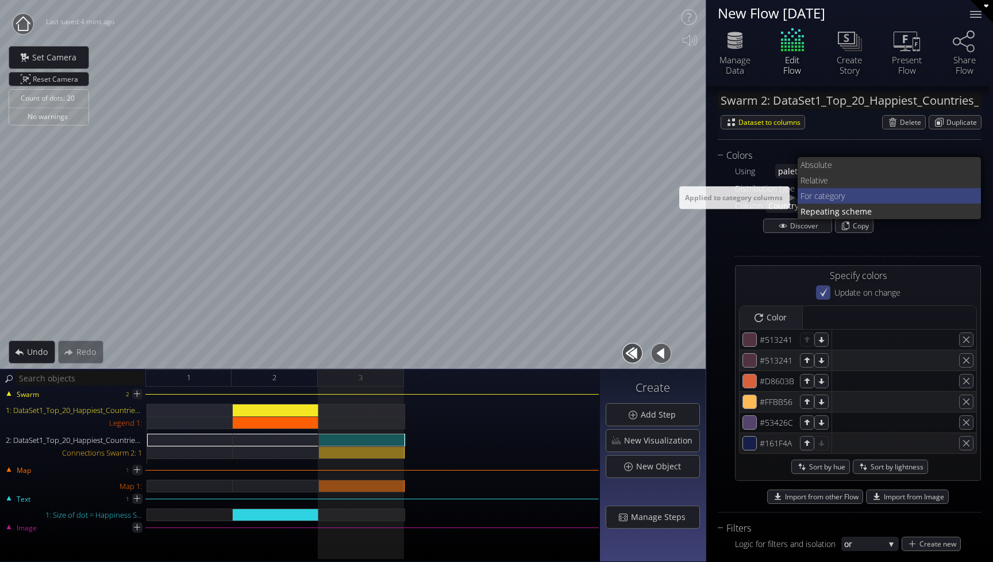
click at [831, 195] on span "r category" at bounding box center [890, 196] width 163 height 16
type input "#513241"
type input "#583440"
type input "#7b403f"
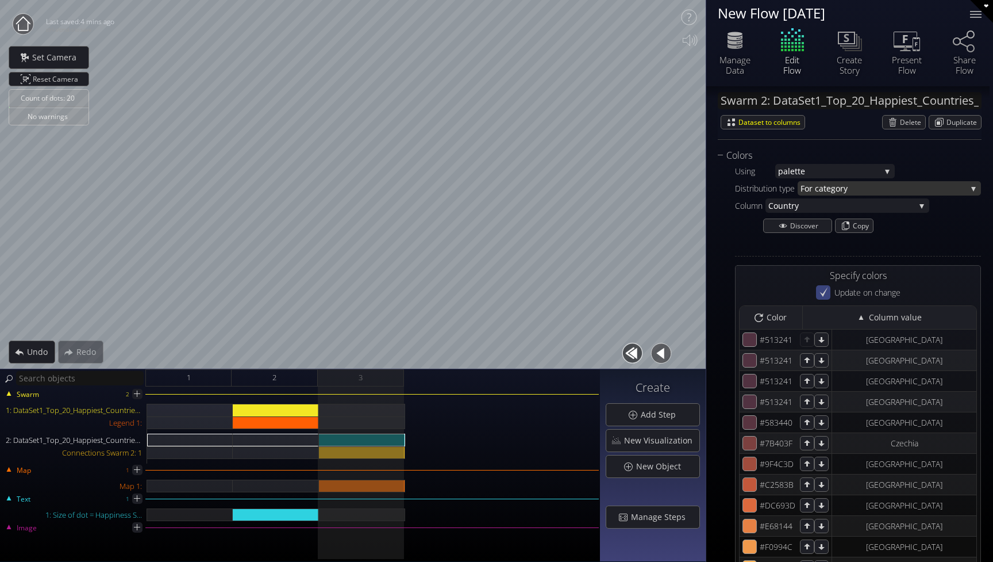
click at [832, 188] on span "r category" at bounding box center [888, 188] width 158 height 14
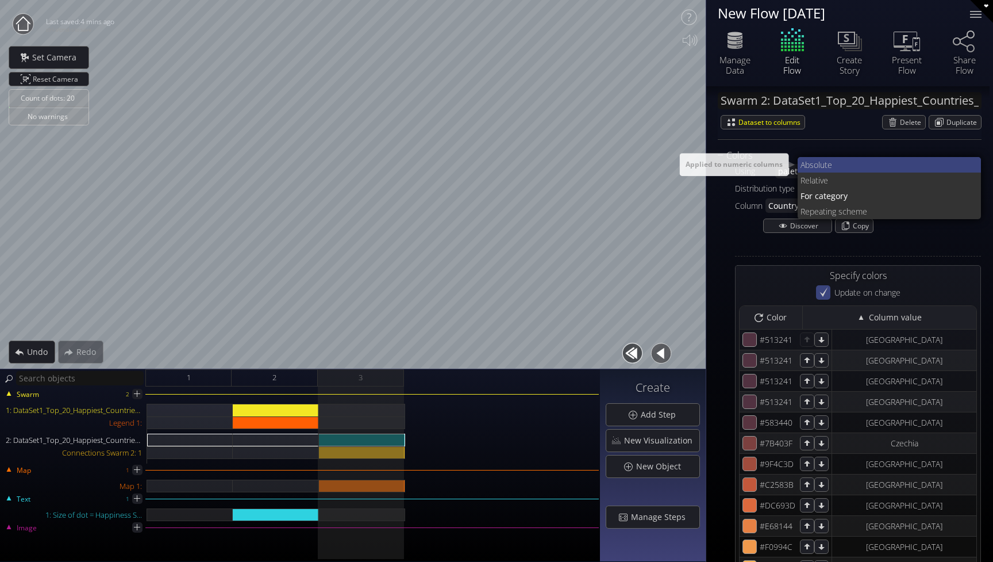
click at [826, 164] on span "te" at bounding box center [899, 165] width 148 height 16
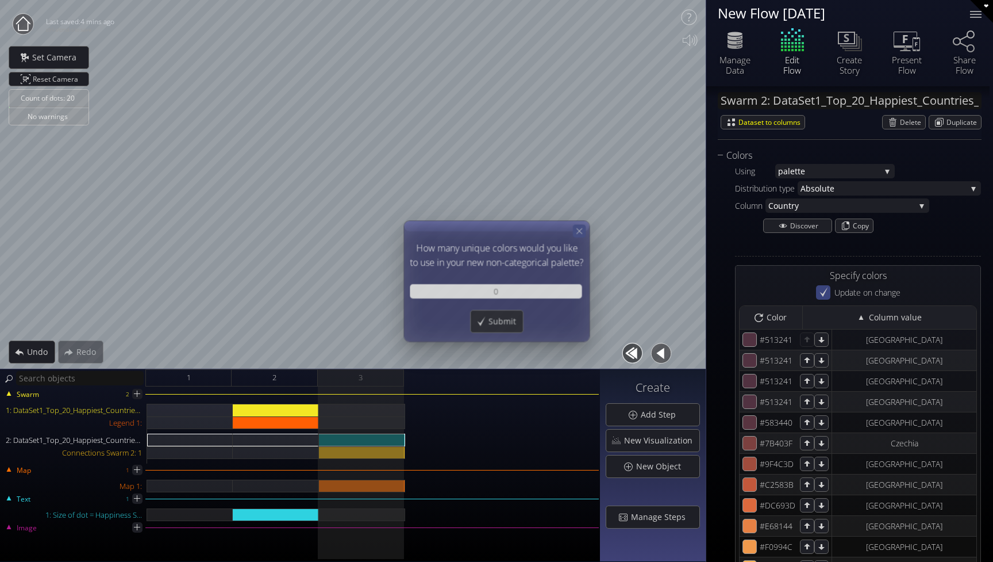
click at [581, 232] on icon at bounding box center [579, 231] width 10 height 10
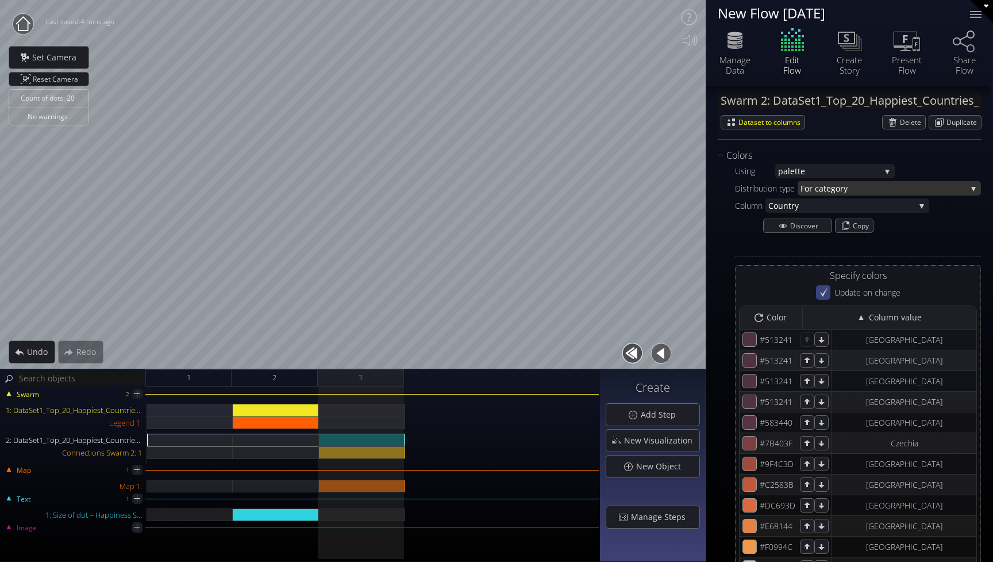
click at [906, 189] on span "r category" at bounding box center [888, 188] width 158 height 14
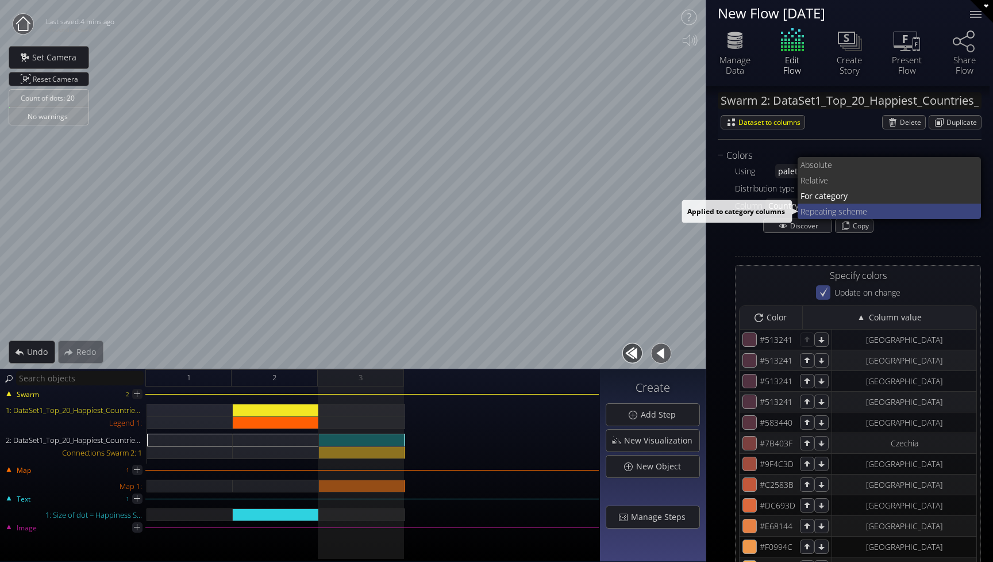
click at [869, 211] on span "ing scheme" at bounding box center [899, 212] width 147 height 16
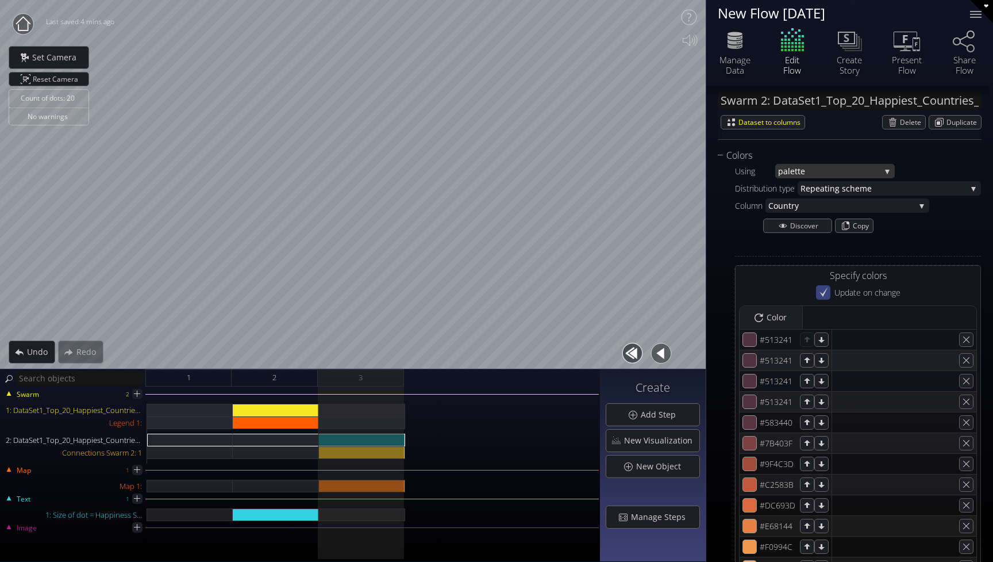
click at [839, 170] on span "tte" at bounding box center [838, 171] width 86 height 14
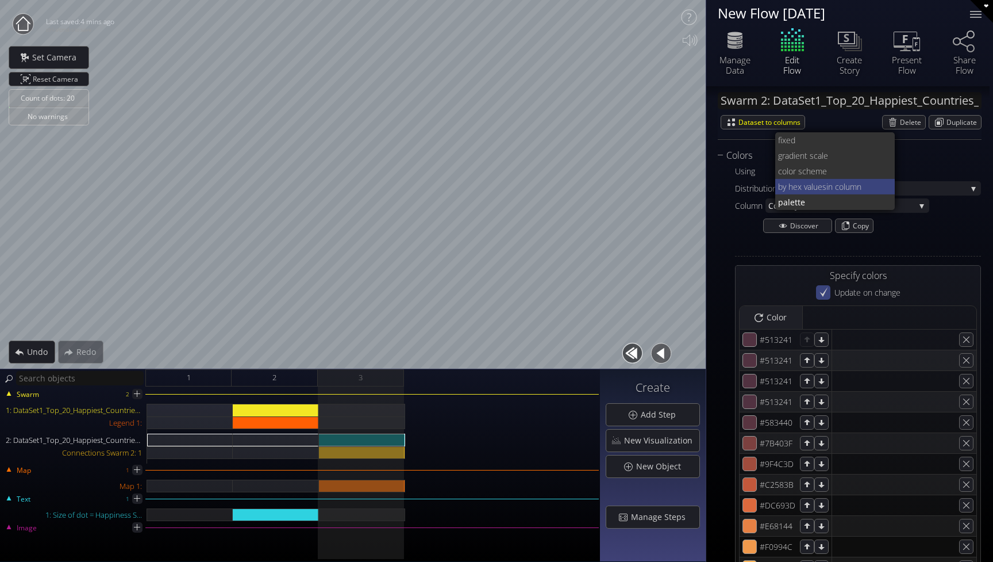
click at [848, 186] on span "in column" at bounding box center [857, 187] width 60 height 16
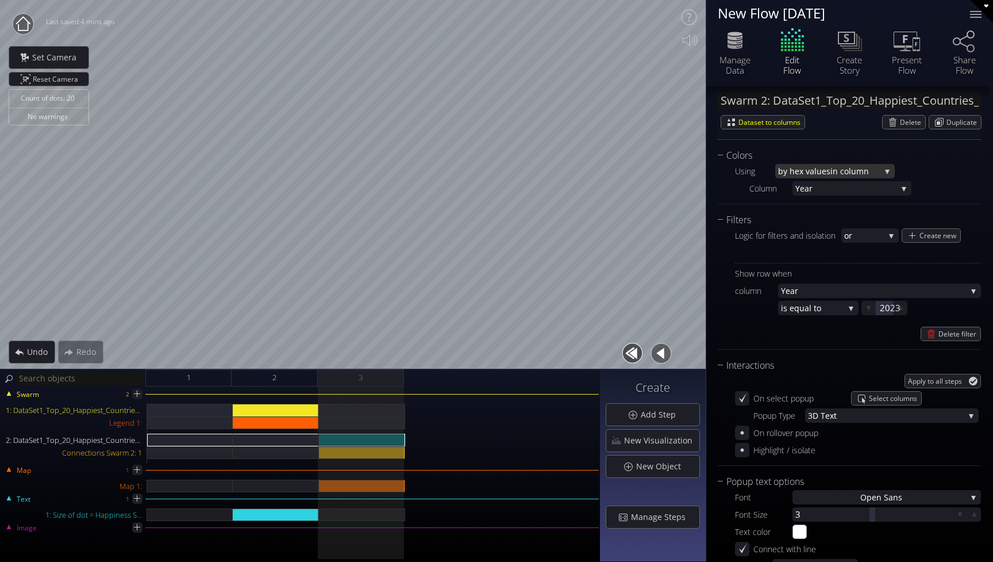
click at [838, 172] on span "in column" at bounding box center [856, 171] width 50 height 14
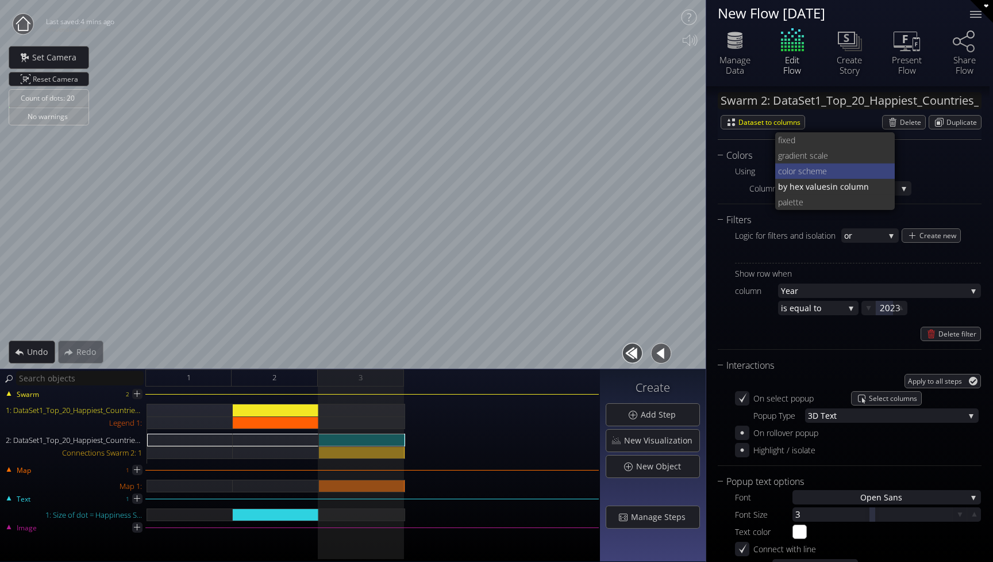
click at [834, 170] on span "lor scheme" at bounding box center [836, 171] width 99 height 16
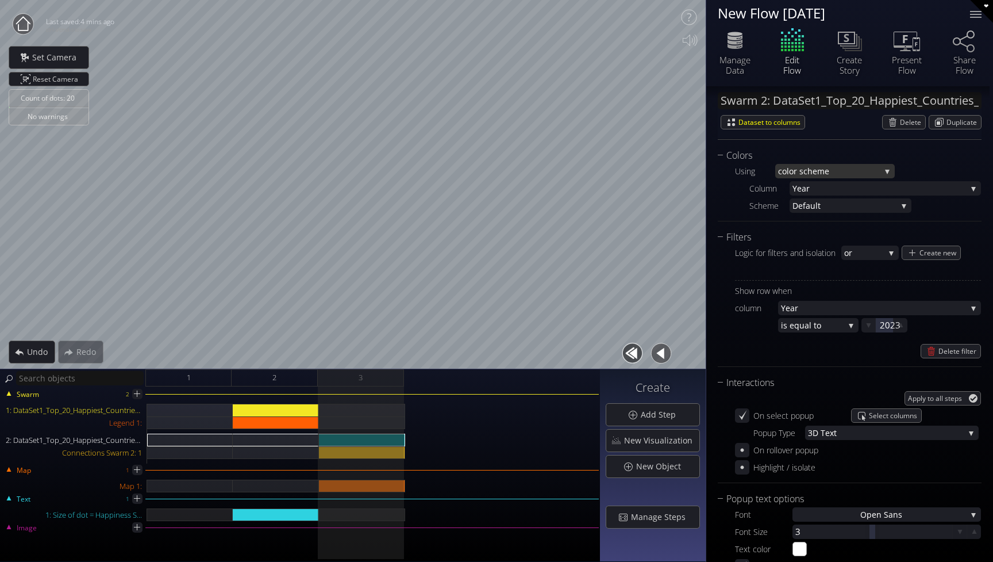
click at [866, 173] on span "lor scheme" at bounding box center [834, 171] width 94 height 14
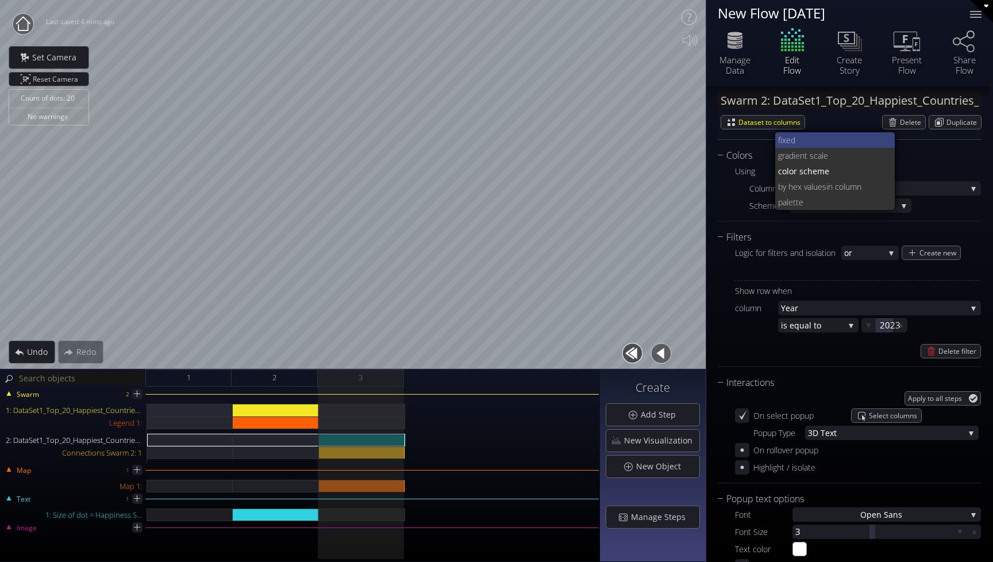
click at [842, 142] on span "fixed" at bounding box center [832, 140] width 108 height 16
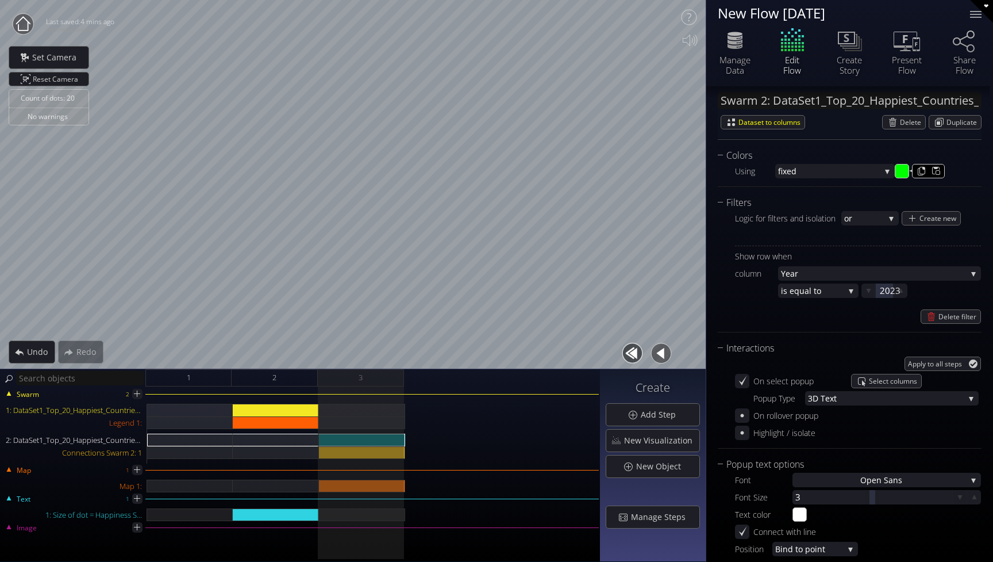
click at [903, 175] on input "#00ff00" at bounding box center [903, 171] width 14 height 14
type input "#ff9300"
click at [885, 171] on div "fixed" at bounding box center [836, 171] width 120 height 14
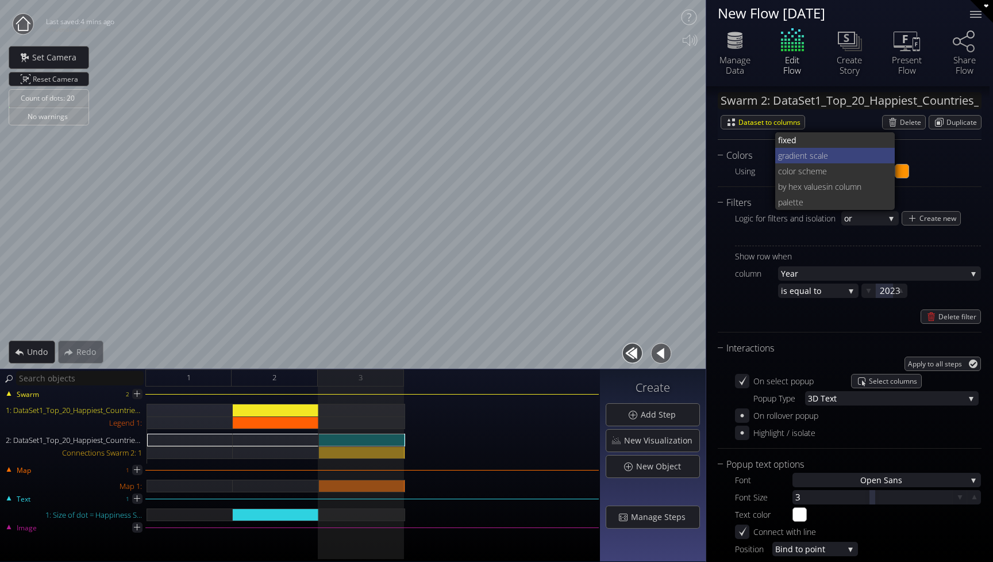
click at [855, 160] on span "ient scale" at bounding box center [840, 156] width 93 height 16
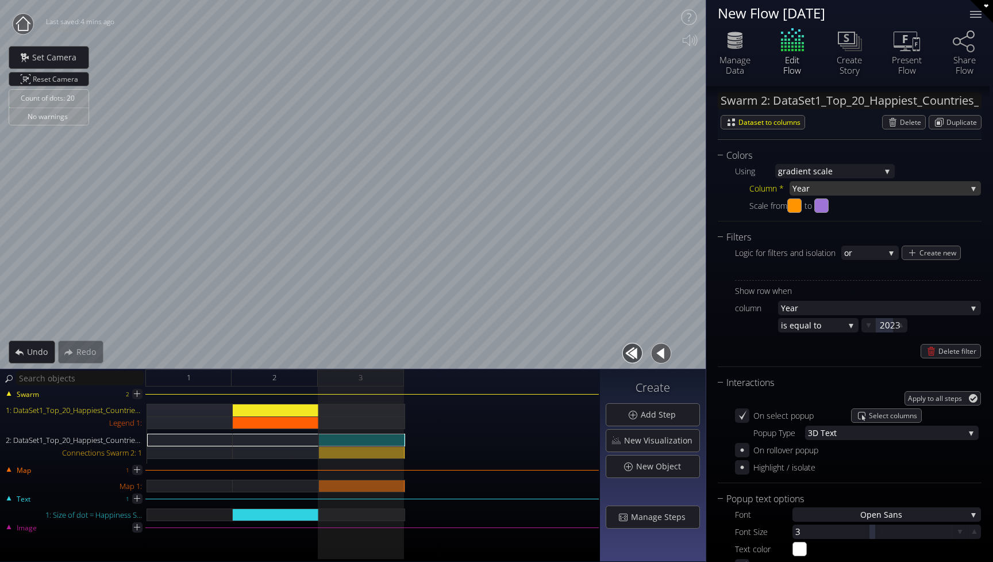
click at [852, 191] on span "Year" at bounding box center [880, 188] width 174 height 14
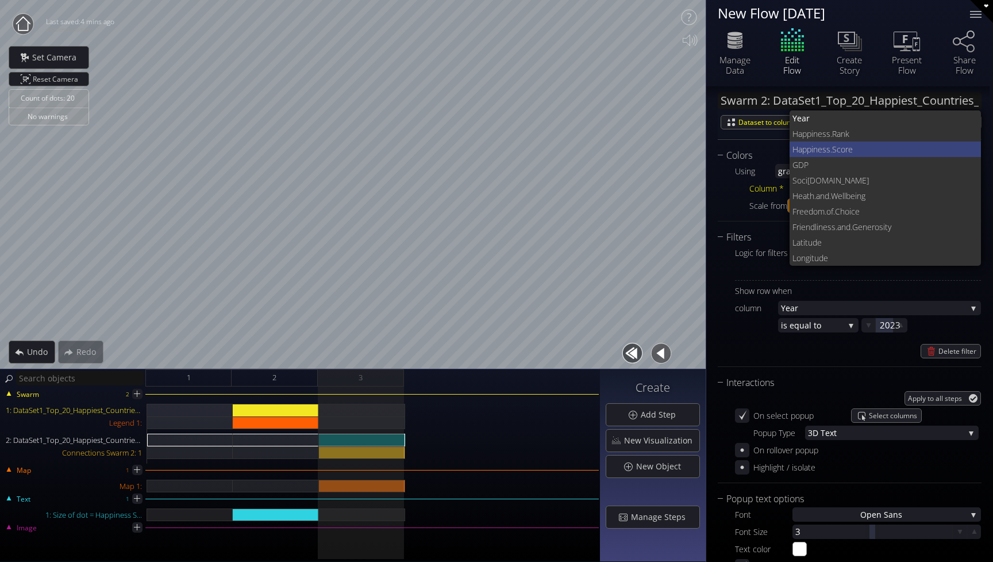
click at [842, 150] on span "ness.Score" at bounding box center [892, 149] width 159 height 16
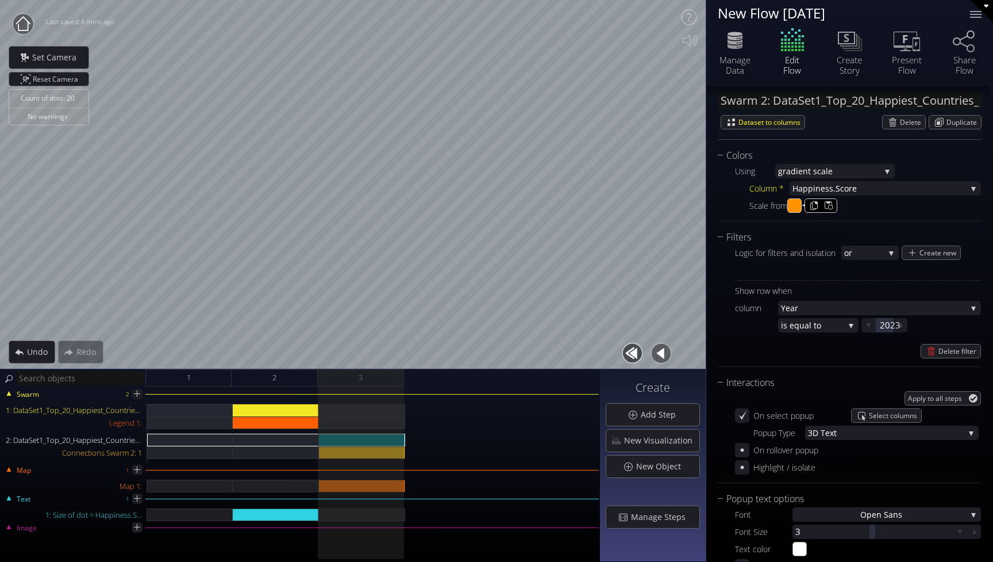
click at [798, 204] on input "#ff9300" at bounding box center [795, 206] width 14 height 14
click at [799, 207] on input "#ffffff" at bounding box center [795, 206] width 14 height 14
type input "#ff2600"
click at [866, 208] on div "Scale from #ff2600 to #9e75d7" at bounding box center [866, 205] width 232 height 14
click at [827, 205] on input "#9e75d7" at bounding box center [822, 206] width 14 height 14
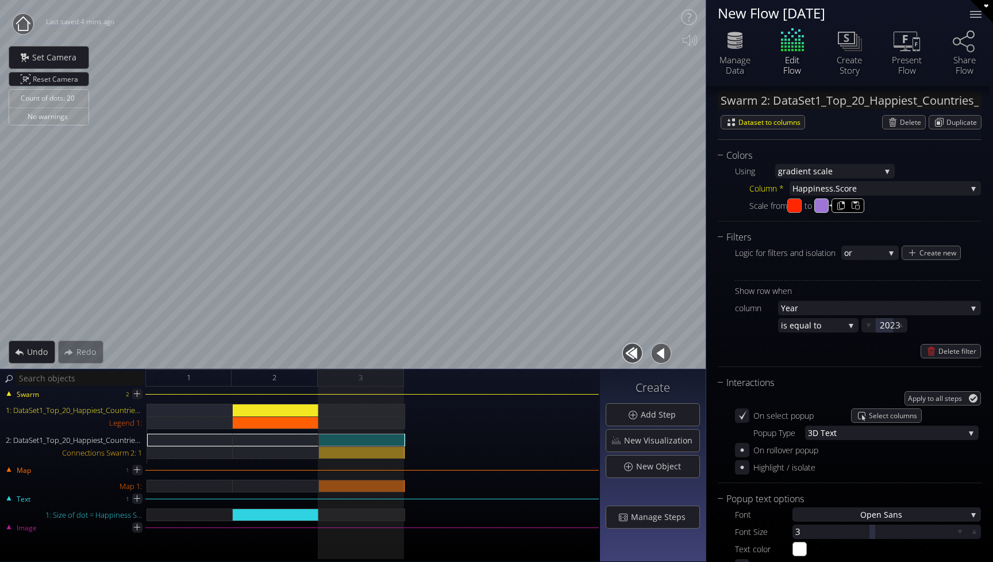
type input "#00f900"
click at [797, 207] on input "#ff2600" at bounding box center [795, 206] width 14 height 14
type input "#00f900"
click at [880, 210] on div "Scale from #00f900 to #00f900" at bounding box center [866, 205] width 232 height 14
click at [828, 210] on input "#00f900" at bounding box center [822, 206] width 14 height 14
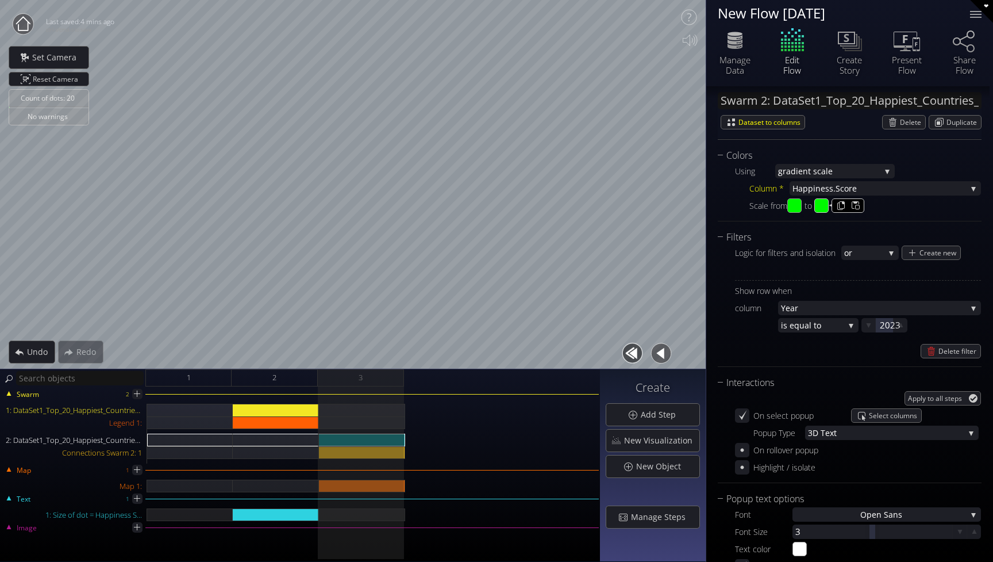
type input "#ff2600"
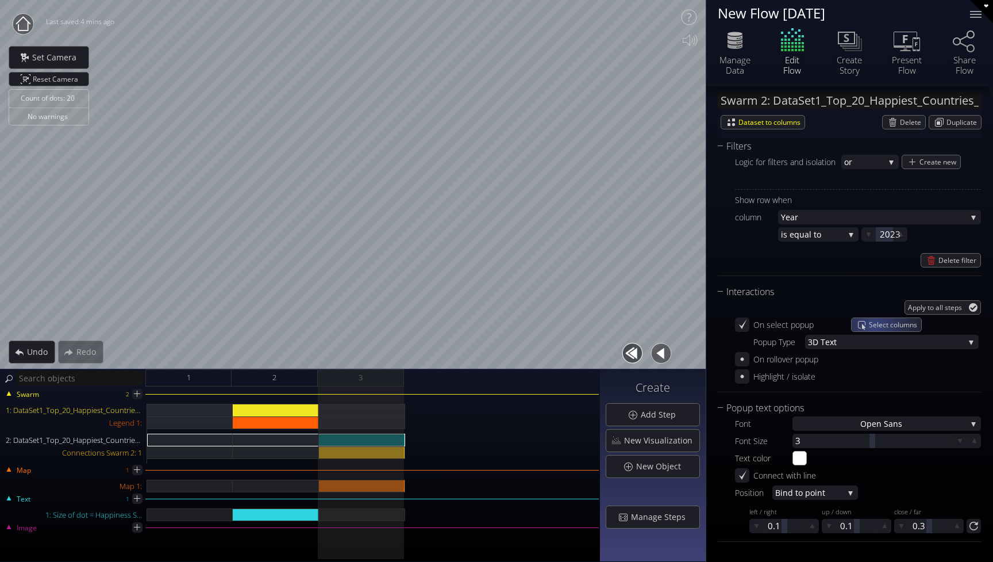
scroll to position [506, 0]
click at [861, 278] on div "Chart Type * Map from c oordinates S catterplot Categoriz ed columns Map from c…" at bounding box center [850, 214] width 264 height 671
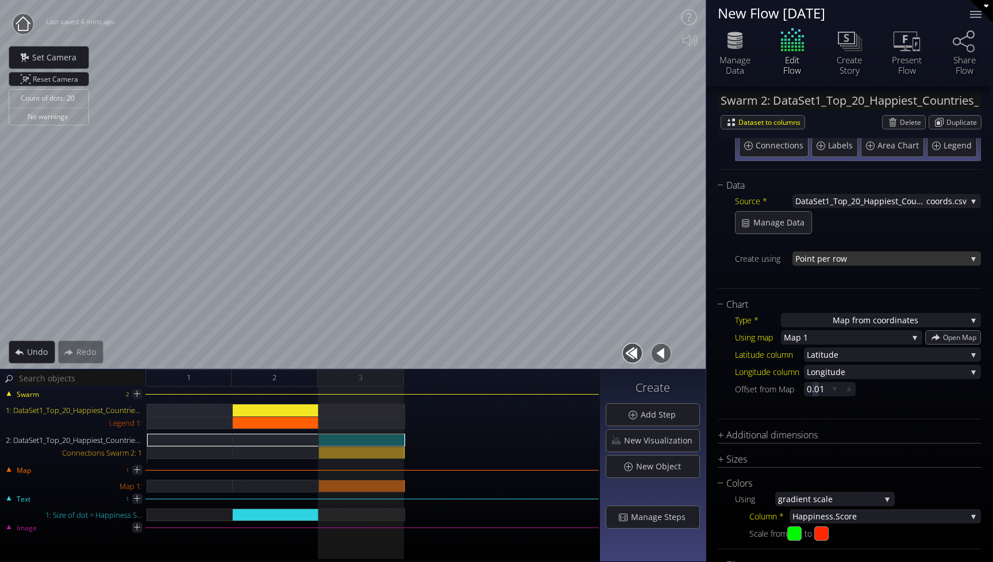
scroll to position [95, 0]
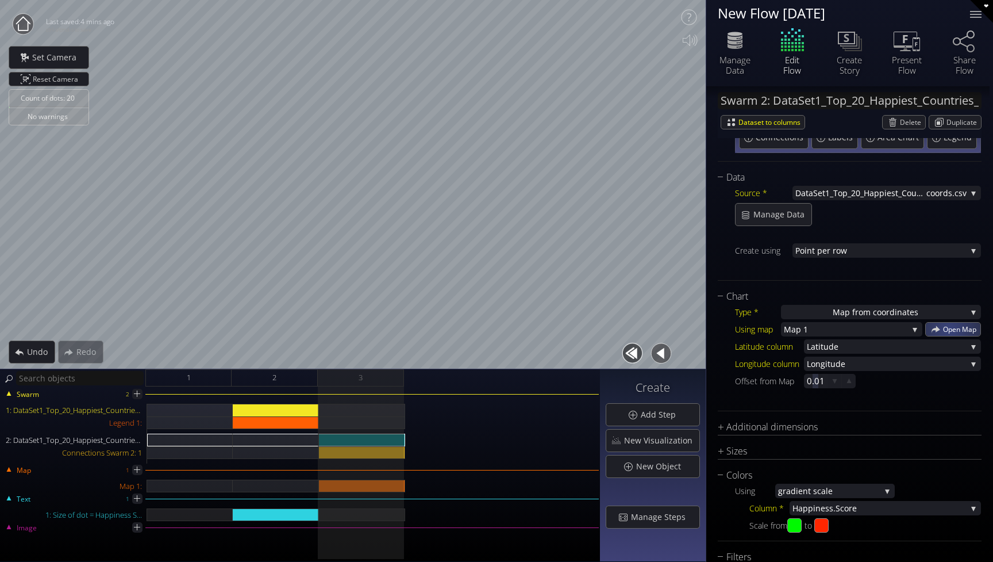
click at [946, 329] on span "Open Map" at bounding box center [961, 329] width 37 height 13
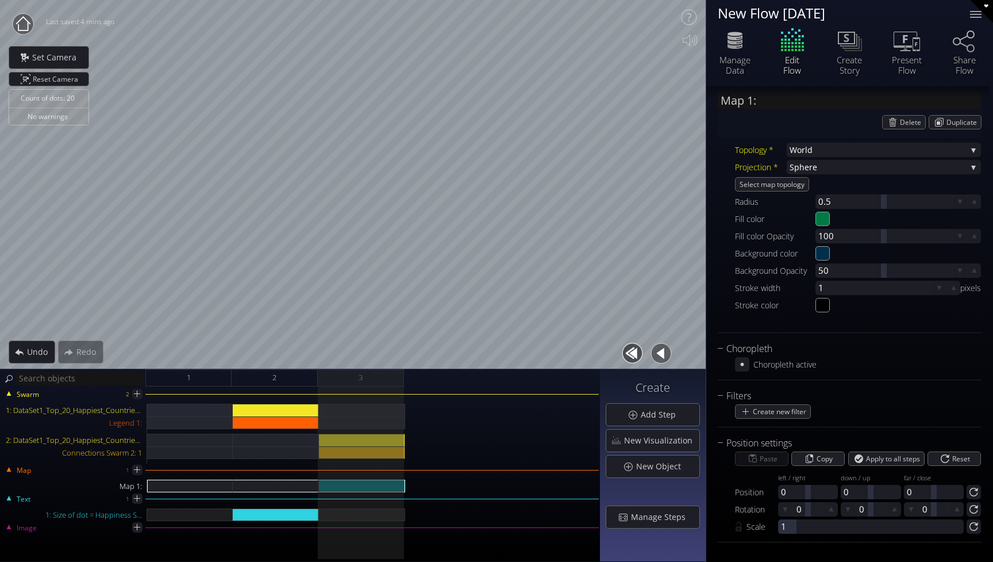
scroll to position [0, 0]
click at [385, 447] on div "Connections Swarm 2: 1" at bounding box center [362, 452] width 86 height 13
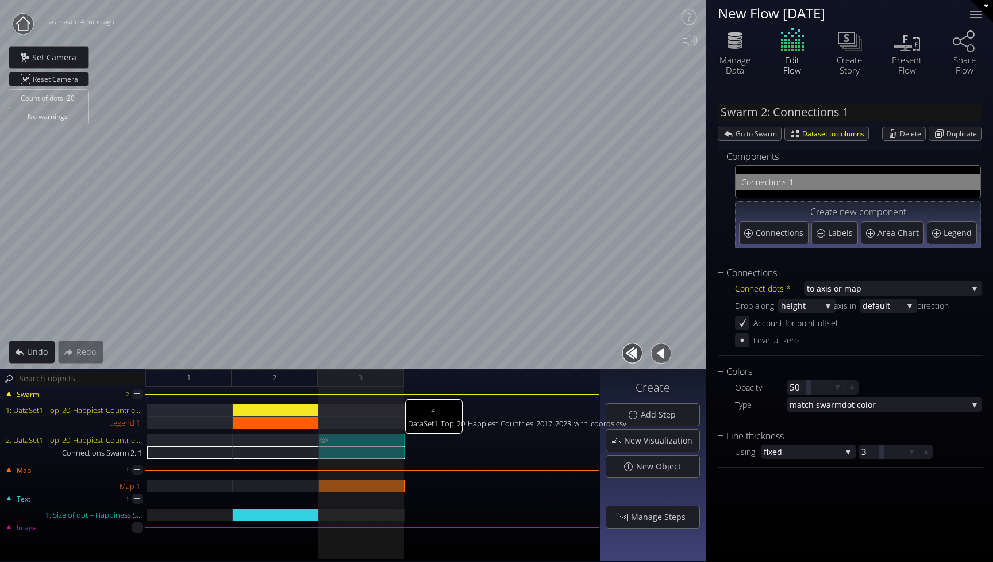
click at [383, 438] on div "2: DataSet1_Top_20_Happiest_Countries_2017_2023_with_coords.csv" at bounding box center [362, 439] width 86 height 13
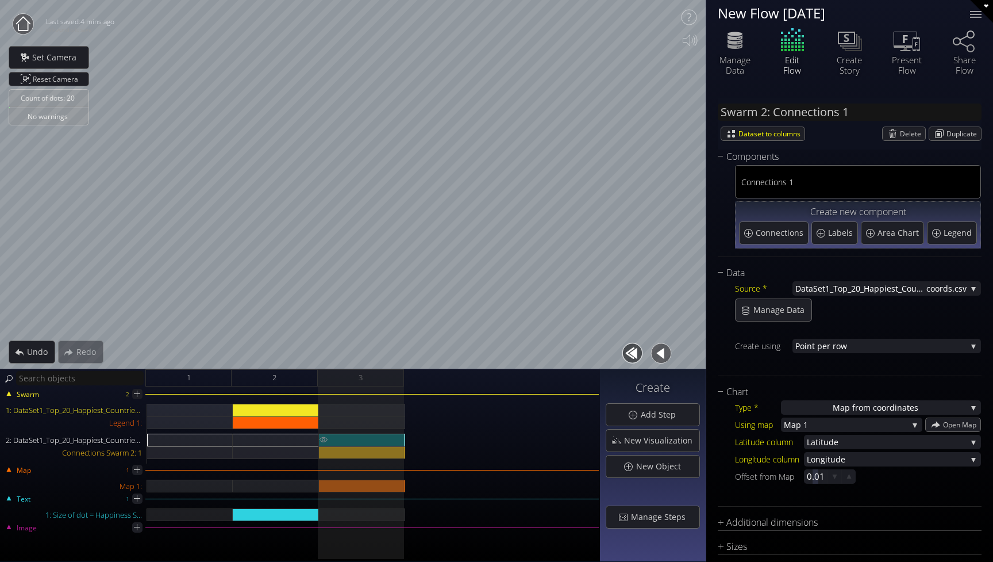
type input "Swarm 2: DataSet1_Top_20_Happiest_Countries_2017_2023_with_coords.csv"
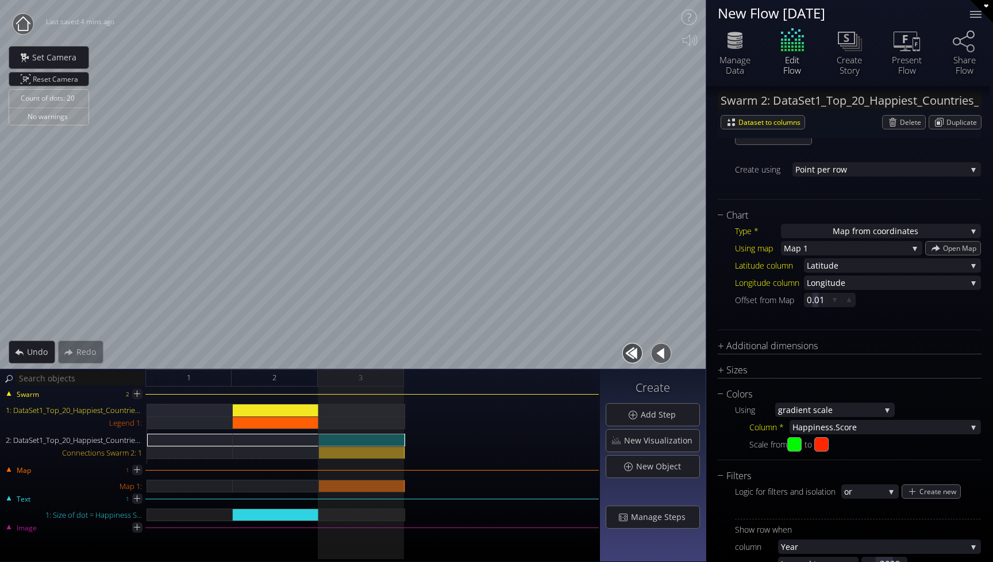
scroll to position [184, 0]
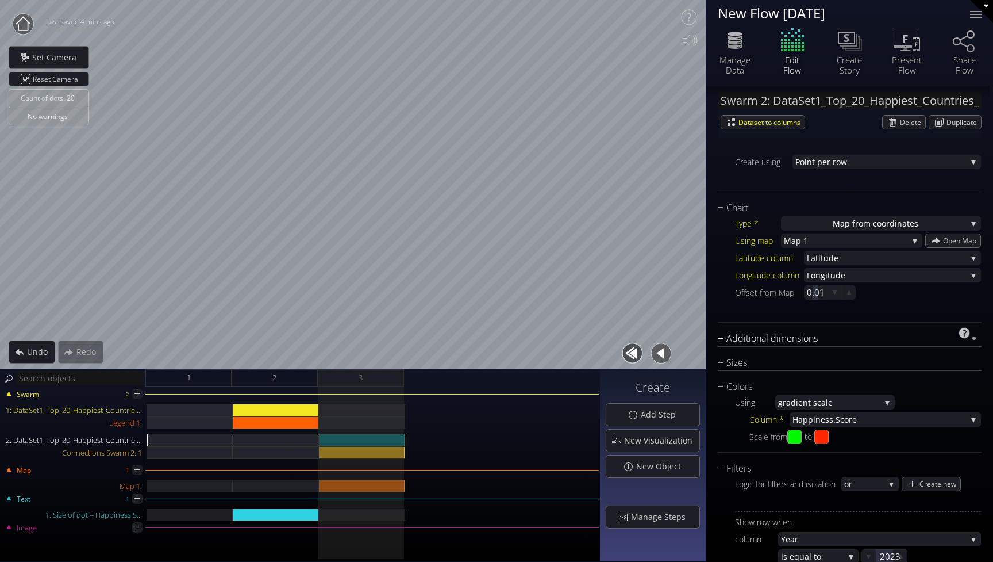
click at [834, 337] on div "Additional dimensions" at bounding box center [842, 338] width 249 height 14
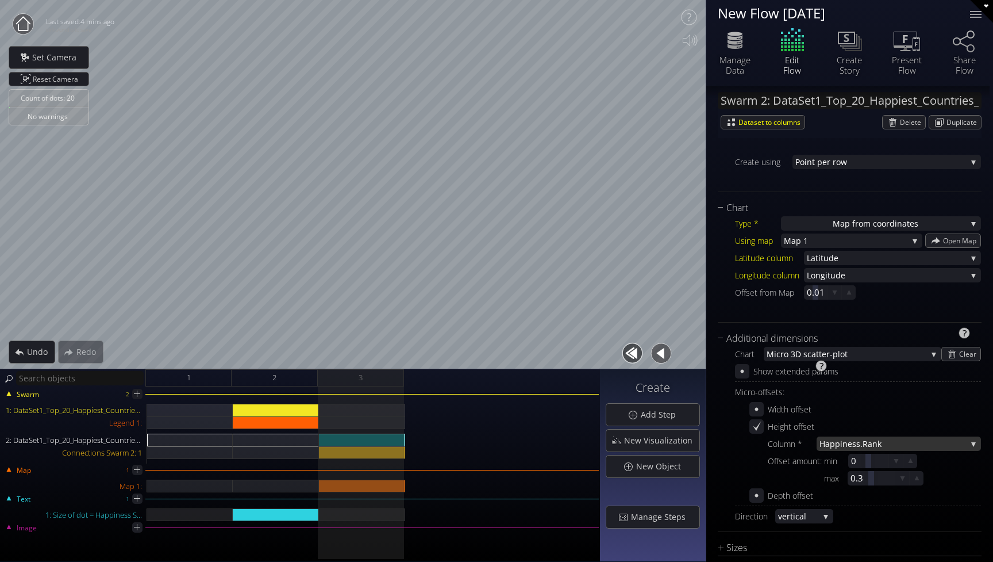
click at [869, 443] on span "iness.Rank" at bounding box center [903, 443] width 126 height 14
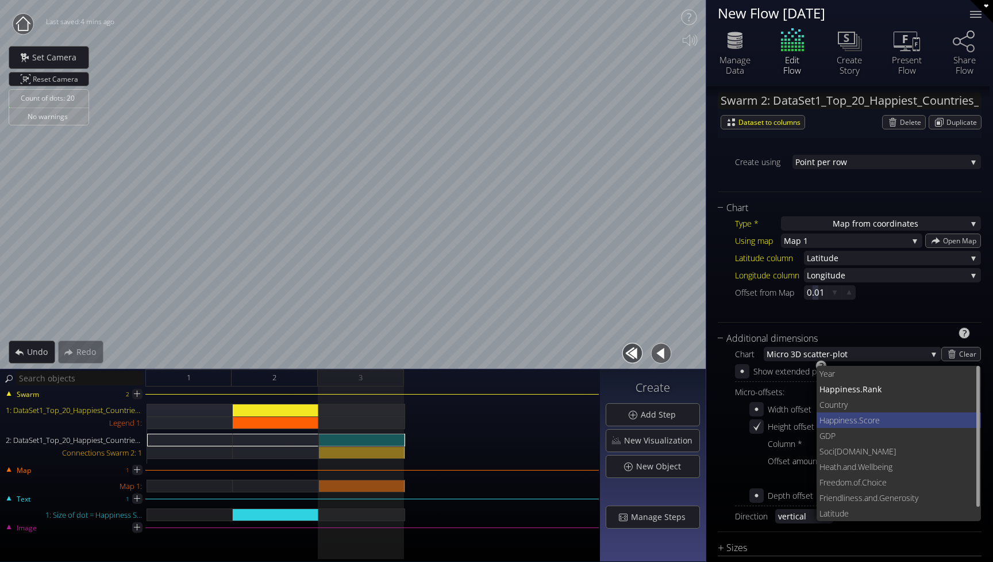
click at [869, 422] on span "ness.Score" at bounding box center [906, 420] width 132 height 16
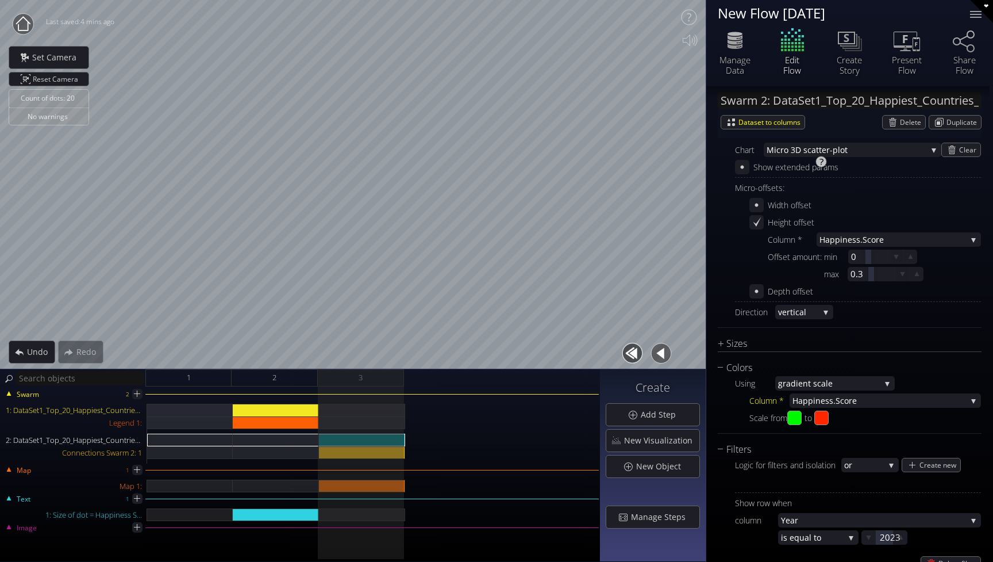
scroll to position [419, 0]
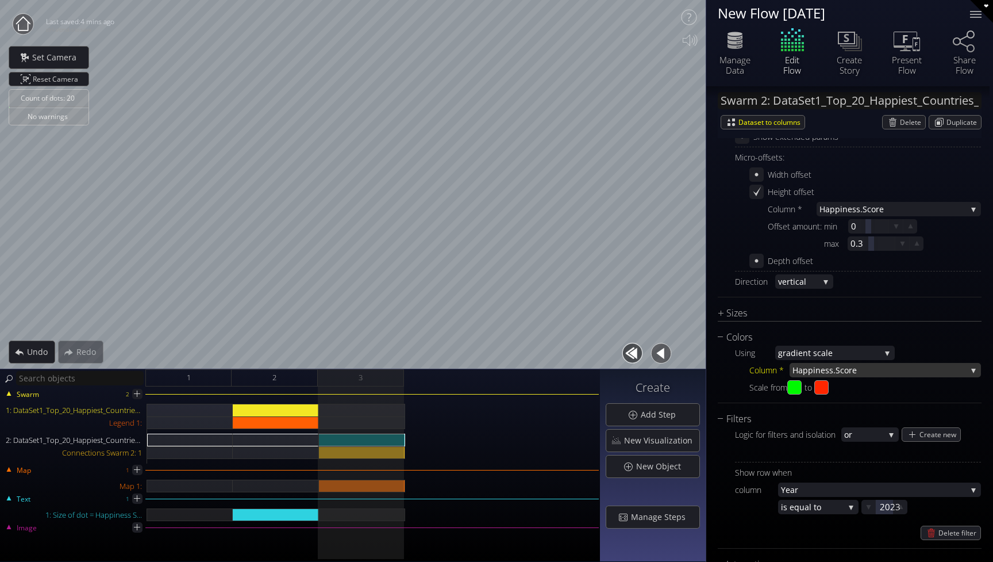
click at [842, 373] on span "ness.Score" at bounding box center [891, 370] width 151 height 14
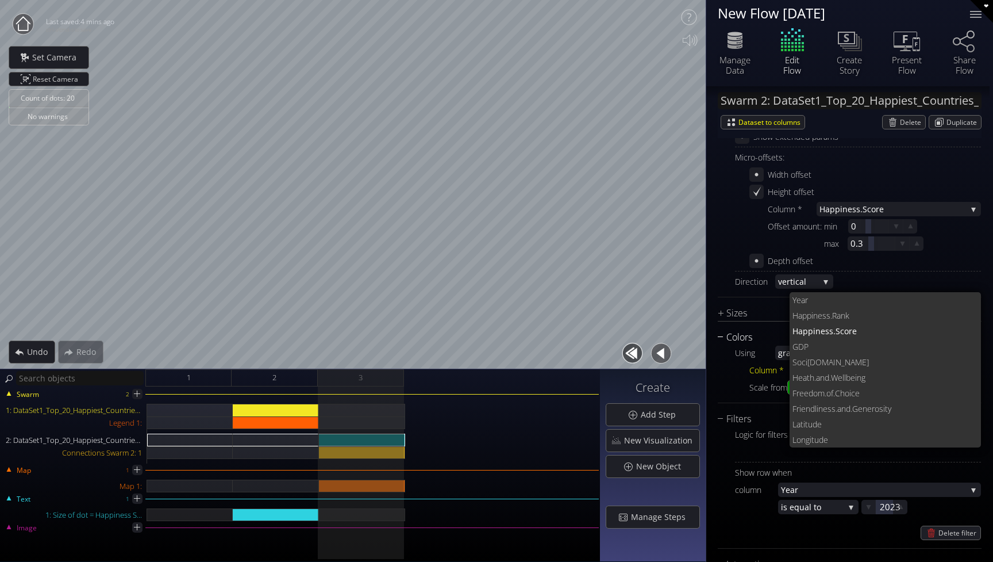
click at [761, 335] on div "Colors" at bounding box center [842, 337] width 249 height 14
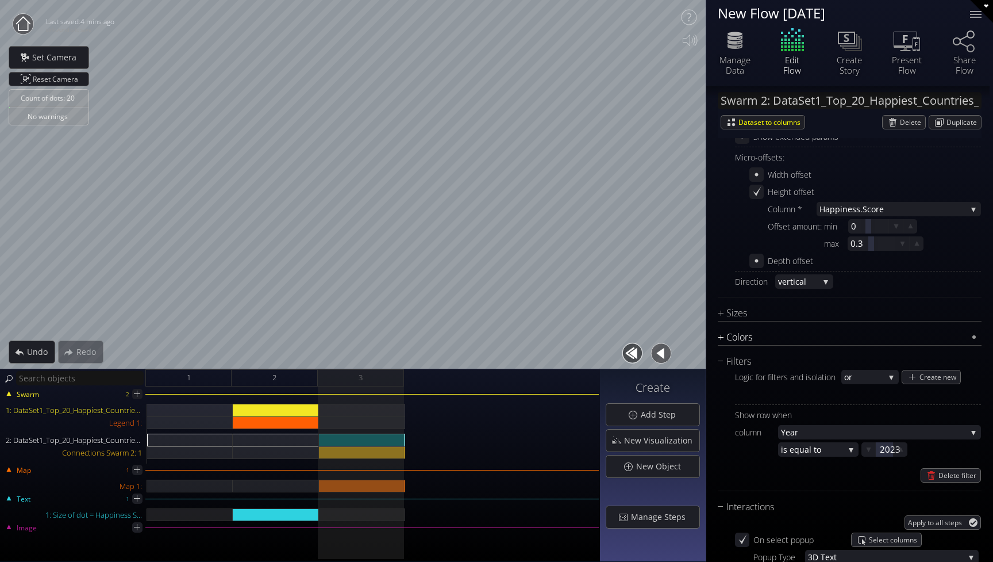
click at [765, 341] on div "Colors" at bounding box center [842, 337] width 249 height 14
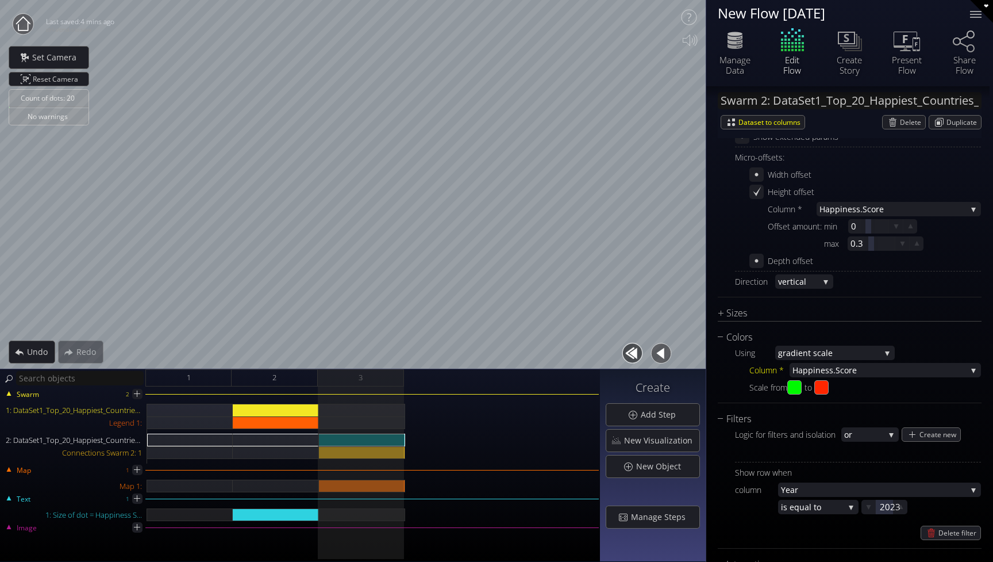
click at [801, 396] on div "Colors Using grad ient scale fixed grad ient scale co lor scheme by hex values …" at bounding box center [850, 366] width 264 height 73
click at [797, 387] on input "#00f900" at bounding box center [795, 388] width 14 height 14
type input "#ff2600"
click at [872, 389] on div "Scale from #ff2600 to #ff2600" at bounding box center [866, 387] width 232 height 14
click at [824, 389] on input "#ff2600" at bounding box center [822, 388] width 14 height 14
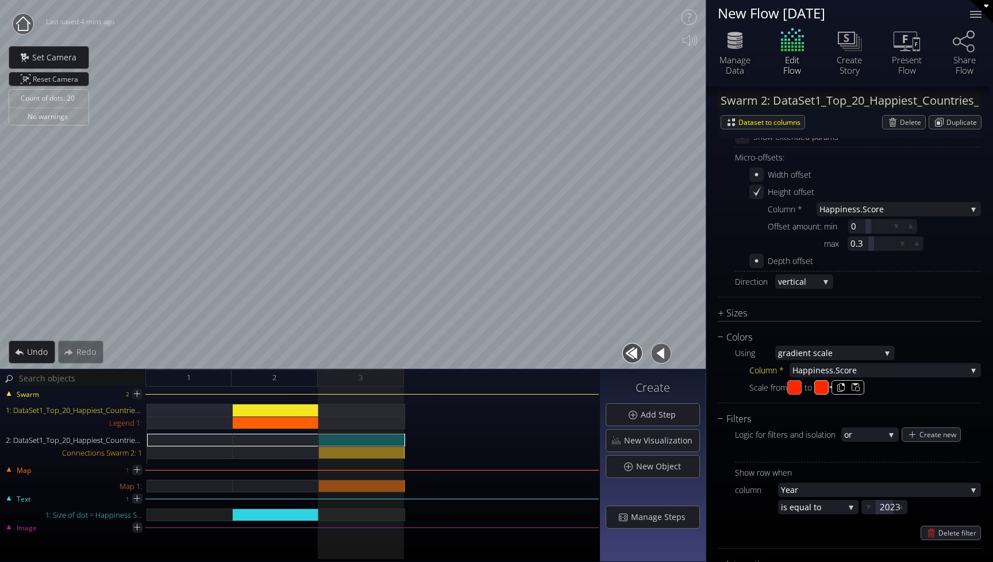
type input "#00f900"
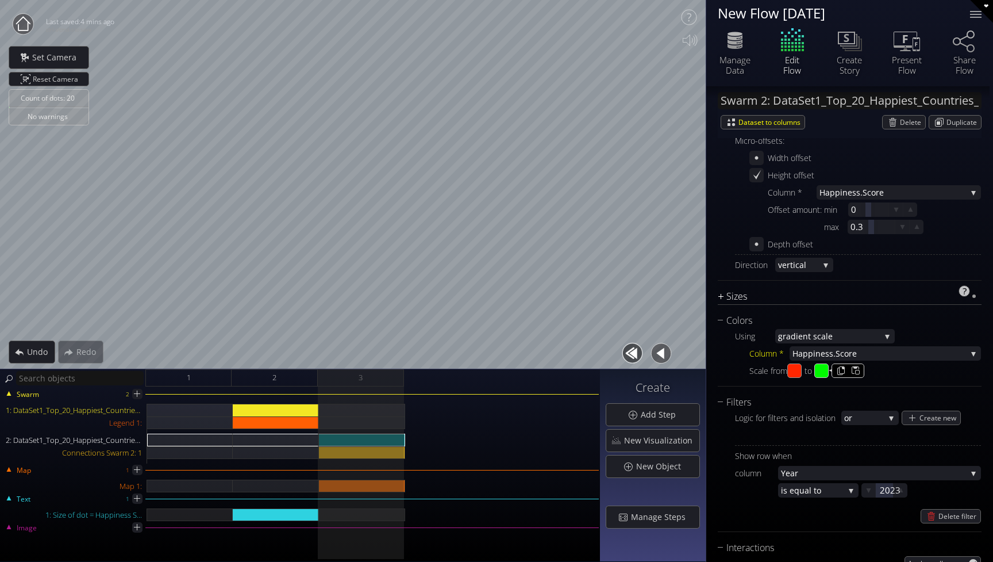
scroll to position [436, 0]
click at [837, 295] on div "Sizes" at bounding box center [842, 295] width 249 height 14
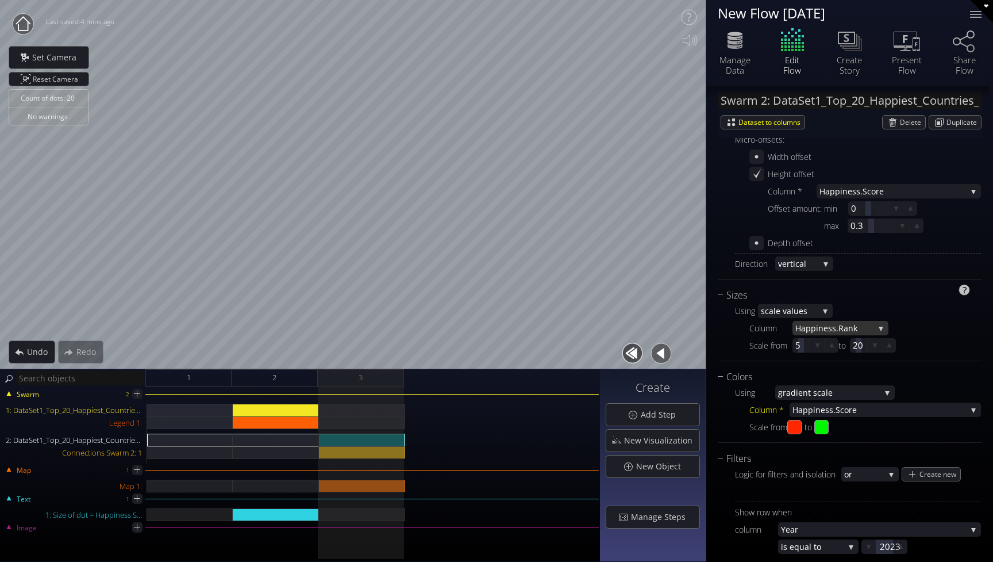
click at [828, 328] on span "iness.Rank" at bounding box center [845, 328] width 58 height 14
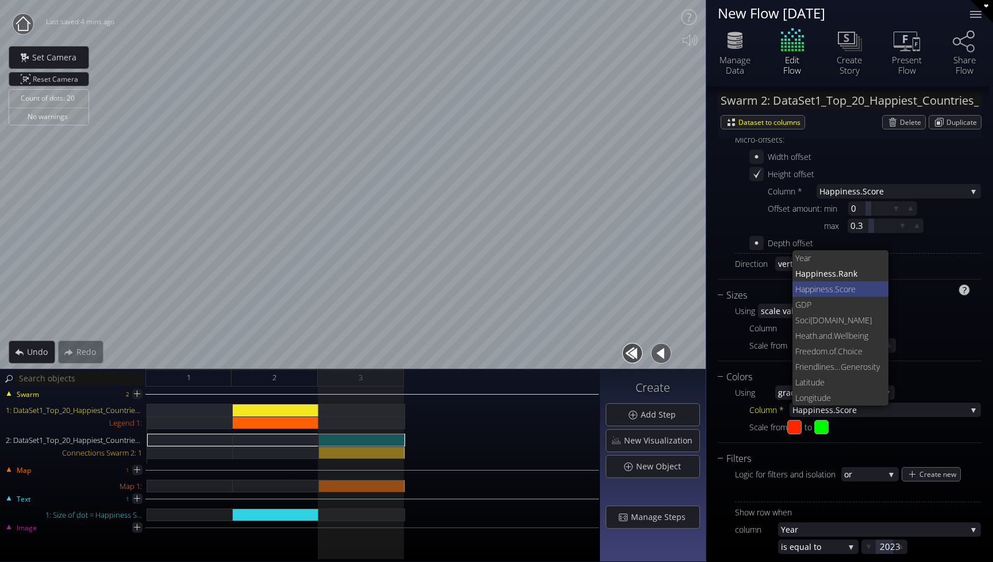
click at [842, 290] on span "ness.Score" at bounding box center [848, 289] width 64 height 16
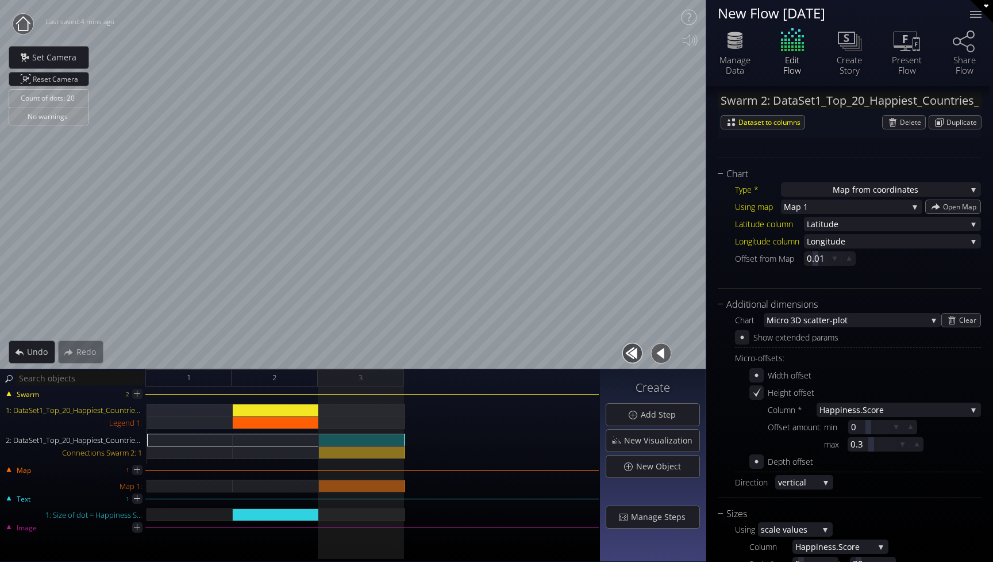
scroll to position [217, 0]
click at [904, 447] on icon at bounding box center [902, 445] width 11 height 11
click at [904, 448] on icon at bounding box center [902, 445] width 11 height 11
click at [916, 446] on icon at bounding box center [917, 445] width 5 height 5
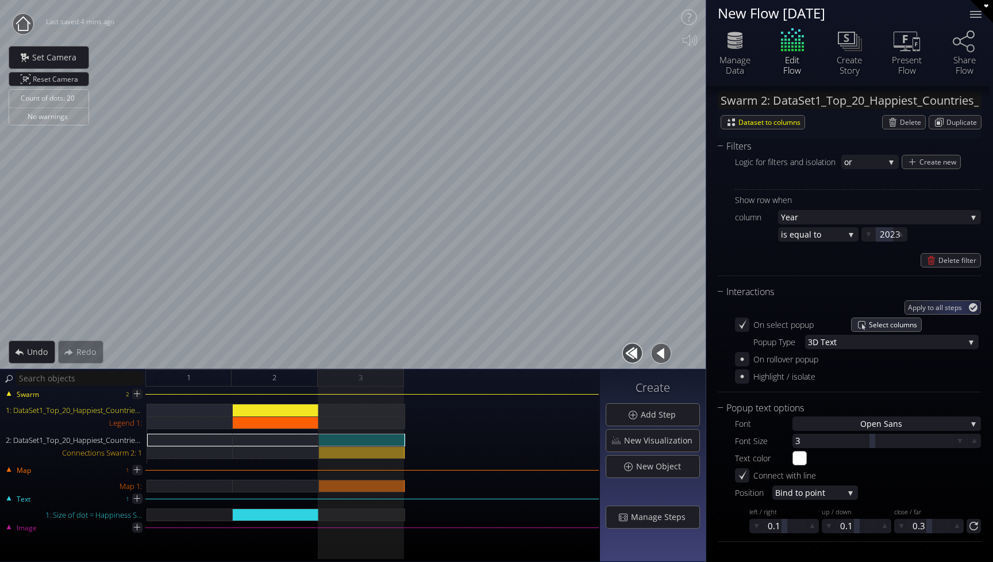
scroll to position [748, 0]
click at [891, 325] on span "Select columns" at bounding box center [895, 324] width 52 height 13
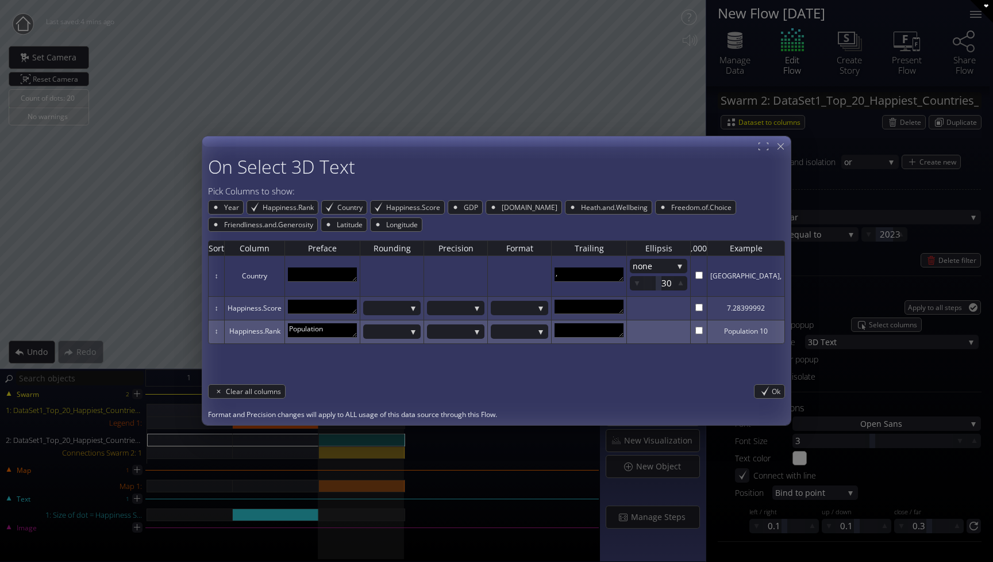
click at [317, 321] on td "Population" at bounding box center [322, 332] width 75 height 24
click at [316, 328] on textarea "Population" at bounding box center [322, 330] width 69 height 14
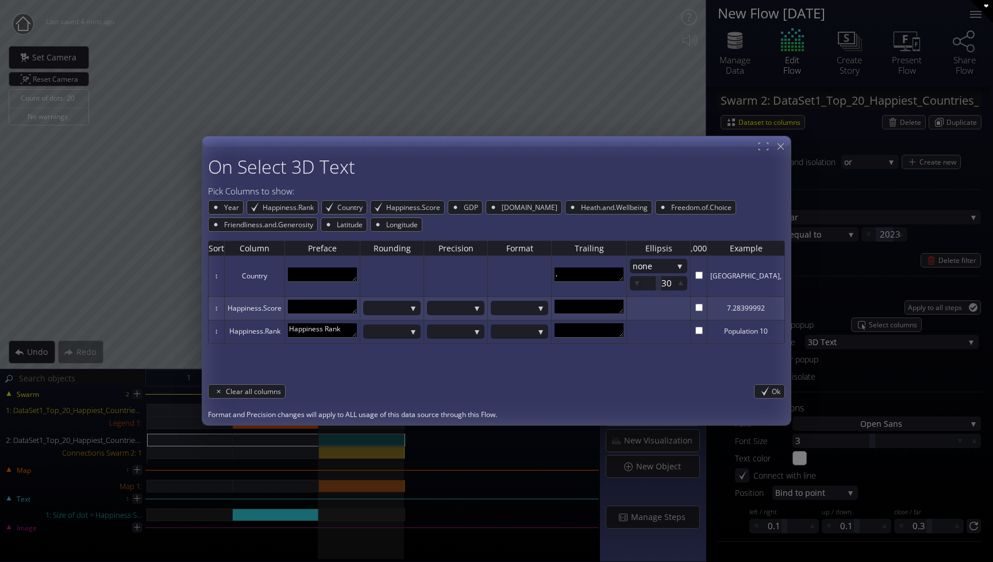
type textarea "Happiness Rank"
click at [375, 359] on div "Sort Column Preface Rounding Precision Format Trailing Ellipsis ,000 Example ↕ …" at bounding box center [496, 305] width 577 height 147
click at [774, 393] on span "Ok" at bounding box center [778, 391] width 13 height 13
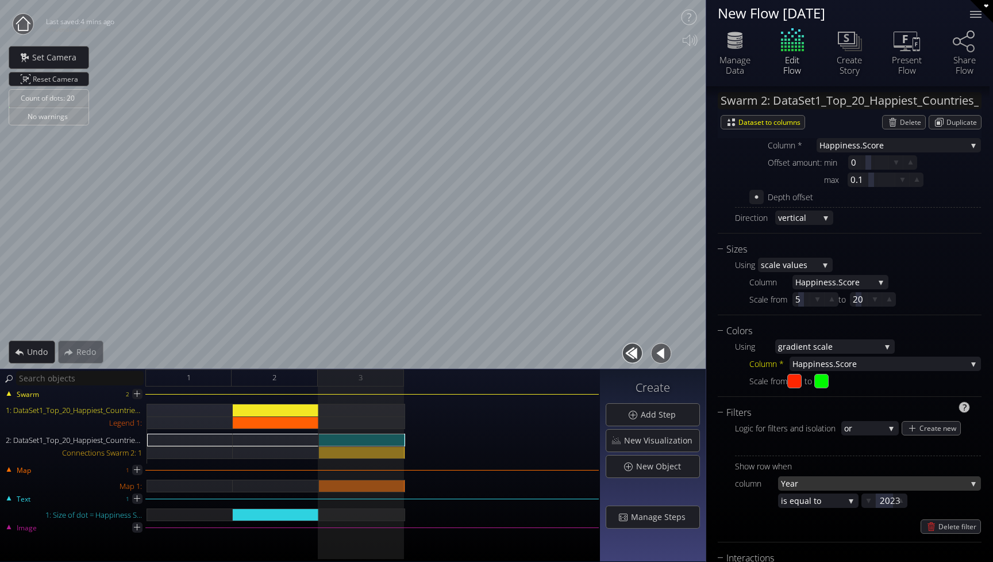
scroll to position [466, 0]
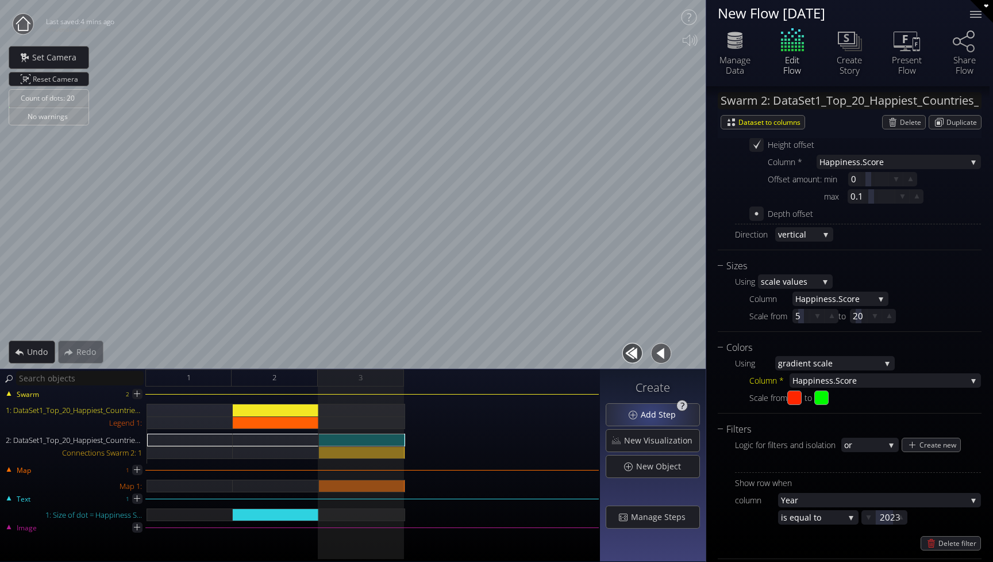
click at [654, 414] on span "Add Step" at bounding box center [661, 414] width 43 height 11
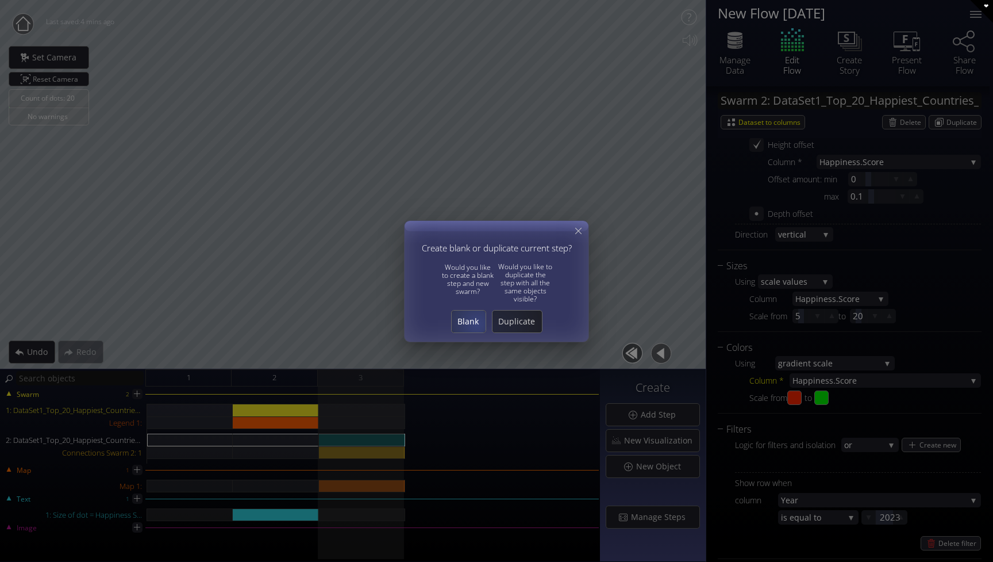
click at [474, 323] on span "Blank" at bounding box center [469, 321] width 34 height 11
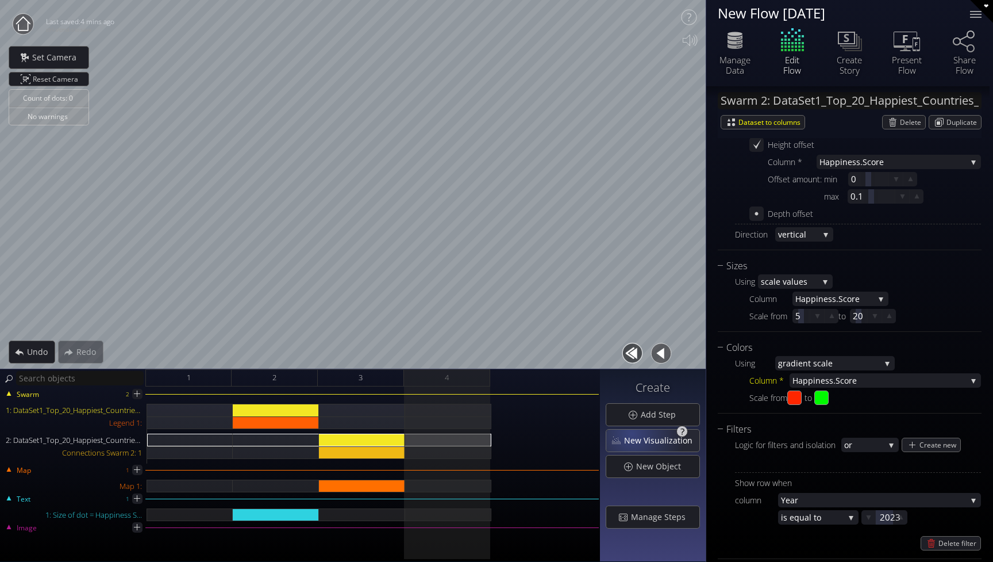
click at [636, 441] on span "New Visualization" at bounding box center [662, 440] width 76 height 11
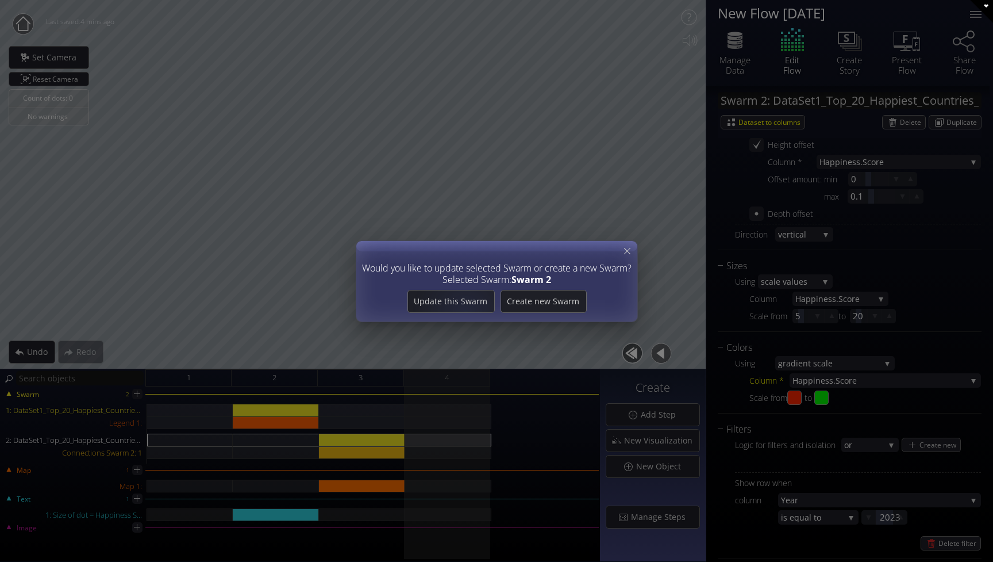
click at [548, 480] on div "Would you like to update selected Swarm or create a new Swarm? Selected Swarm: …" at bounding box center [496, 281] width 993 height 562
click at [456, 397] on div "Would you like to update selected Swarm or create a new Swarm? Selected Swarm: …" at bounding box center [496, 281] width 993 height 562
click at [629, 249] on icon at bounding box center [627, 251] width 6 height 6
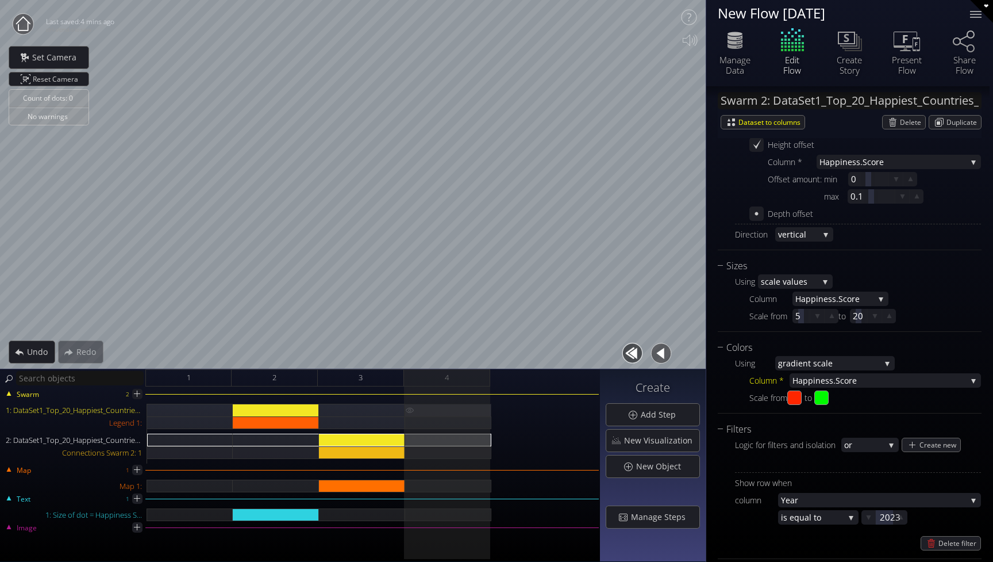
click at [446, 409] on div "1: DataSet1_Top_20_Happiest_Countries_2017_2023.csv" at bounding box center [448, 410] width 86 height 13
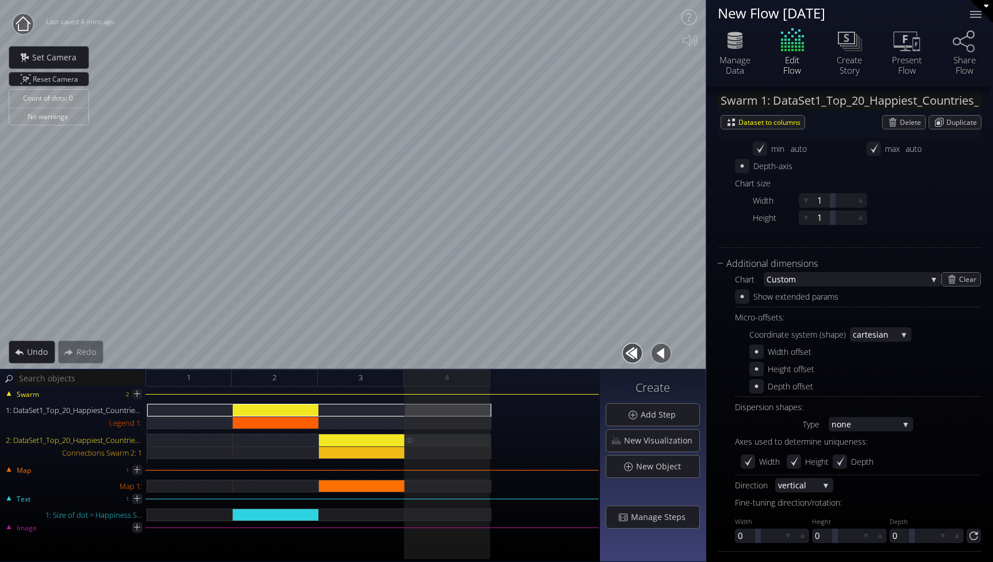
click at [451, 437] on div "2: DataSet1_Top_20_Happiest_Countries_2017_2023_with_coords.csv" at bounding box center [448, 439] width 86 height 13
type input "Swarm 2: DataSet1_Top_20_Happiest_Countries_2017_2023_with_coords.csv"
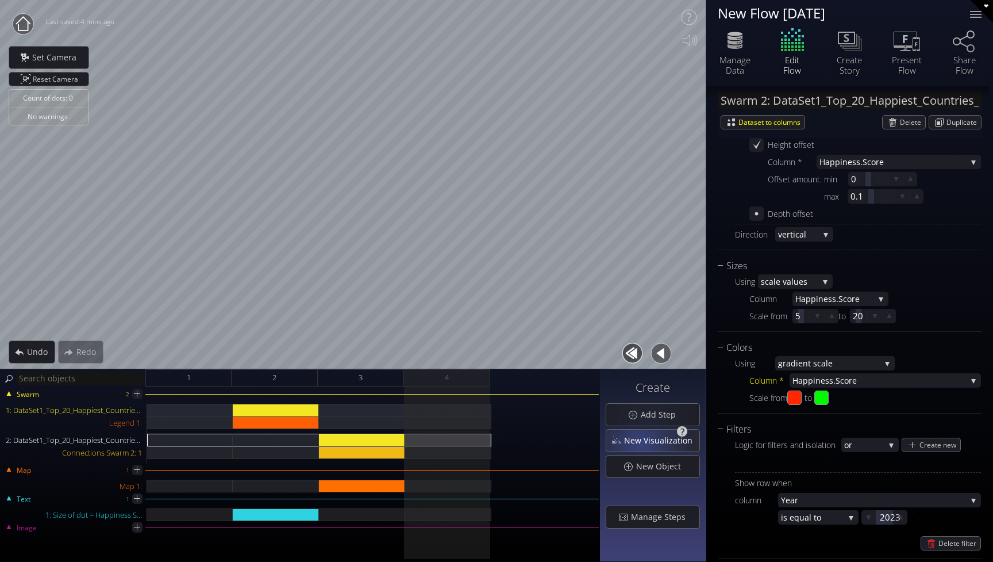
click at [642, 444] on span "New Visualization" at bounding box center [662, 440] width 76 height 11
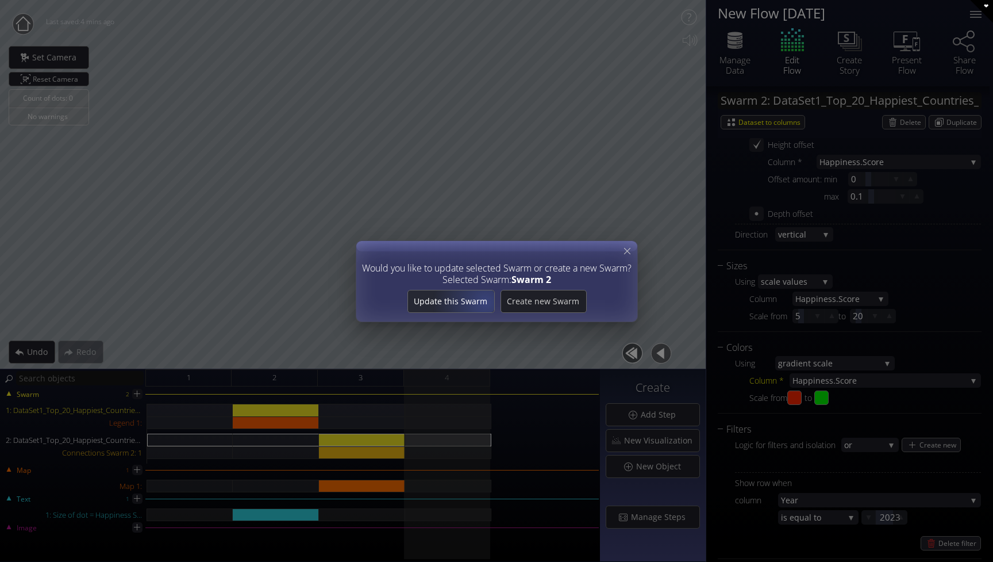
click at [487, 301] on span "Update this Swarm" at bounding box center [451, 300] width 86 height 11
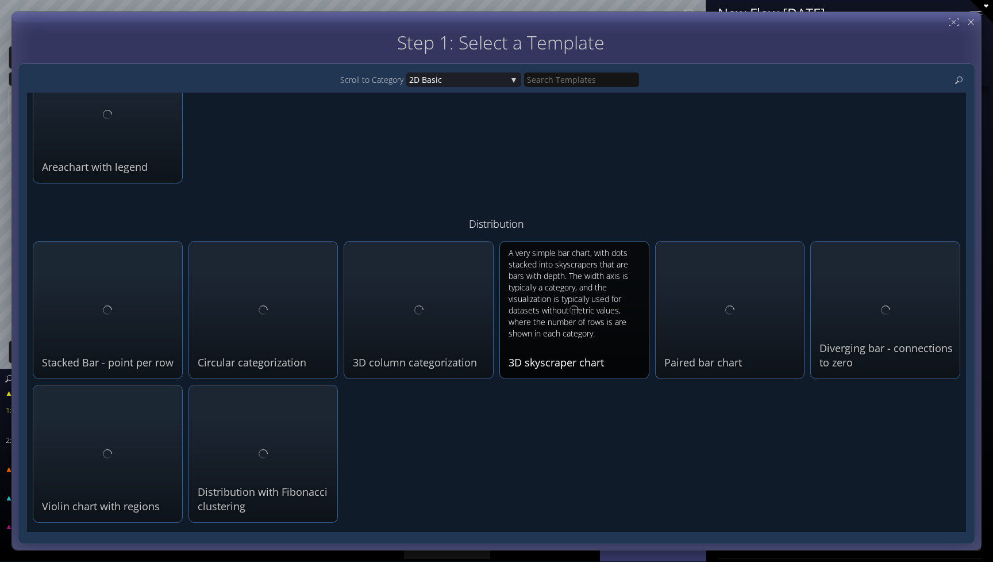
scroll to position [474, 0]
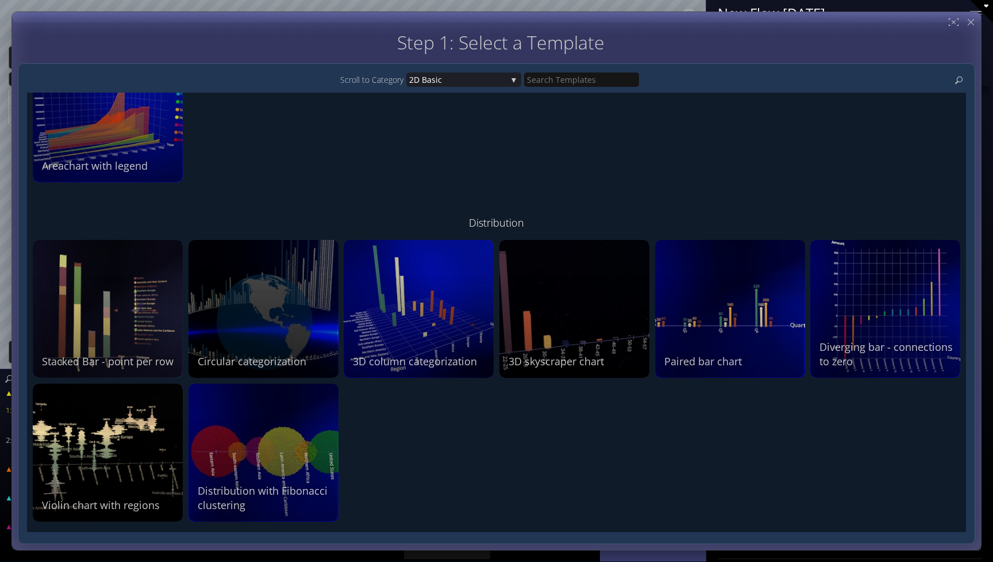
drag, startPoint x: 448, startPoint y: 310, endPoint x: 438, endPoint y: 377, distance: 68.1
click at [438, 377] on div "Creates a grid with 2 categorical columns, categorizing data points within the …" at bounding box center [418, 308] width 149 height 137
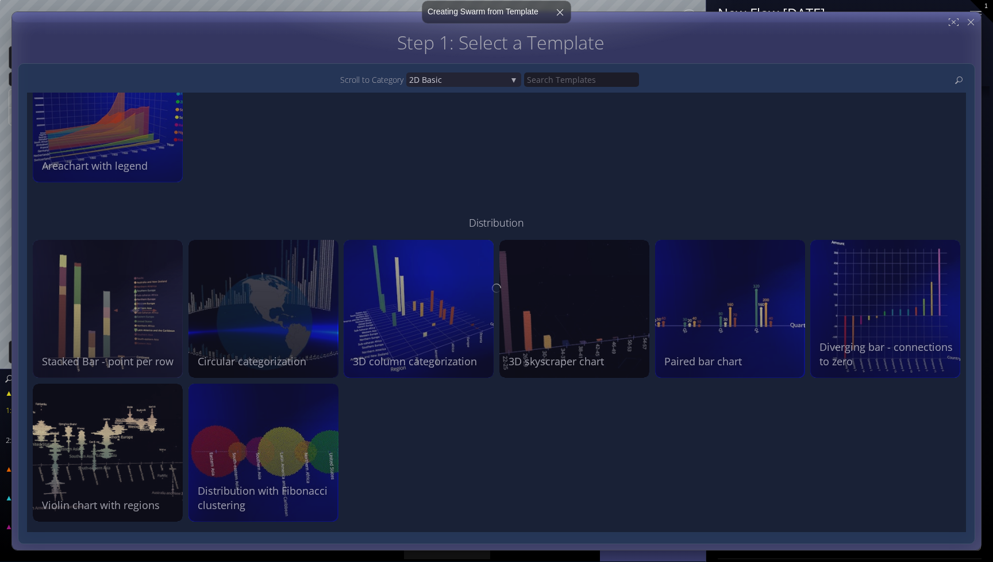
click at [438, 423] on div at bounding box center [497, 288] width 958 height 512
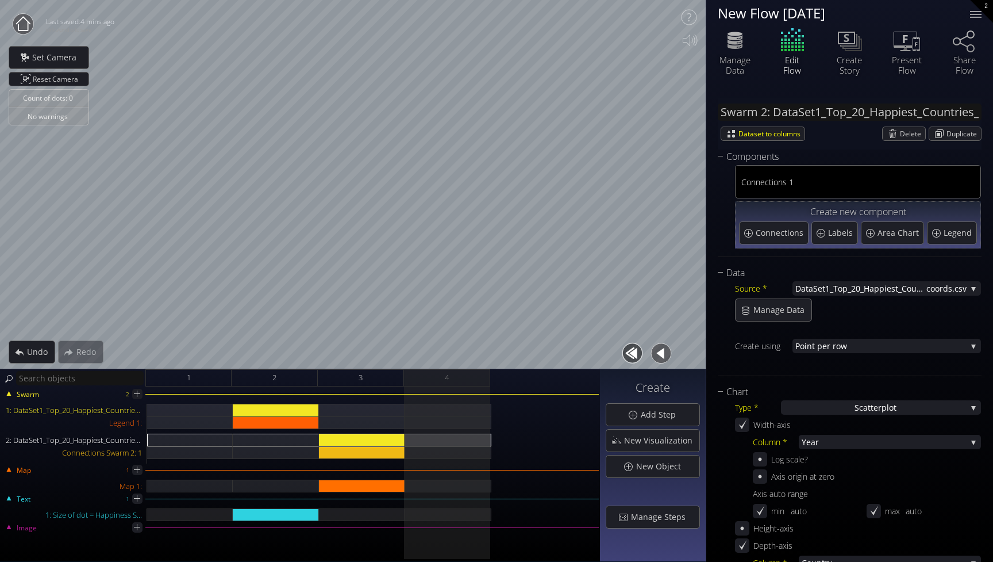
scroll to position [0, 0]
click at [661, 447] on div "New Visualization" at bounding box center [653, 440] width 93 height 22
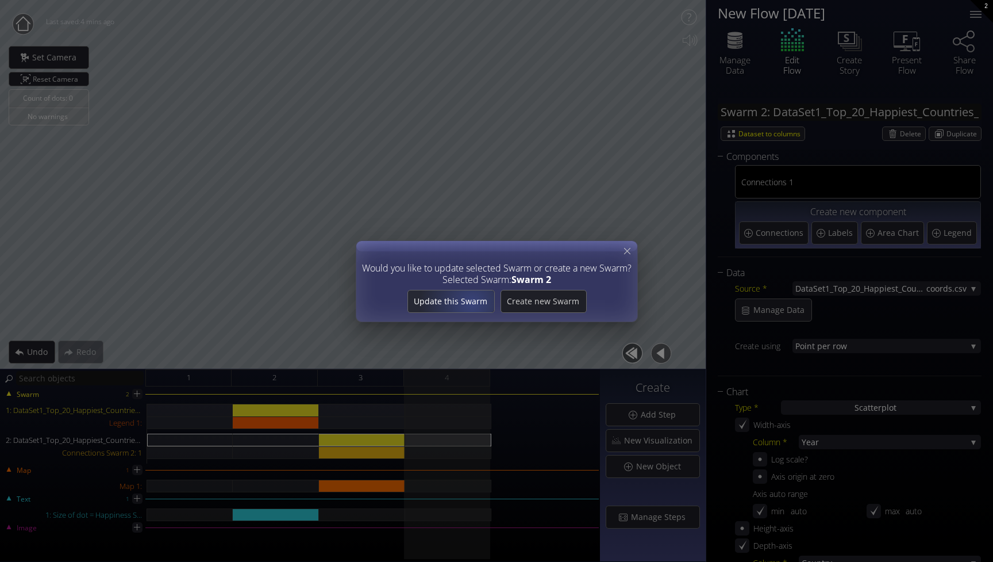
click at [473, 302] on span "Update this Swarm" at bounding box center [451, 300] width 86 height 11
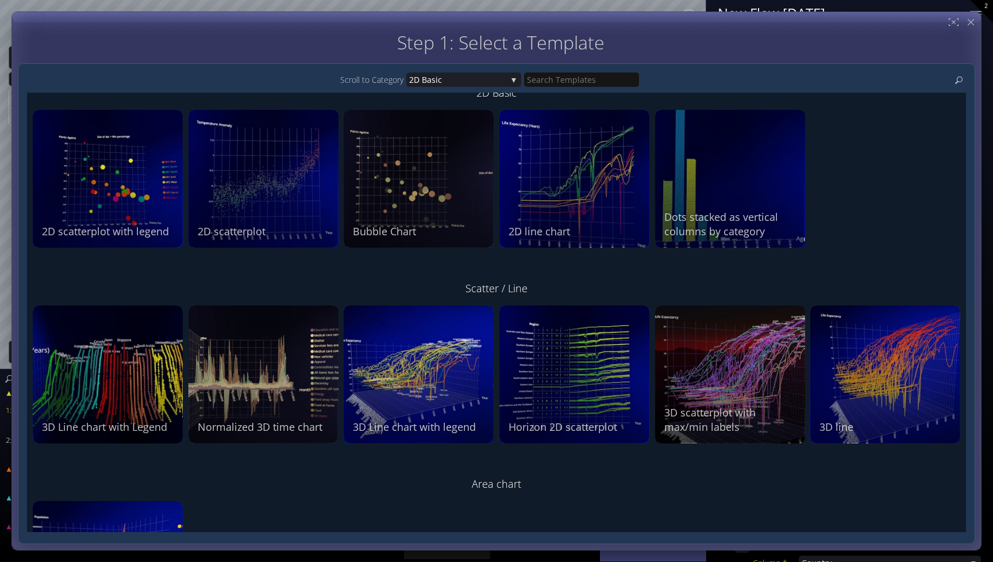
scroll to position [30, 0]
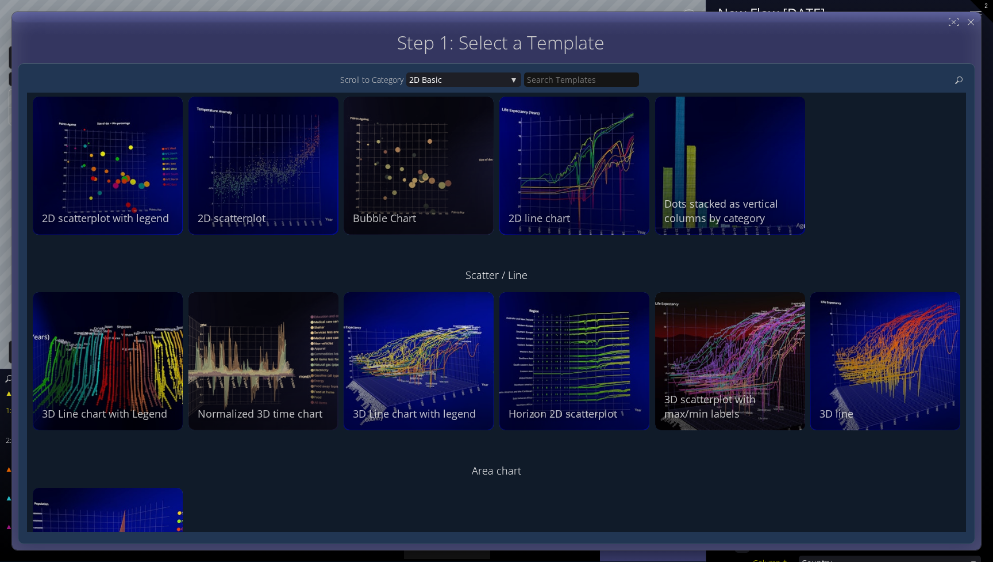
click at [463, 70] on div "Scroll to Category 2D Bas ic 2D Bas ic Scat ter / Line Area chart Di stribution…" at bounding box center [497, 303] width 958 height 481
click at [462, 75] on span "ic" at bounding box center [471, 79] width 71 height 14
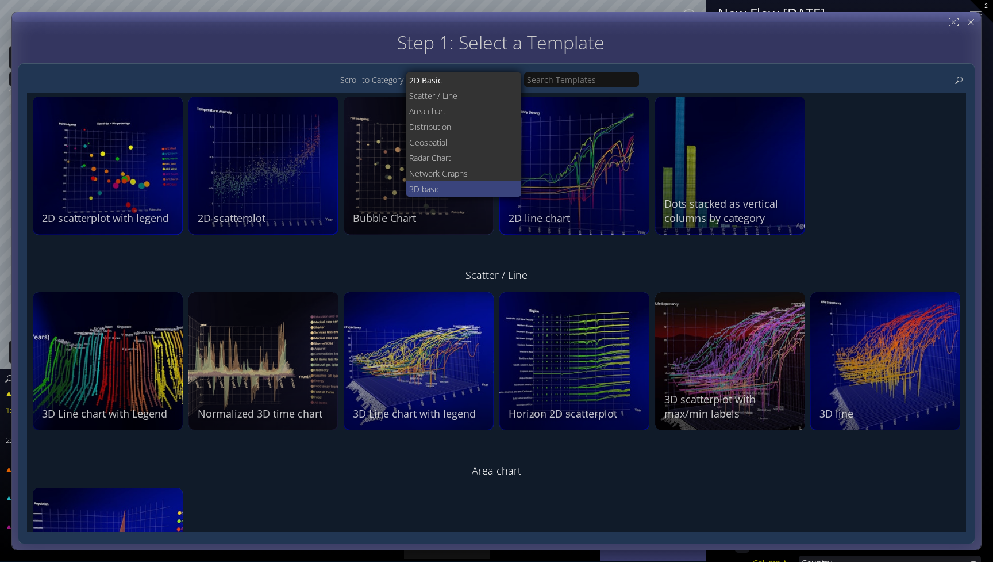
click at [430, 189] on span "3D bas" at bounding box center [421, 189] width 25 height 16
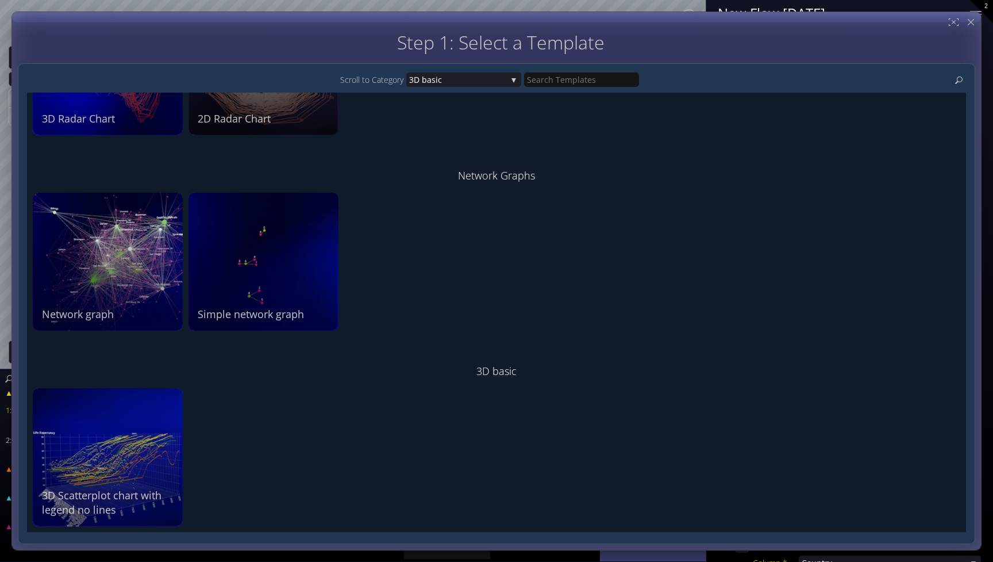
scroll to position [1395, 0]
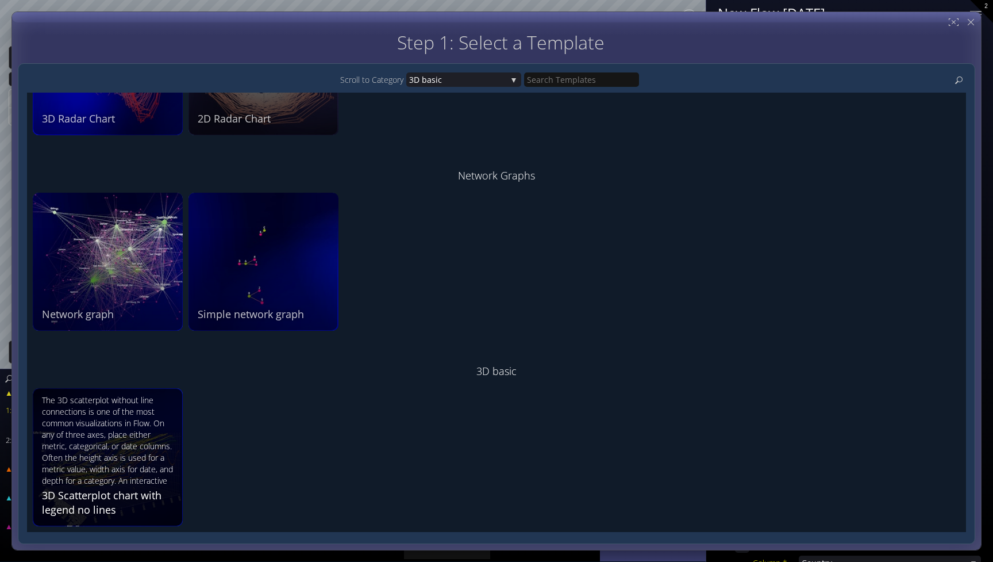
click at [153, 433] on div "The 3D scatterplot without line connections is one of the most common visualiza…" at bounding box center [109, 439] width 135 height 91
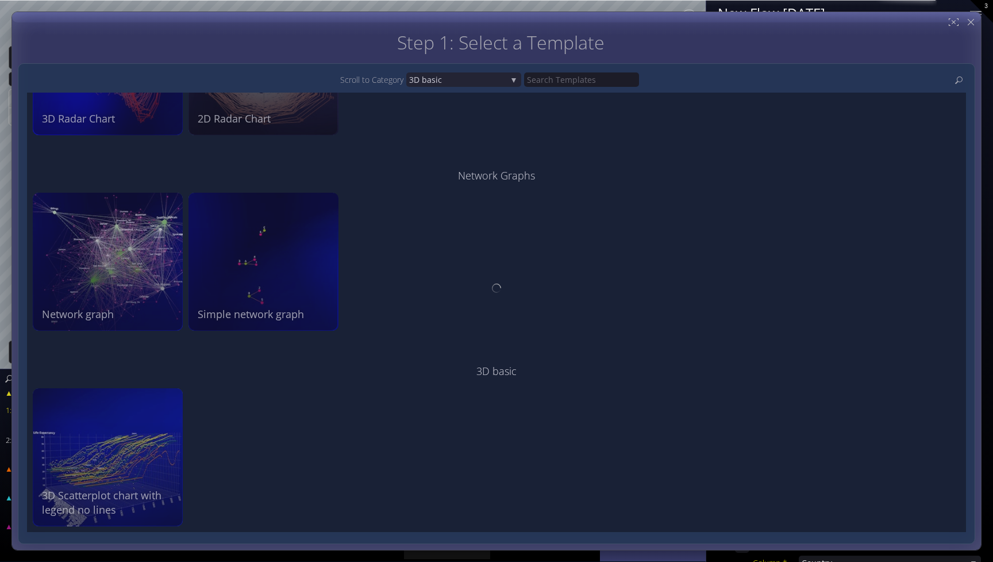
scroll to position [0, 0]
type input "#2d2d5c"
type input "#23234d"
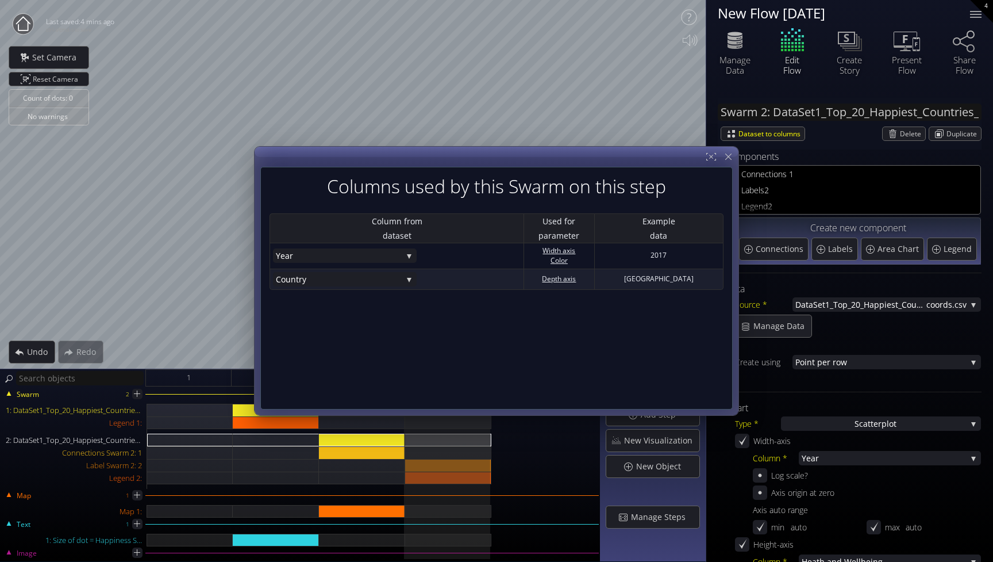
click at [414, 306] on div "Columns used by this Swarm on this step Column from dataset Used for parameter …" at bounding box center [496, 288] width 473 height 243
click at [727, 160] on icon at bounding box center [728, 156] width 11 height 11
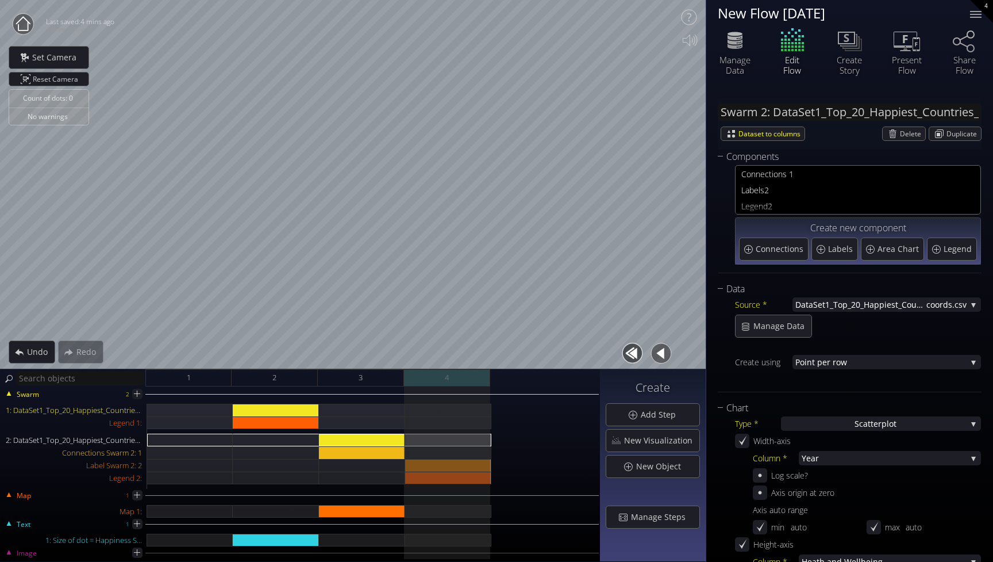
click at [459, 375] on div "4" at bounding box center [447, 377] width 86 height 17
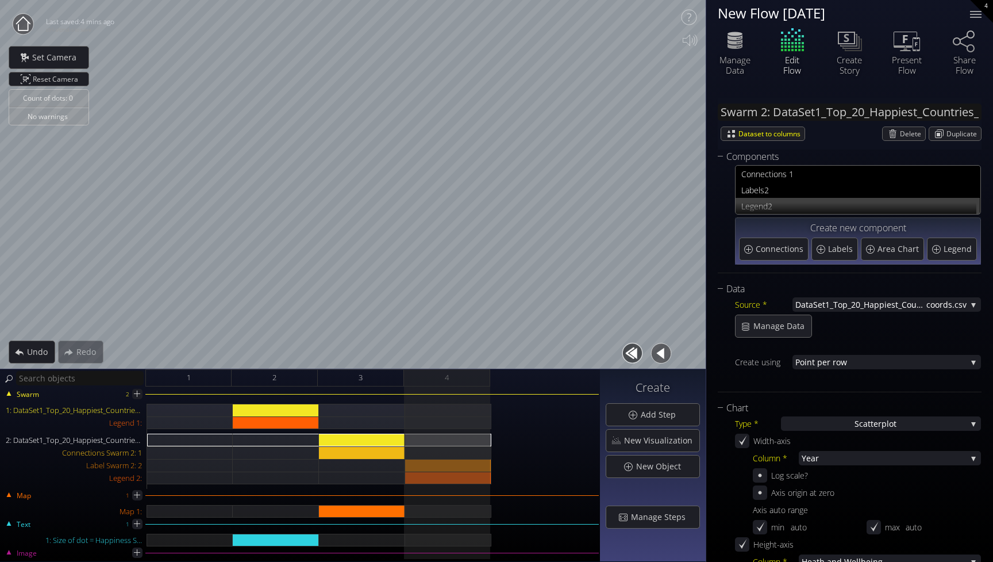
click at [783, 204] on span "2" at bounding box center [871, 206] width 206 height 14
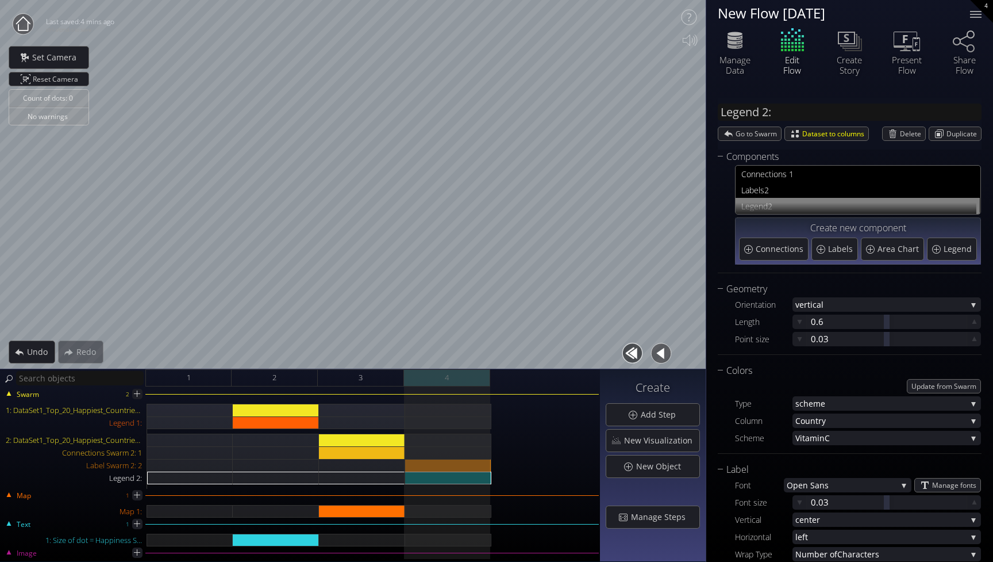
click at [461, 379] on div "4" at bounding box center [447, 377] width 86 height 17
click at [454, 421] on div at bounding box center [448, 422] width 86 height 13
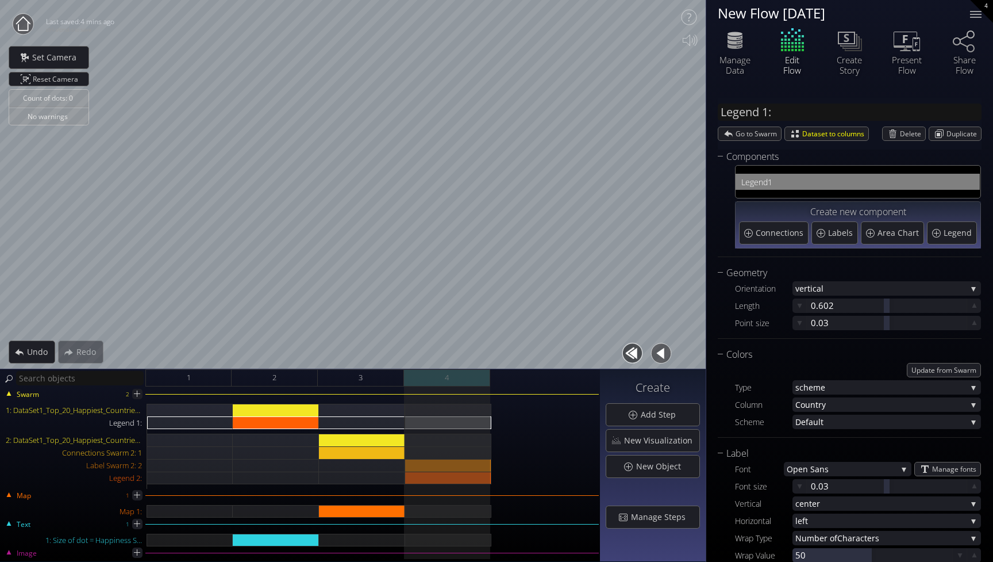
click at [461, 383] on div "4" at bounding box center [447, 377] width 86 height 17
click at [458, 456] on div "Connections Swarm 2: 1" at bounding box center [448, 452] width 86 height 13
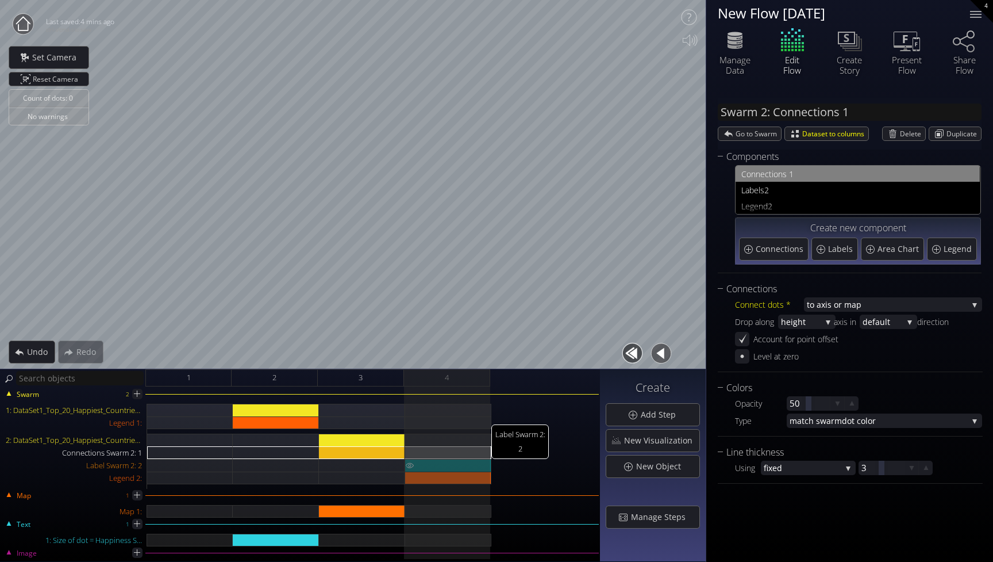
click at [458, 463] on div "Label Swarm 2: 2" at bounding box center [448, 465] width 86 height 13
type input "Swarm 2: Labels 2"
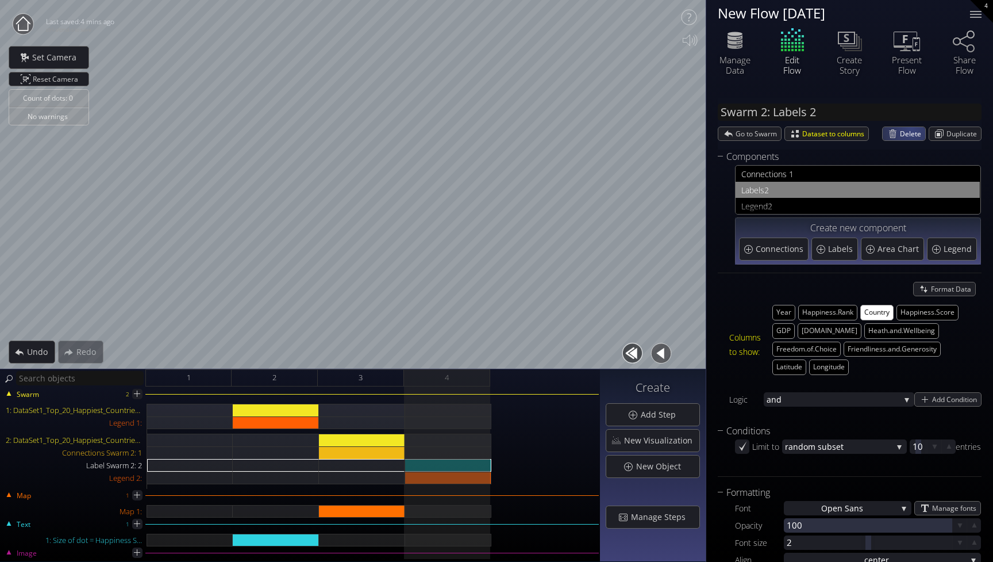
click at [903, 136] on span "Delete" at bounding box center [912, 133] width 25 height 13
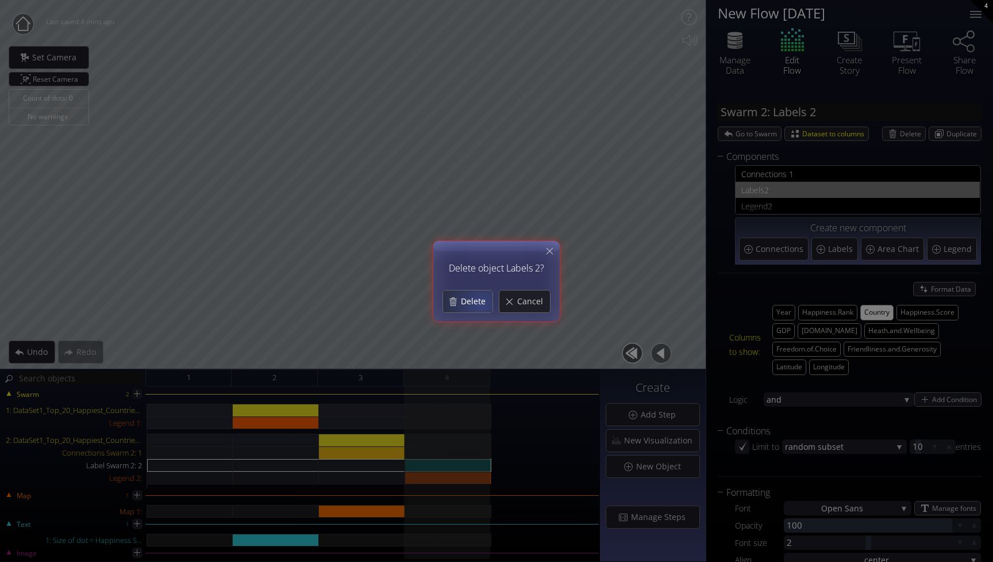
click at [475, 306] on span "Delete" at bounding box center [476, 300] width 32 height 11
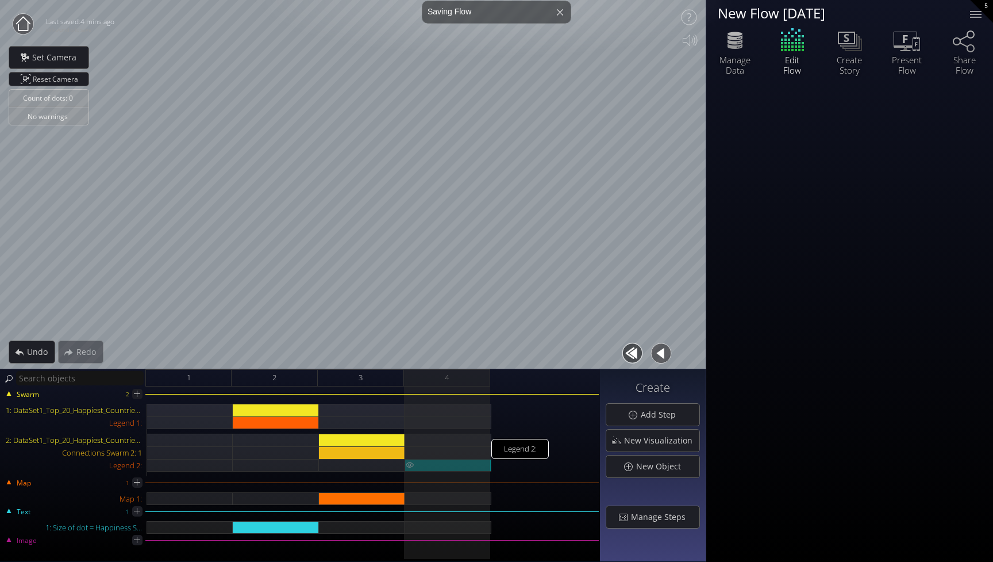
click at [430, 466] on div "Legend 2:" at bounding box center [448, 465] width 86 height 13
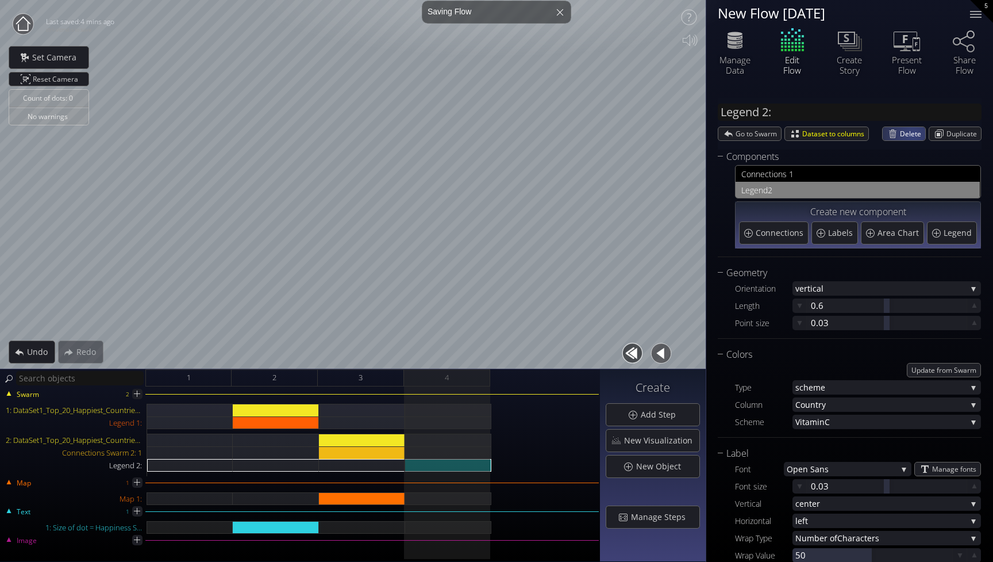
click at [908, 133] on span "Delete" at bounding box center [912, 133] width 25 height 13
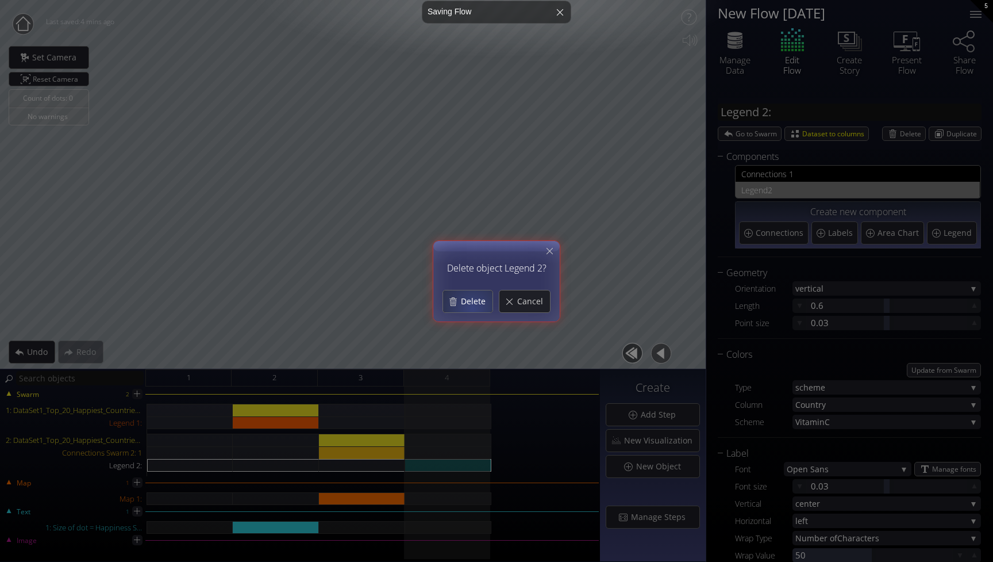
click at [471, 306] on span "Delete" at bounding box center [476, 300] width 32 height 11
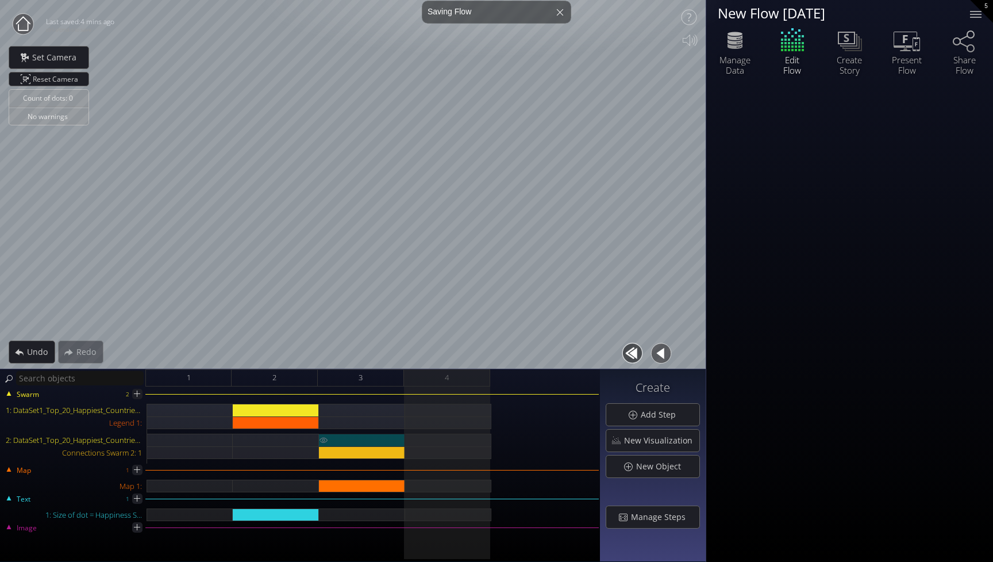
click at [381, 437] on div "2: DataSet1_Top_20_Happiest_Countries_2017_2023_with_coords.csv" at bounding box center [362, 439] width 86 height 13
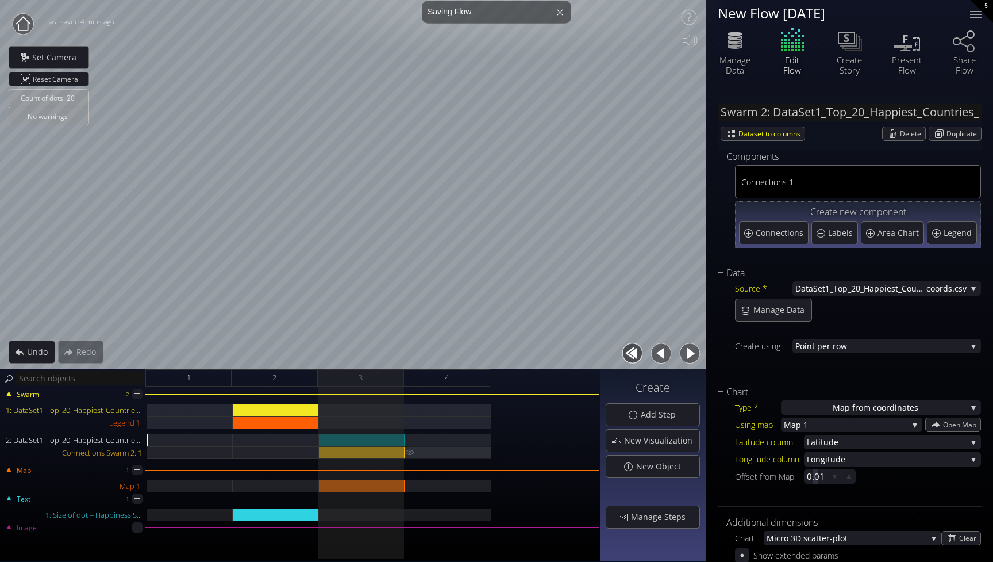
click at [447, 451] on div "Connections Swarm 2: 1" at bounding box center [448, 452] width 86 height 13
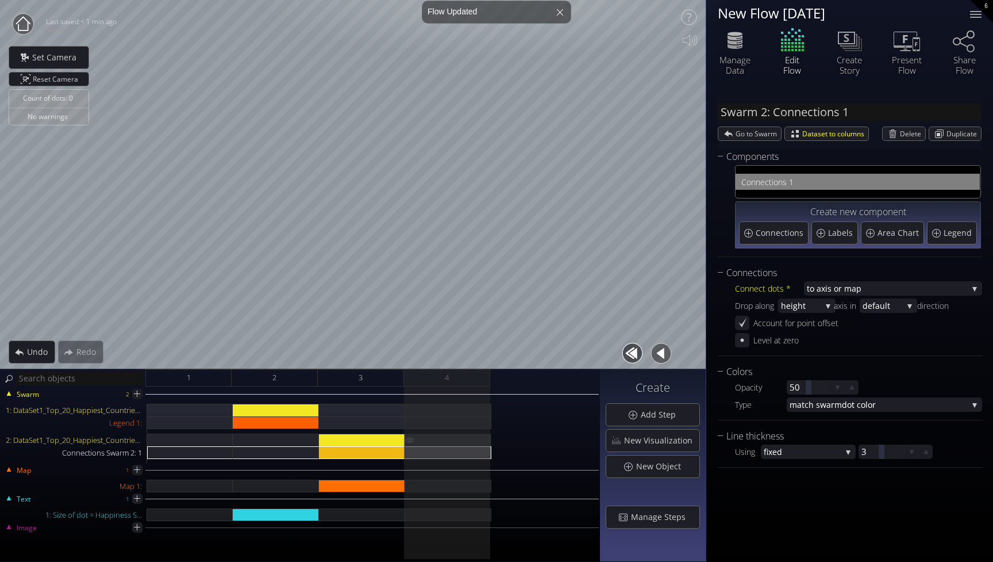
click at [448, 439] on div "2: DataSet1_Top_20_Happiest_Countries_2017_2023_with_coords.csv" at bounding box center [448, 439] width 86 height 13
type input "Swarm 2: DataSet1_Top_20_Happiest_Countries_2017_2023_with_coords.csv"
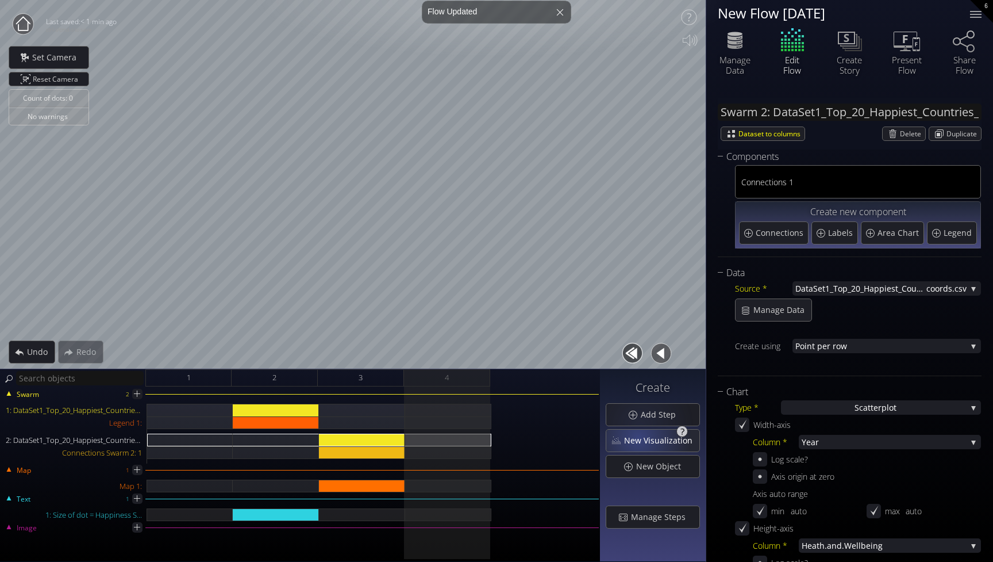
click at [640, 439] on span "New Visualization" at bounding box center [662, 440] width 76 height 11
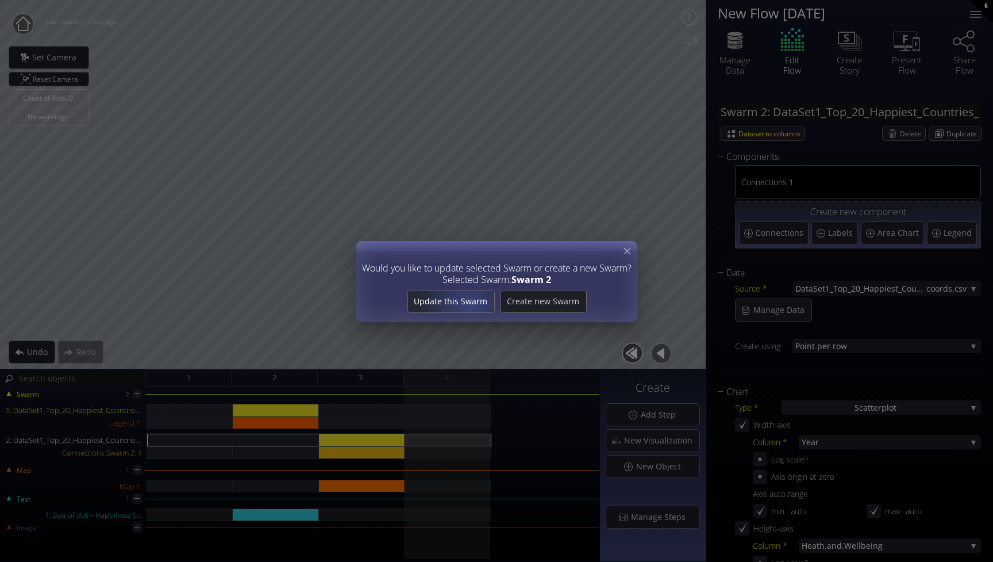
click at [471, 305] on span "Update this Swarm" at bounding box center [451, 300] width 86 height 11
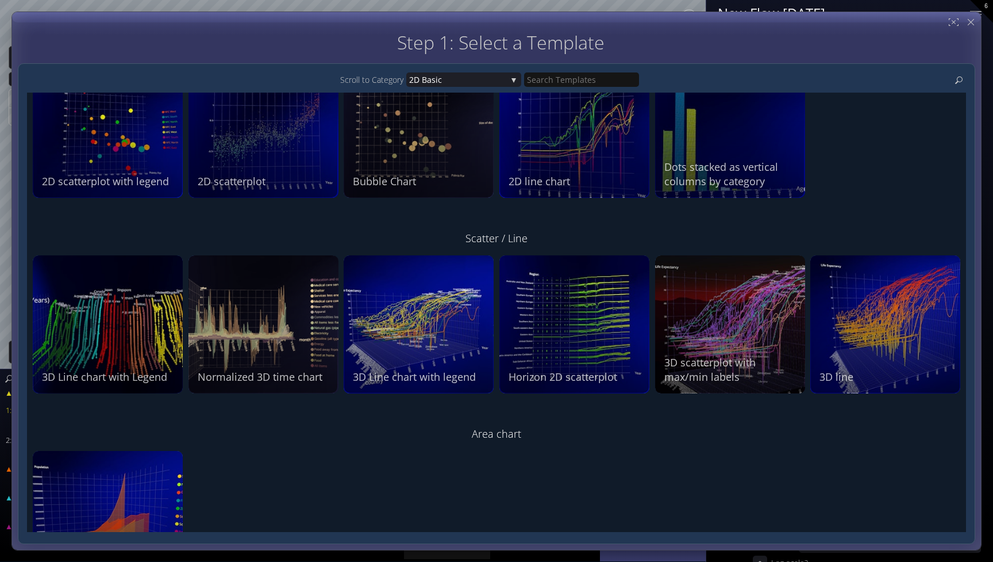
scroll to position [77, 0]
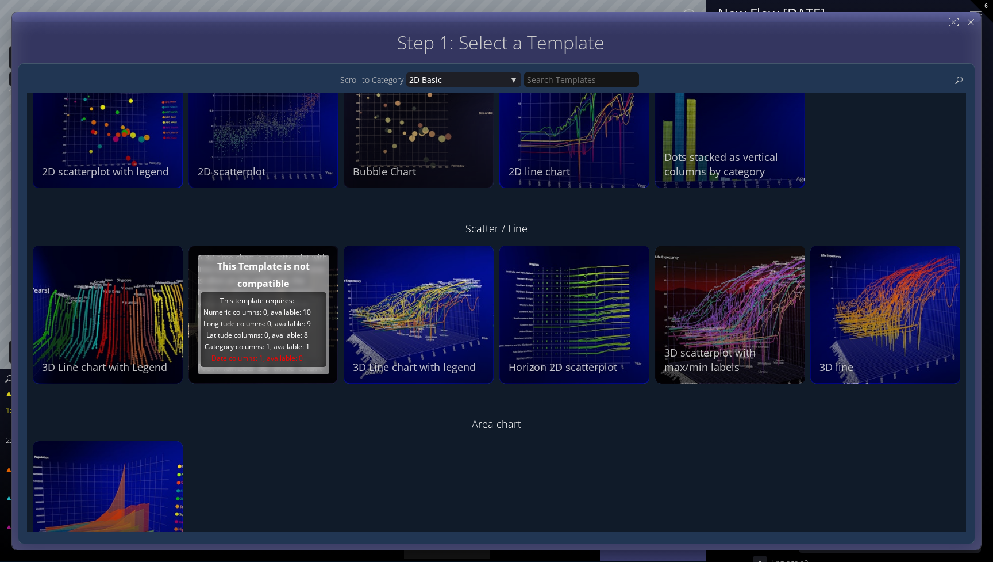
click at [250, 322] on span "Longitude columns: 0, available: 9" at bounding box center [258, 323] width 108 height 10
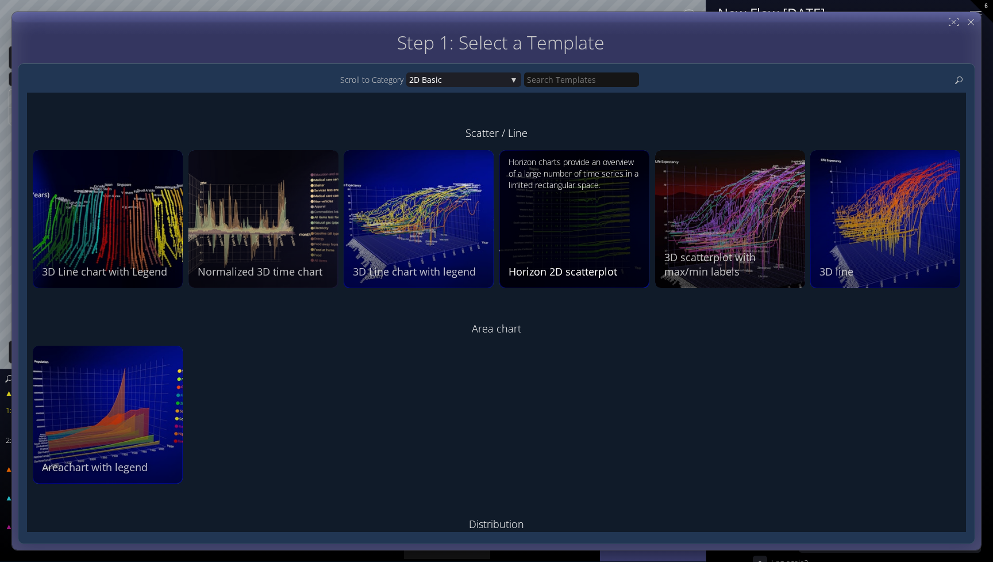
scroll to position [192, 0]
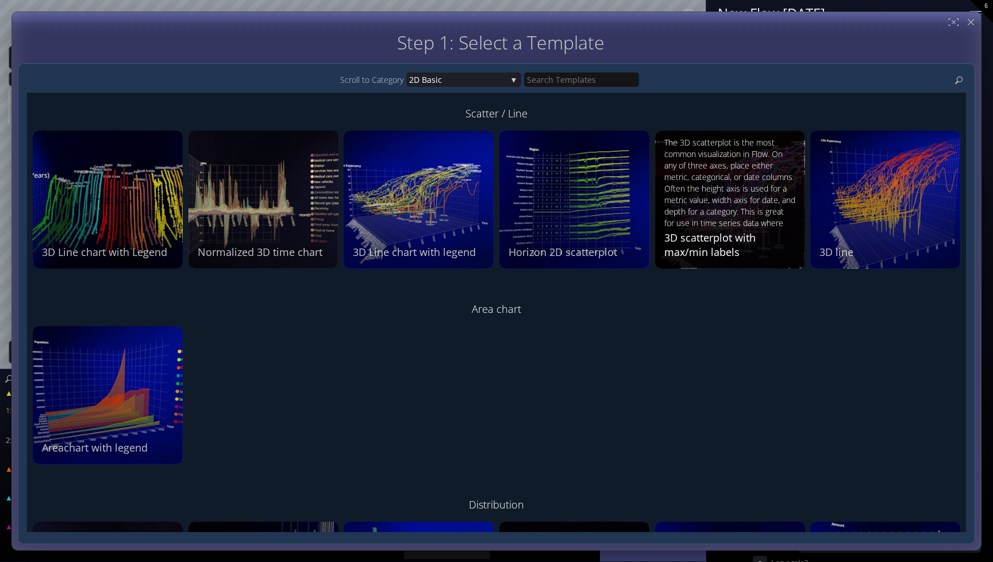
click at [757, 202] on div "The 3D scatterplot is the most common visualization in Flow. On any of three ax…" at bounding box center [732, 182] width 135 height 91
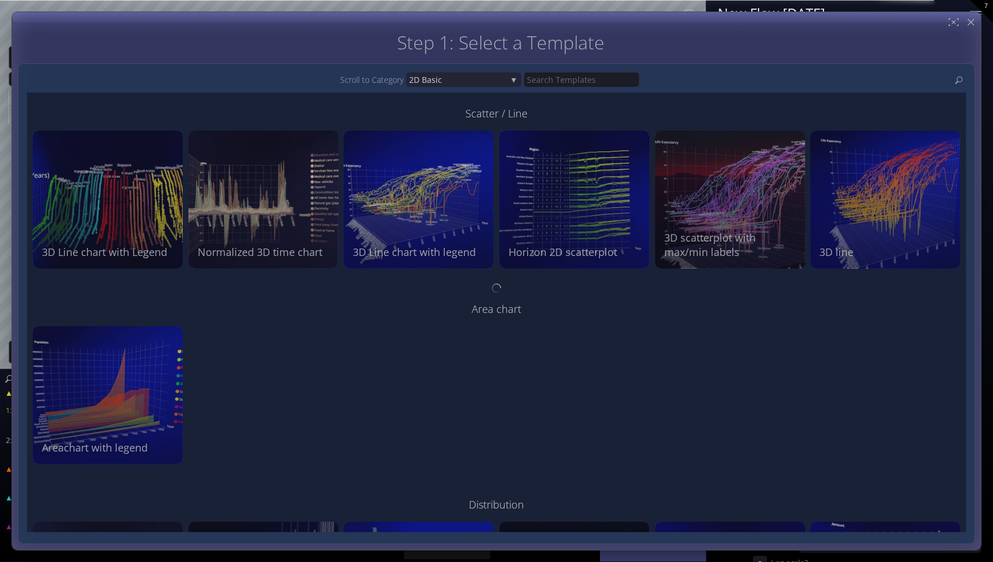
type input "#474794"
type input "#7373e6"
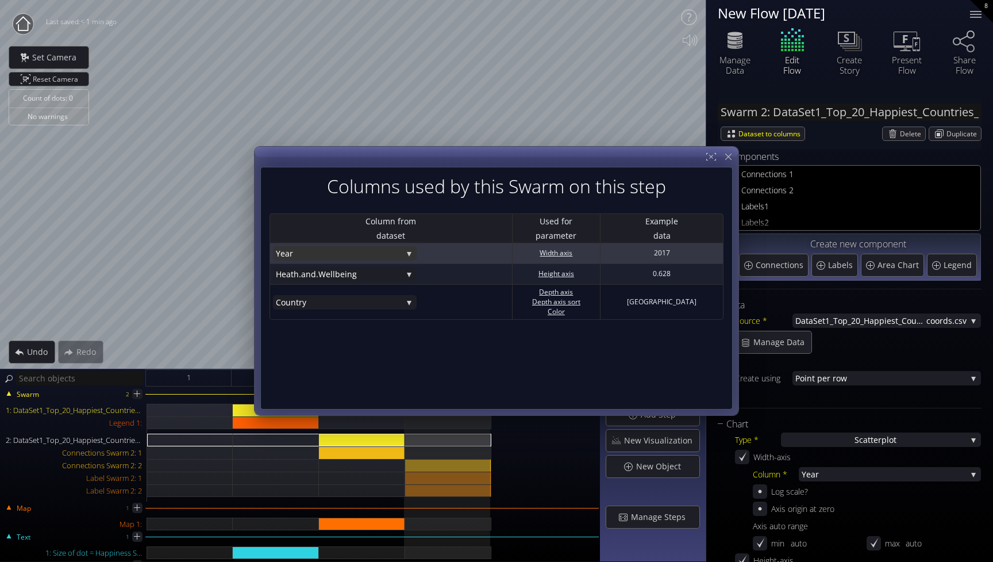
click at [374, 254] on span "Year" at bounding box center [339, 253] width 126 height 14
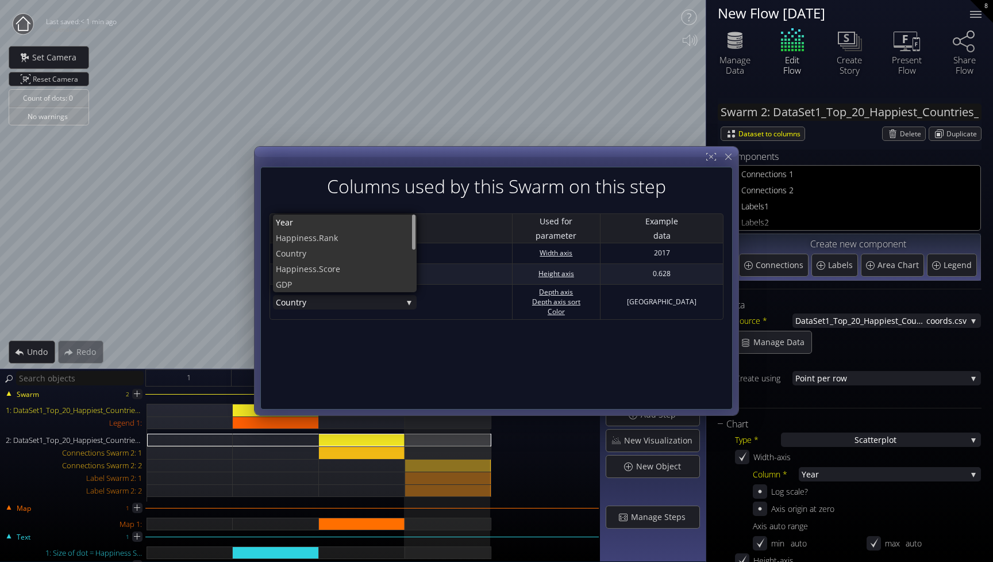
click at [310, 201] on div at bounding box center [497, 206] width 454 height 14
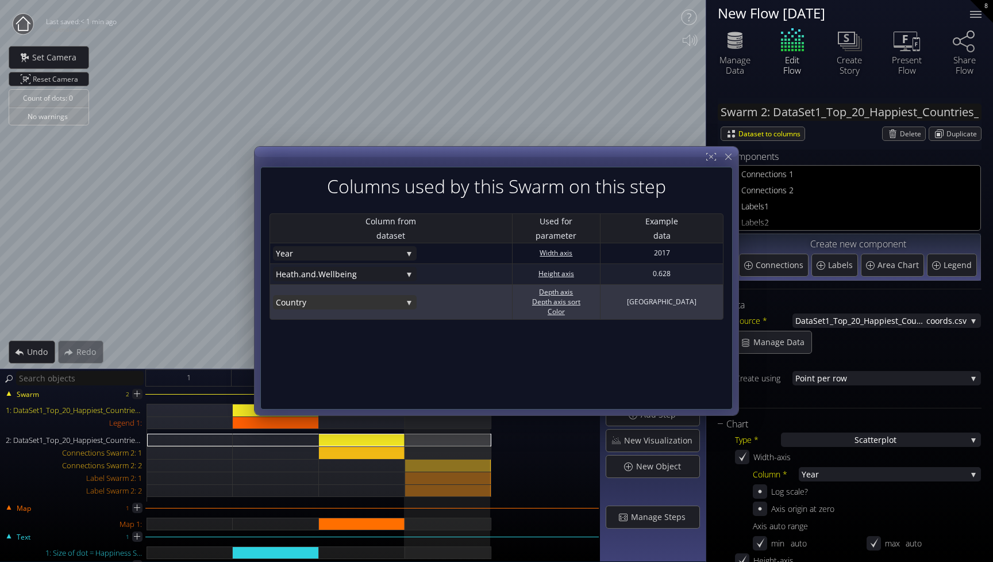
click at [325, 302] on span "try" at bounding box center [349, 302] width 106 height 14
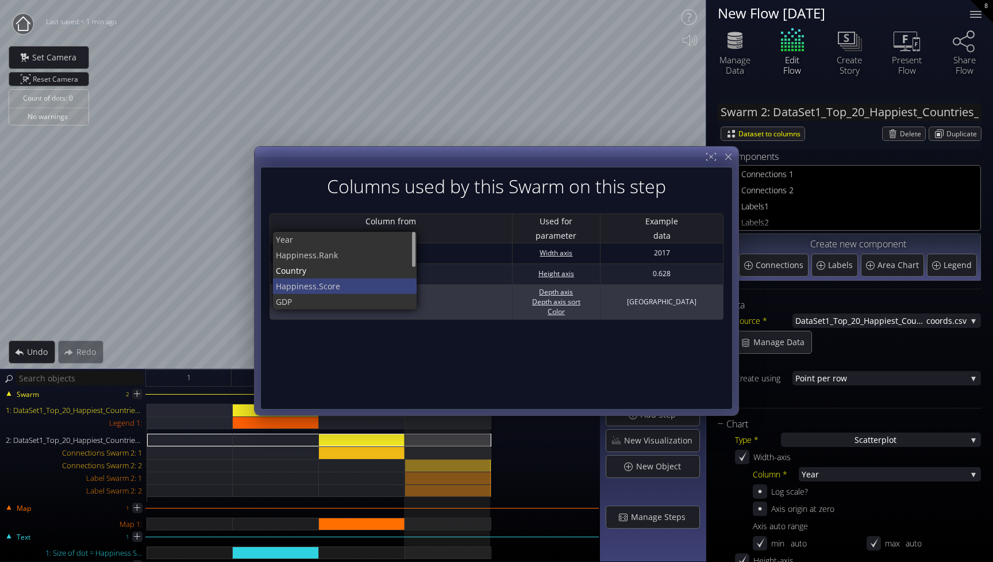
click at [323, 285] on span "ness.Score" at bounding box center [353, 286] width 109 height 16
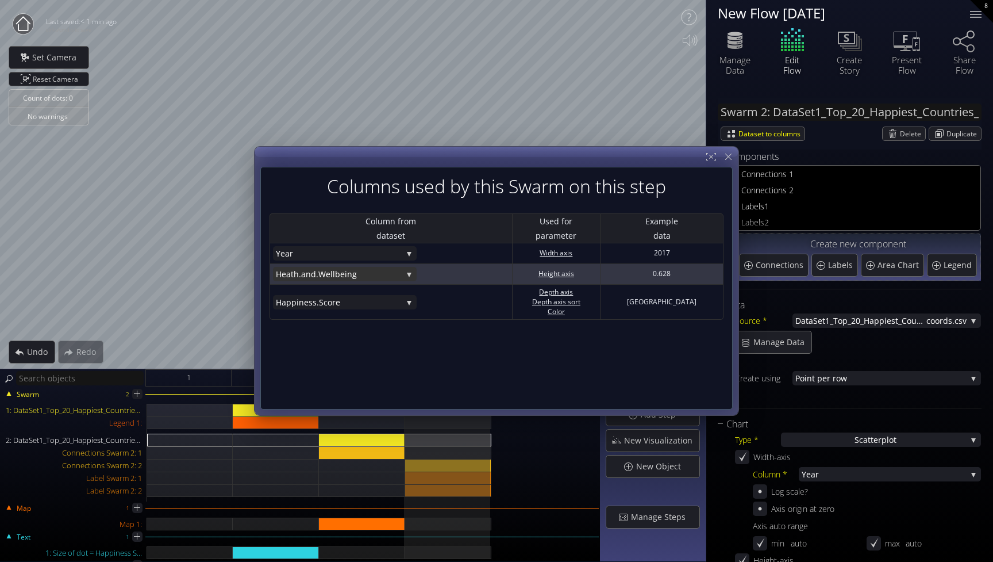
click at [324, 278] on span ".Wellbeing" at bounding box center [359, 274] width 86 height 14
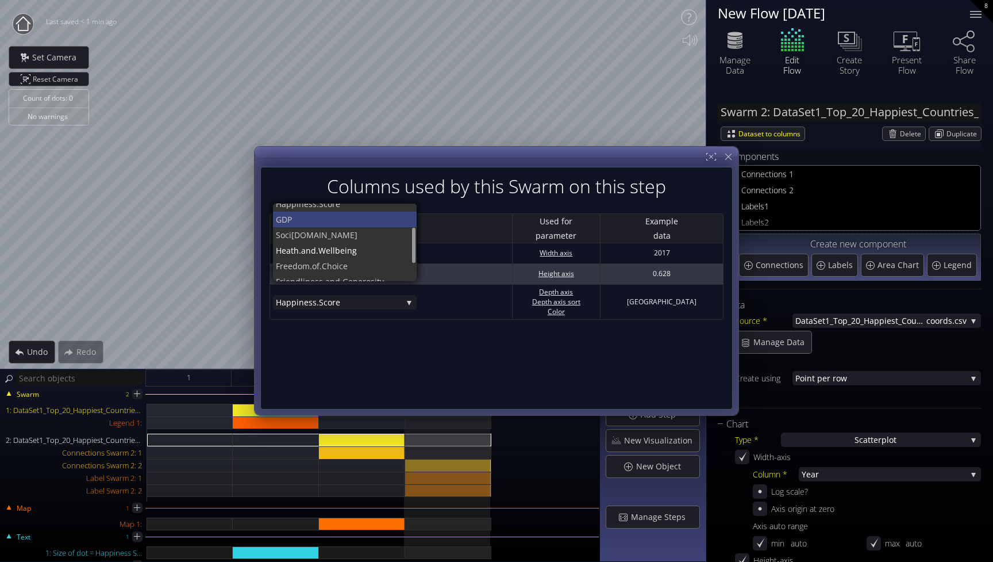
click at [329, 221] on span "GDP" at bounding box center [342, 220] width 132 height 16
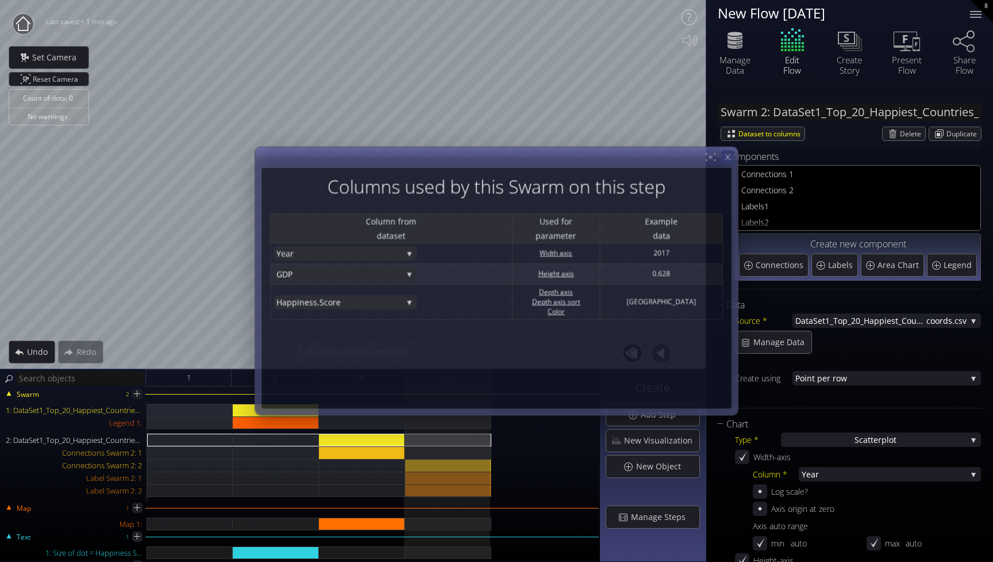
click at [728, 158] on icon at bounding box center [728, 157] width 10 height 10
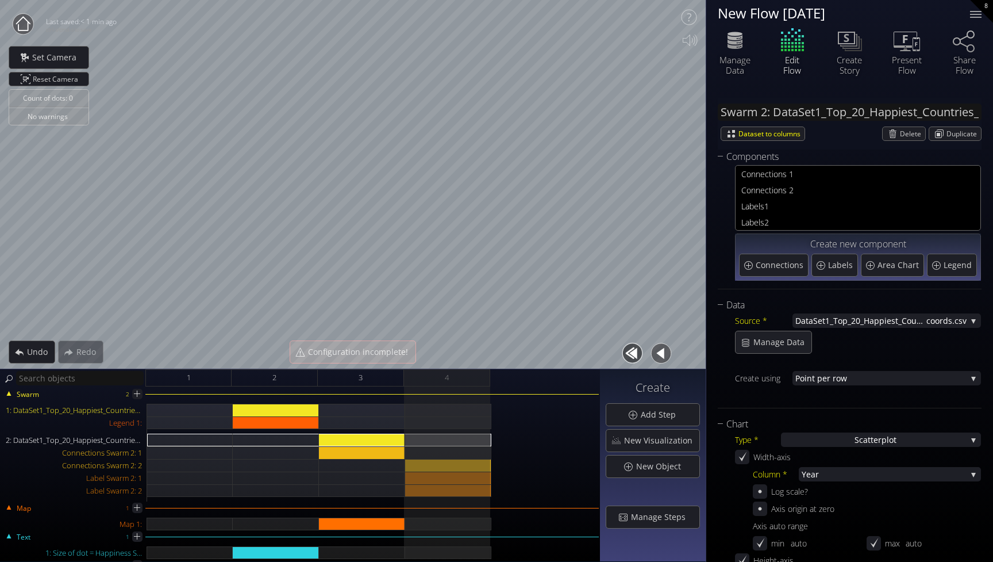
scroll to position [0, 0]
click at [479, 462] on div "Connections Swarm 2: 2" at bounding box center [448, 465] width 86 height 13
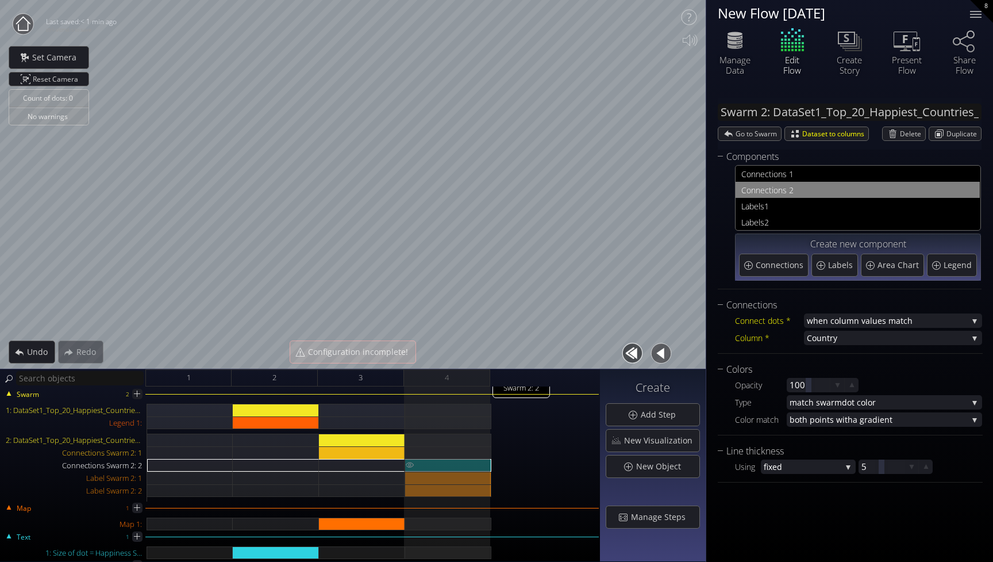
type input "Swarm 2: Connections 2"
click at [474, 467] on div "Connections Swarm 2: 2" at bounding box center [448, 465] width 86 height 13
click at [899, 133] on div "Delete" at bounding box center [904, 133] width 43 height 13
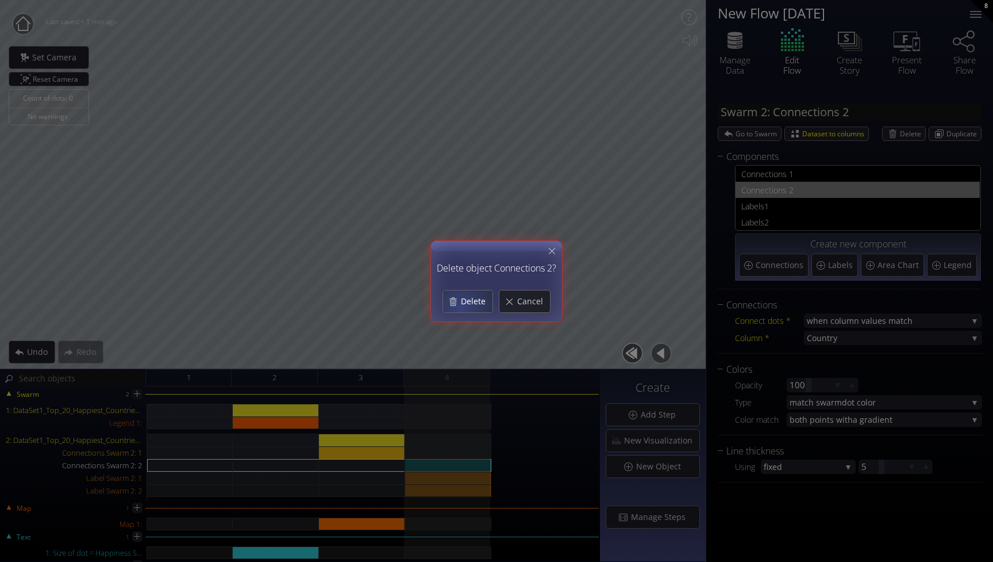
click at [459, 306] on div "Delete" at bounding box center [467, 301] width 49 height 22
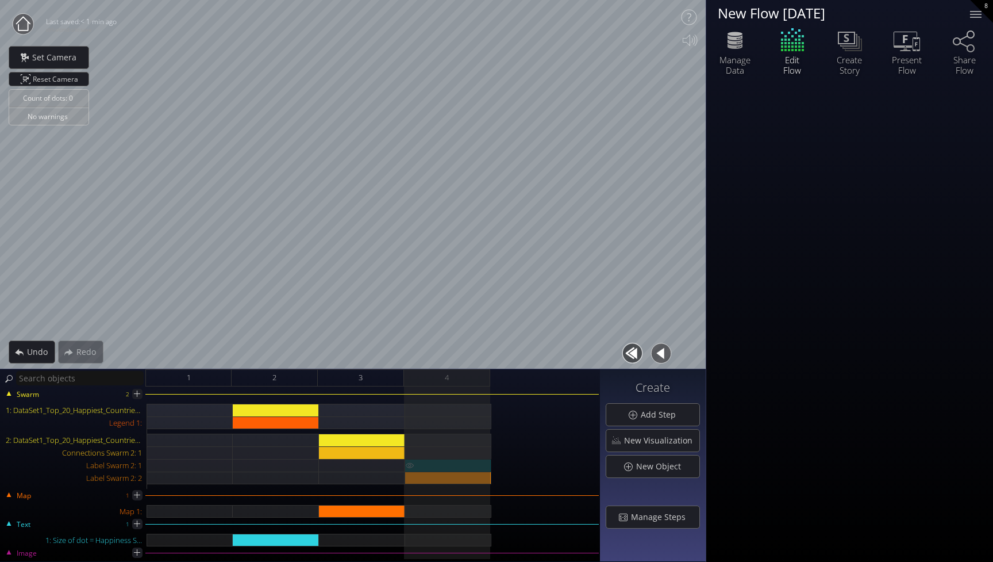
click at [439, 466] on div "Label Swarm 2: 1" at bounding box center [448, 465] width 86 height 13
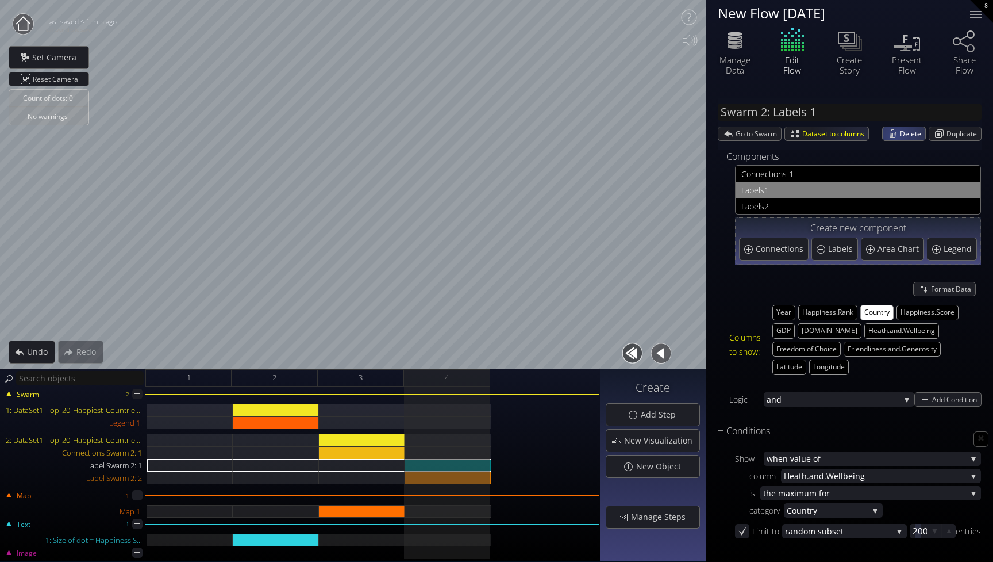
click at [893, 137] on div "Delete" at bounding box center [904, 133] width 43 height 13
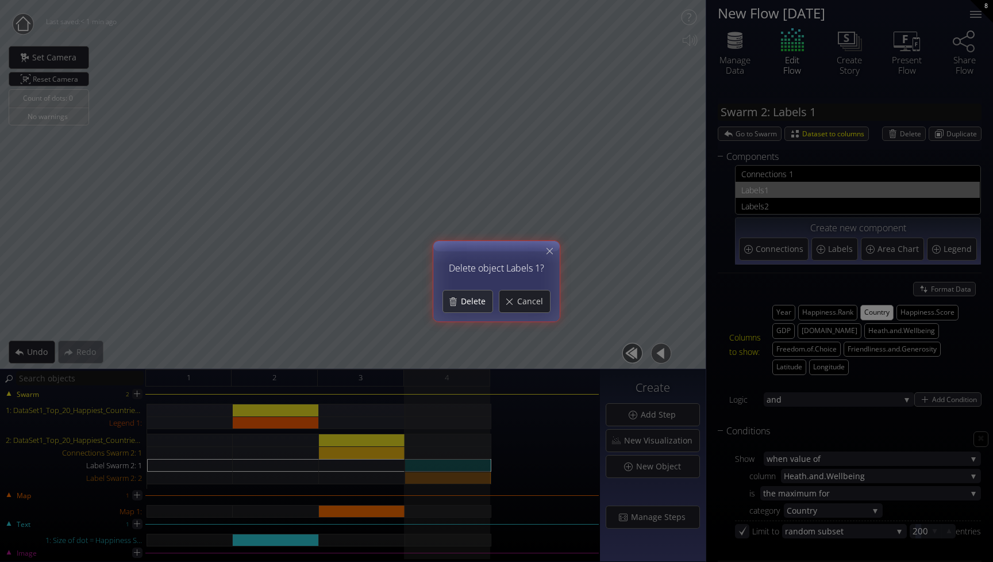
click at [476, 311] on div "Delete" at bounding box center [467, 301] width 49 height 22
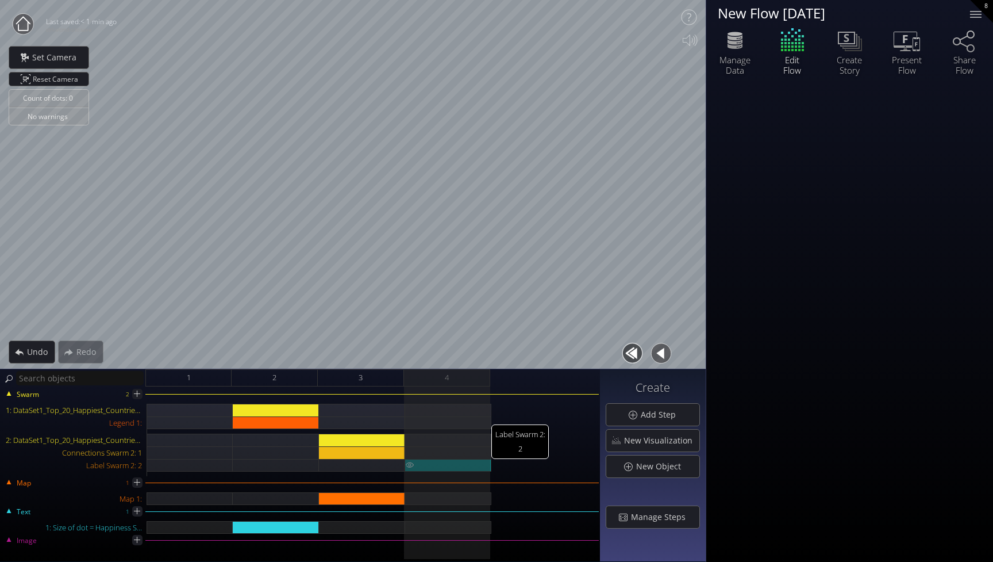
click at [457, 466] on div "Label Swarm 2: 2" at bounding box center [448, 465] width 86 height 13
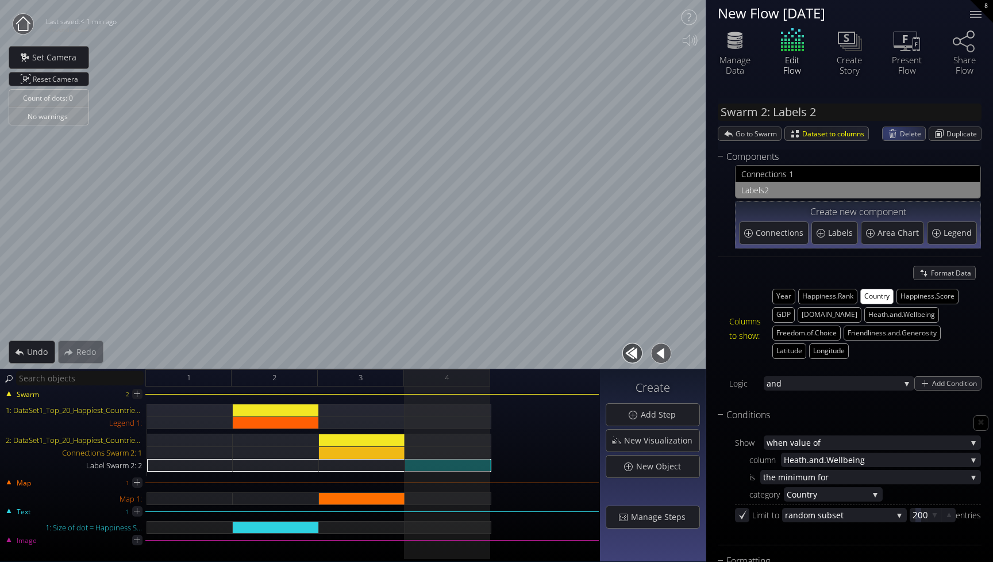
click at [897, 125] on div "Swarm 2: Labels 2 Go to Swarm Dataset to columns Delete Duplicate" at bounding box center [850, 124] width 264 height 52
click at [900, 133] on span "Delete" at bounding box center [912, 133] width 25 height 13
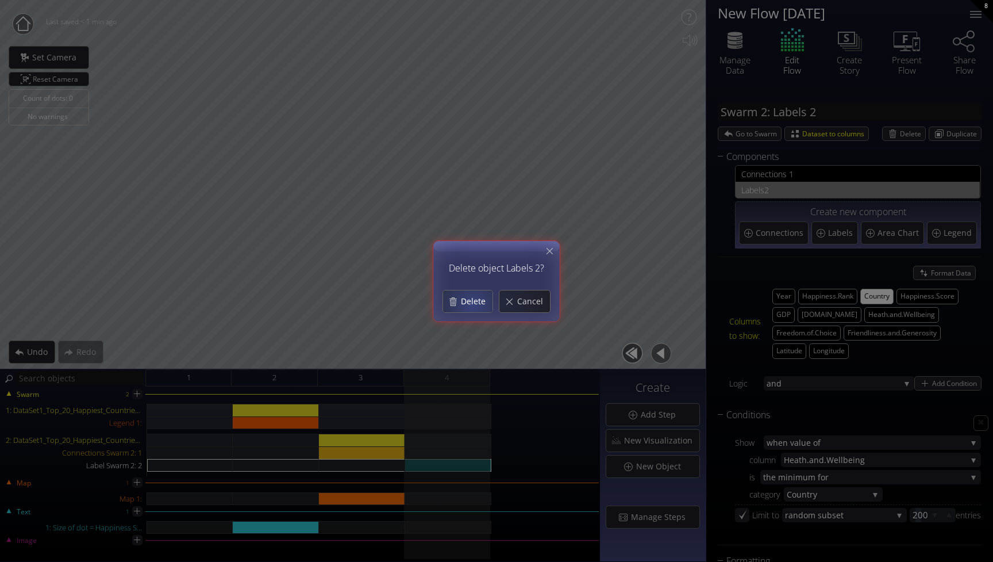
click at [465, 304] on span "Delete" at bounding box center [476, 300] width 32 height 11
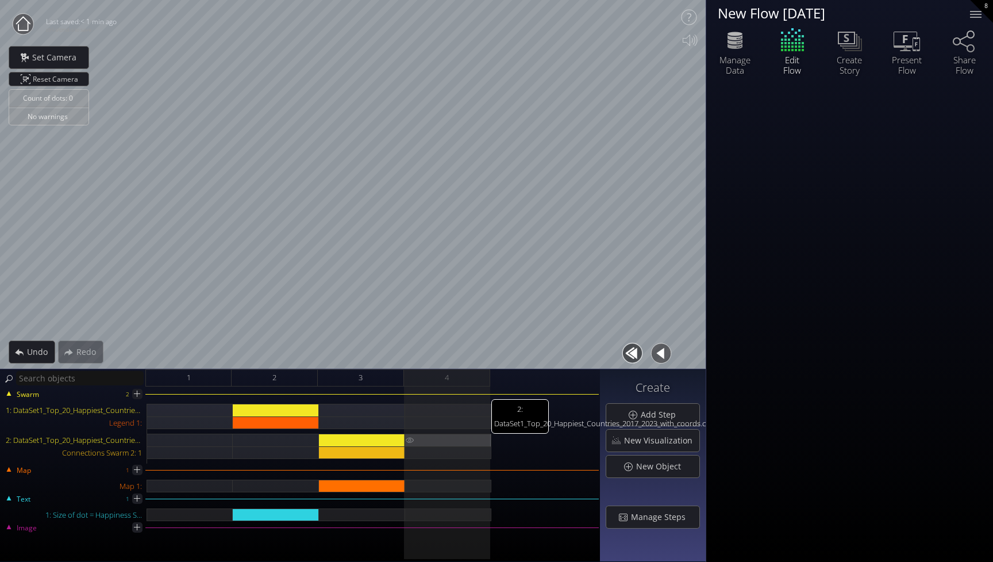
click at [451, 436] on div "2: DataSet1_Top_20_Happiest_Countries_2017_2023_with_coords.csv" at bounding box center [448, 439] width 86 height 13
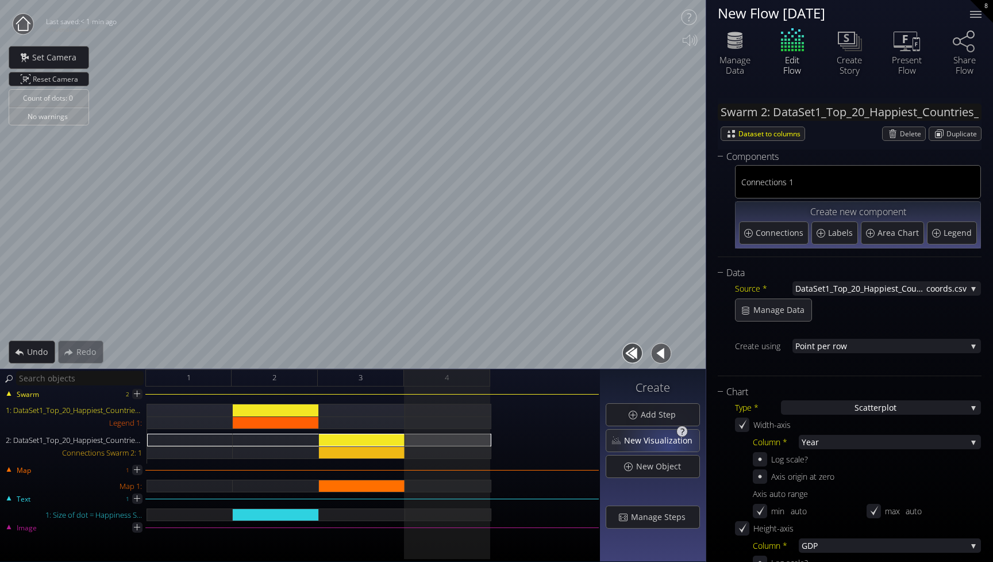
click at [669, 444] on span "New Visualization" at bounding box center [662, 440] width 76 height 11
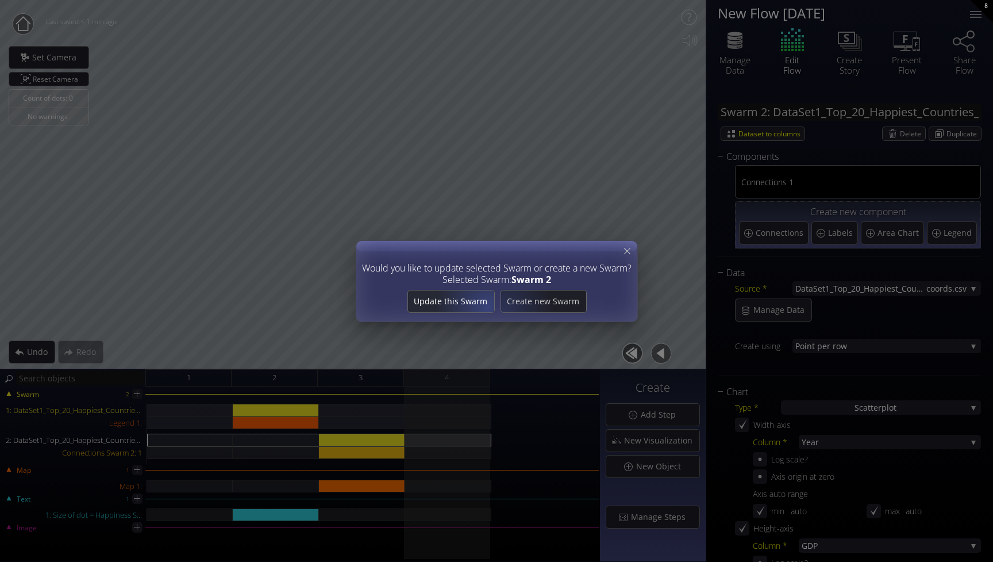
click at [476, 297] on span "Update this Swarm" at bounding box center [451, 300] width 86 height 11
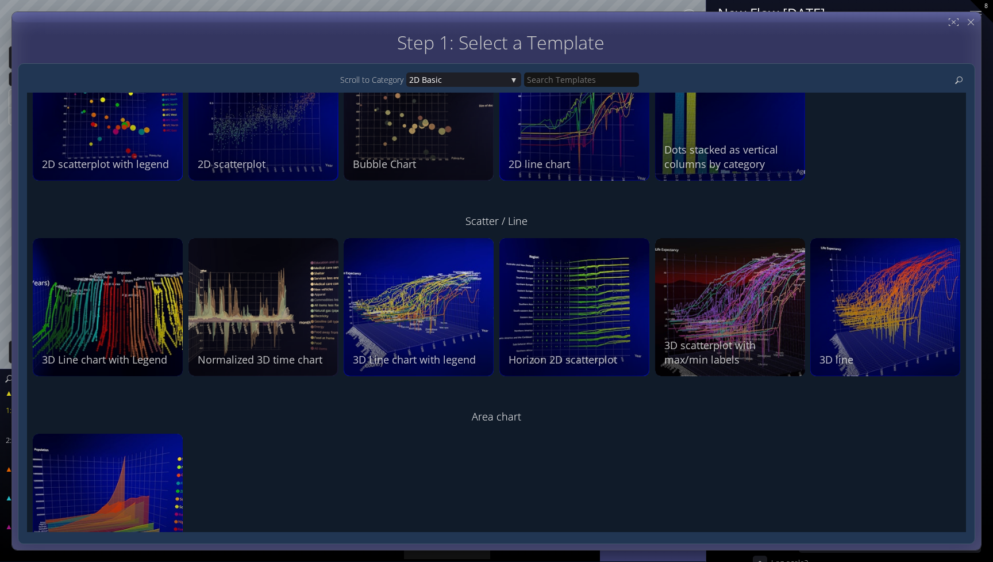
scroll to position [84, 0]
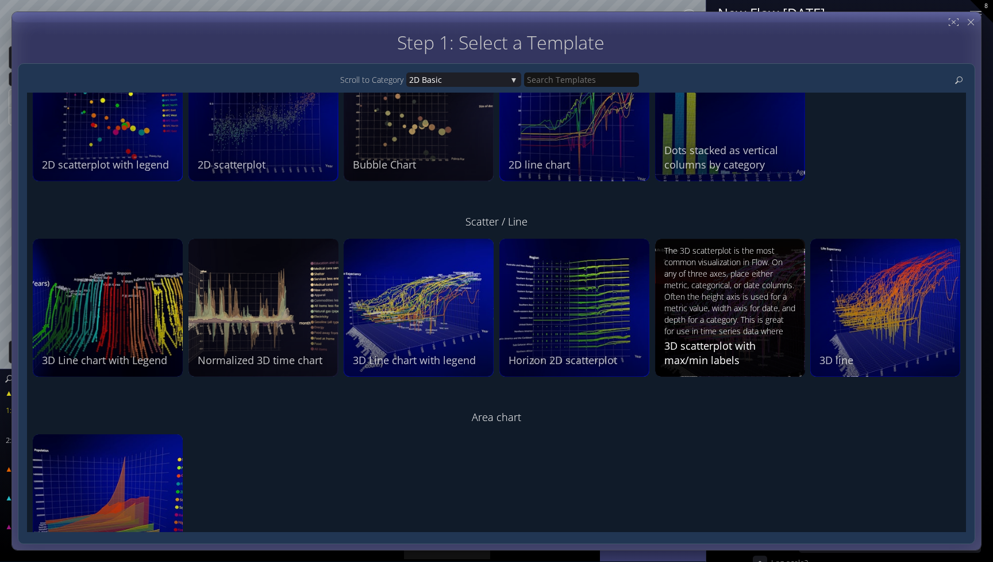
click at [730, 316] on div "The 3D scatterplot is the most common visualization in Flow. On any of three ax…" at bounding box center [732, 290] width 135 height 91
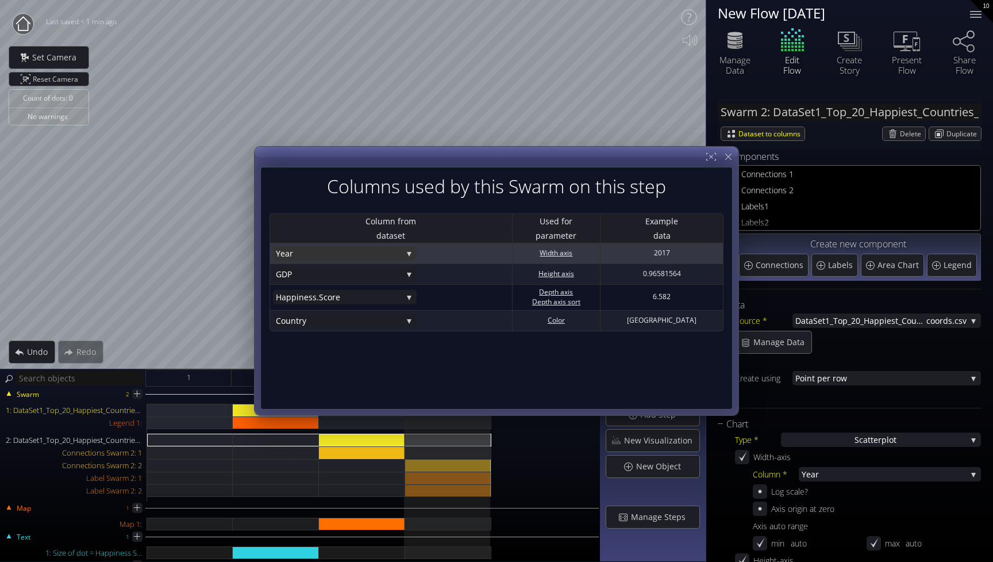
click at [407, 250] on div "Year" at bounding box center [345, 253] width 144 height 14
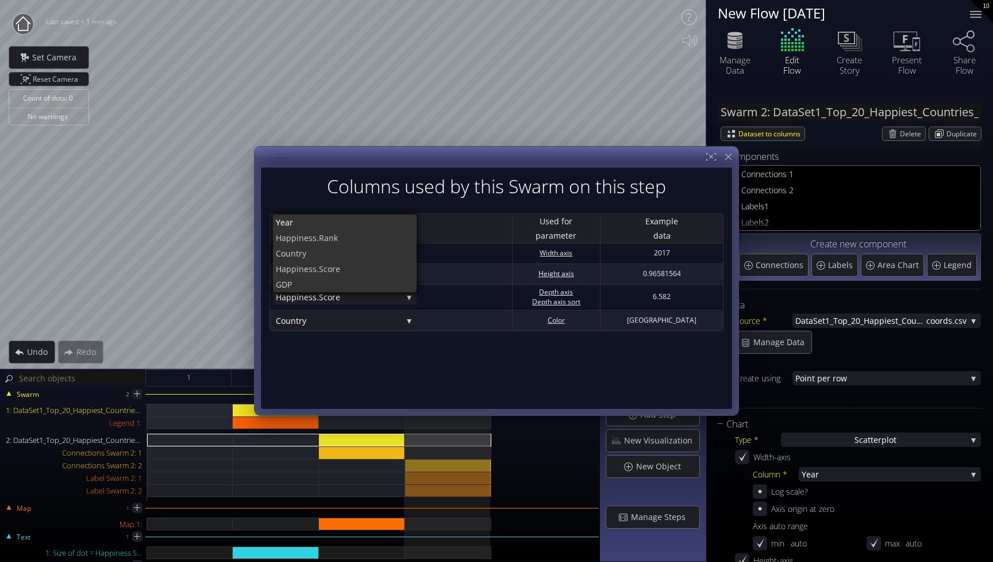
click at [452, 383] on div "Columns used by this Swarm on this step Column from dataset Used for parameter …" at bounding box center [496, 288] width 473 height 243
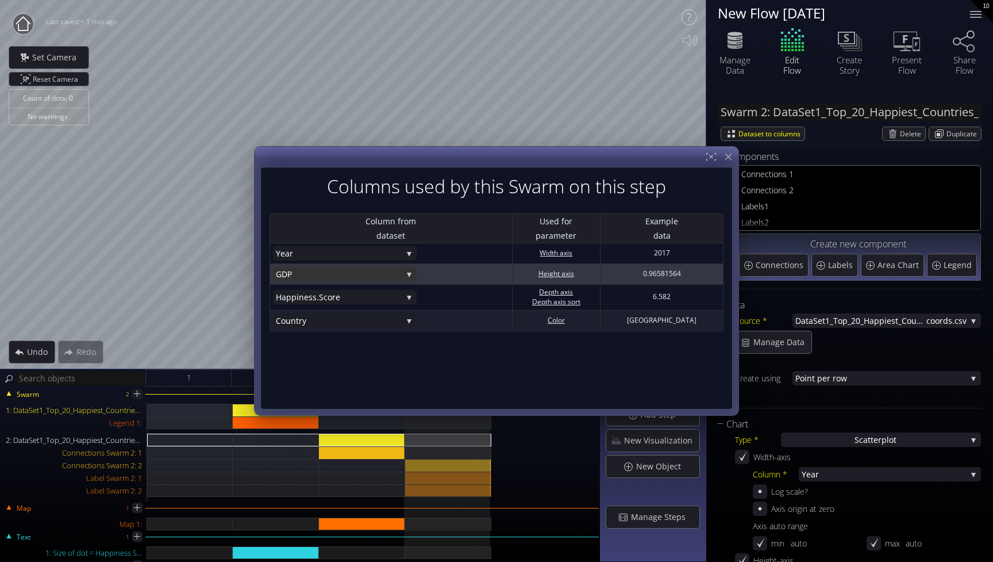
click at [391, 277] on span "GDP" at bounding box center [339, 274] width 126 height 14
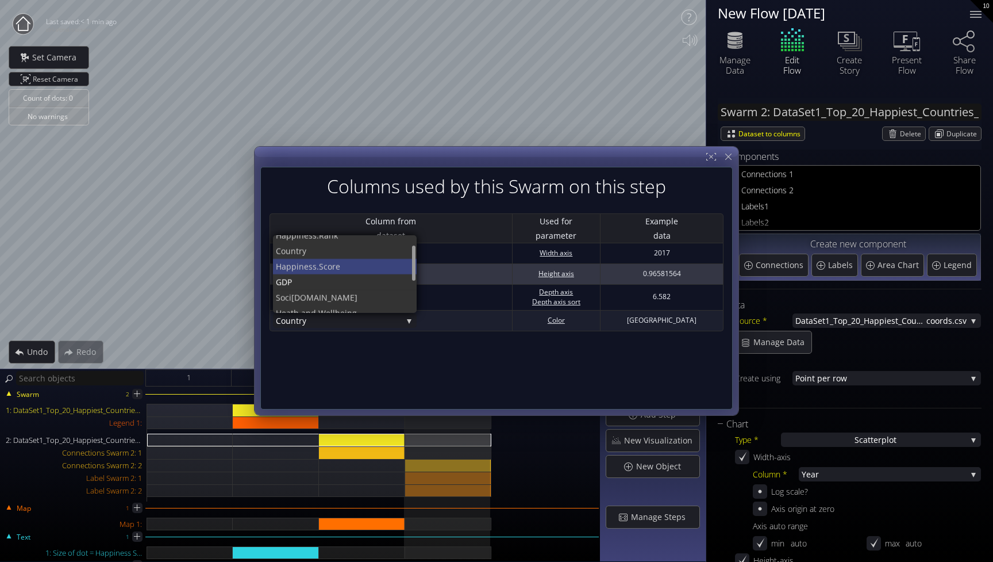
click at [370, 266] on span "ness.Score" at bounding box center [353, 267] width 109 height 16
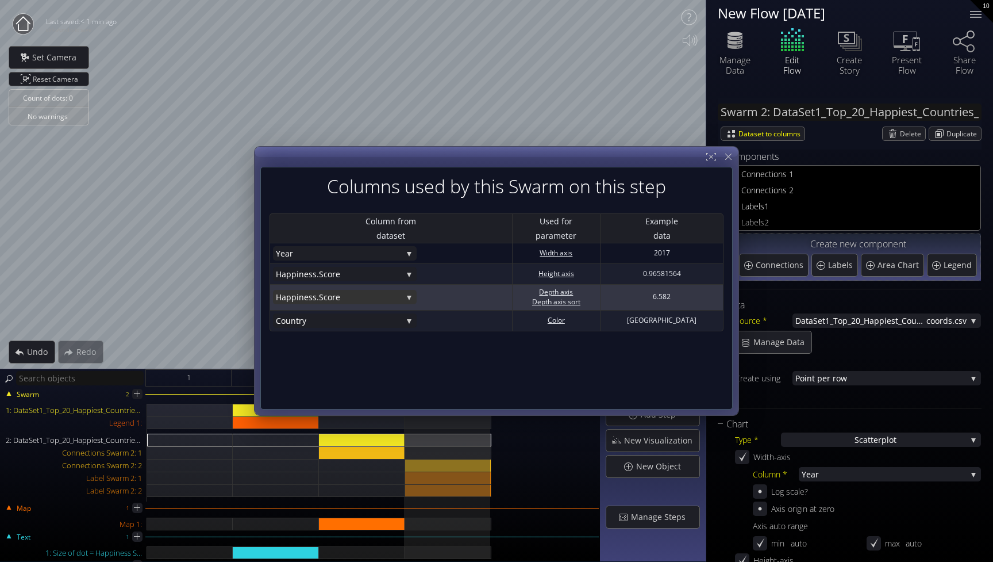
click at [356, 294] on span "ness.Score" at bounding box center [350, 297] width 103 height 14
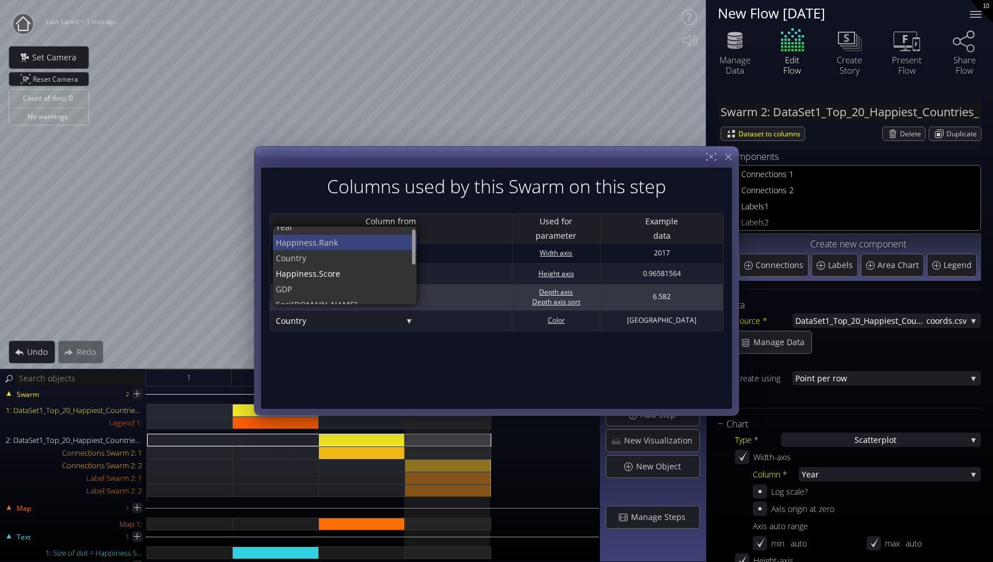
click at [352, 243] on span "iness.Rank" at bounding box center [353, 243] width 112 height 16
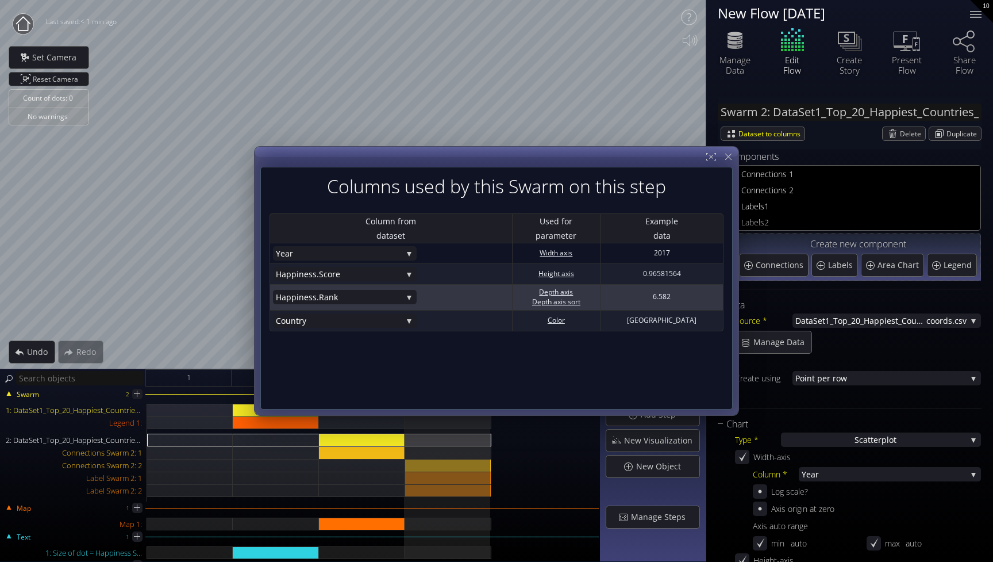
click at [384, 286] on td "Happ iness.Rank Year Happ iness.Rank Coun try Happi ness.Score GDP Soci al.Supp…" at bounding box center [391, 298] width 243 height 26
click at [382, 298] on span "iness.Rank" at bounding box center [350, 297] width 106 height 14
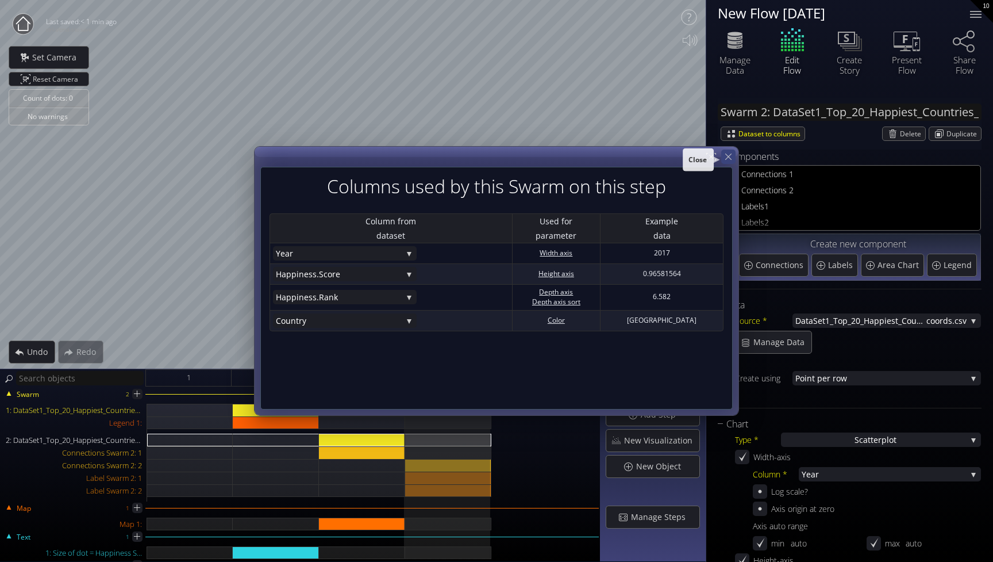
click at [729, 159] on icon at bounding box center [728, 156] width 11 height 11
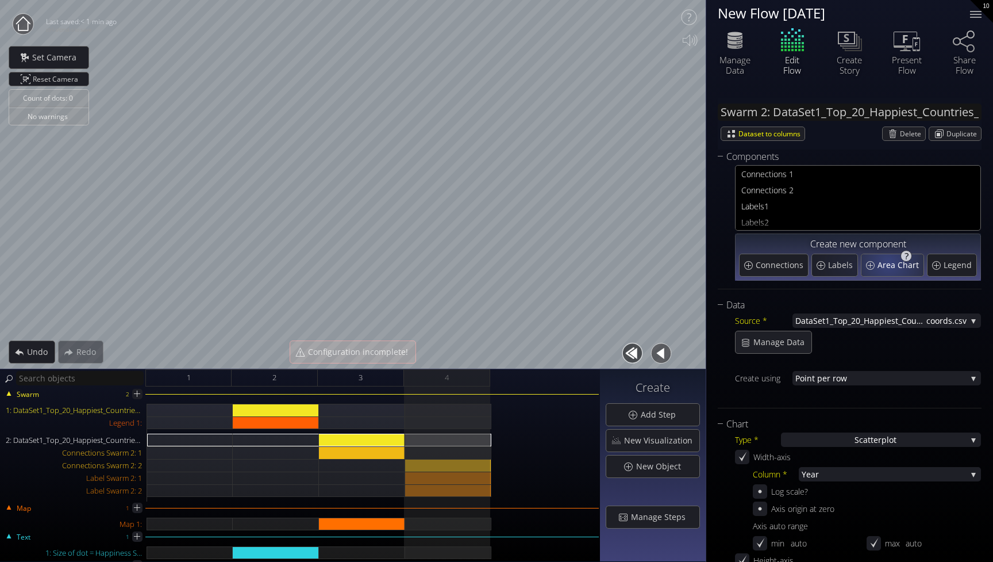
click at [895, 262] on span "Area Chart" at bounding box center [900, 264] width 44 height 11
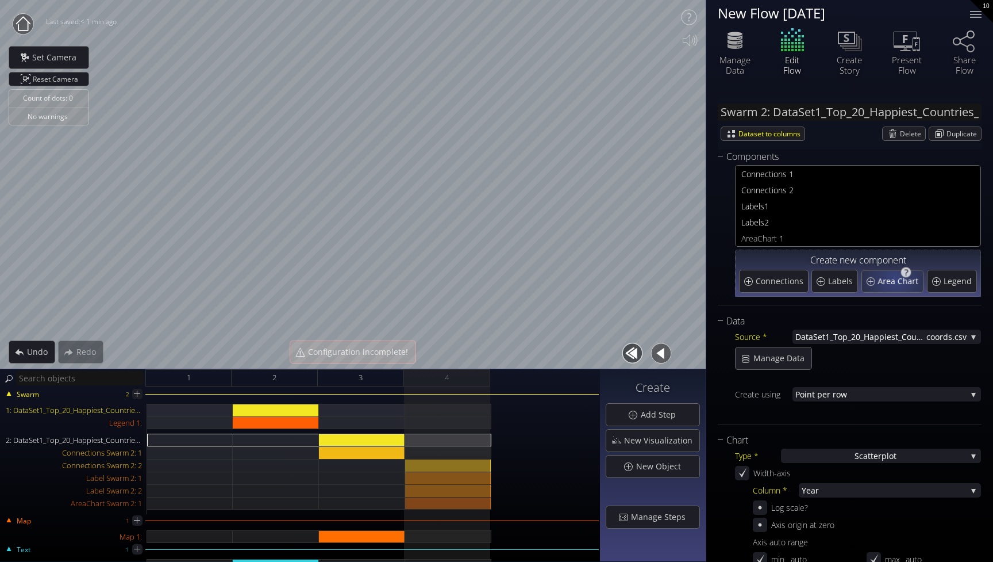
type input "Swarm 2: AreaChart 1"
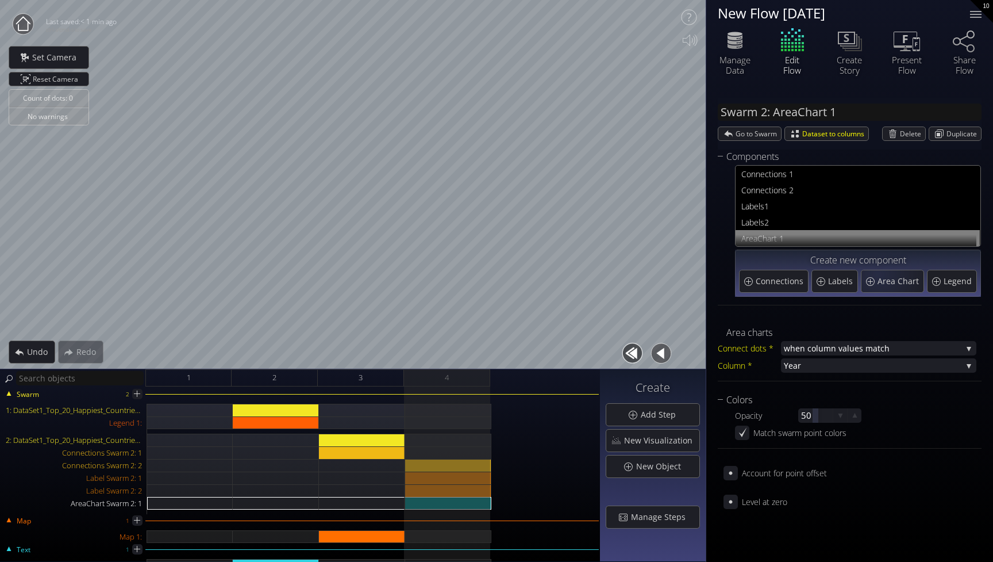
click at [834, 236] on span "reaChart 1" at bounding box center [860, 238] width 228 height 14
click at [912, 135] on span "Delete" at bounding box center [912, 133] width 25 height 13
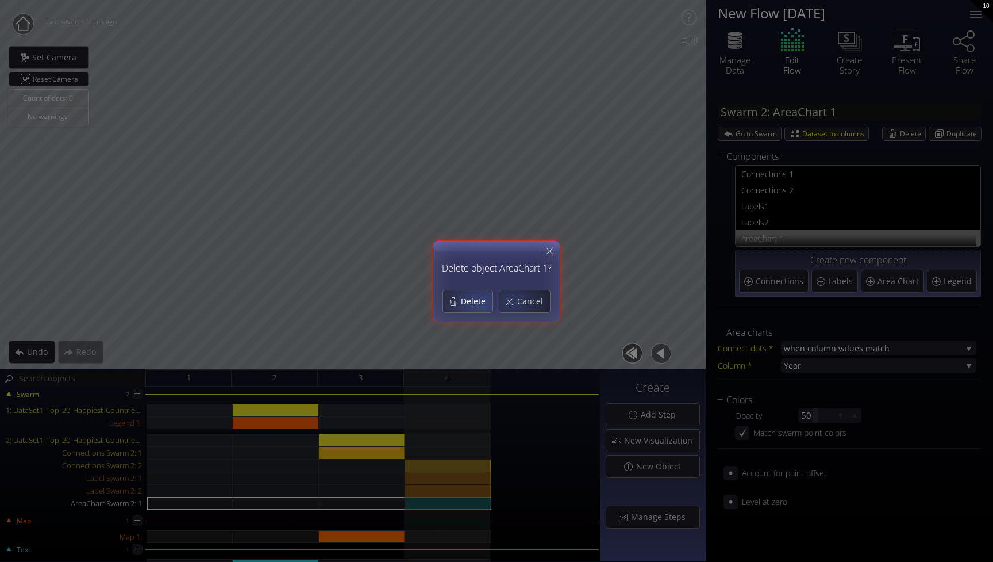
click at [463, 302] on span "Delete" at bounding box center [476, 300] width 32 height 11
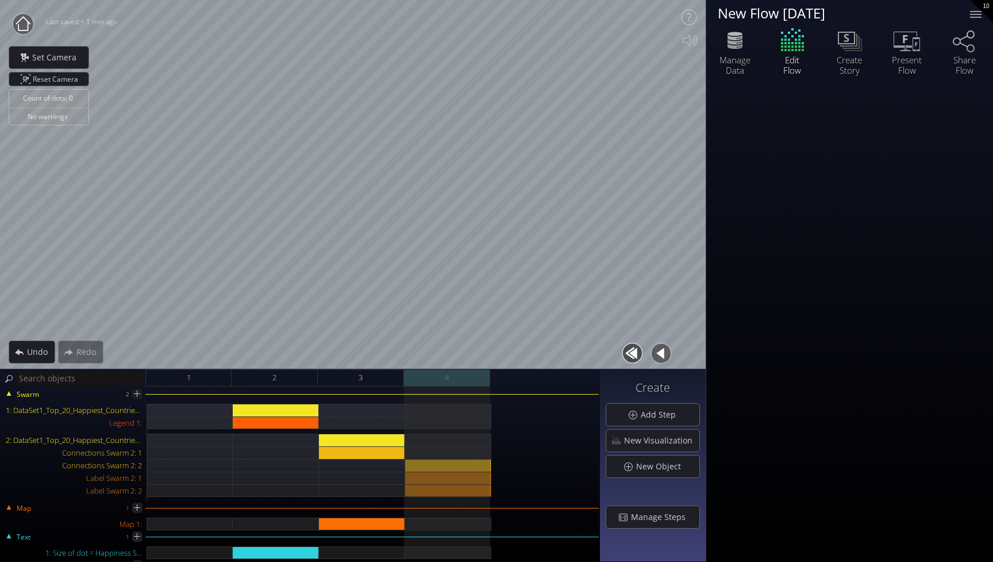
click at [472, 377] on div "4" at bounding box center [447, 377] width 86 height 17
click at [464, 459] on div "Connections Swarm 2: 2" at bounding box center [448, 465] width 86 height 13
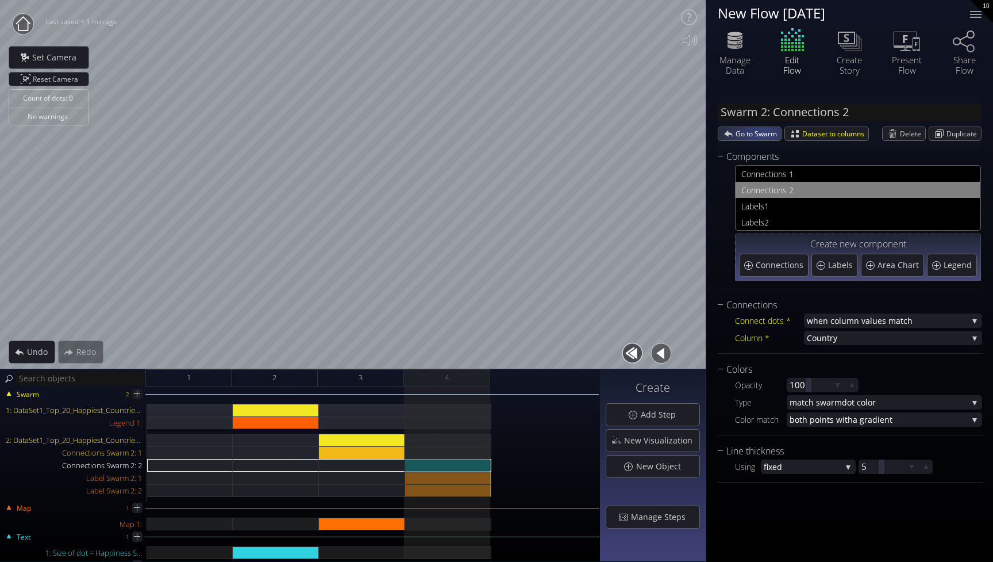
click at [759, 133] on span "Go to Swarm" at bounding box center [758, 133] width 45 height 13
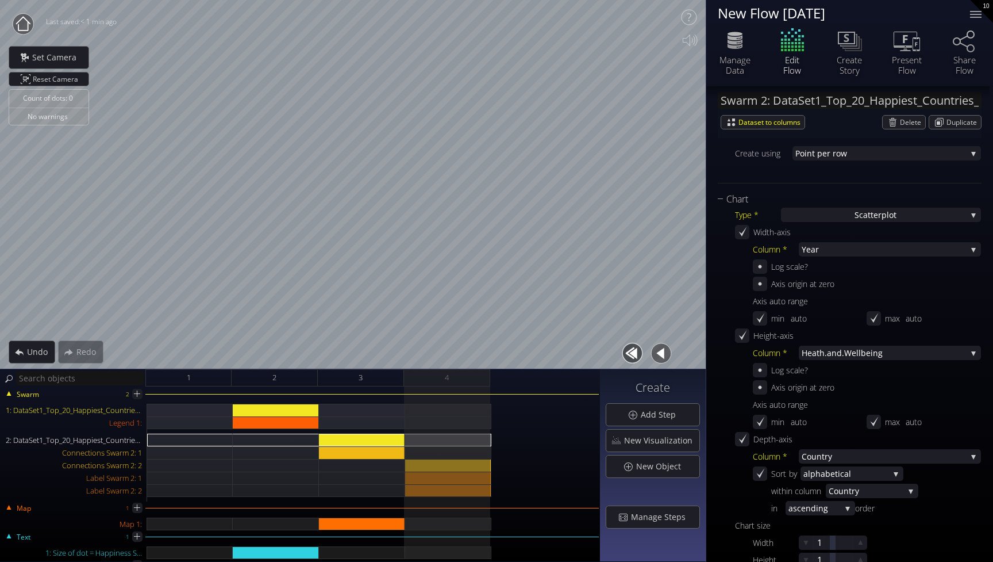
scroll to position [229, 0]
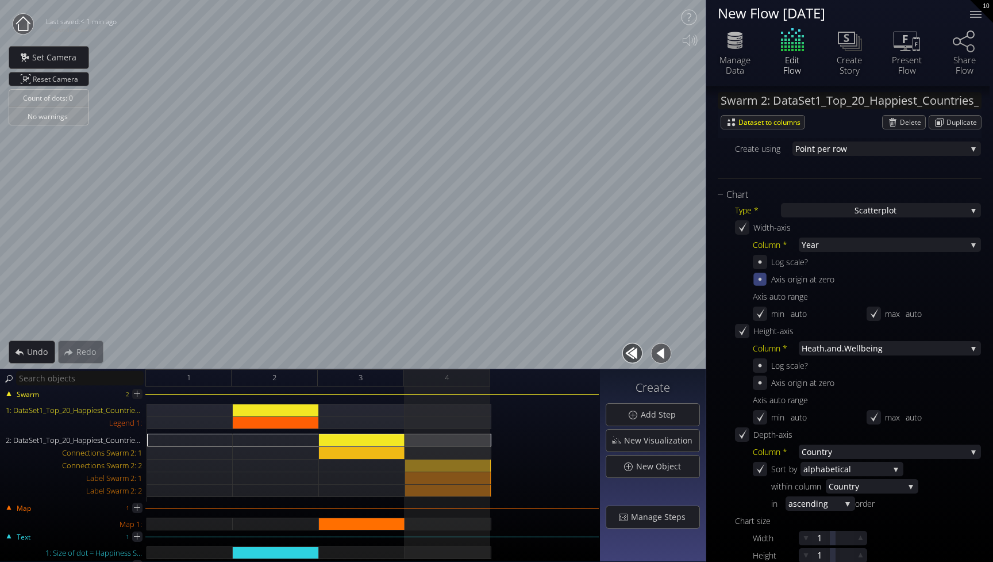
click at [761, 278] on icon at bounding box center [760, 279] width 3 height 3
click at [761, 278] on icon at bounding box center [760, 279] width 11 height 11
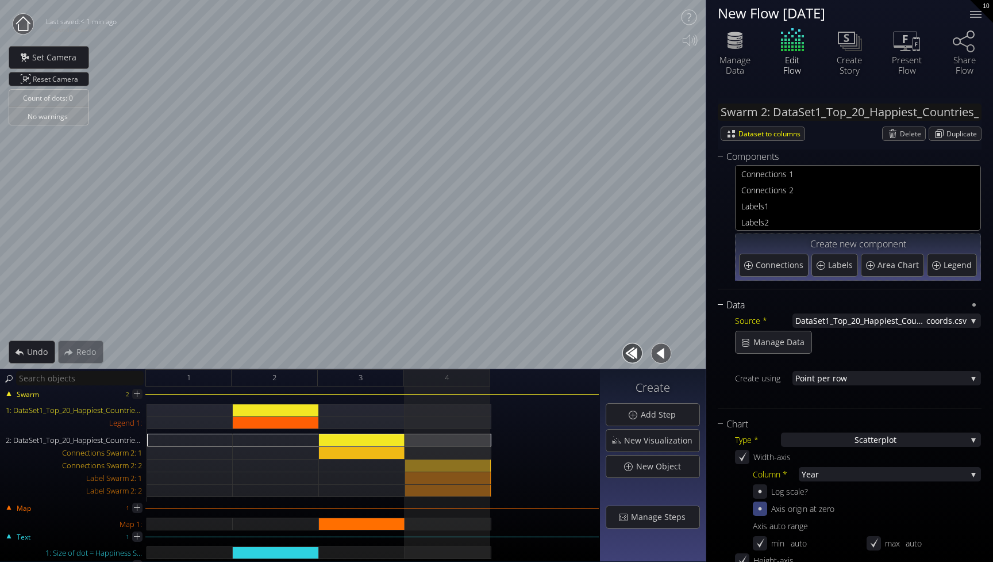
scroll to position [0, 0]
click at [826, 172] on span "nections 1" at bounding box center [865, 174] width 218 height 14
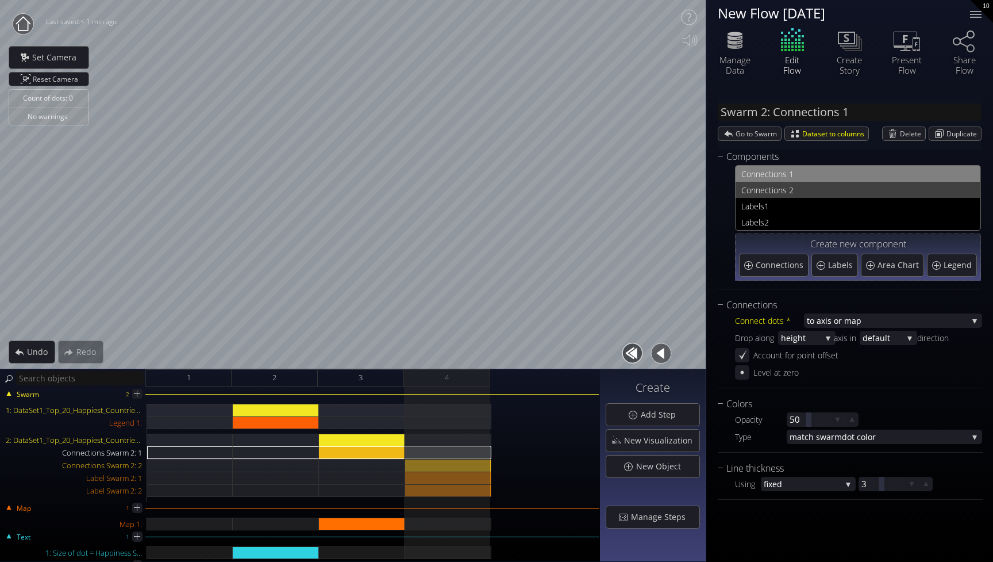
click at [821, 192] on span "nections 2" at bounding box center [865, 190] width 218 height 14
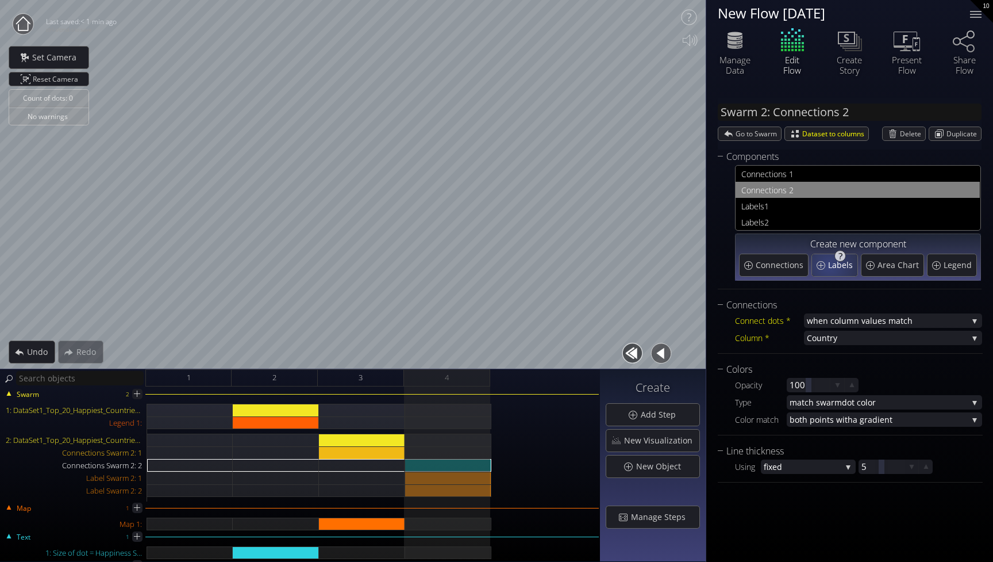
click at [828, 267] on span "Labels" at bounding box center [842, 264] width 28 height 11
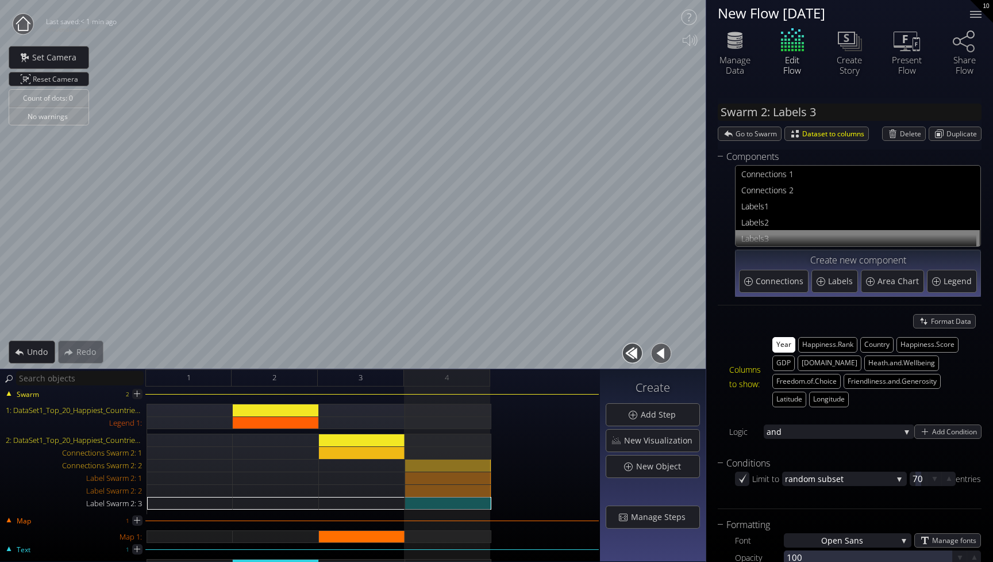
click at [788, 346] on button "Year" at bounding box center [784, 345] width 23 height 16
click at [782, 344] on button "Year" at bounding box center [784, 345] width 23 height 16
click at [819, 344] on button "Happiness.Rank" at bounding box center [828, 345] width 59 height 16
click at [926, 341] on button "Happiness.Score" at bounding box center [928, 345] width 62 height 16
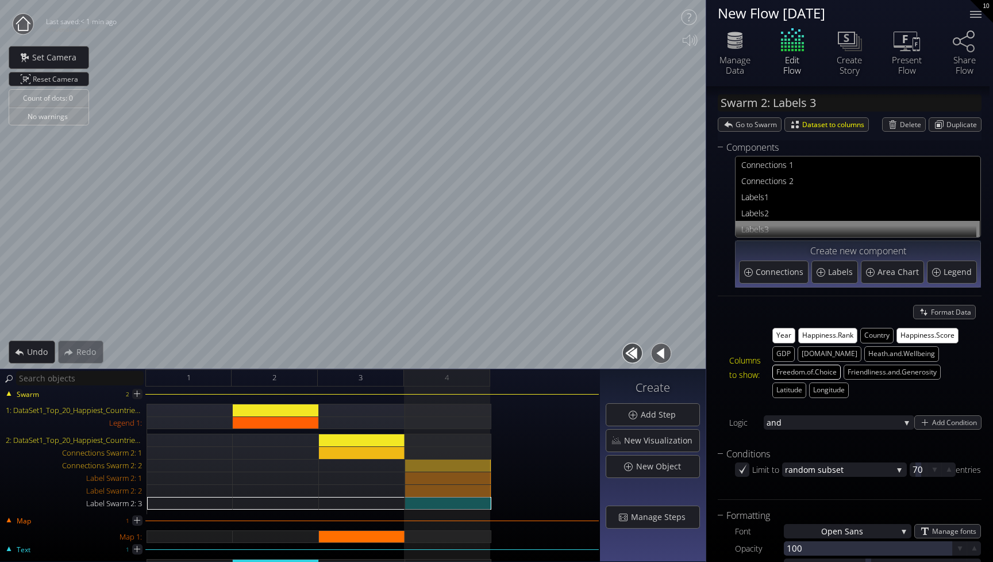
scroll to position [7, 0]
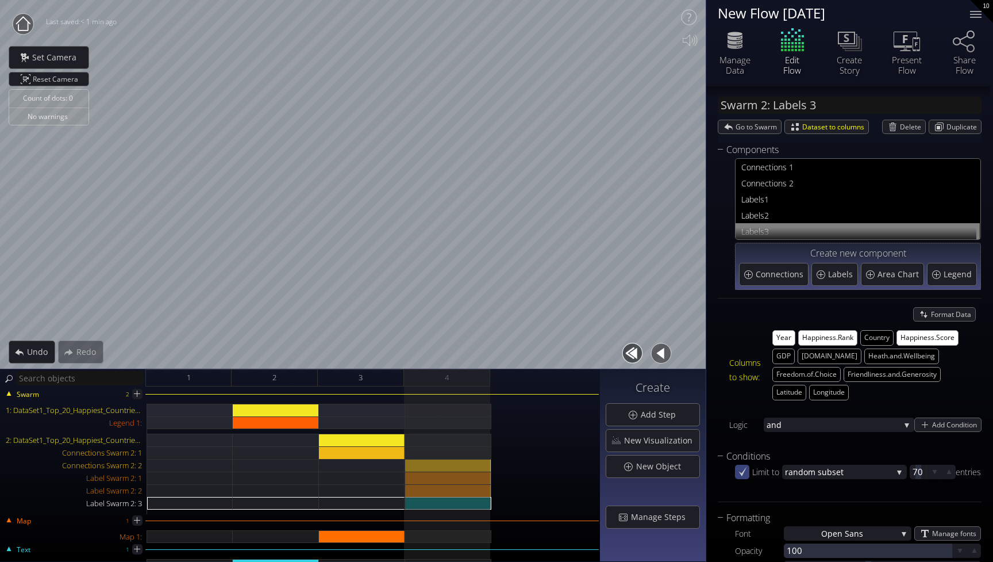
click at [742, 473] on icon at bounding box center [743, 471] width 8 height 10
click at [742, 473] on icon at bounding box center [742, 471] width 11 height 11
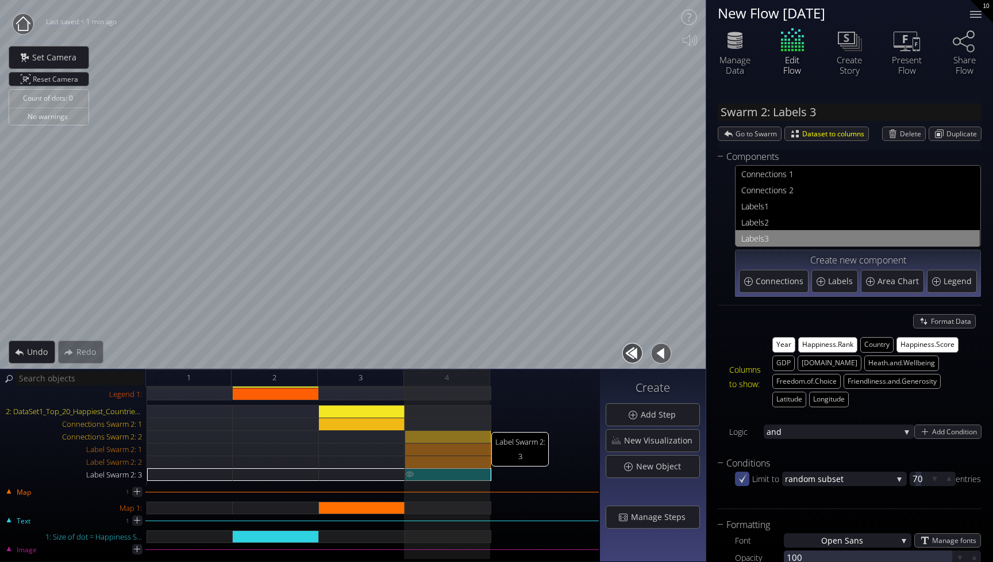
scroll to position [21, 0]
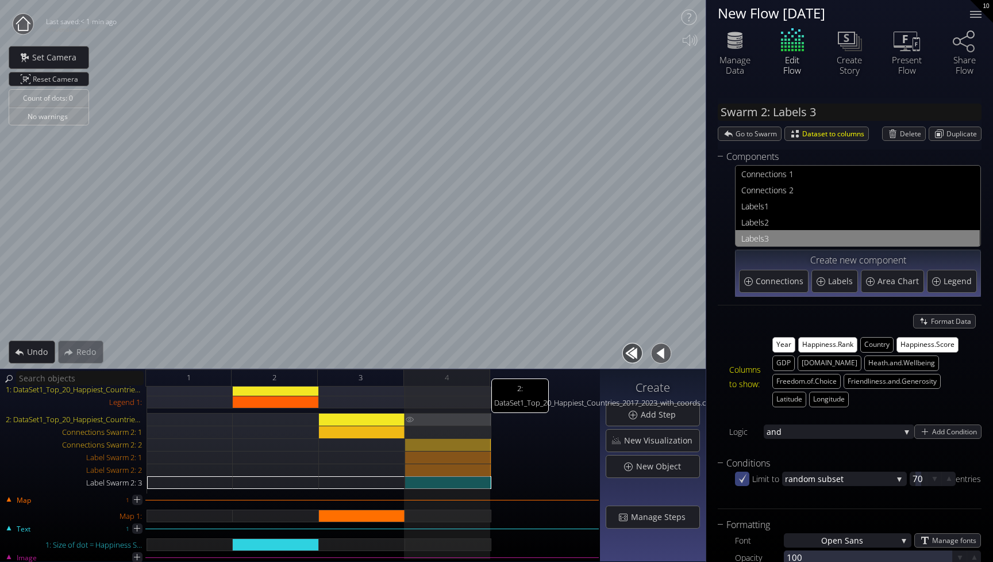
click at [455, 420] on div "2: DataSet1_Top_20_Happiest_Countries_2017_2023_with_coords.csv" at bounding box center [448, 419] width 86 height 13
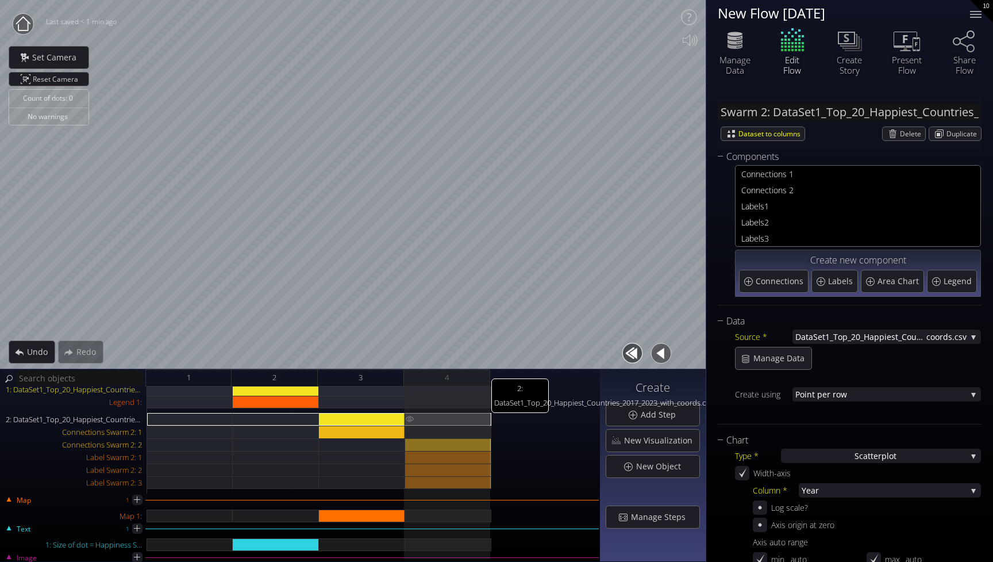
click at [416, 420] on div "2: DataSet1_Top_20_Happiest_Countries_2017_2023_with_coords.csv" at bounding box center [448, 419] width 86 height 13
click at [411, 419] on img at bounding box center [409, 418] width 9 height 11
click at [411, 431] on img at bounding box center [409, 431] width 9 height 12
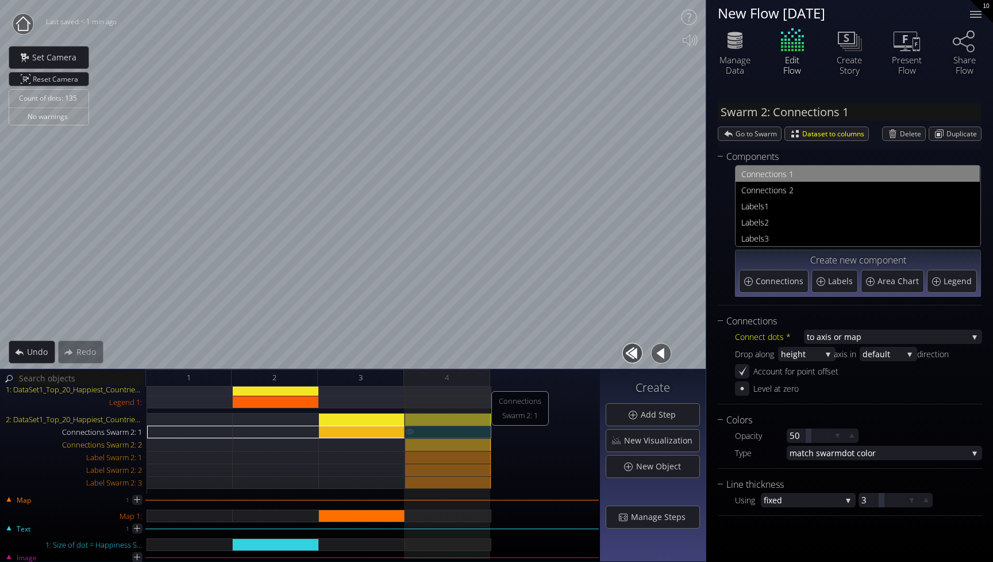
click at [411, 431] on img at bounding box center [409, 430] width 9 height 11
click at [785, 187] on div "Count of dots: 135 No warnings Close Calibrate to floor or table Close Tap anyw…" at bounding box center [496, 281] width 993 height 562
click at [547, 410] on div "1: DataSet1_Top_20_Happiest_Countries_2017_2023.csv Legend 1: 2: DataSet1_Top_2…" at bounding box center [300, 438] width 598 height 110
click at [757, 134] on span "Go to Swarm" at bounding box center [758, 133] width 45 height 13
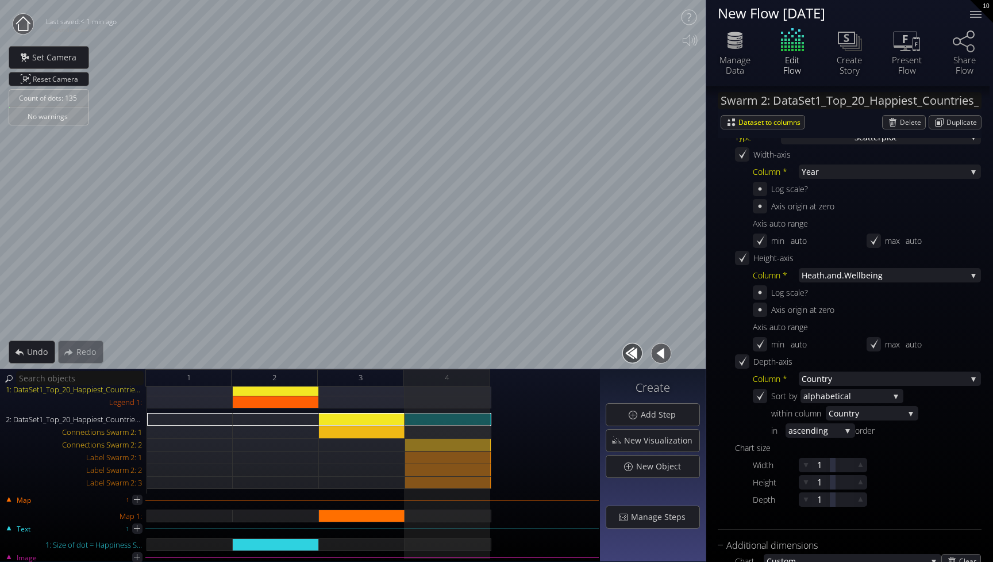
scroll to position [332, 0]
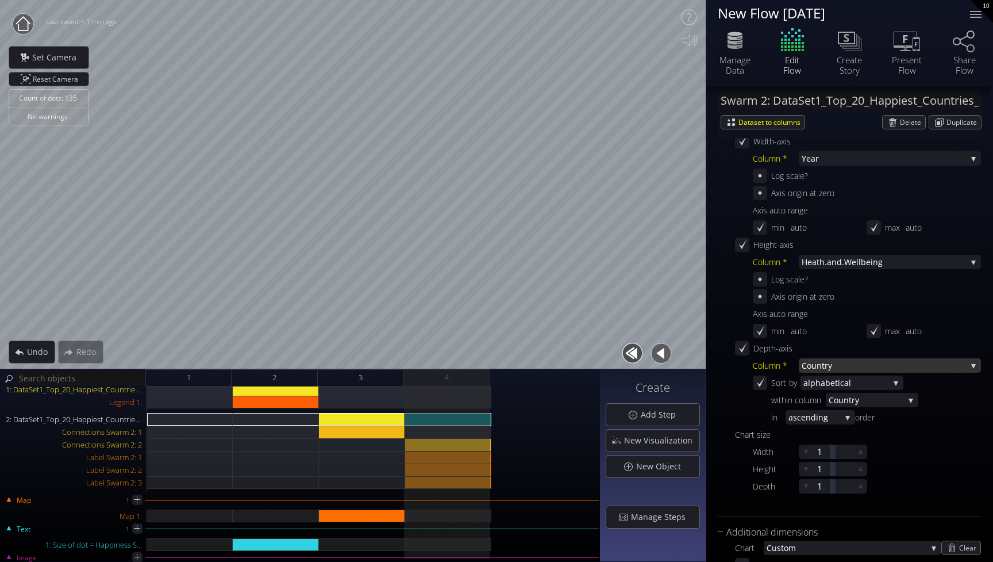
click at [837, 366] on span "try" at bounding box center [894, 365] width 145 height 14
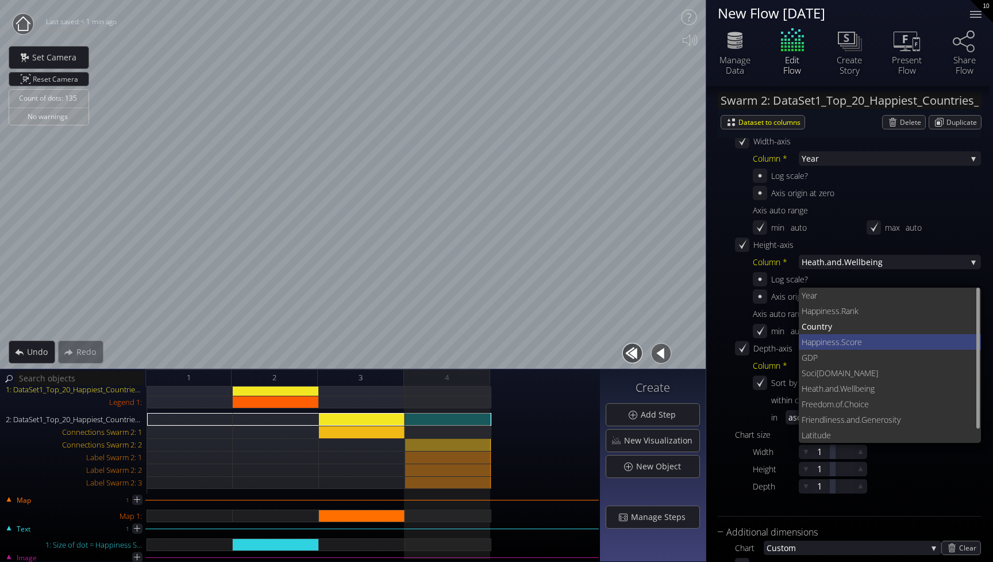
click at [843, 342] on span "ness.Score" at bounding box center [898, 342] width 150 height 16
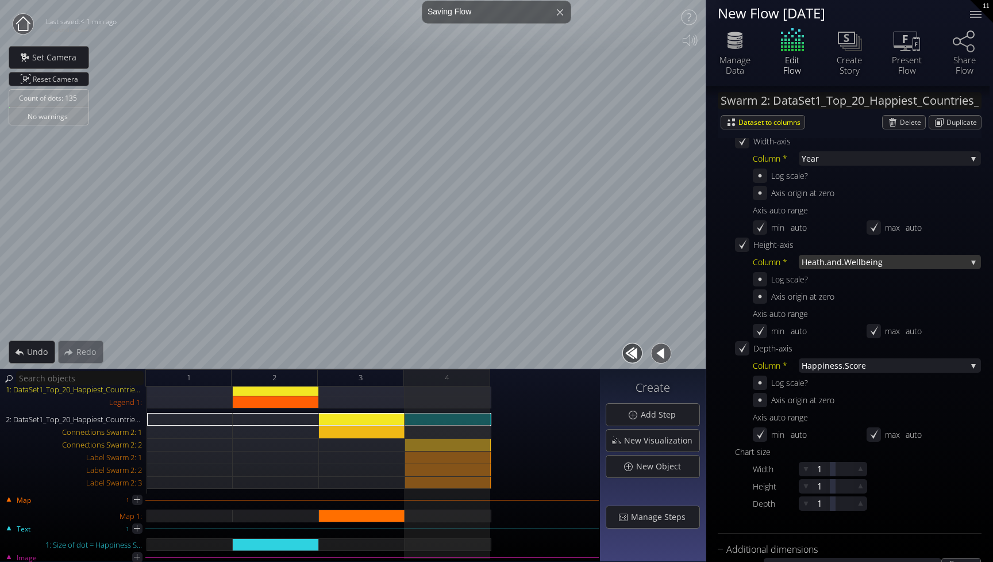
click at [838, 264] on span "Heath.and" at bounding box center [822, 262] width 40 height 14
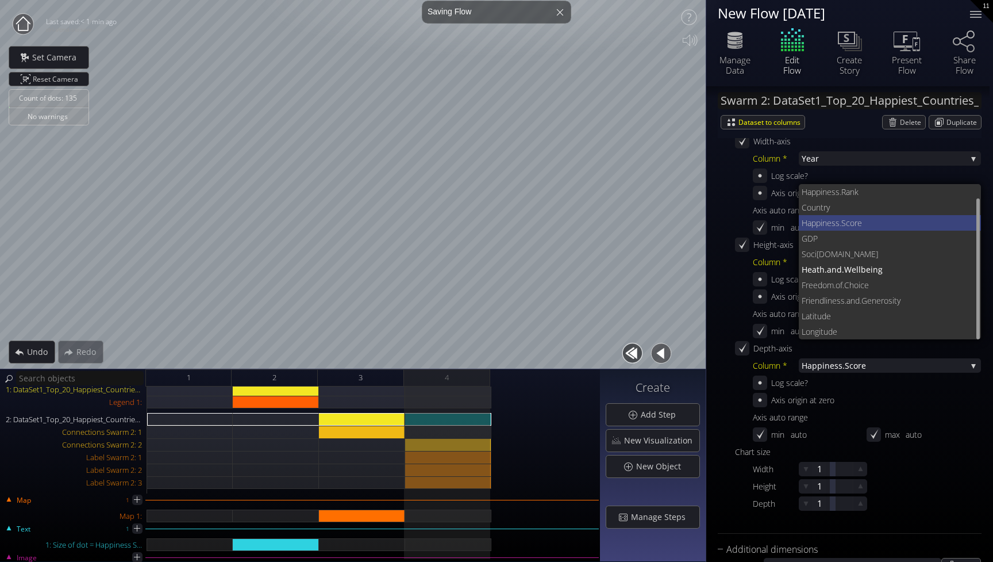
click at [837, 219] on span "ness.Score" at bounding box center [898, 223] width 150 height 16
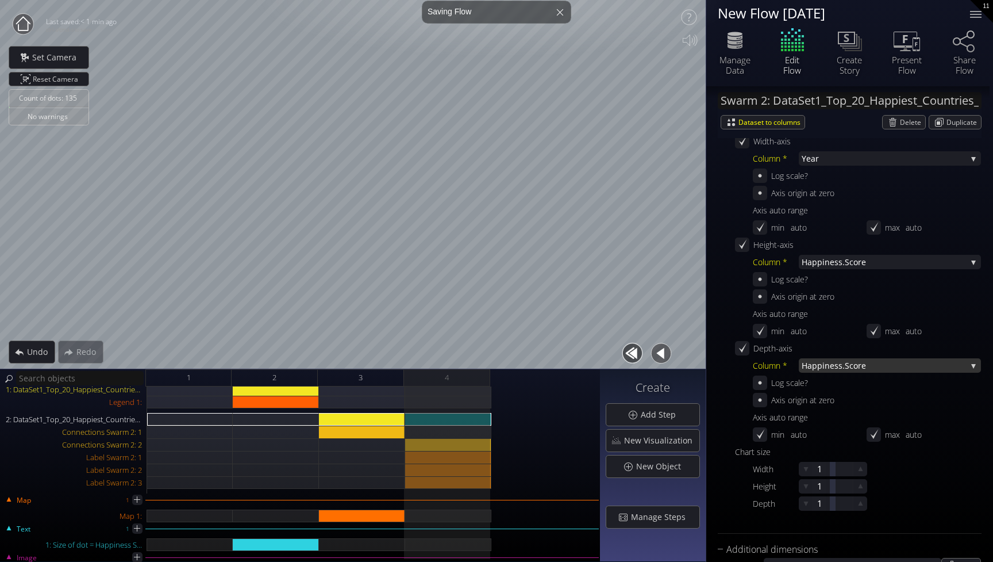
click at [843, 364] on span "ness.Score" at bounding box center [896, 365] width 142 height 14
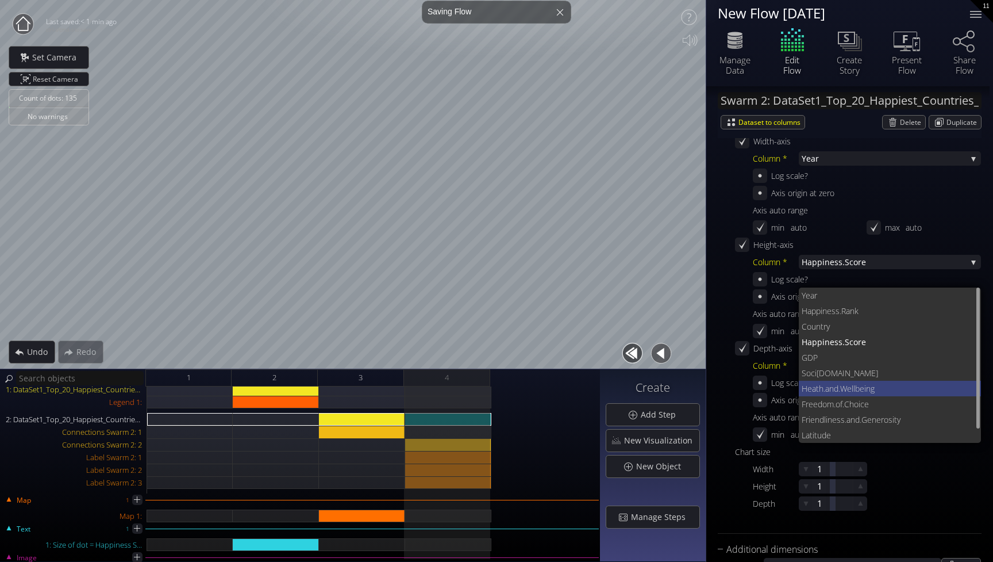
click at [845, 388] on span ".Wellbeing" at bounding box center [906, 389] width 134 height 16
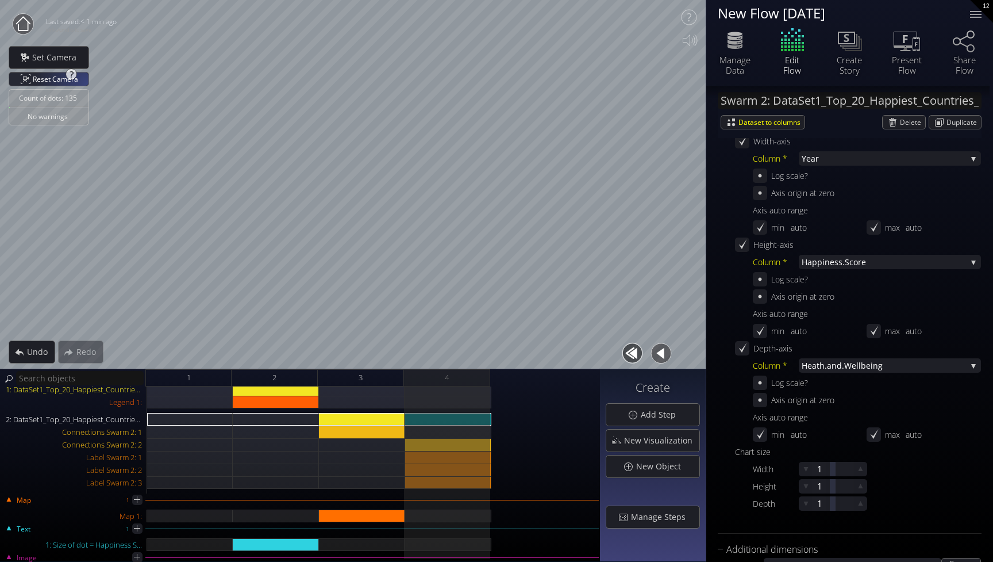
click at [85, 83] on div "Reset Camera" at bounding box center [48, 78] width 79 height 13
click at [756, 160] on div "Count of dots: 135 No warnings Close Calibrate to floor or table Close Tap anyw…" at bounding box center [496, 281] width 993 height 562
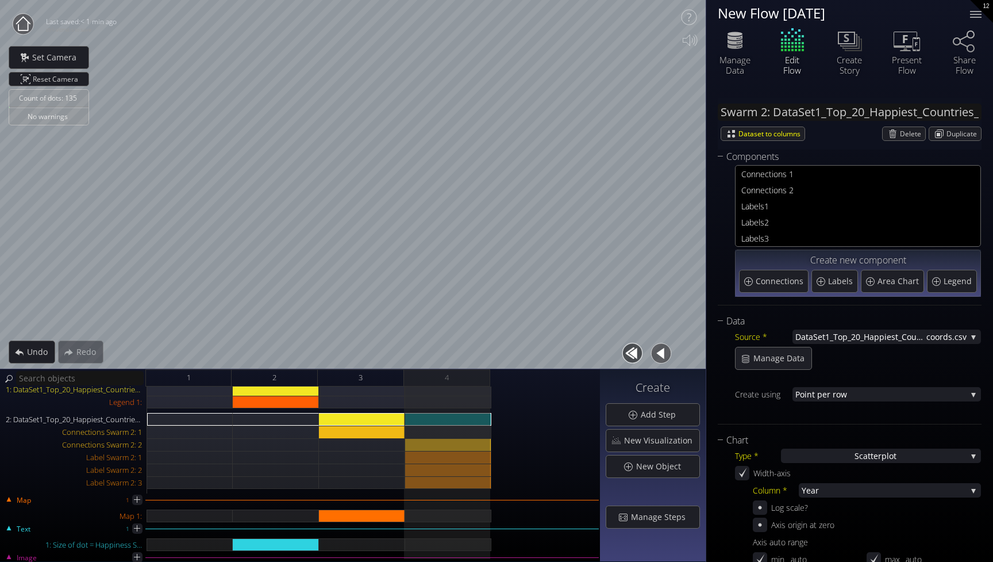
scroll to position [0, 0]
click at [796, 206] on span "1" at bounding box center [870, 206] width 210 height 14
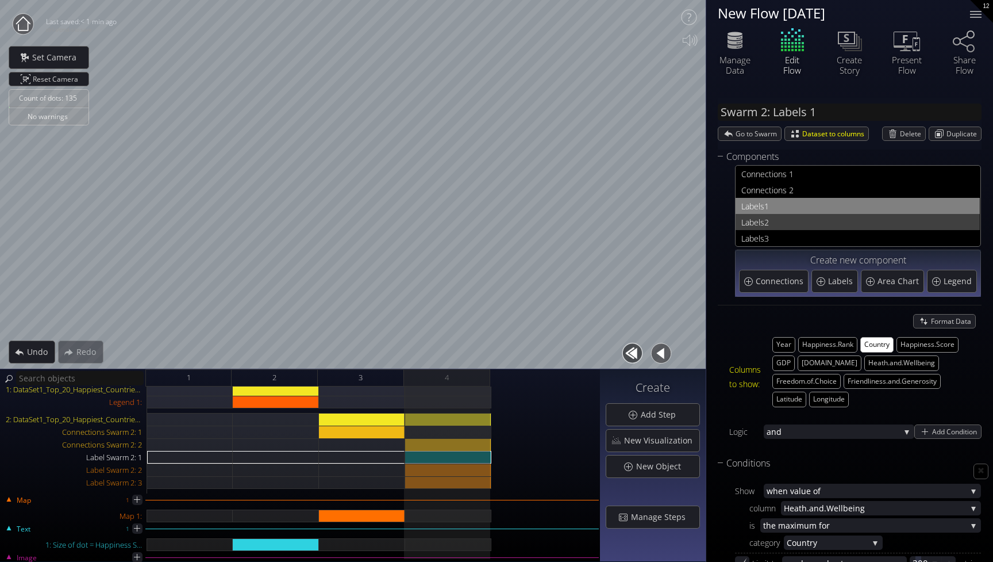
click at [850, 223] on span "2" at bounding box center [870, 222] width 210 height 14
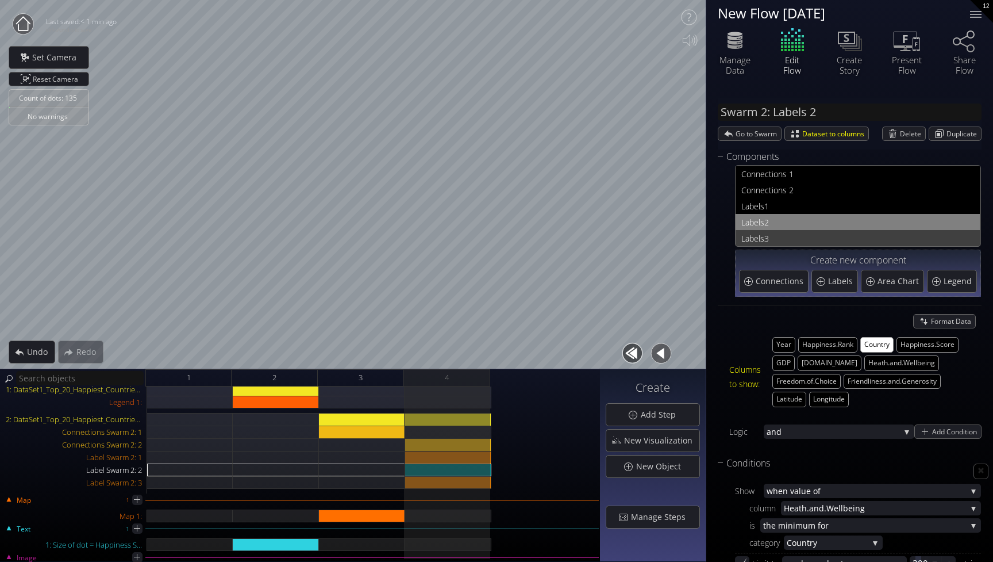
click at [824, 241] on span "3" at bounding box center [870, 238] width 210 height 14
type input "Swarm 2: Labels 3"
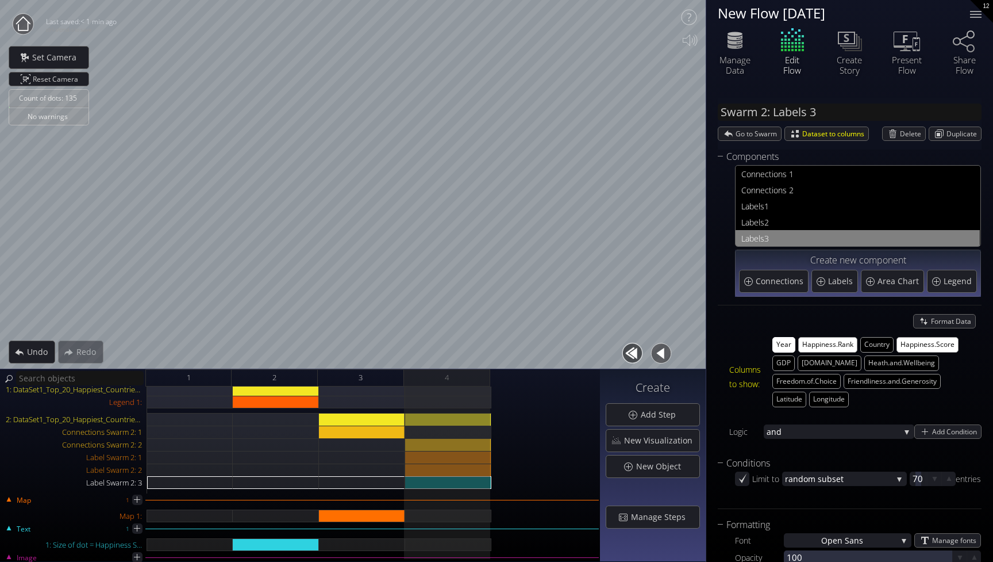
click at [786, 343] on button "Year" at bounding box center [784, 345] width 23 height 16
click at [807, 343] on button "Happiness.Rank" at bounding box center [828, 345] width 59 height 16
click at [947, 344] on button "Happiness.Score" at bounding box center [928, 345] width 62 height 16
click at [908, 135] on span "Delete" at bounding box center [912, 133] width 25 height 13
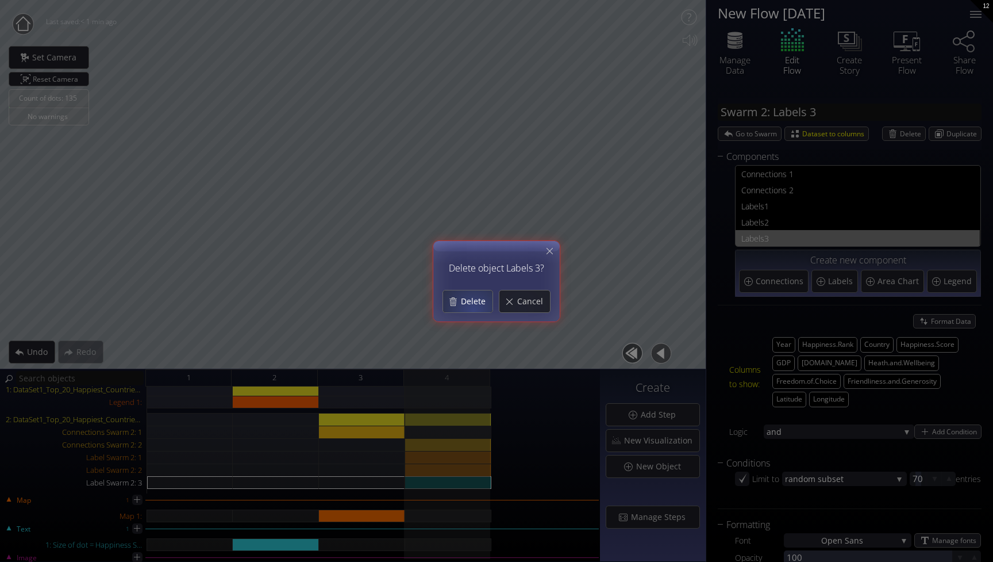
click at [462, 296] on span "Delete" at bounding box center [476, 300] width 32 height 11
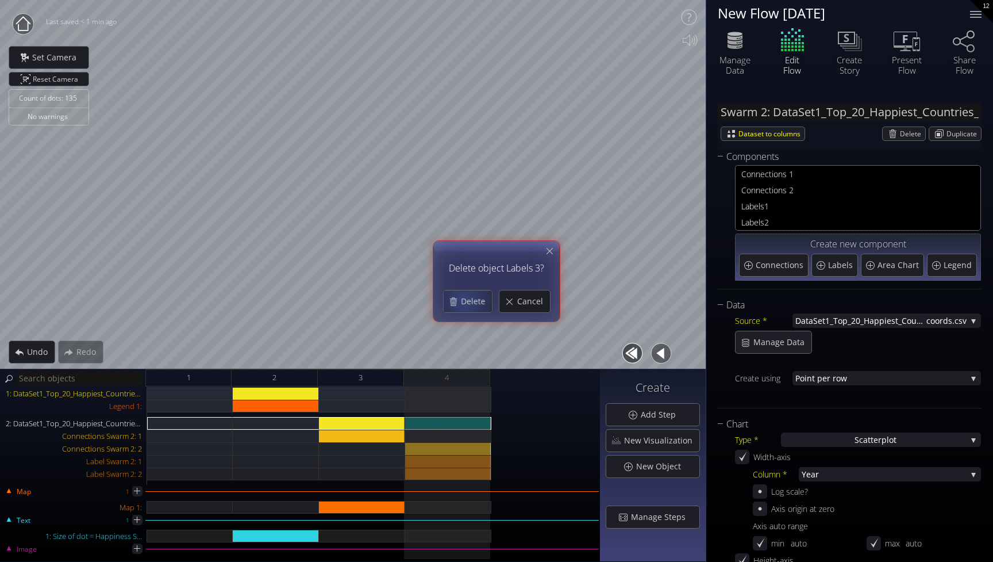
scroll to position [17, 0]
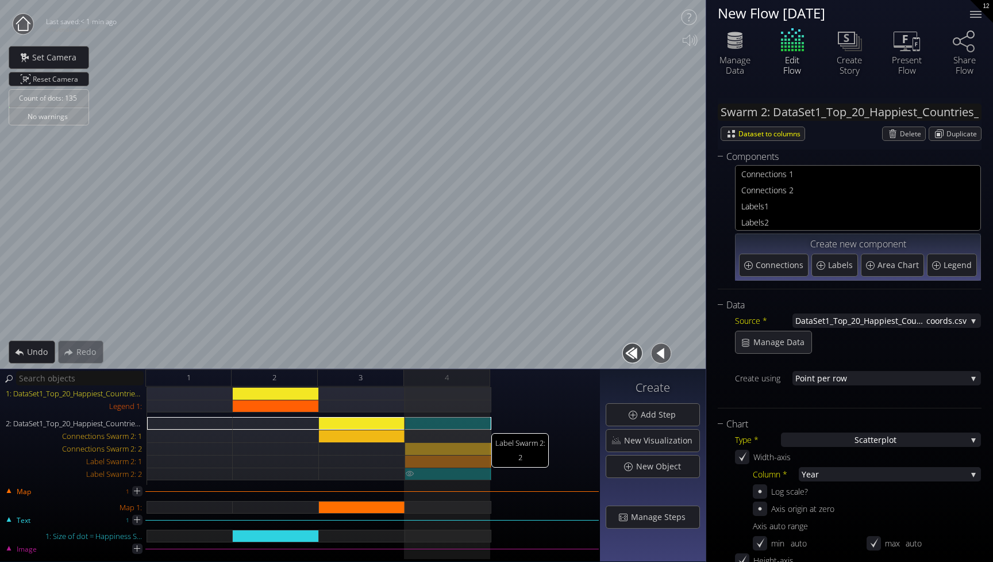
click at [454, 469] on div "Label Swarm 2: 2" at bounding box center [448, 473] width 86 height 13
type input "Swarm 2: Labels 2"
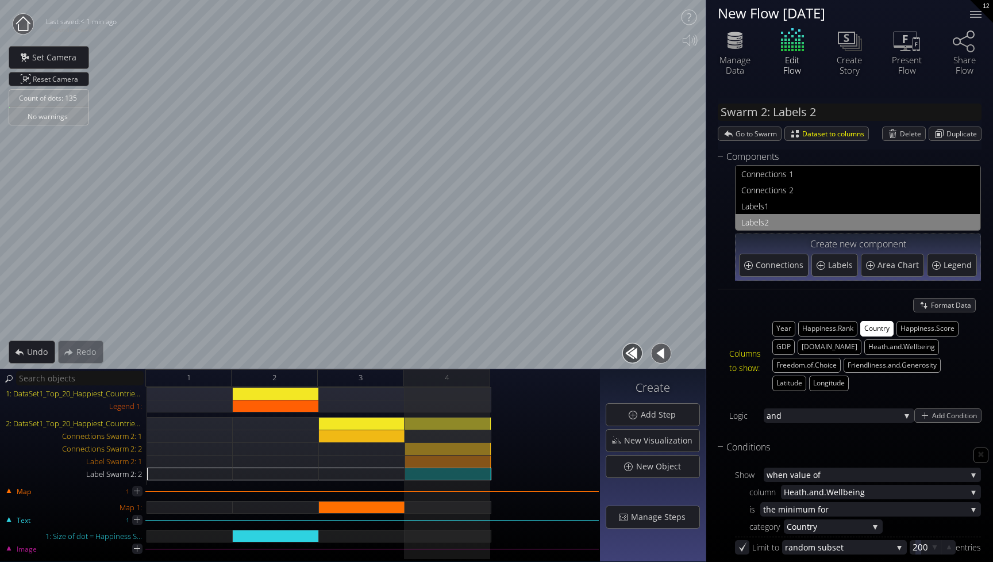
click at [877, 328] on button "Country" at bounding box center [877, 329] width 33 height 16
click at [881, 328] on button "Country" at bounding box center [877, 329] width 33 height 16
click at [878, 329] on button "Country" at bounding box center [877, 329] width 33 height 16
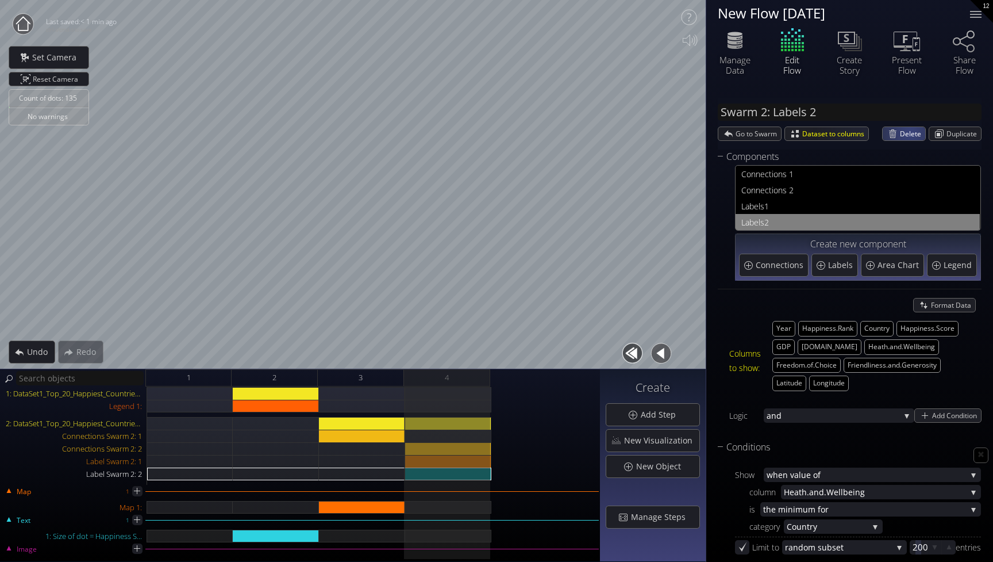
click at [906, 136] on span "Delete" at bounding box center [912, 133] width 25 height 13
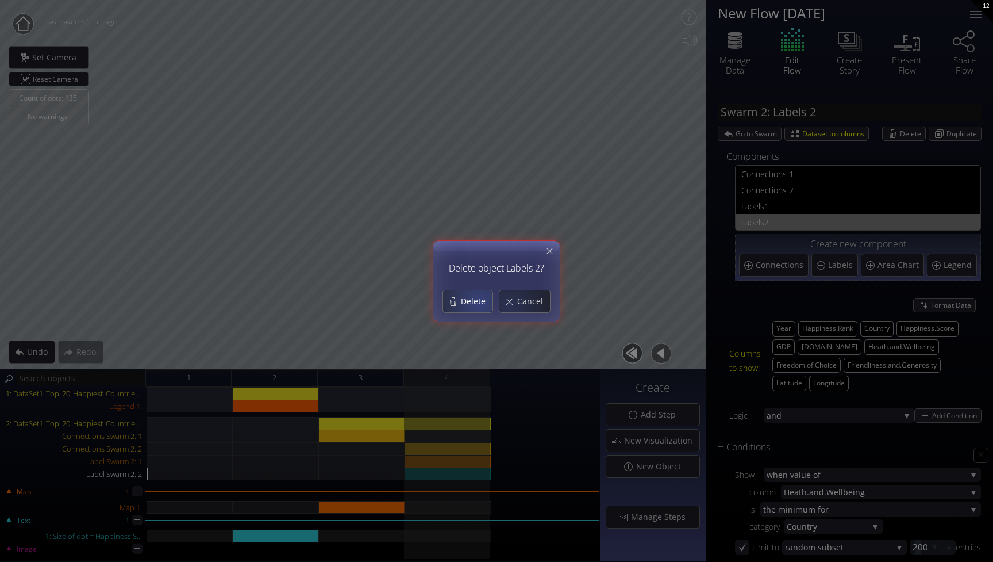
click at [472, 299] on span "Delete" at bounding box center [476, 300] width 32 height 11
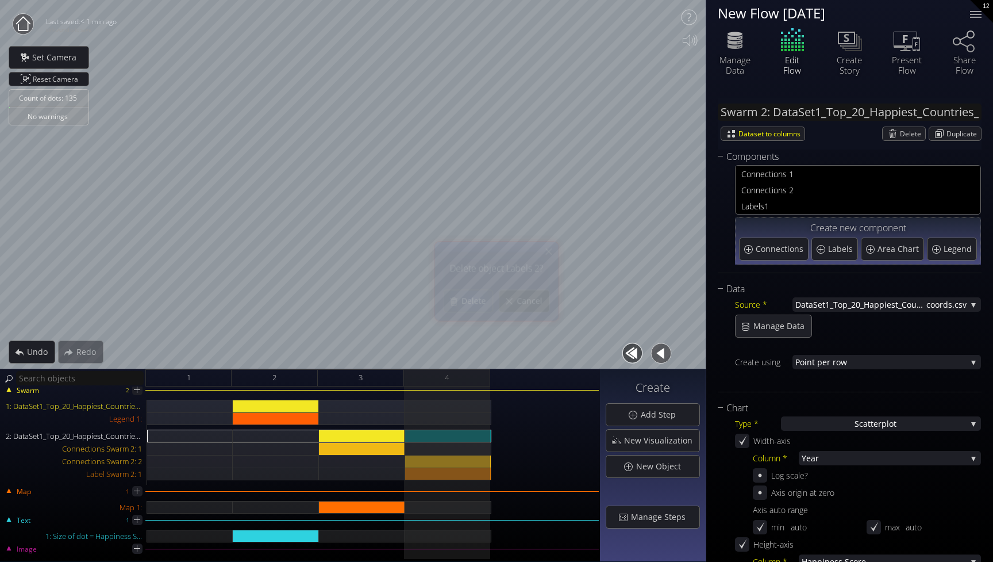
scroll to position [4, 0]
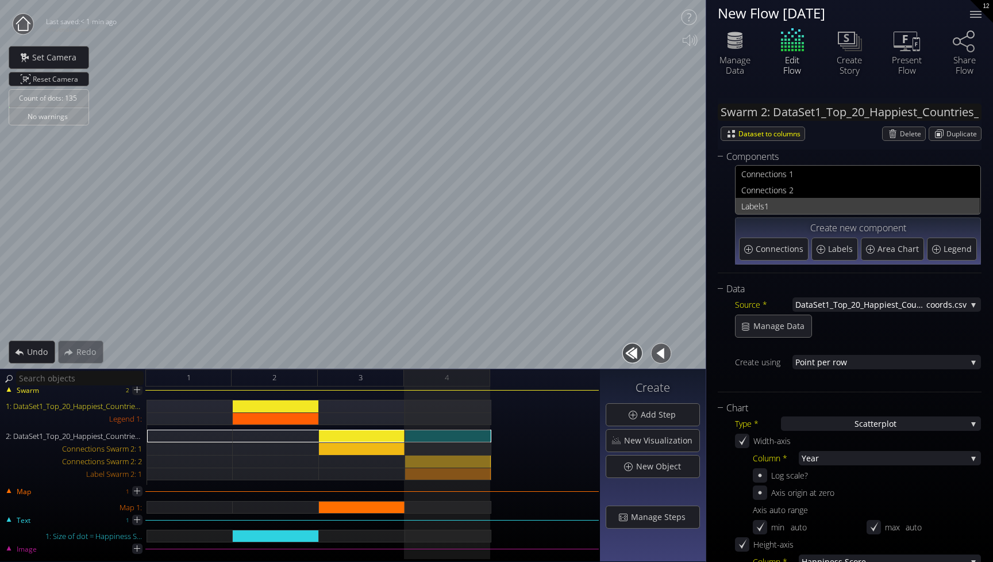
click at [800, 202] on span "1" at bounding box center [870, 206] width 210 height 14
type input "Swarm 2: Labels 1"
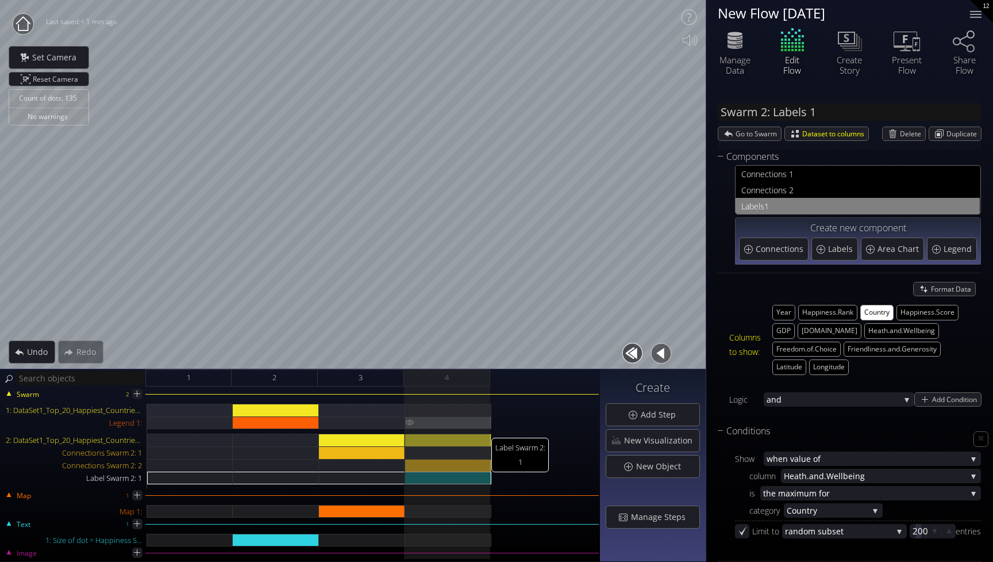
scroll to position [0, 0]
